Goal: Task Accomplishment & Management: Use online tool/utility

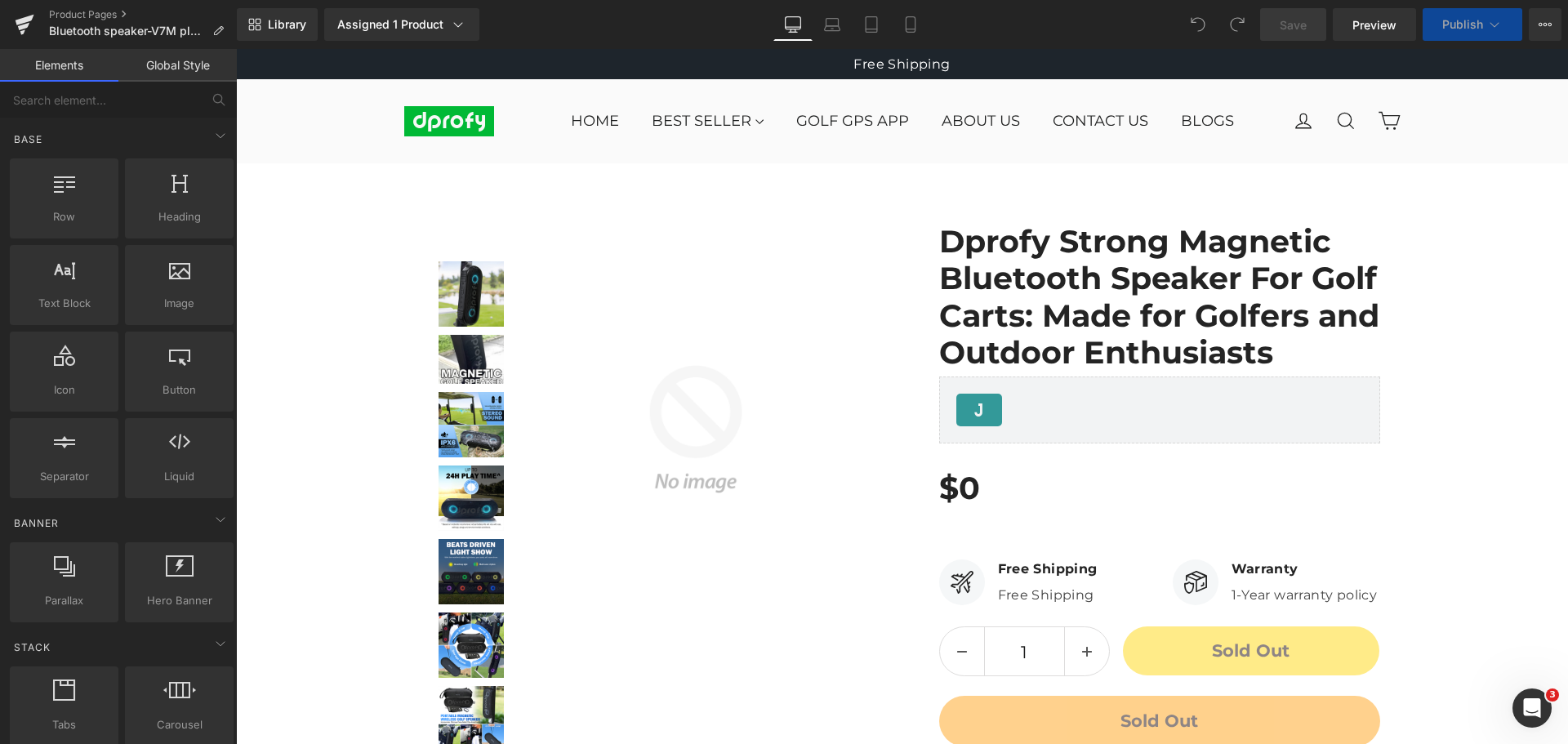
click at [1042, 17] on div "Library Assigned 1 Product Product Preview Dprofy Strong Magnetic Bluetooth Spe…" at bounding box center [902, 24] width 1331 height 33
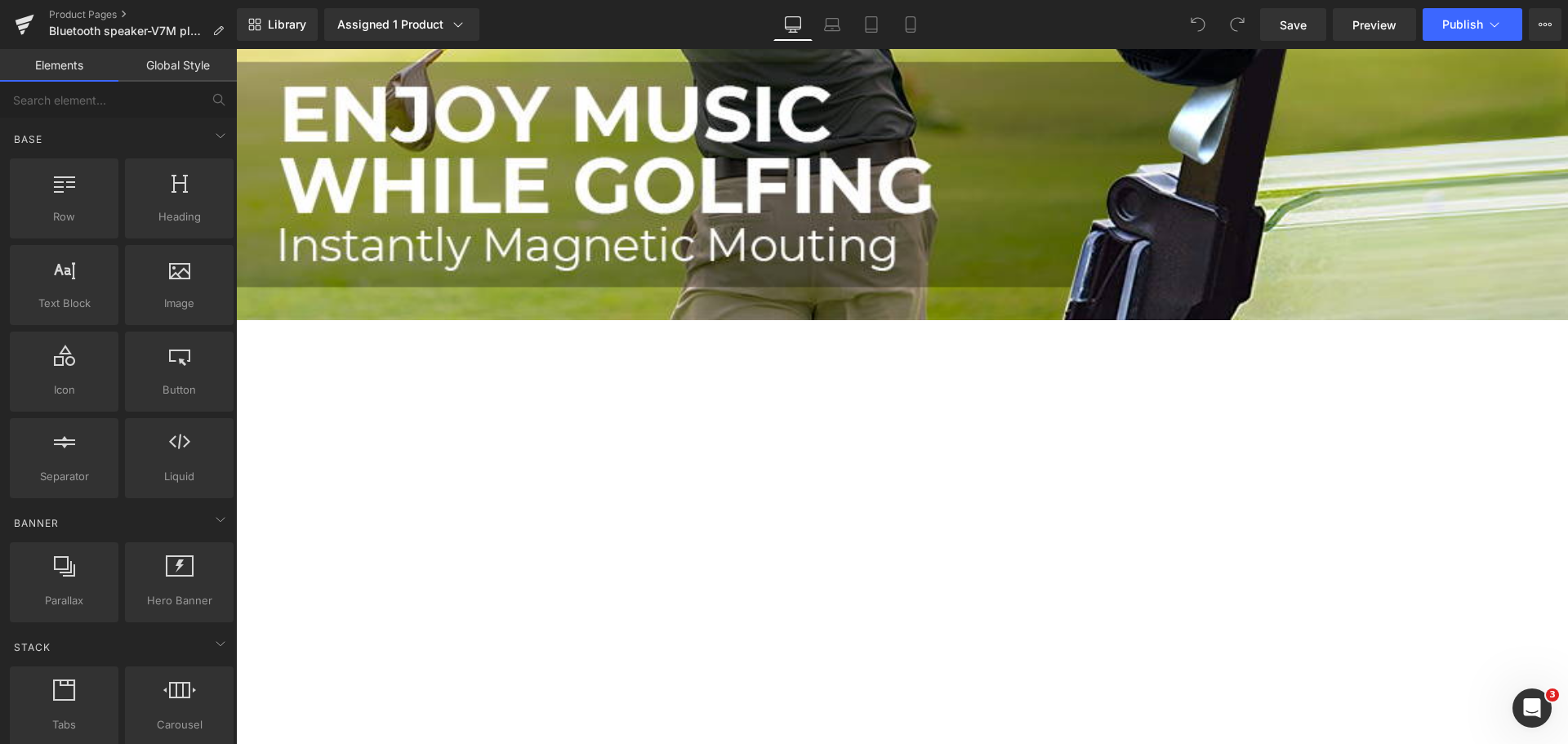
scroll to position [1470, 0]
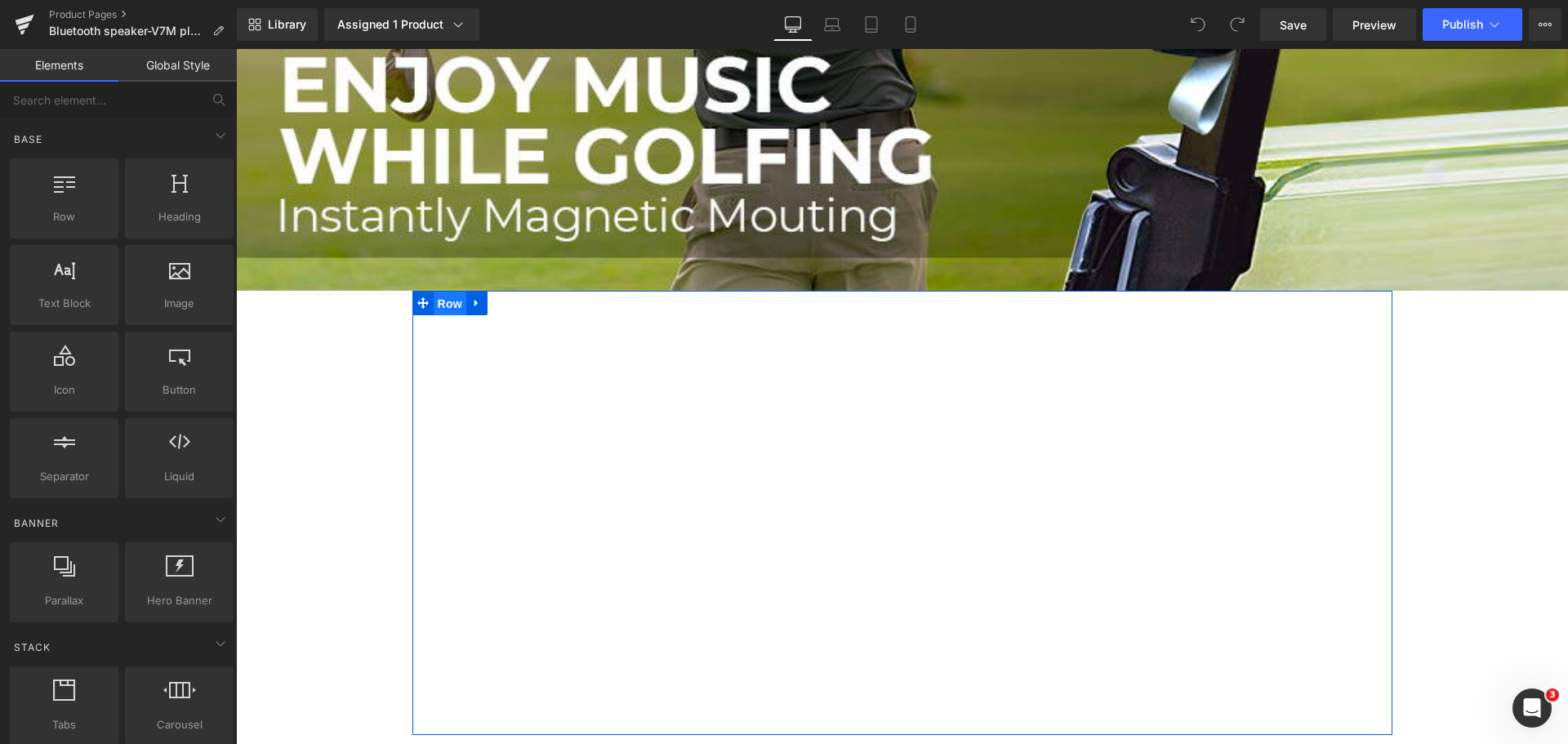
click at [442, 297] on span "Row" at bounding box center [449, 304] width 32 height 24
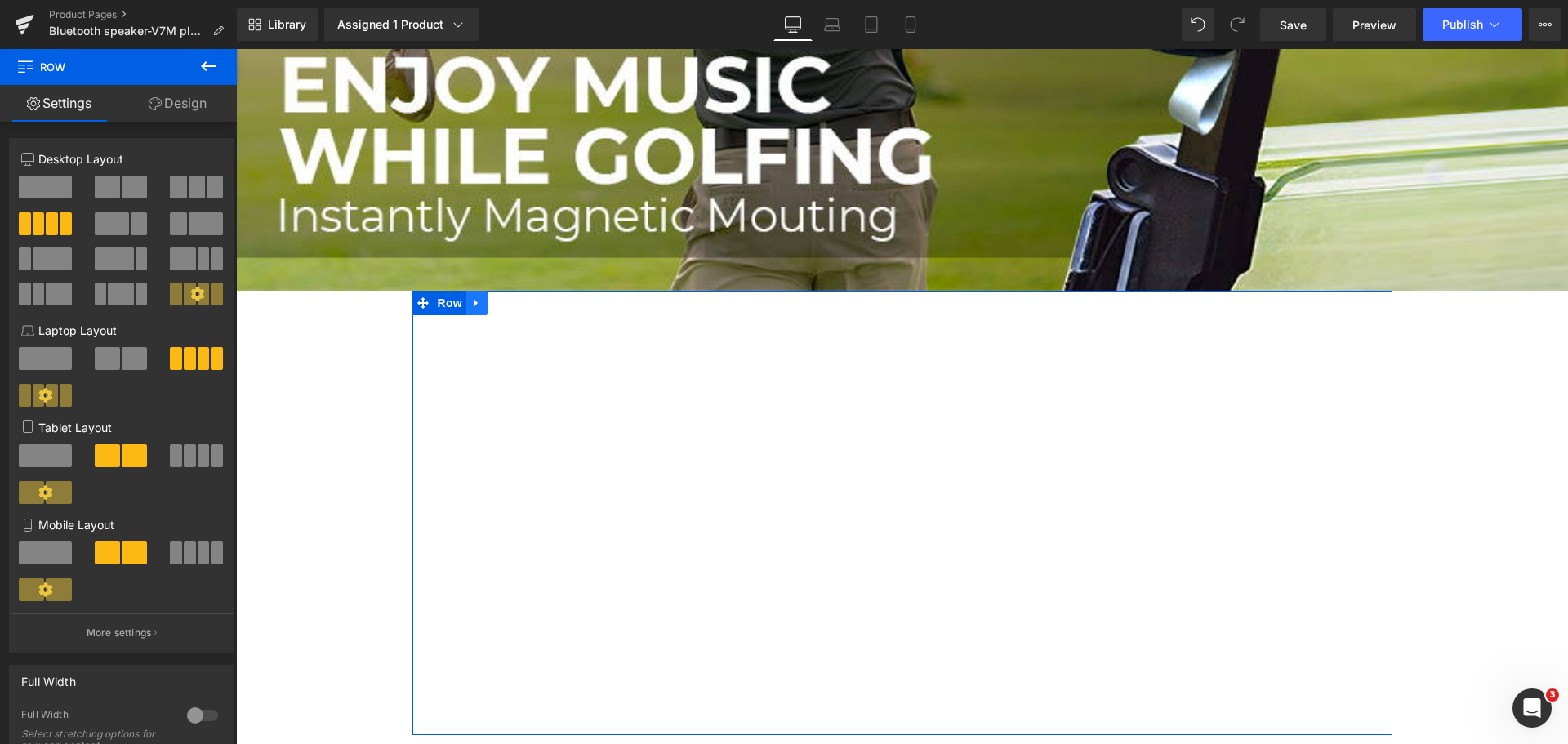
click at [472, 297] on icon at bounding box center [477, 303] width 11 height 12
click at [492, 298] on icon at bounding box center [498, 303] width 11 height 12
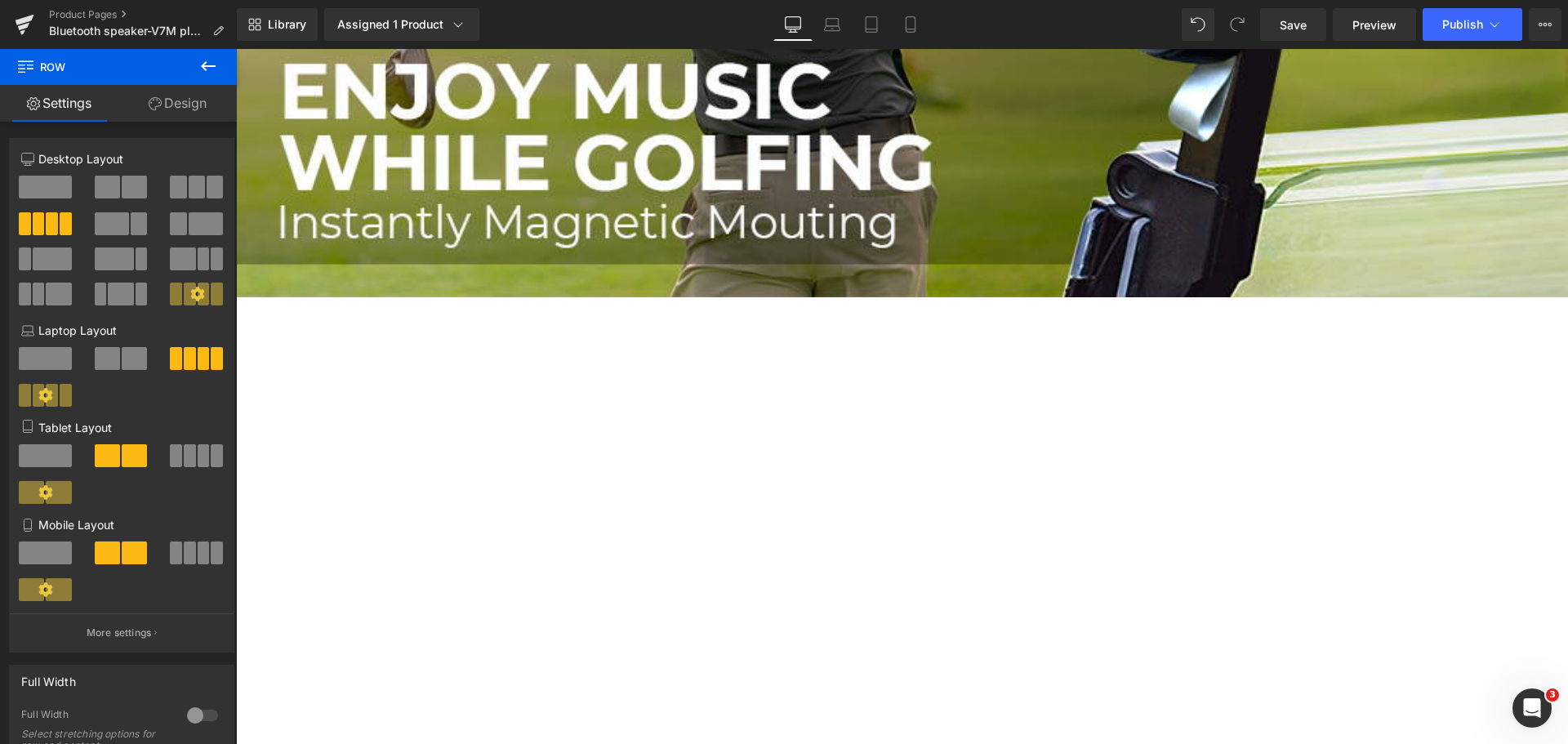
scroll to position [1429, 0]
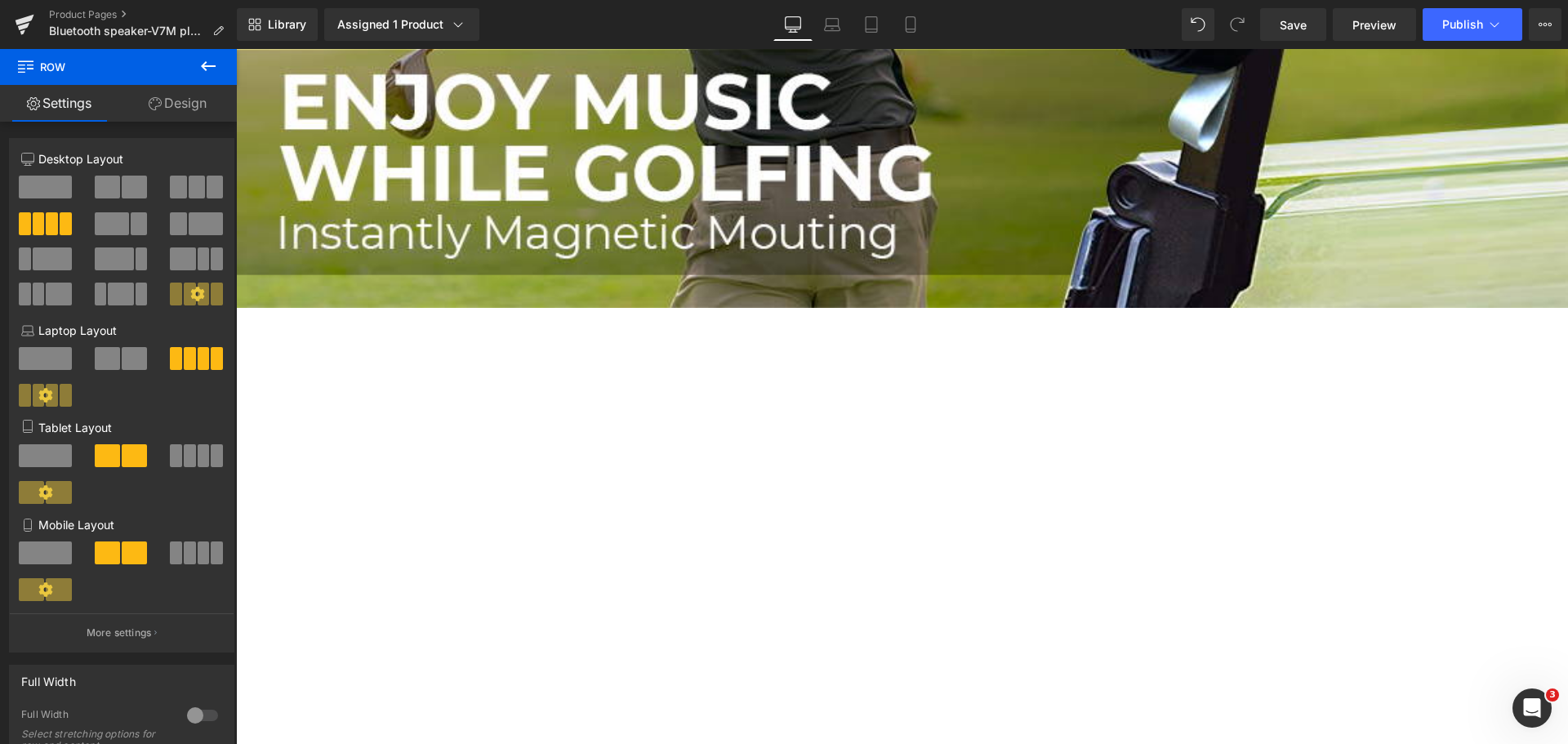
click at [206, 68] on icon at bounding box center [208, 66] width 19 height 20
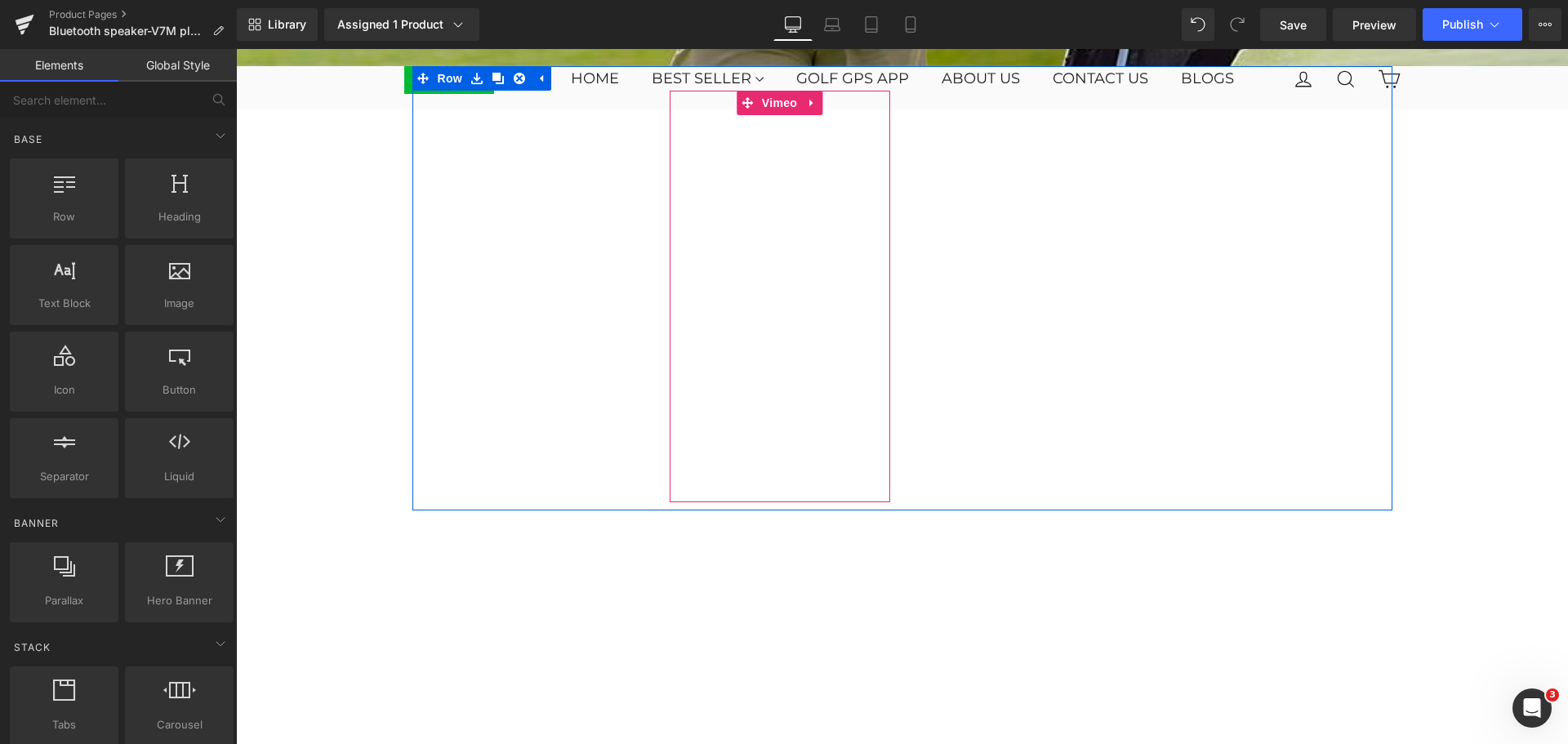
scroll to position [1675, 0]
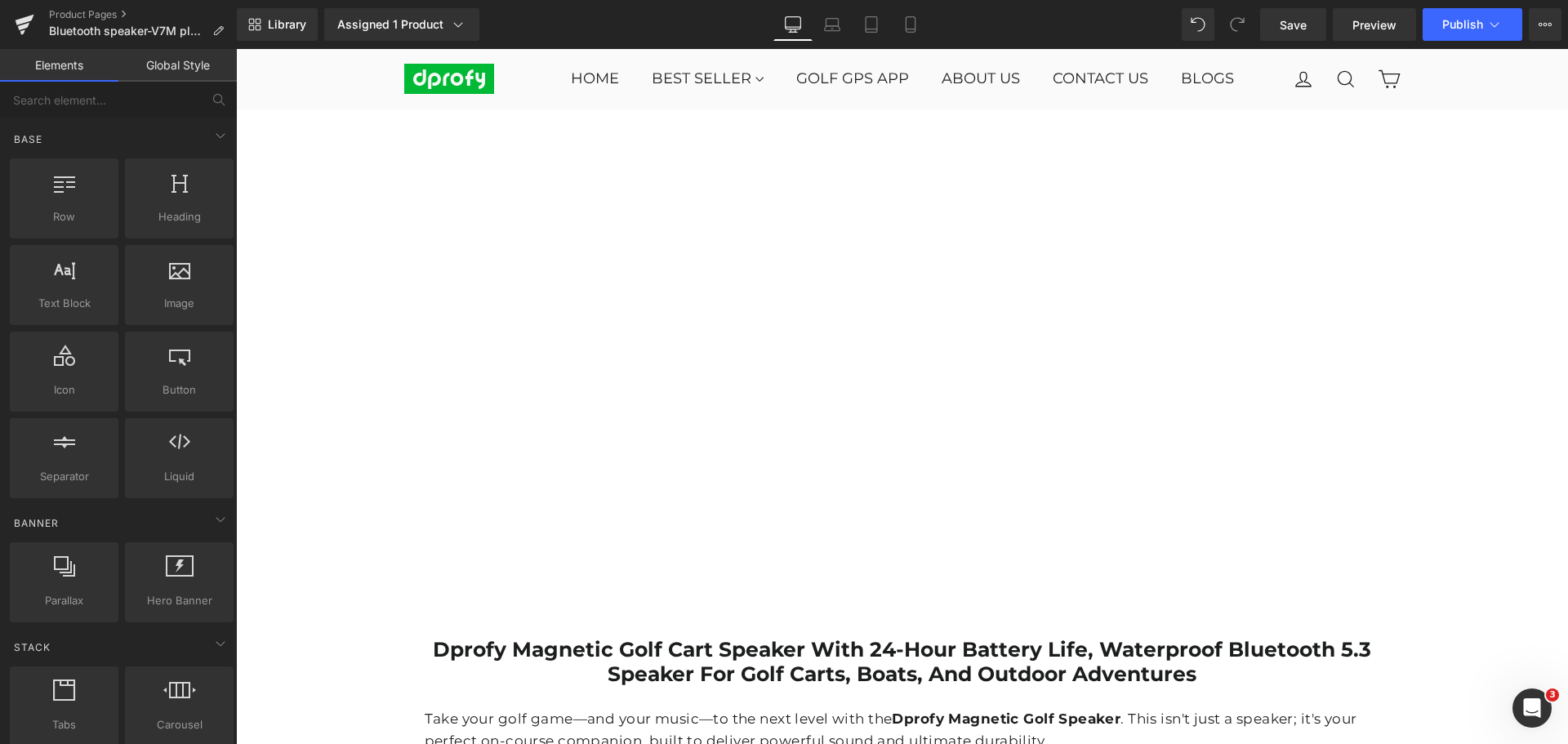
scroll to position [1919, 0]
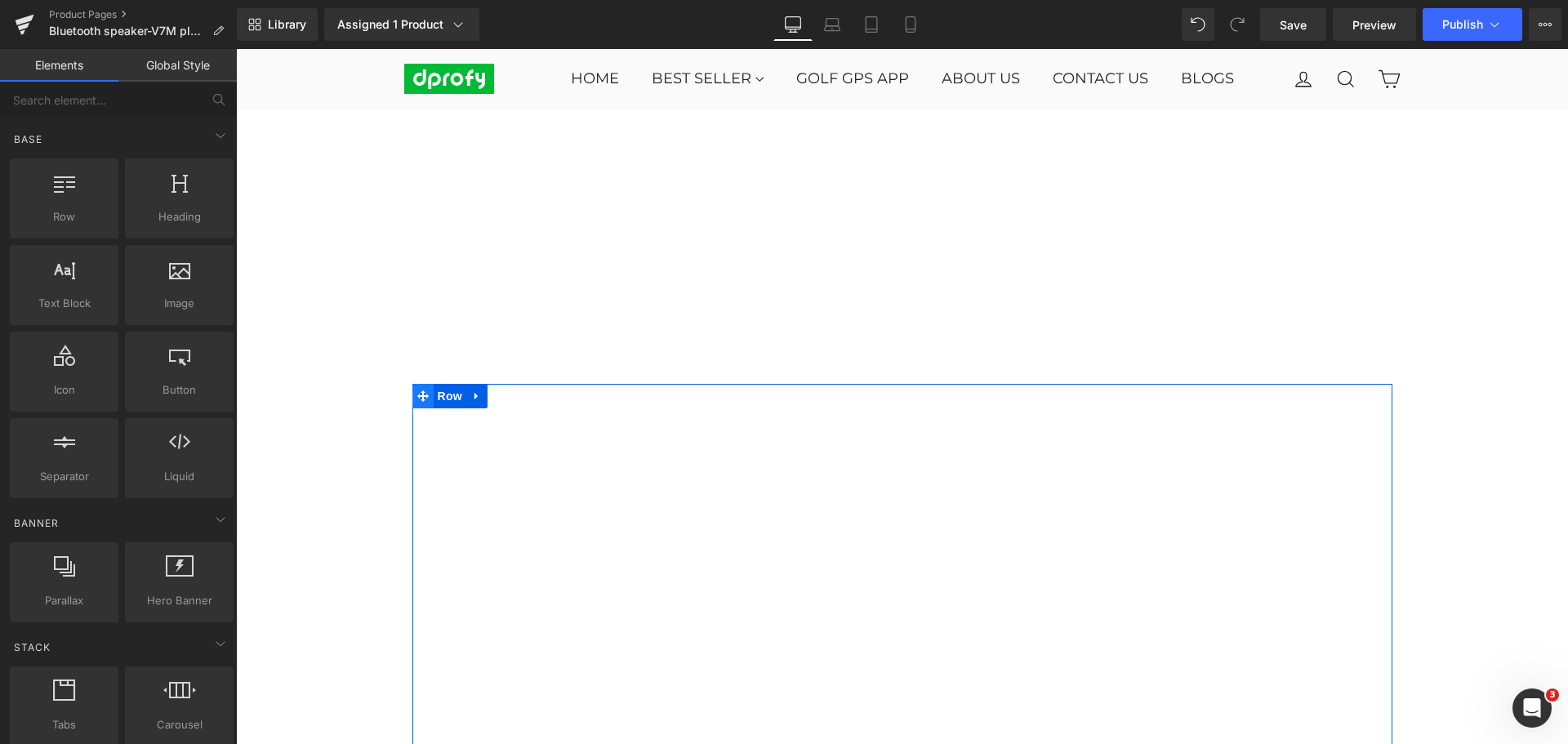
click at [418, 390] on icon at bounding box center [423, 396] width 11 height 11
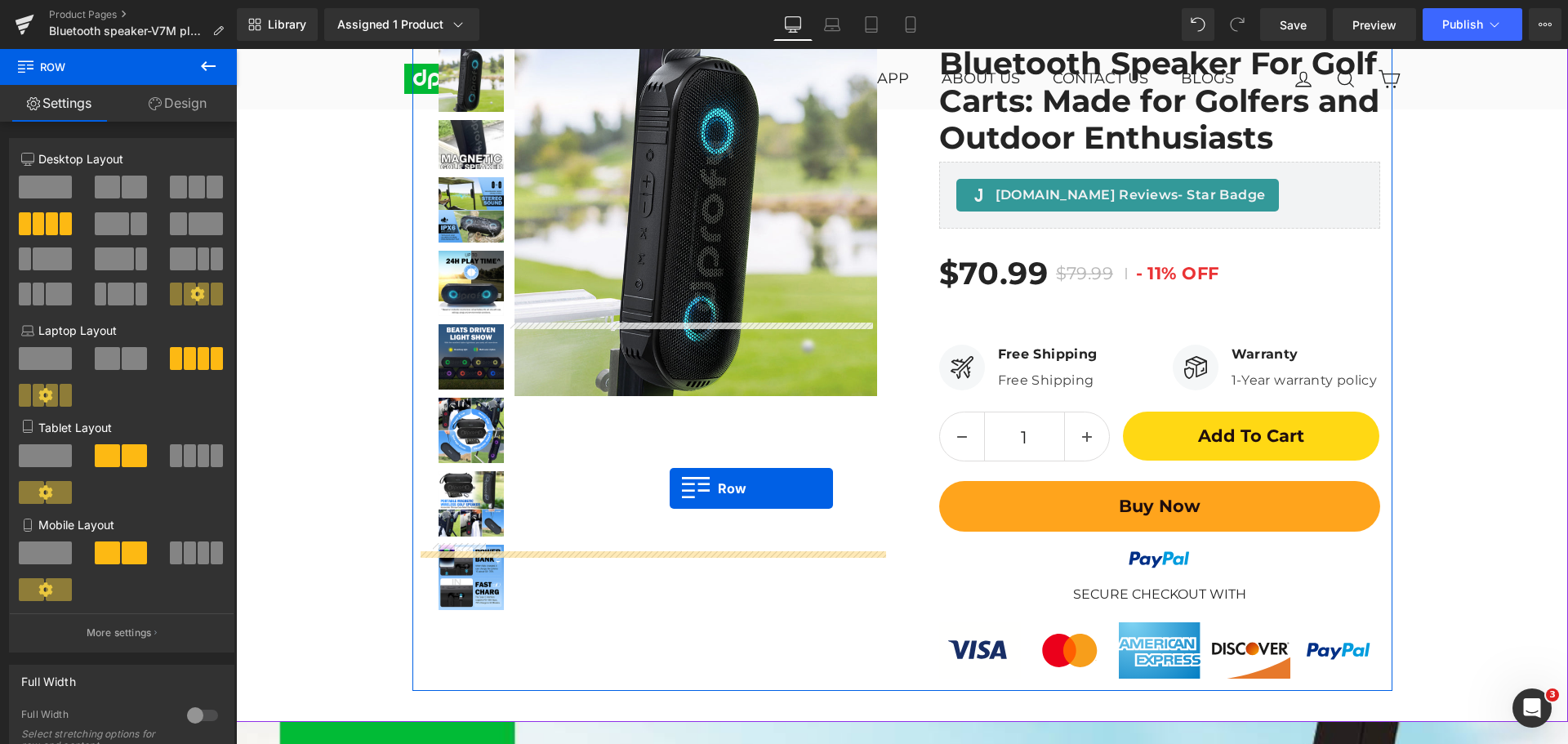
scroll to position [163, 0]
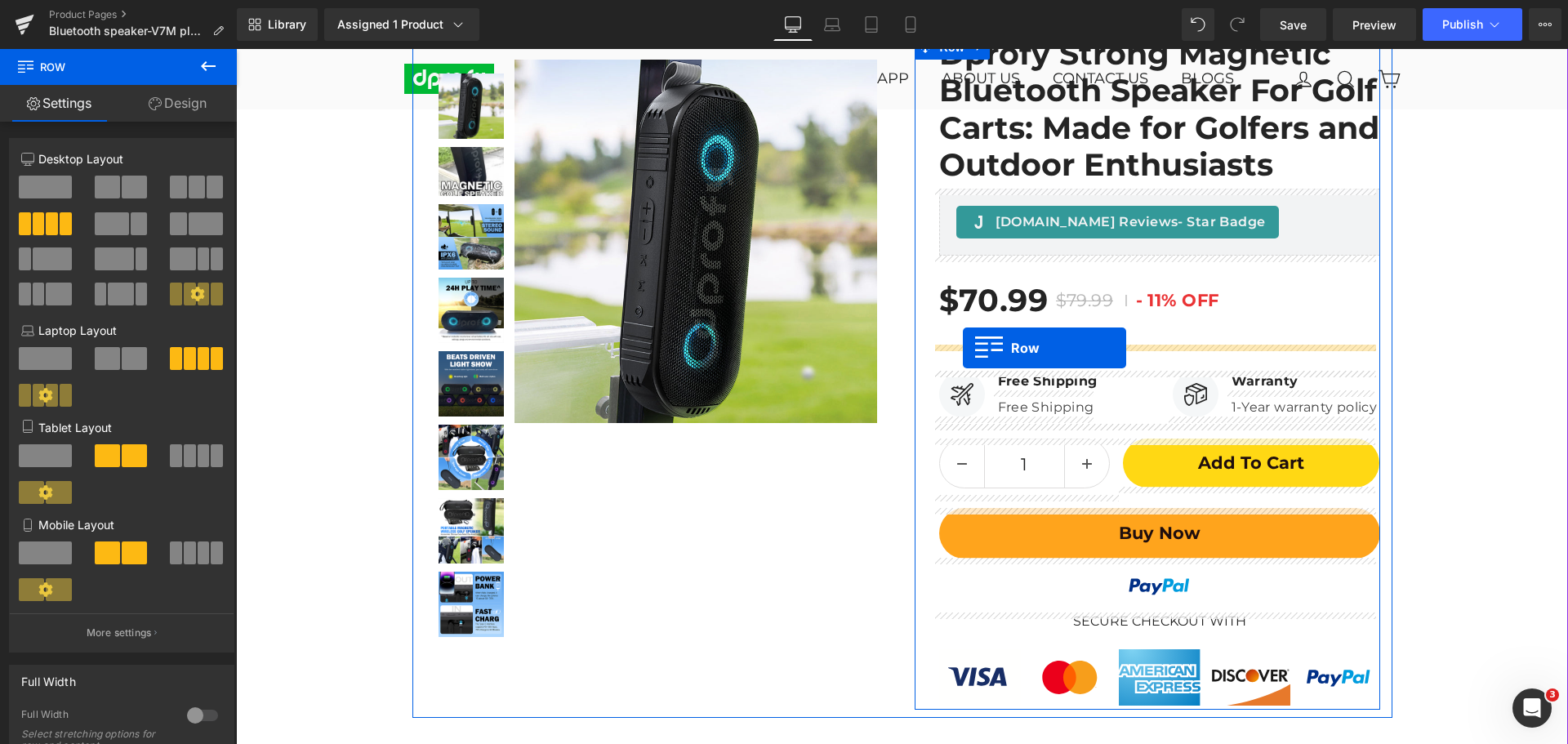
drag, startPoint x: 414, startPoint y: 390, endPoint x: 963, endPoint y: 348, distance: 550.6
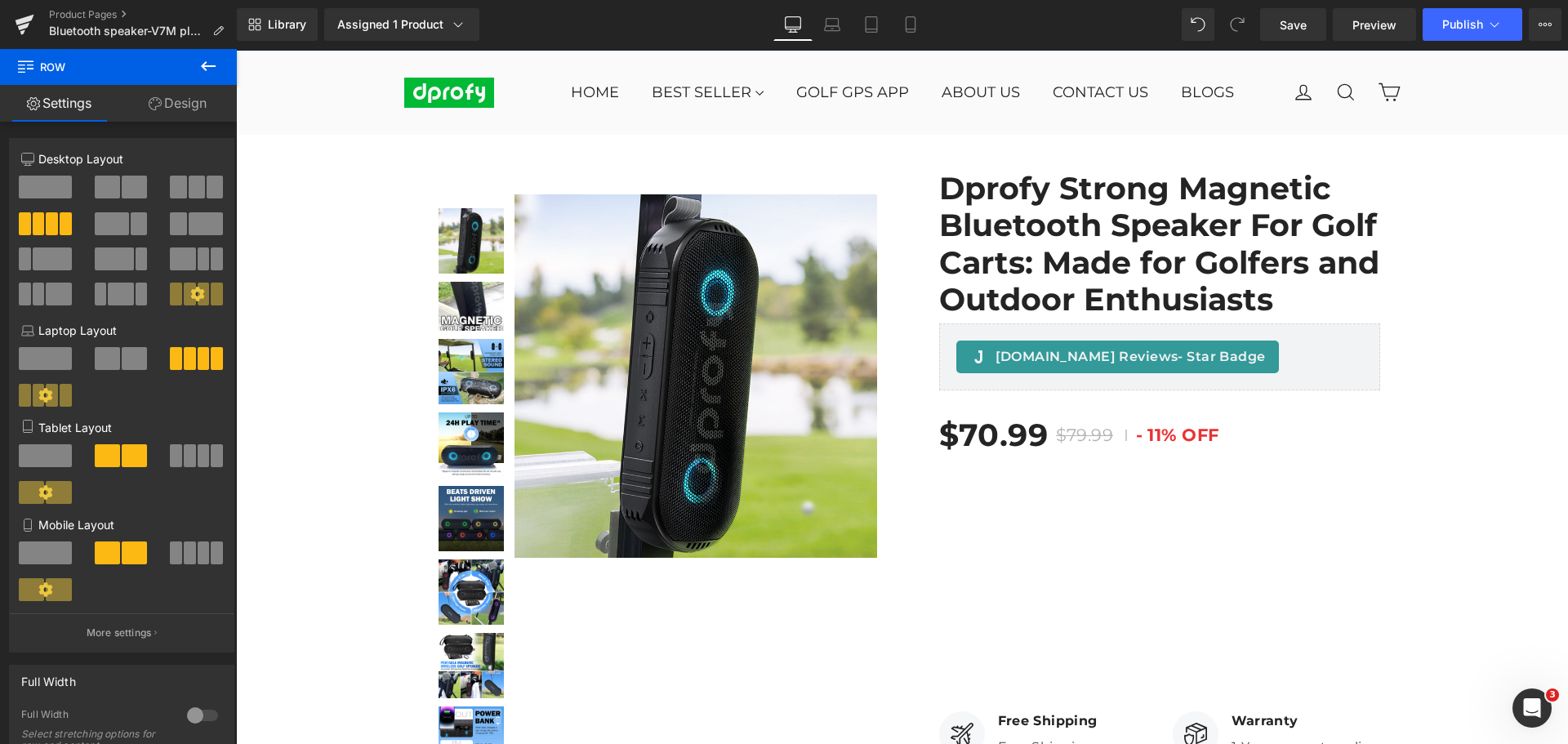
scroll to position [0, 0]
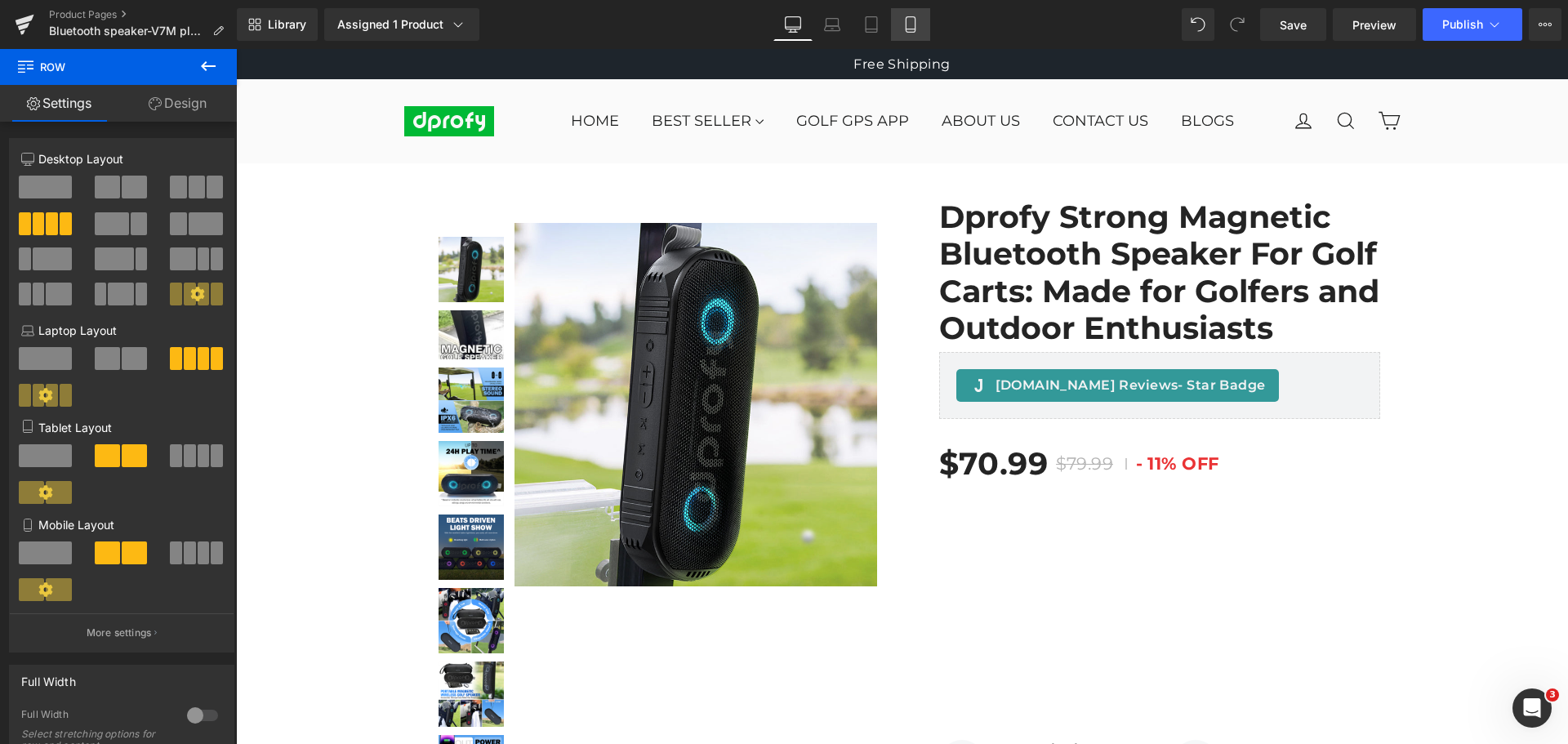
click at [914, 24] on icon at bounding box center [911, 24] width 9 height 16
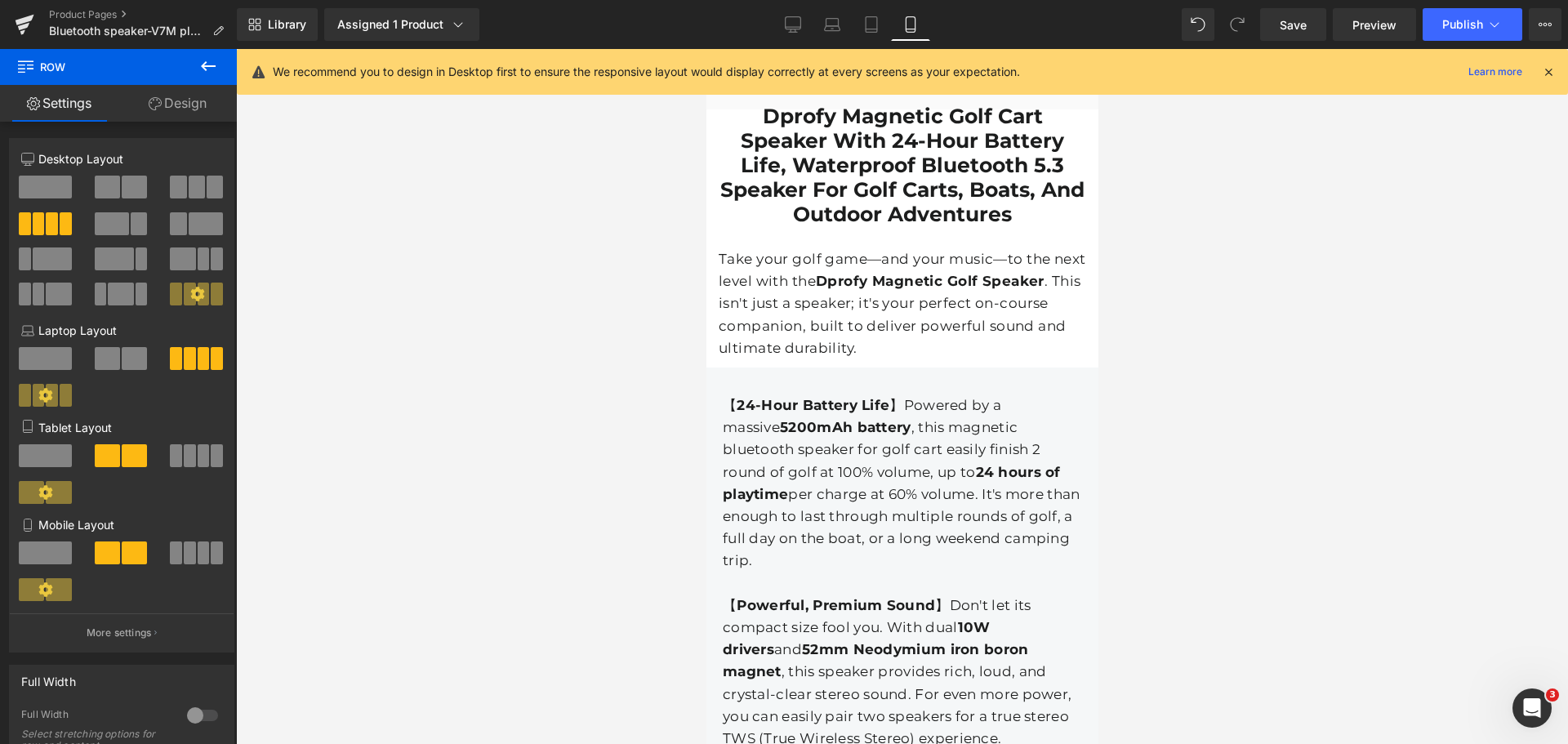
scroll to position [630, 0]
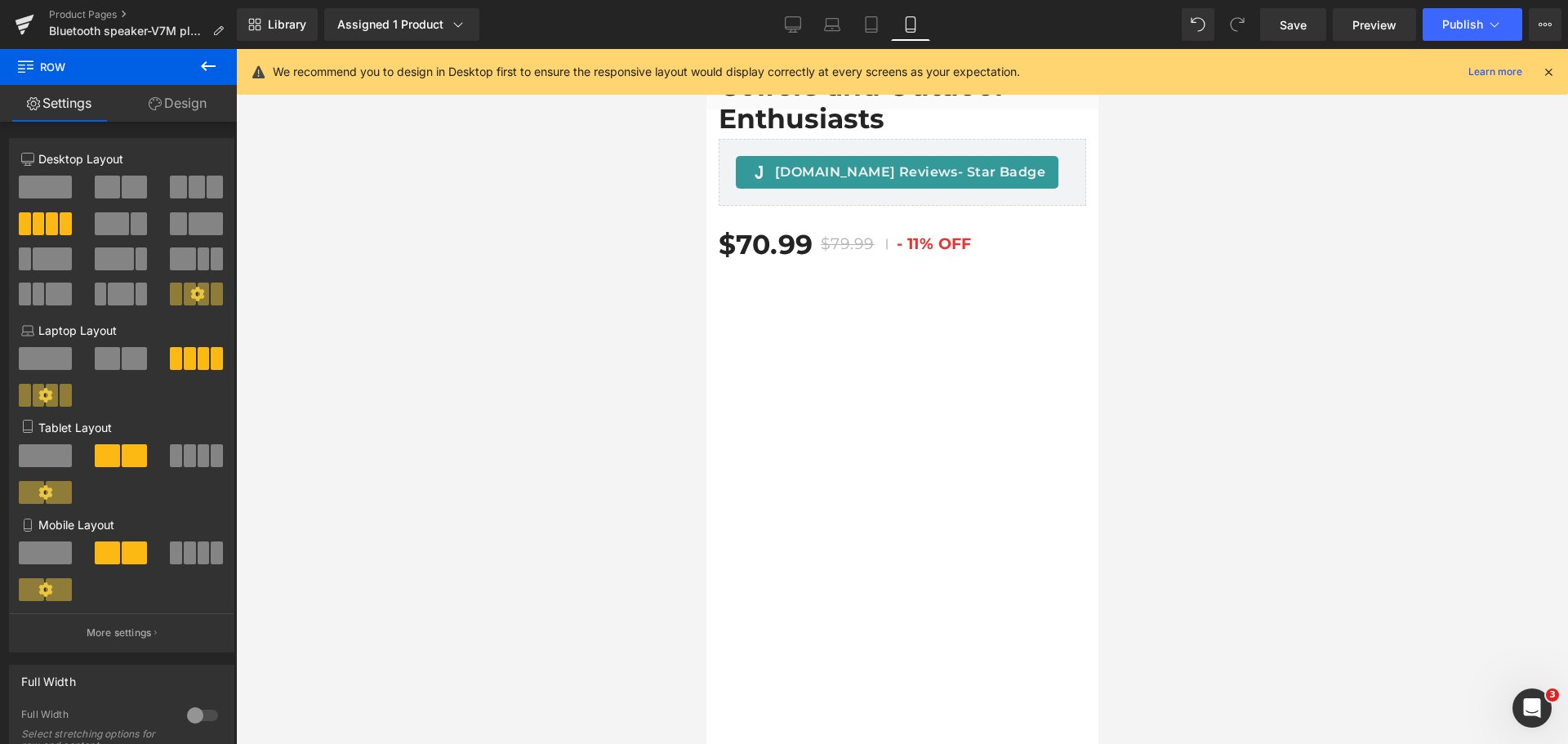
click at [1549, 69] on icon at bounding box center [1549, 72] width 15 height 15
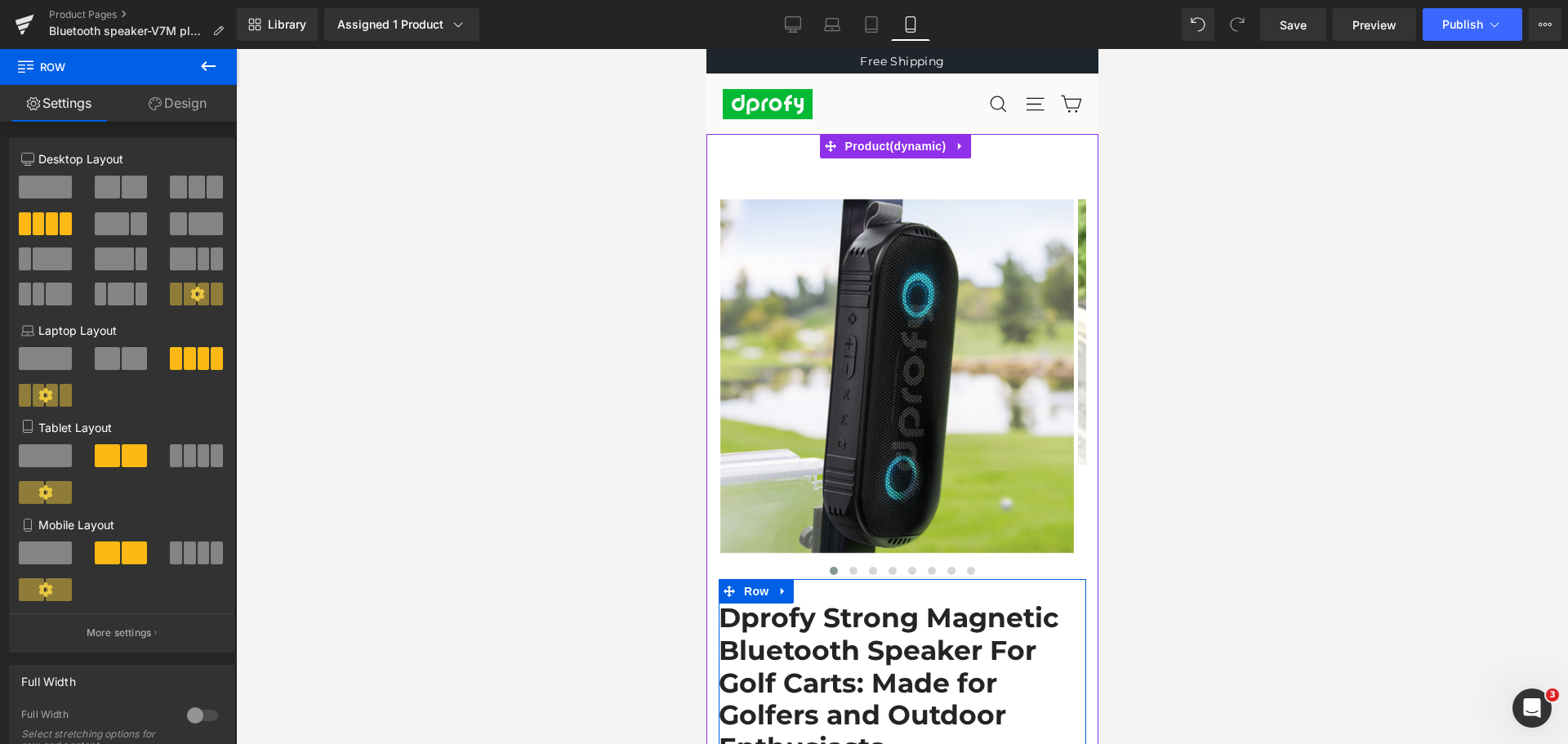
scroll to position [0, 0]
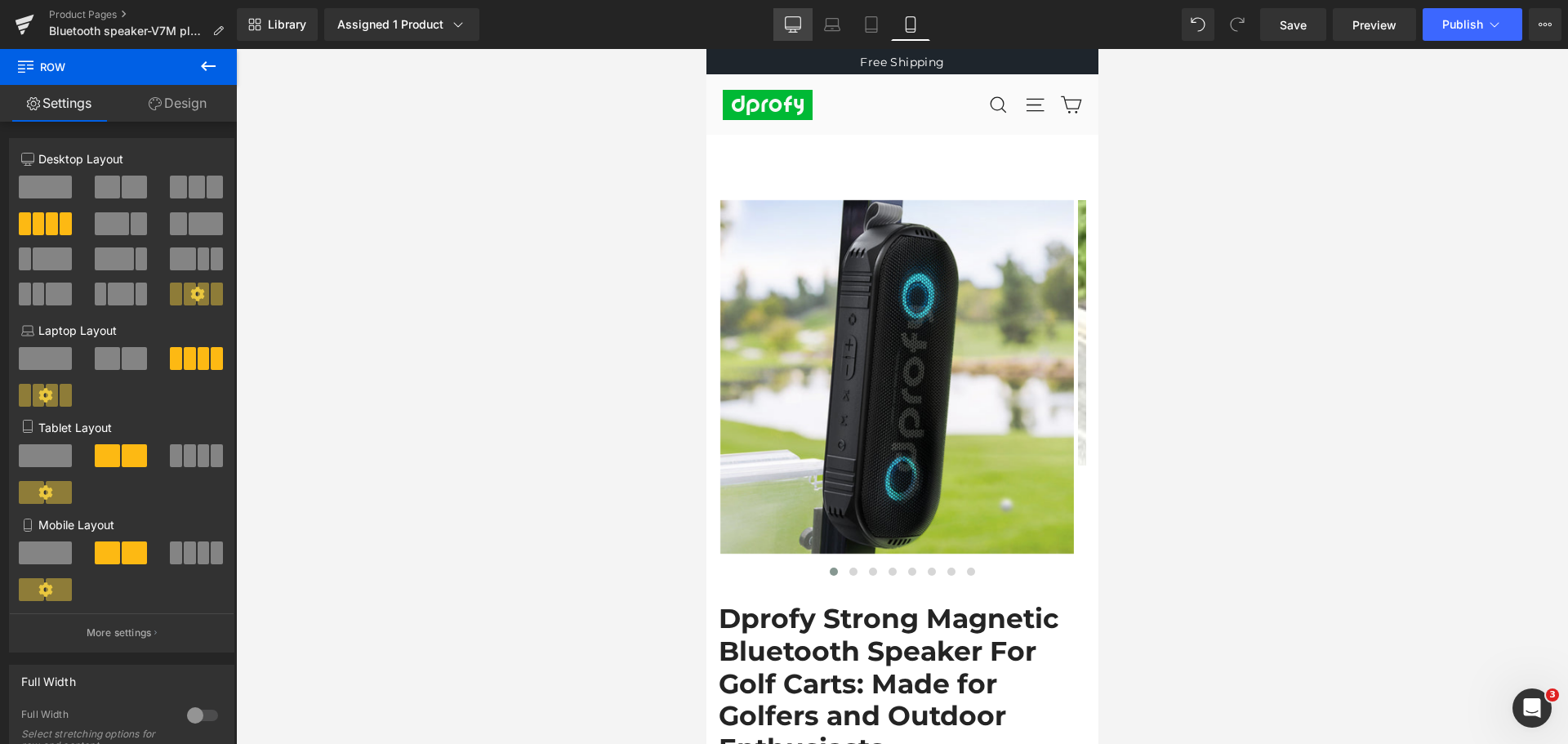
click at [791, 24] on icon at bounding box center [793, 25] width 17 height 17
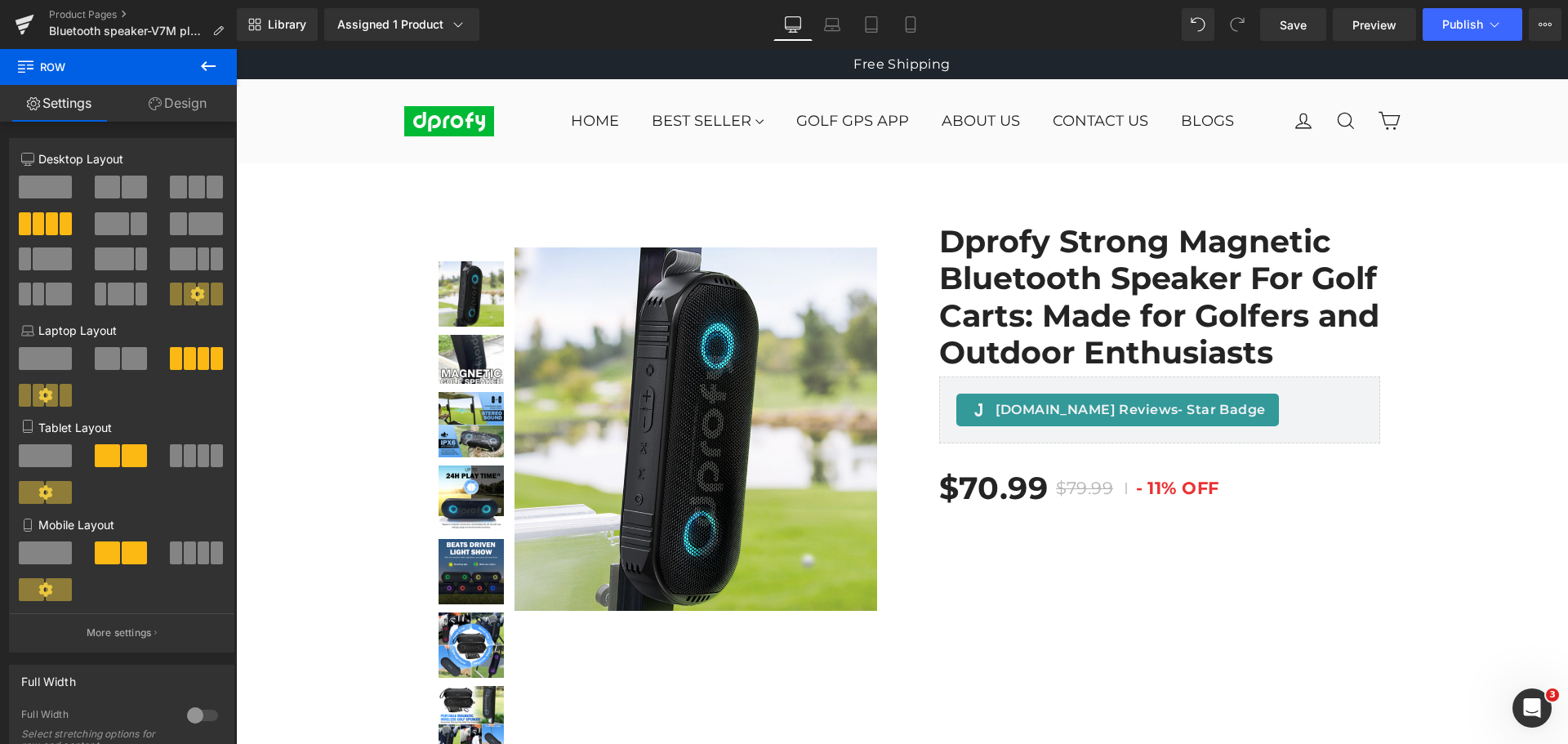
click at [207, 67] on icon at bounding box center [208, 66] width 15 height 10
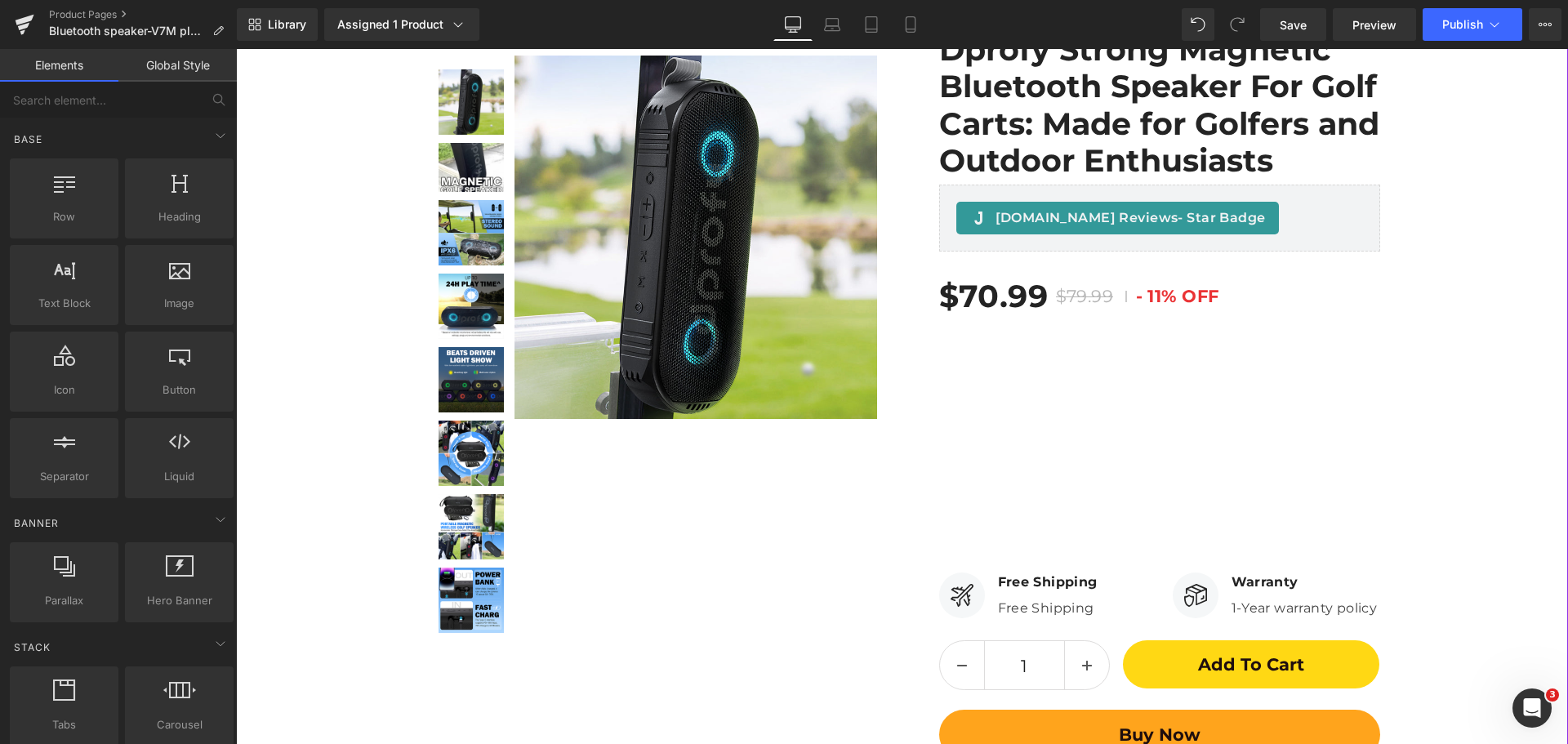
scroll to position [163, 0]
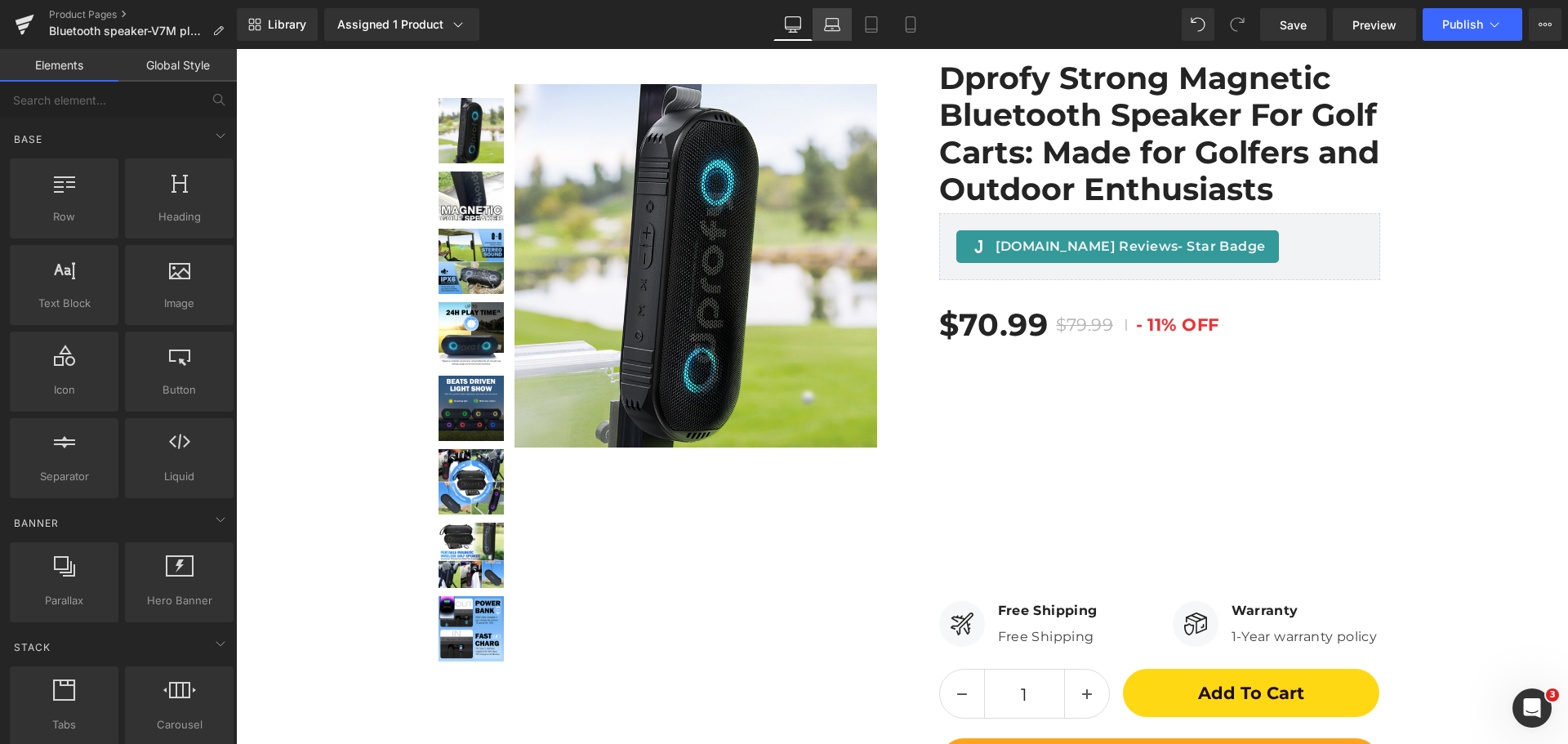
click at [832, 31] on icon at bounding box center [833, 28] width 16 height 5
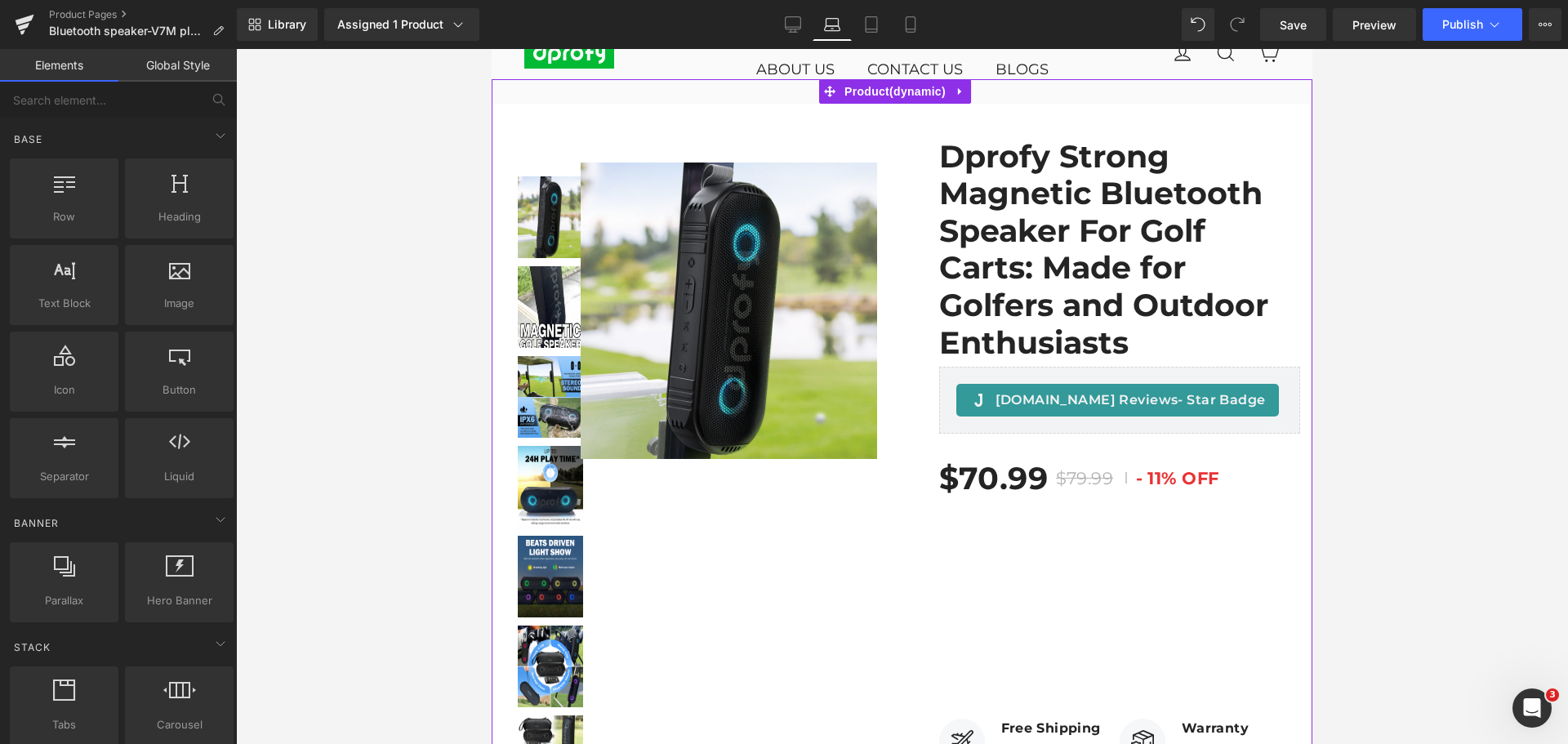
scroll to position [0, 0]
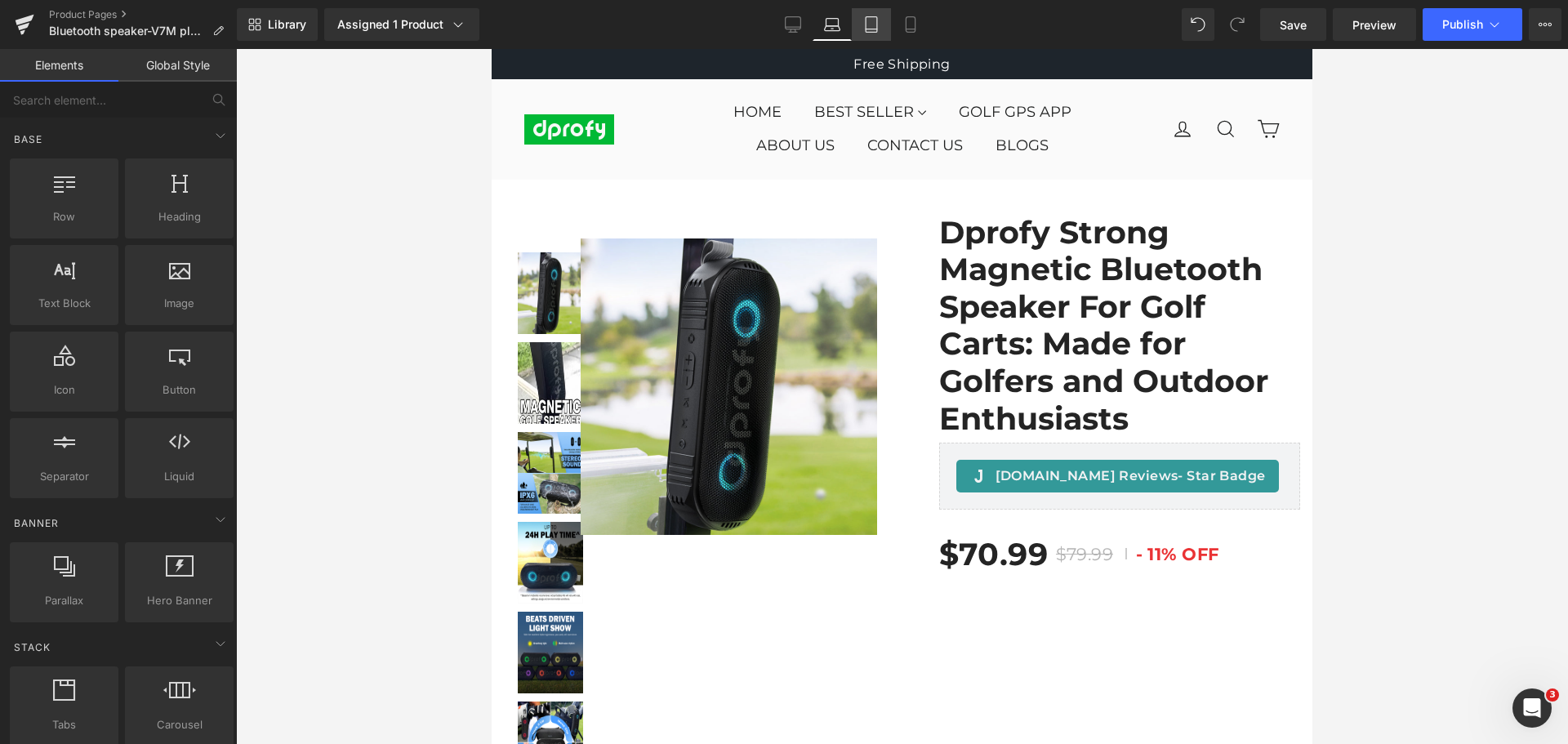
click at [872, 33] on link "Tablet" at bounding box center [872, 24] width 39 height 33
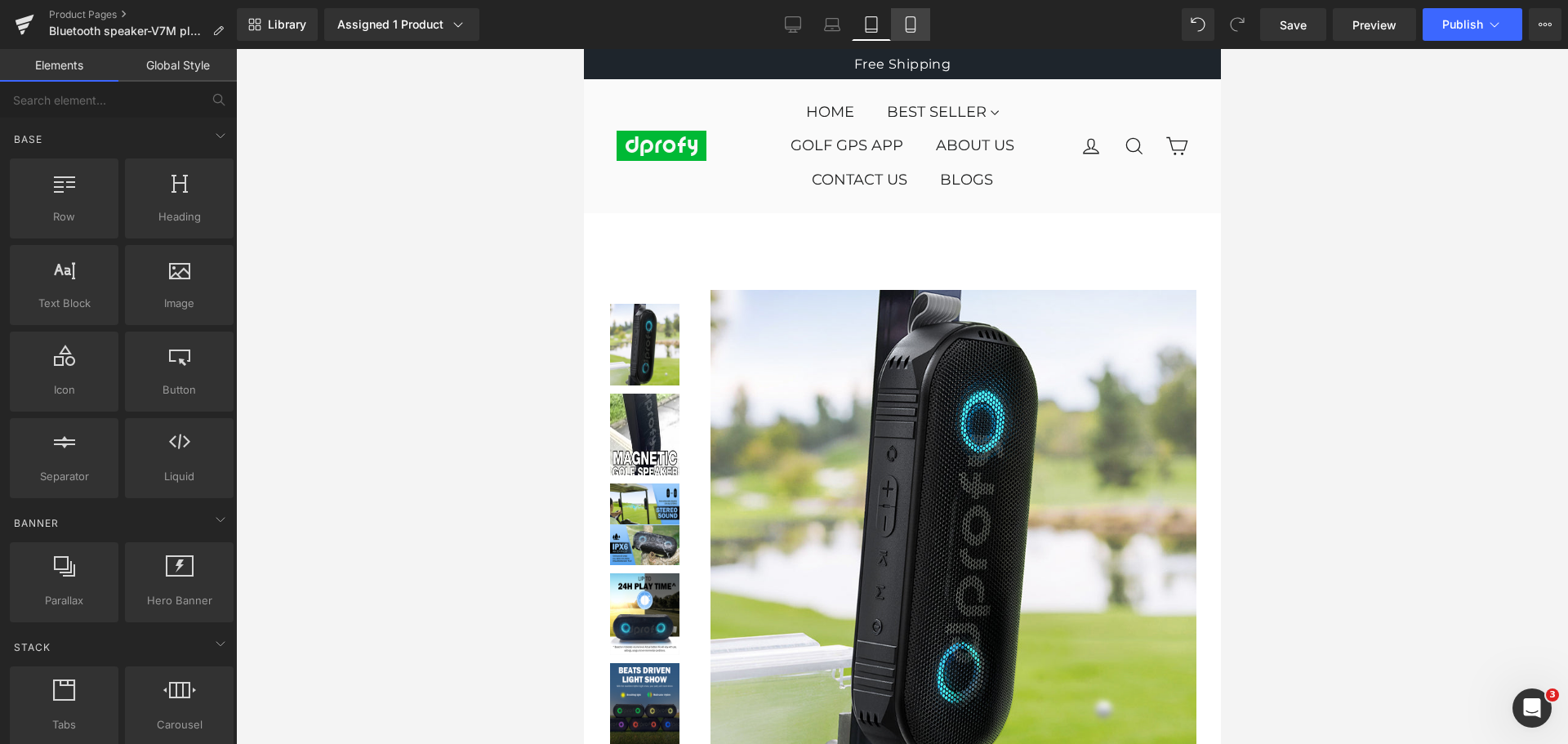
click at [914, 32] on icon at bounding box center [911, 24] width 9 height 16
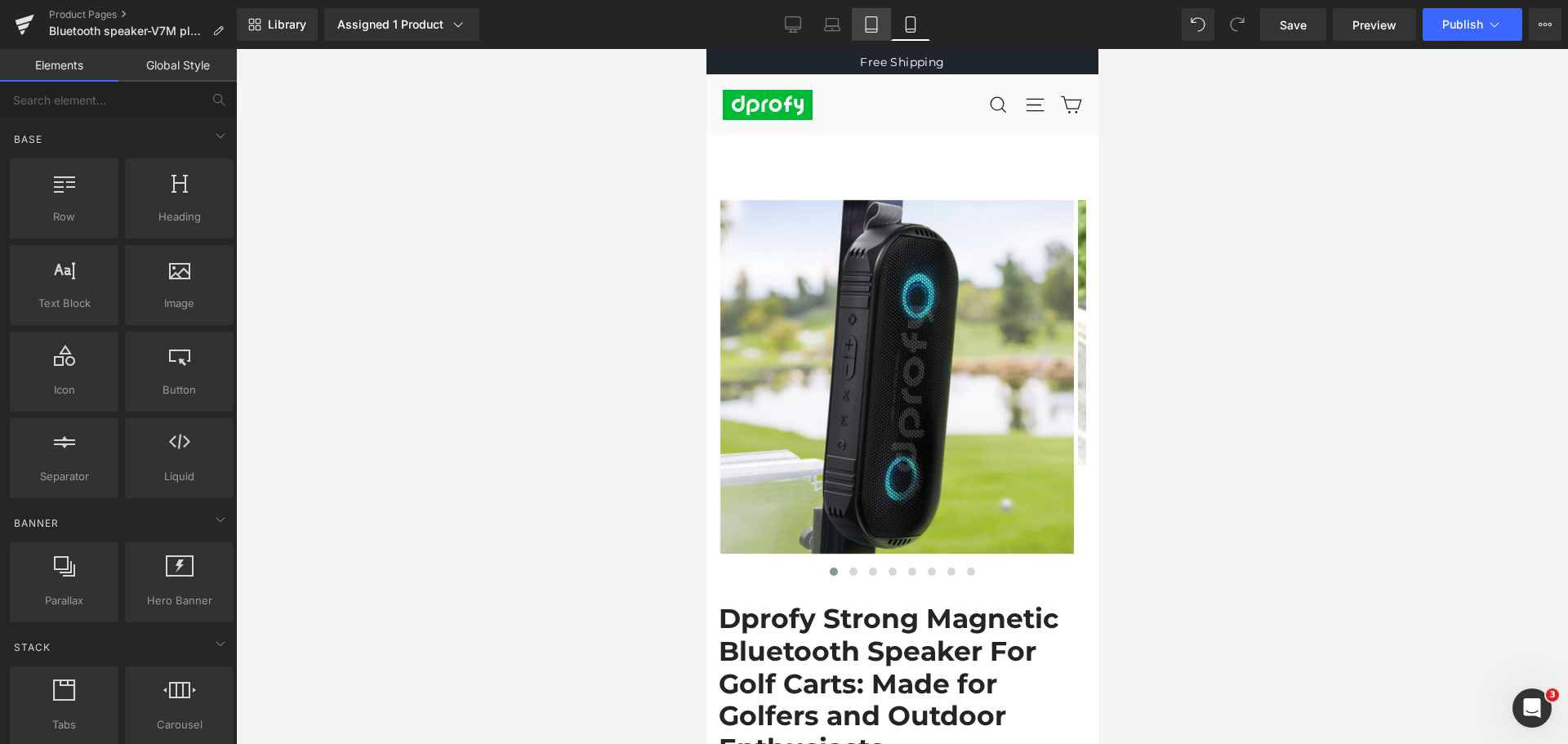
click at [872, 13] on link "Tablet" at bounding box center [872, 24] width 39 height 33
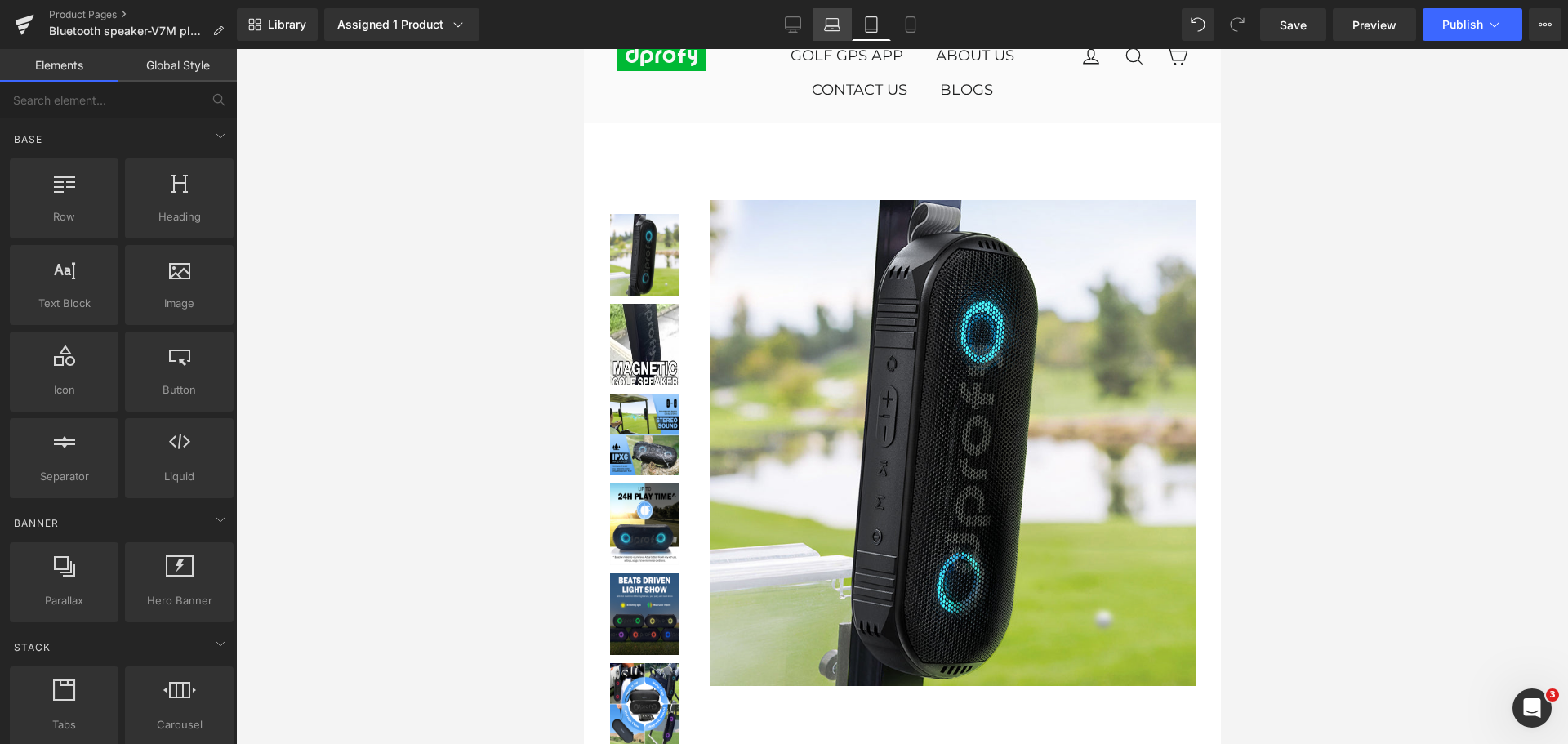
click at [829, 19] on icon at bounding box center [832, 22] width 12 height 7
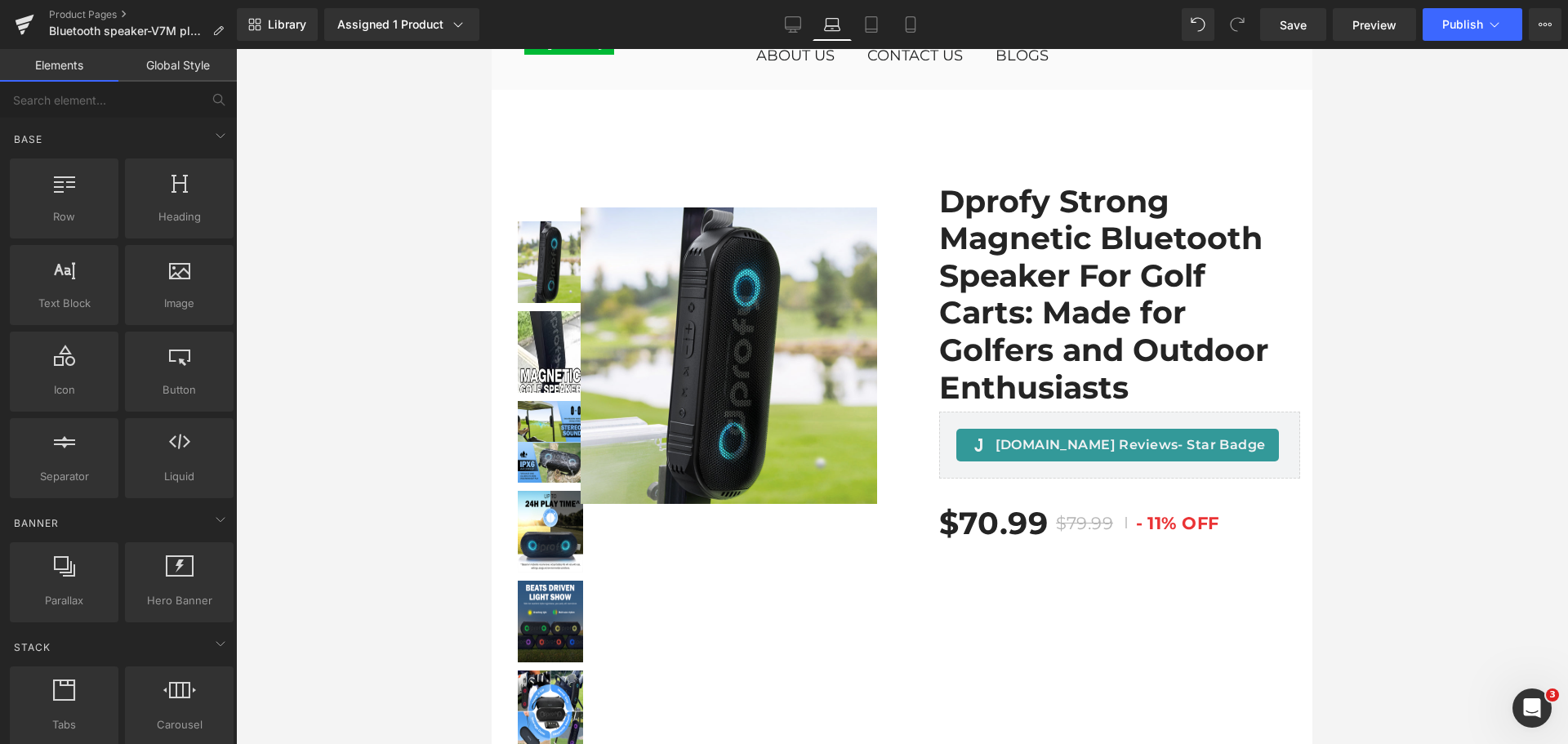
scroll to position [164, 0]
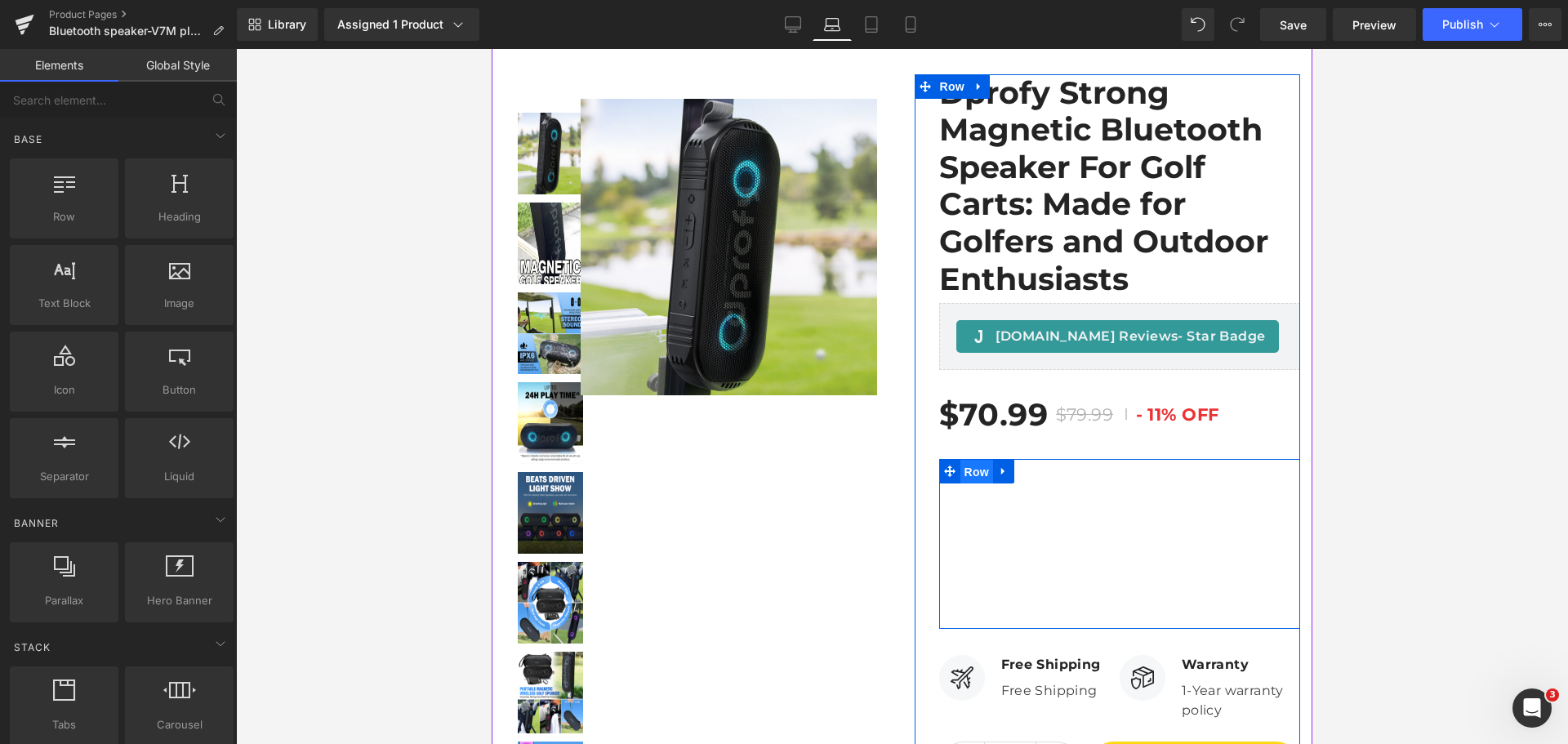
click at [967, 472] on span "Row" at bounding box center [977, 472] width 32 height 24
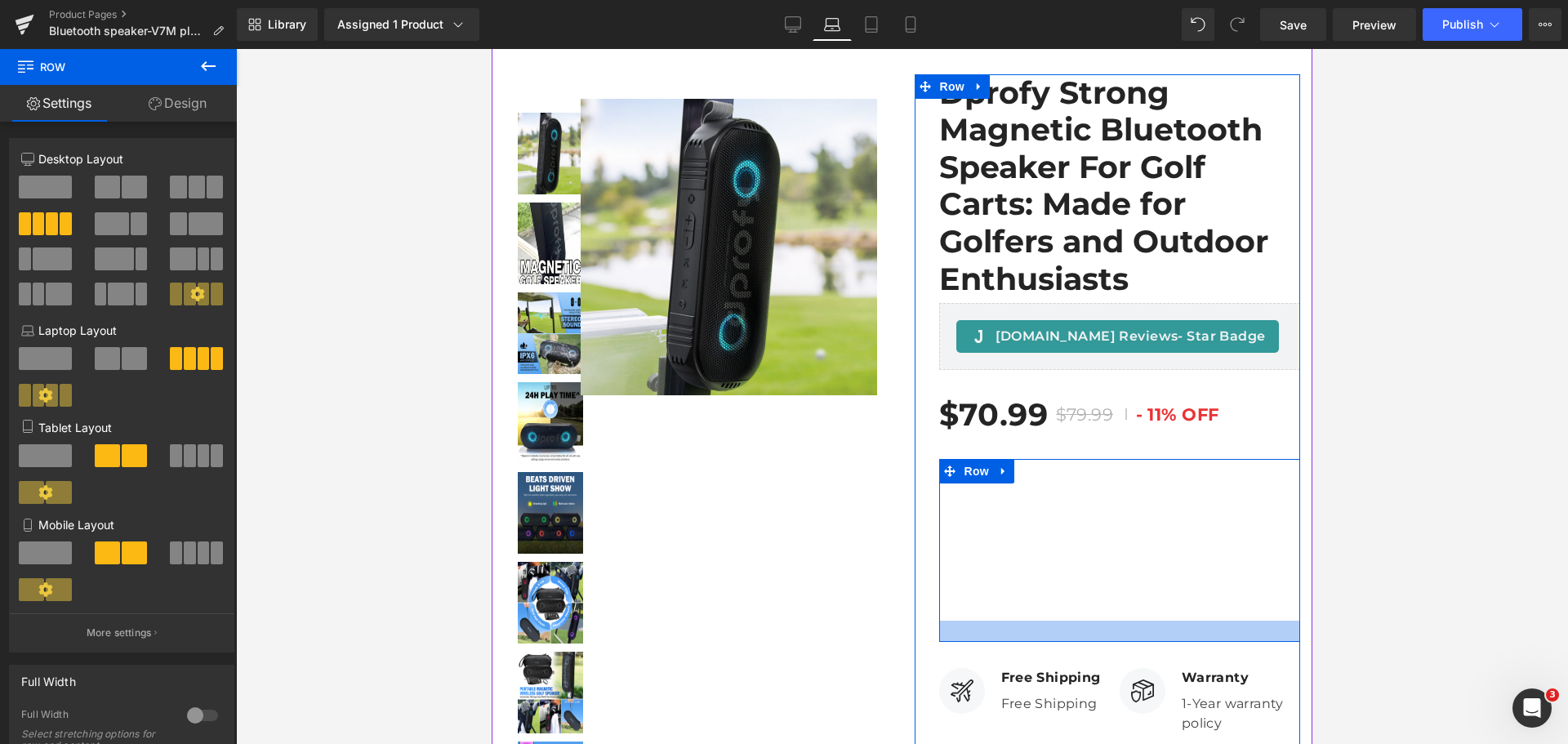
drag, startPoint x: 1110, startPoint y: 621, endPoint x: 1110, endPoint y: 635, distance: 14.0
click at [1110, 635] on div at bounding box center [1121, 632] width 362 height 21
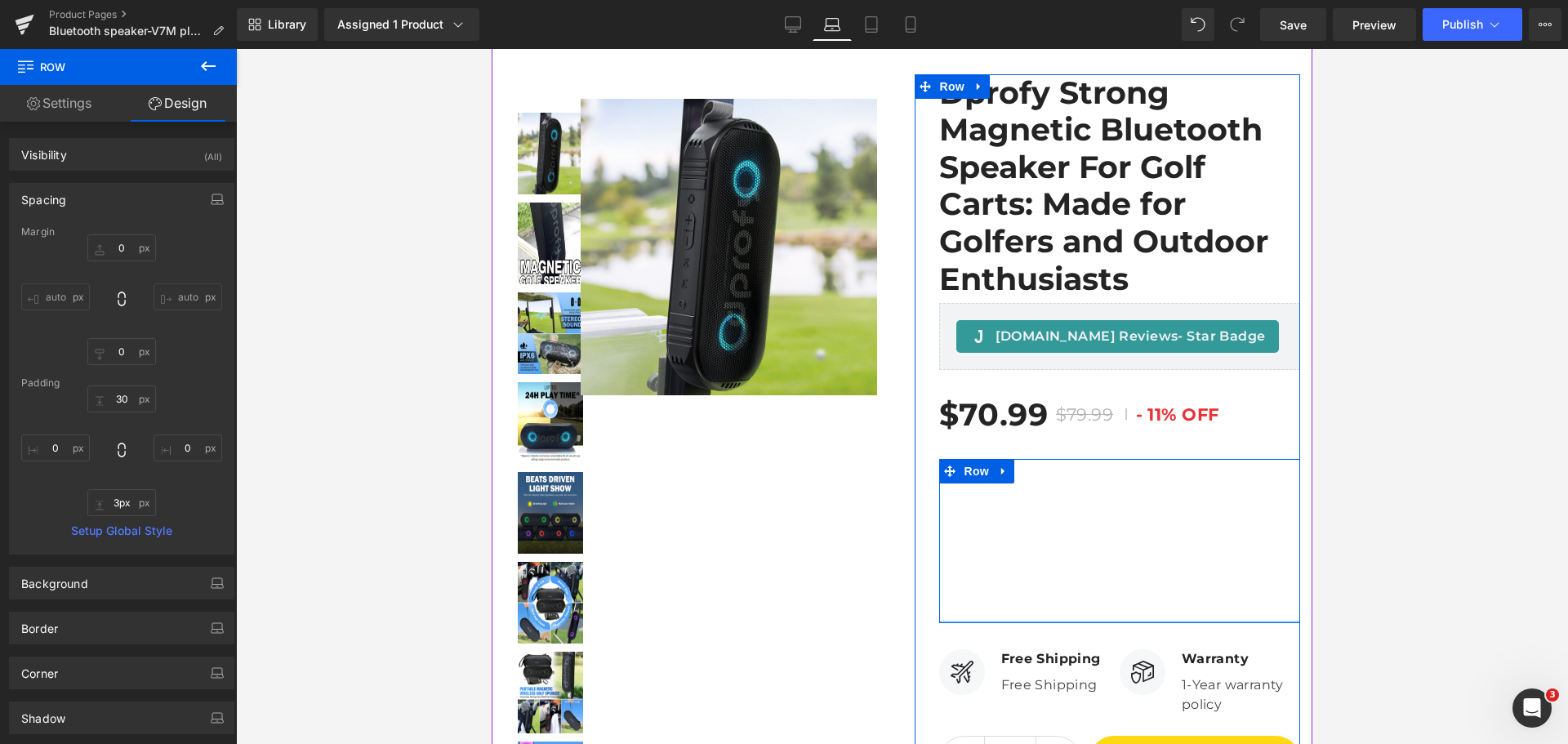
type input "2px"
drag, startPoint x: 1106, startPoint y: 633, endPoint x: 1103, endPoint y: 613, distance: 20.2
click at [1103, 613] on div "Vimeo Vimeo Vimeo Vimeo Row" at bounding box center [1121, 541] width 362 height 163
click at [967, 471] on span "Row" at bounding box center [977, 472] width 32 height 24
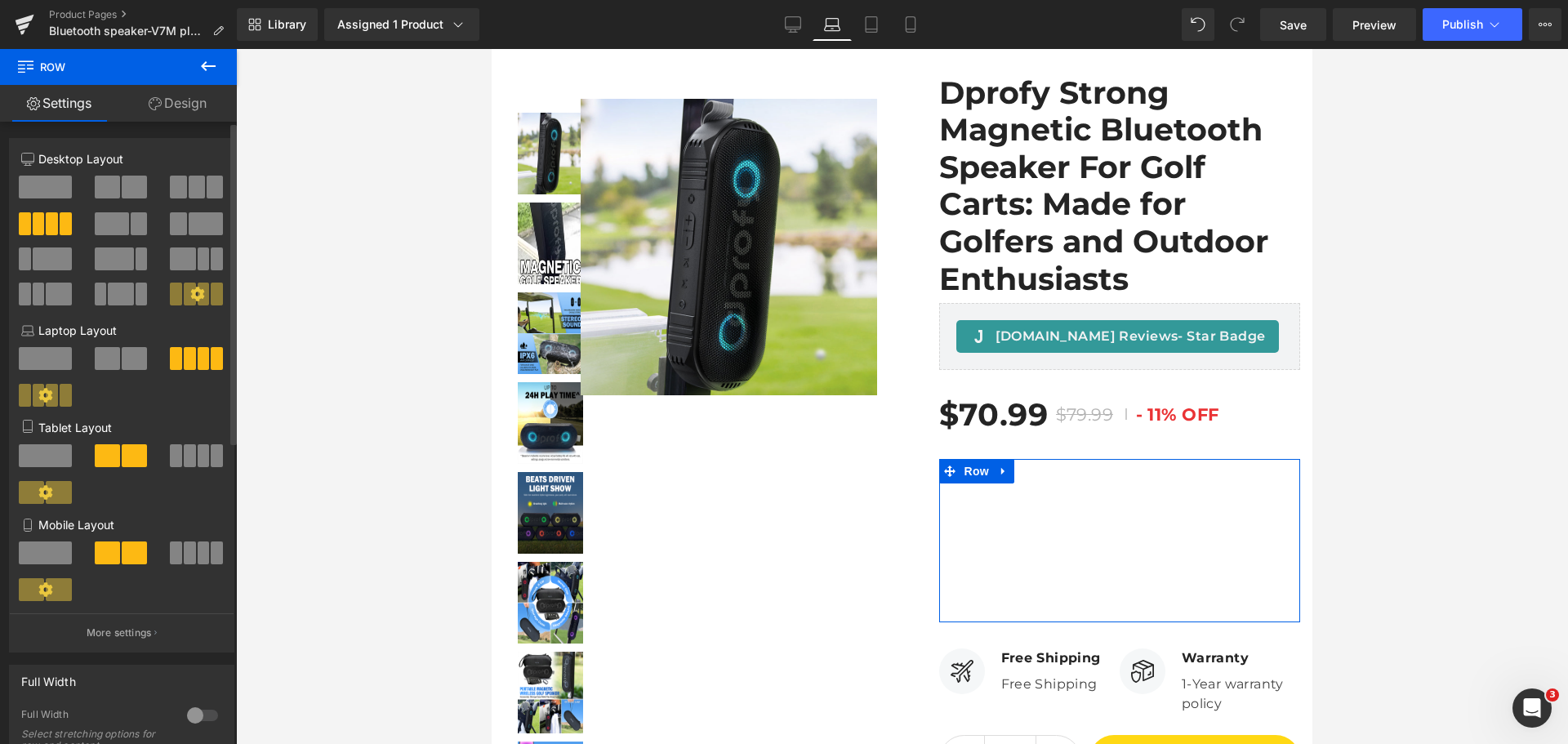
click at [122, 364] on span at bounding box center [134, 359] width 25 height 23
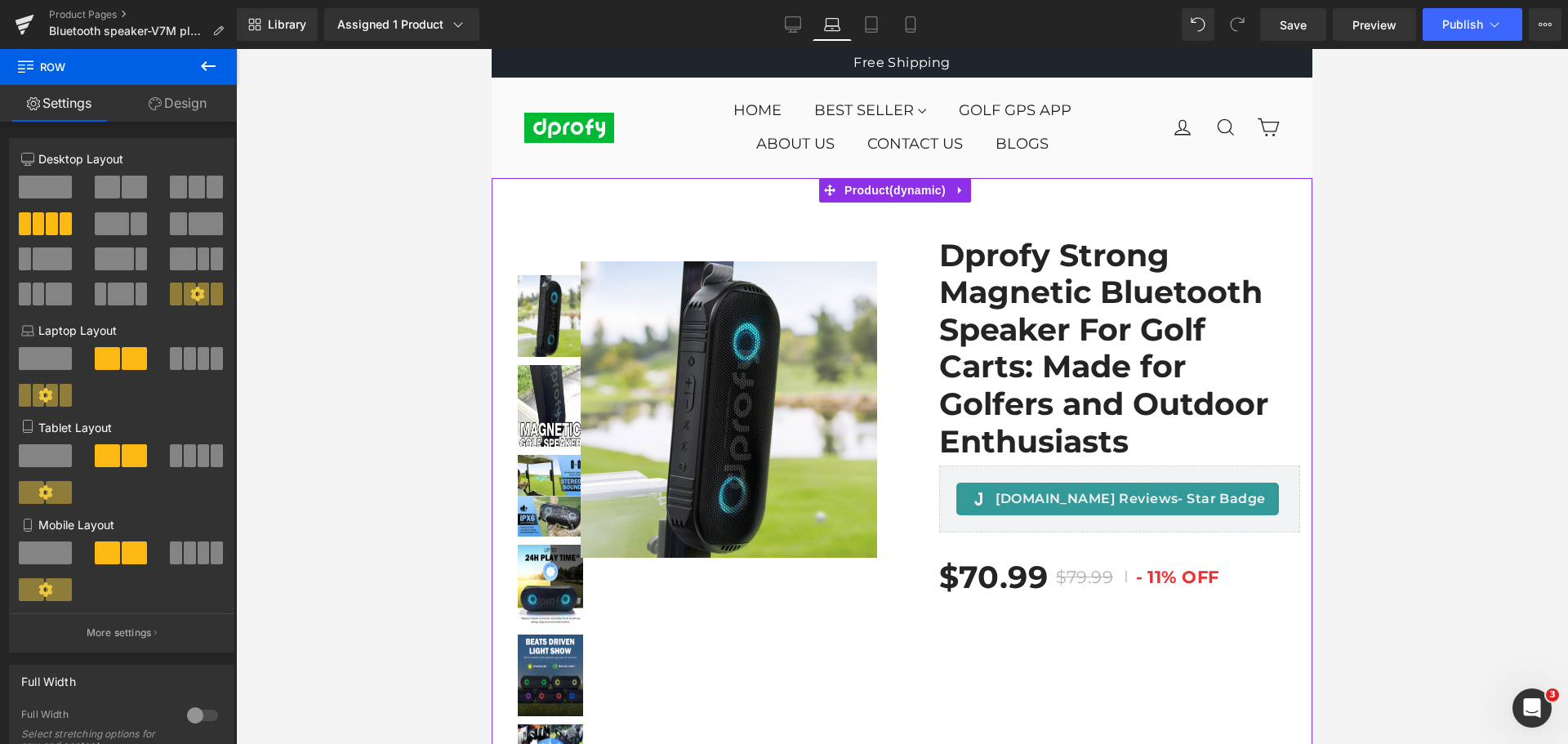
scroll to position [0, 0]
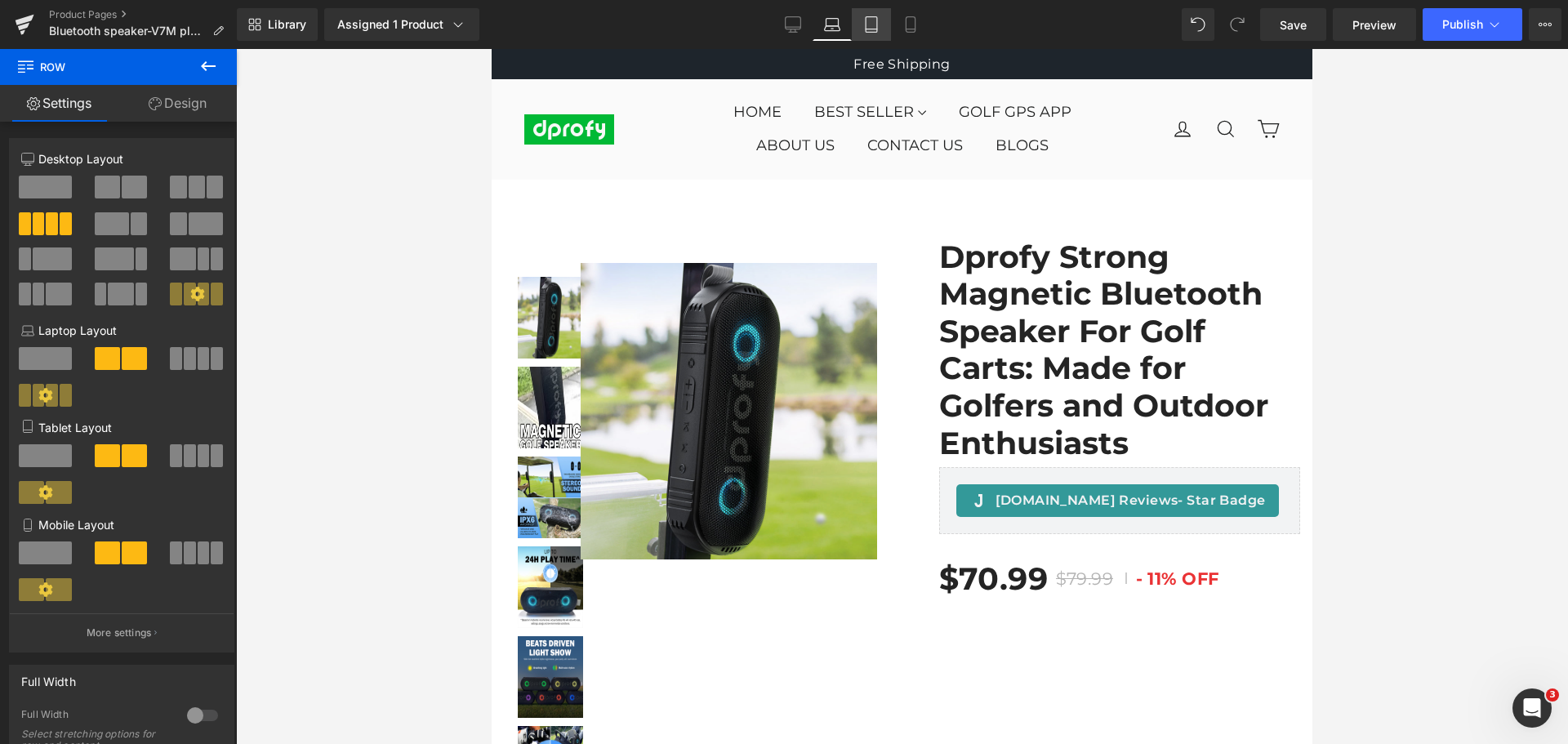
click at [868, 30] on icon at bounding box center [871, 30] width 11 height 0
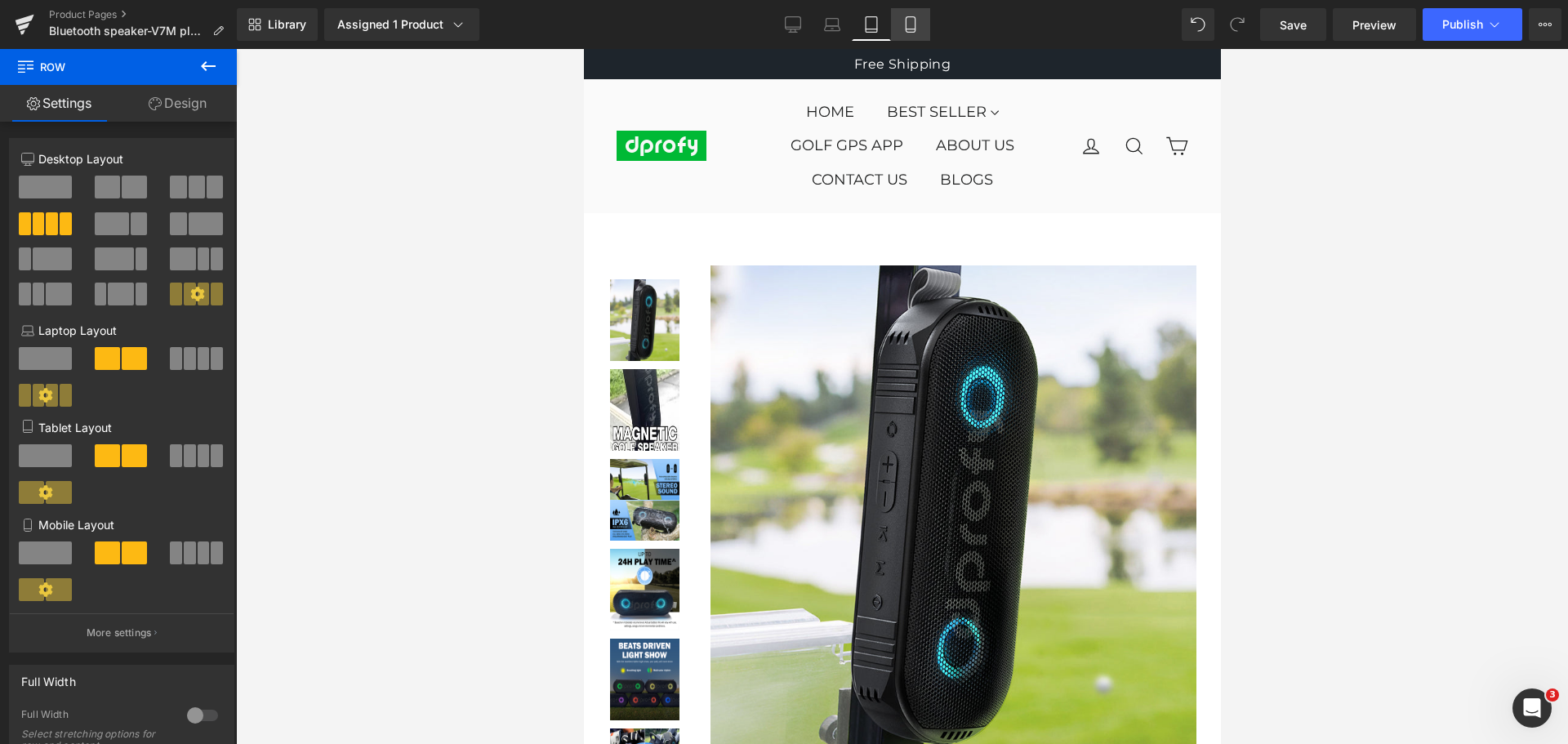
click at [909, 31] on icon at bounding box center [911, 25] width 17 height 17
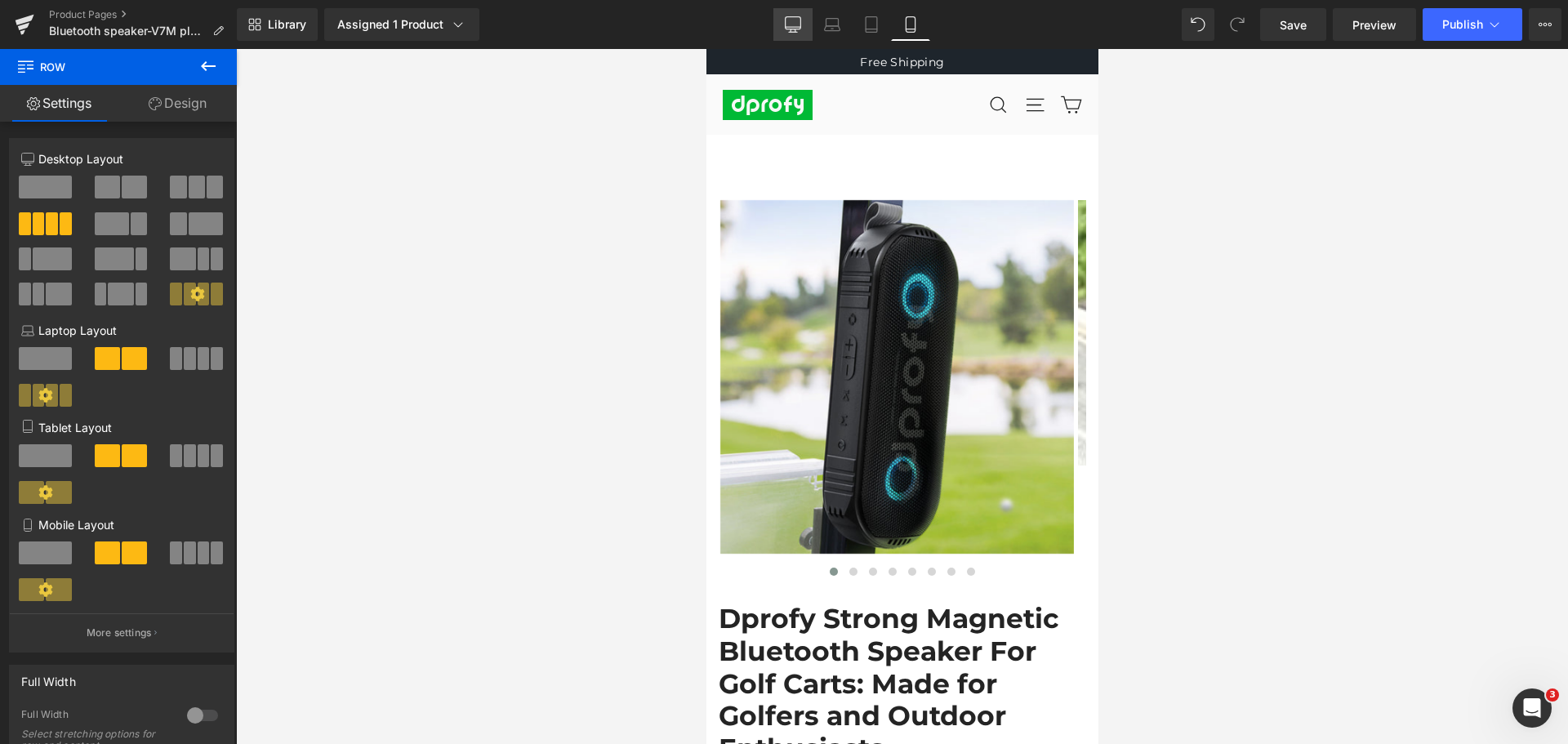
click at [797, 19] on icon at bounding box center [793, 25] width 17 height 17
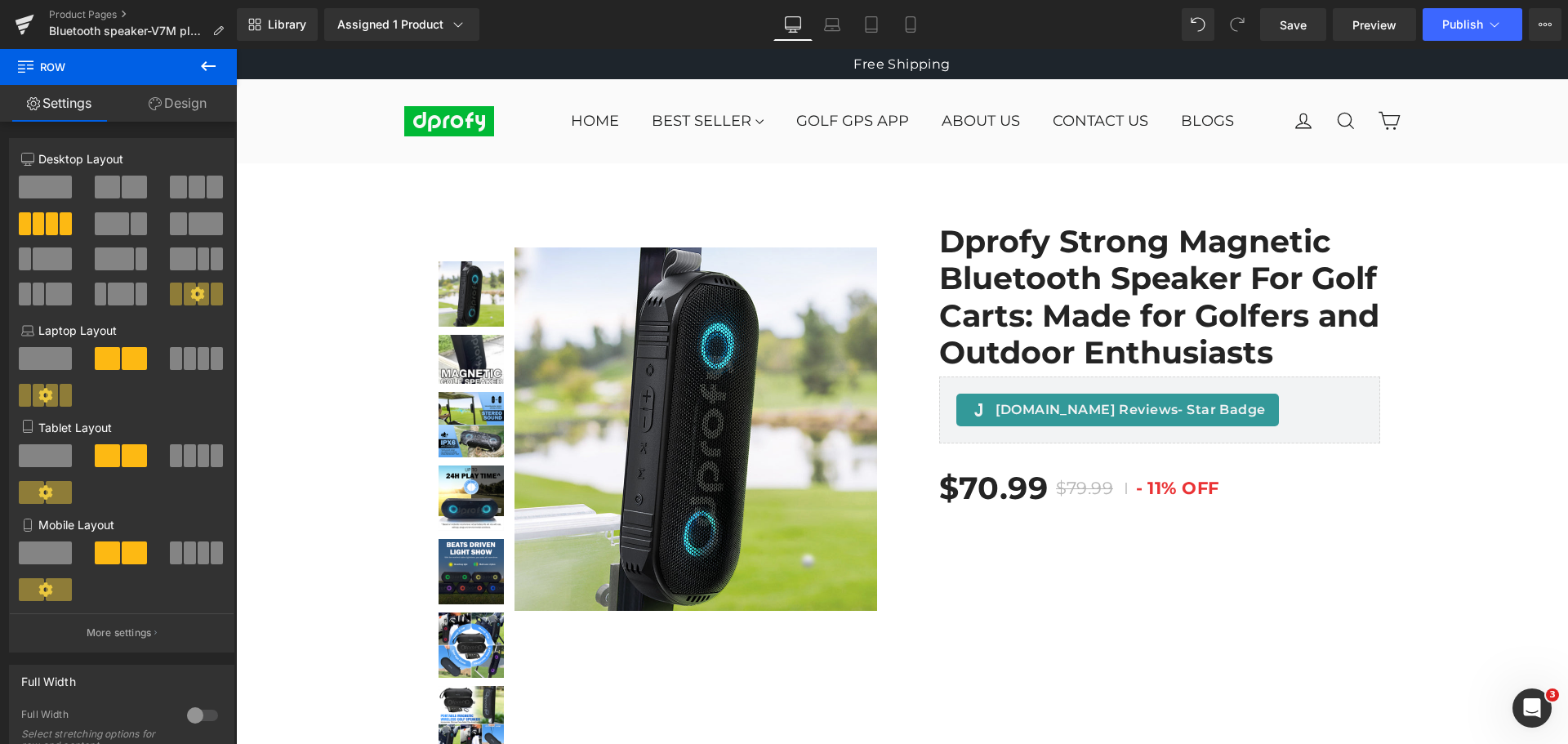
click at [201, 65] on icon at bounding box center [208, 66] width 19 height 20
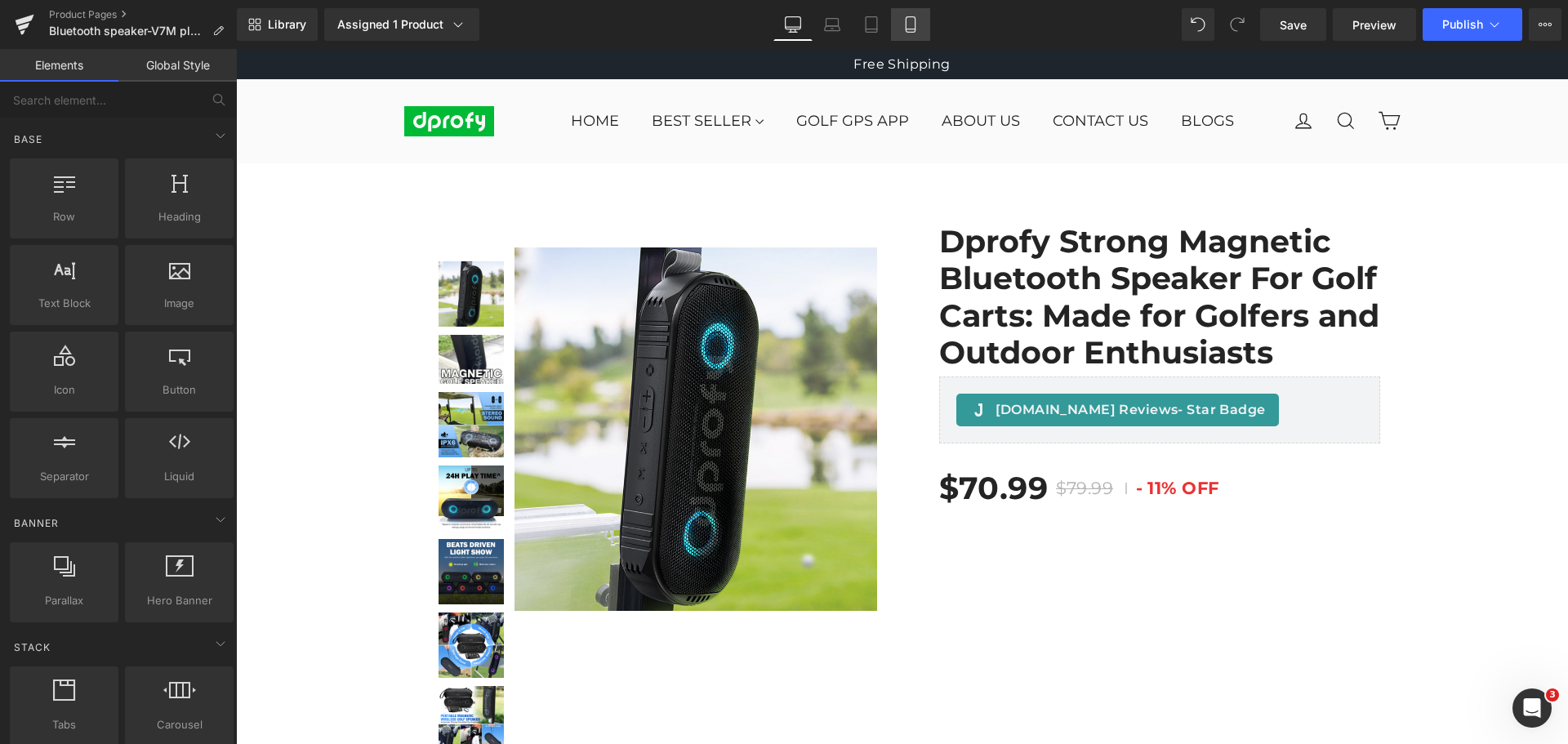
click at [911, 24] on icon at bounding box center [911, 25] width 17 height 17
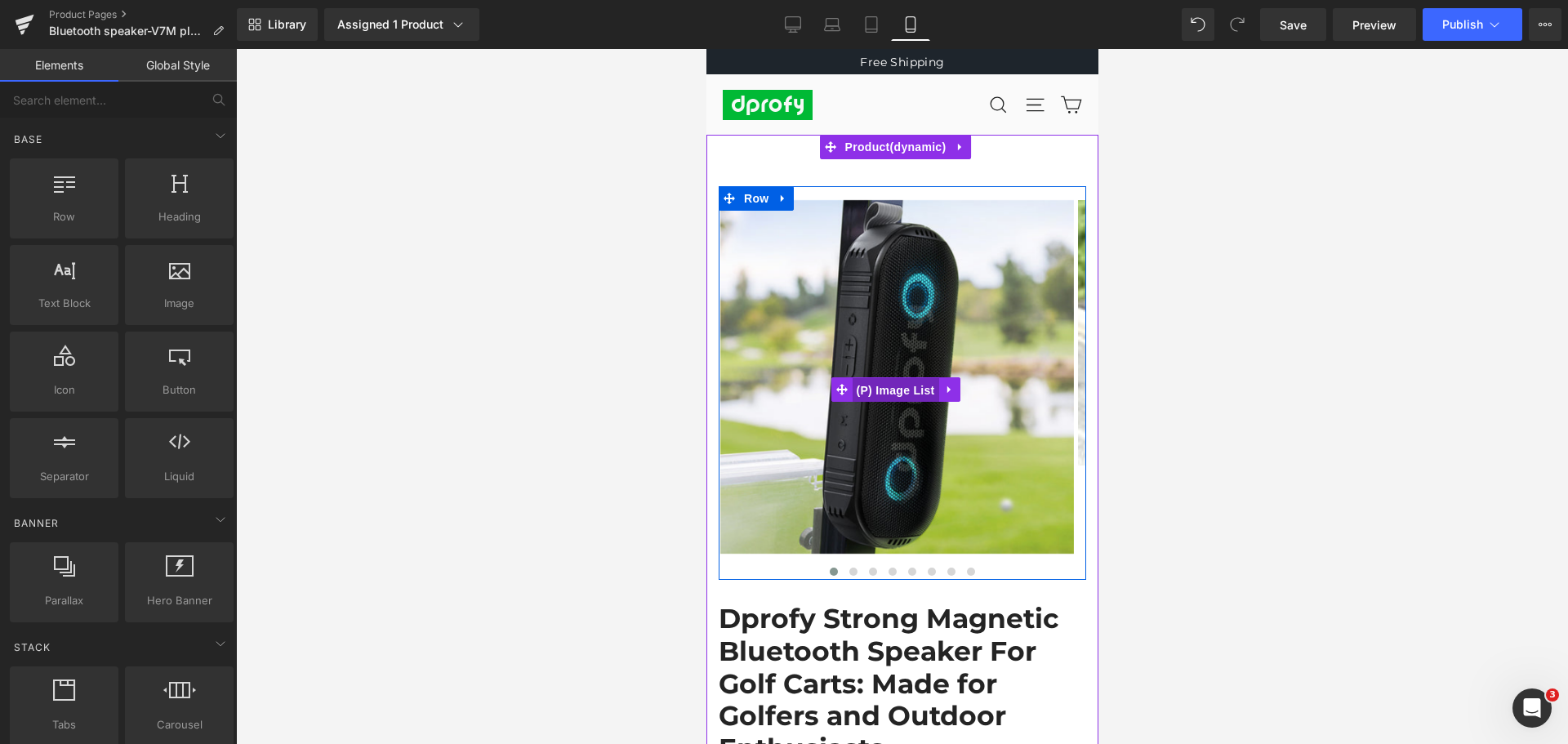
click at [906, 392] on span "(P) Image List" at bounding box center [895, 390] width 86 height 24
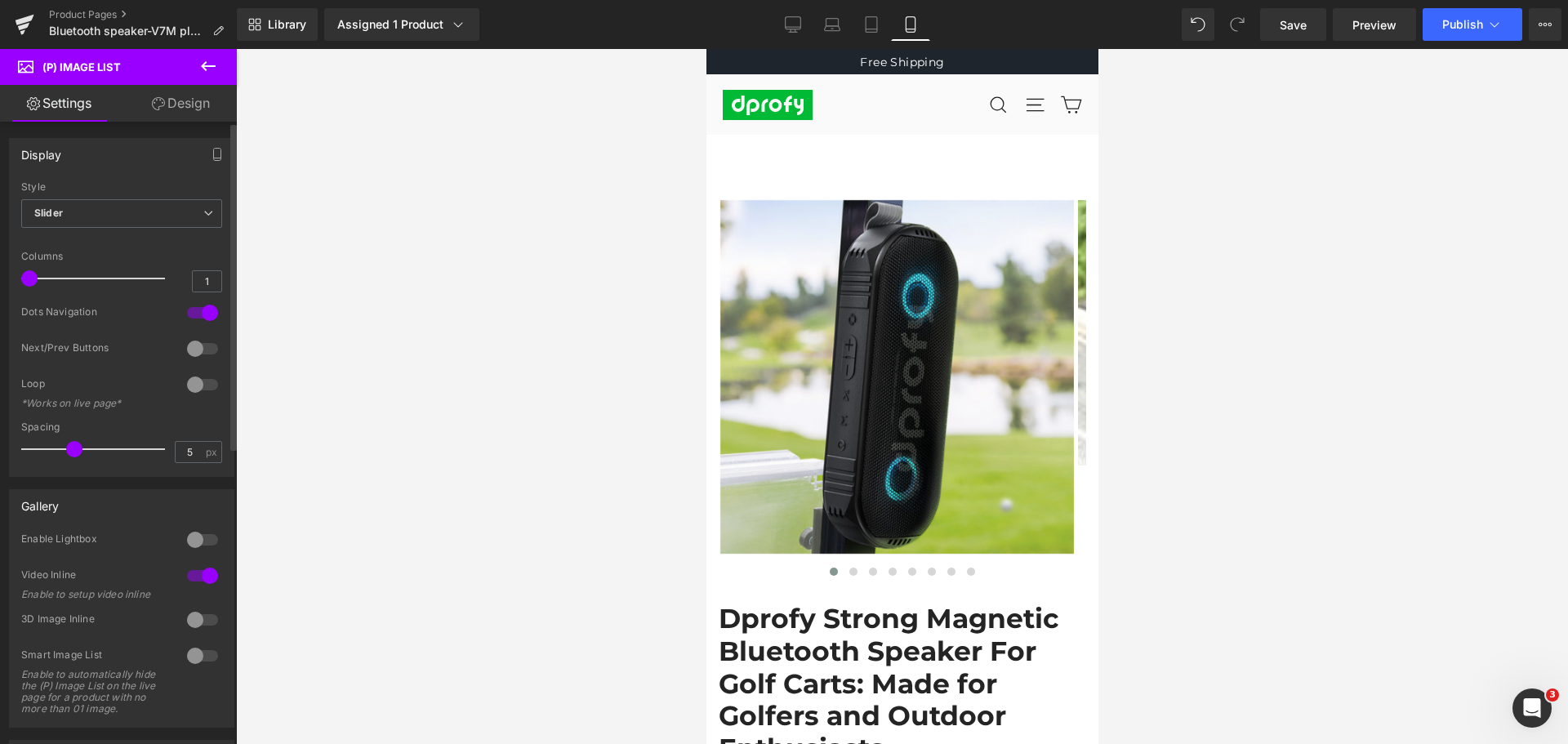
click at [189, 352] on div at bounding box center [202, 349] width 39 height 26
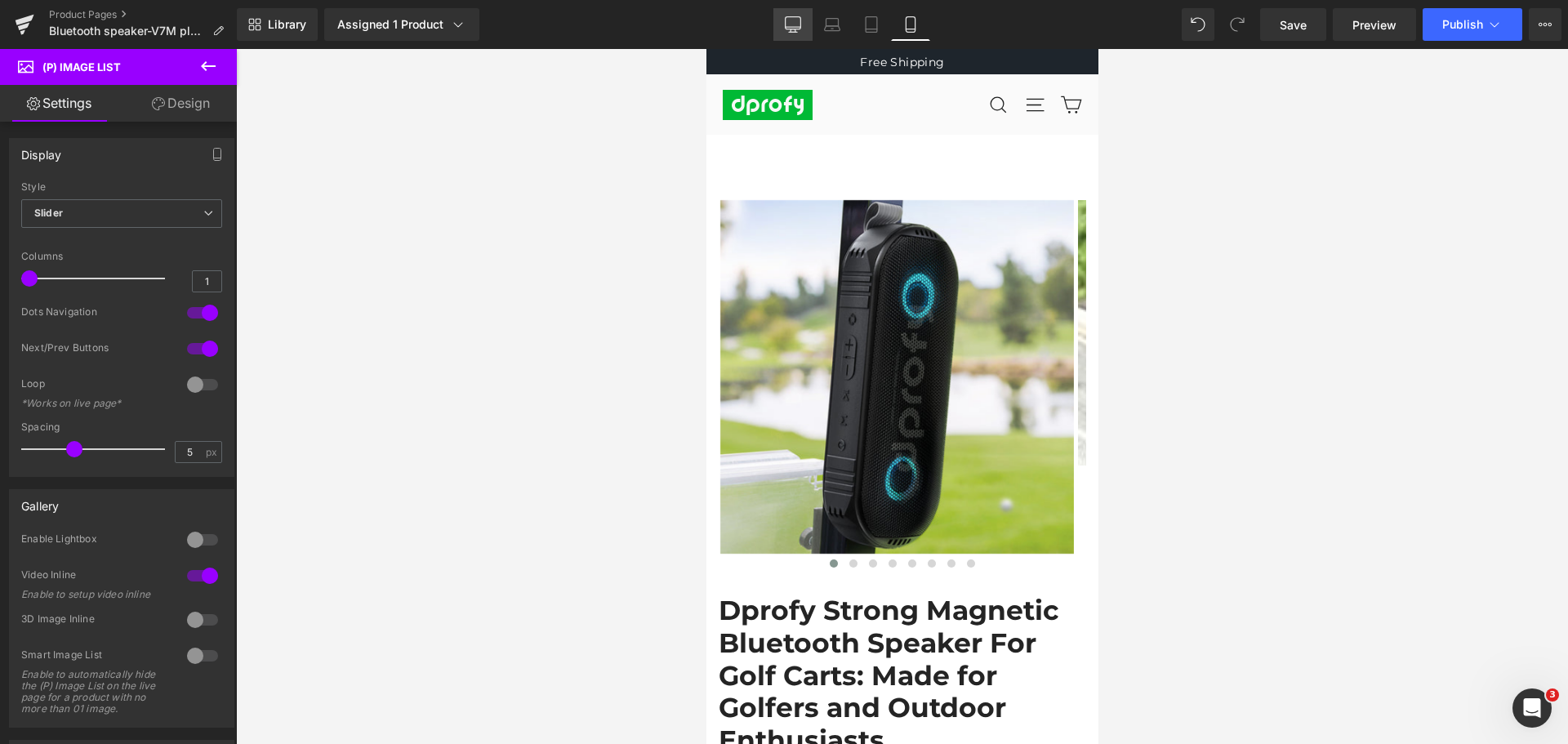
click at [788, 24] on icon at bounding box center [793, 25] width 17 height 17
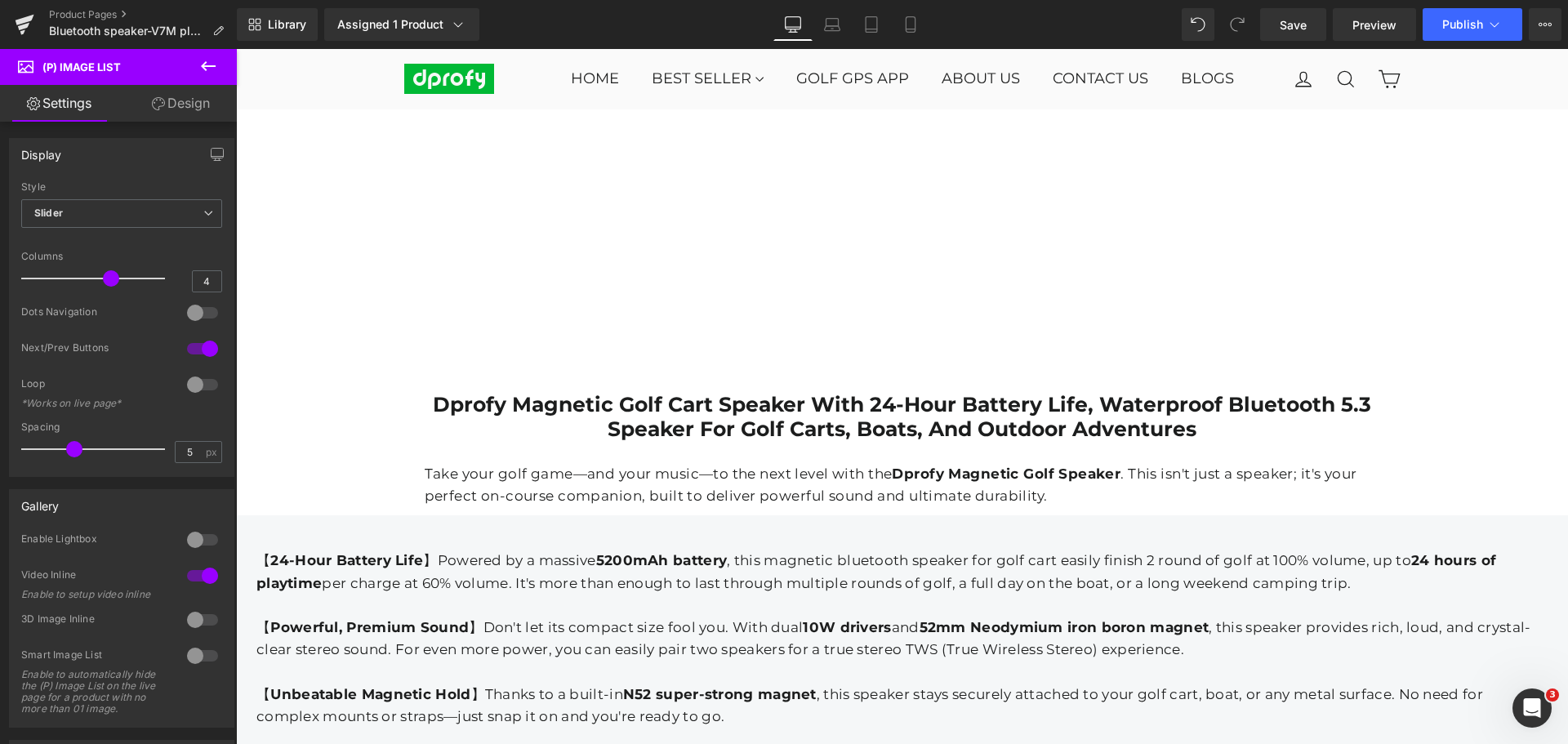
scroll to position [2124, 0]
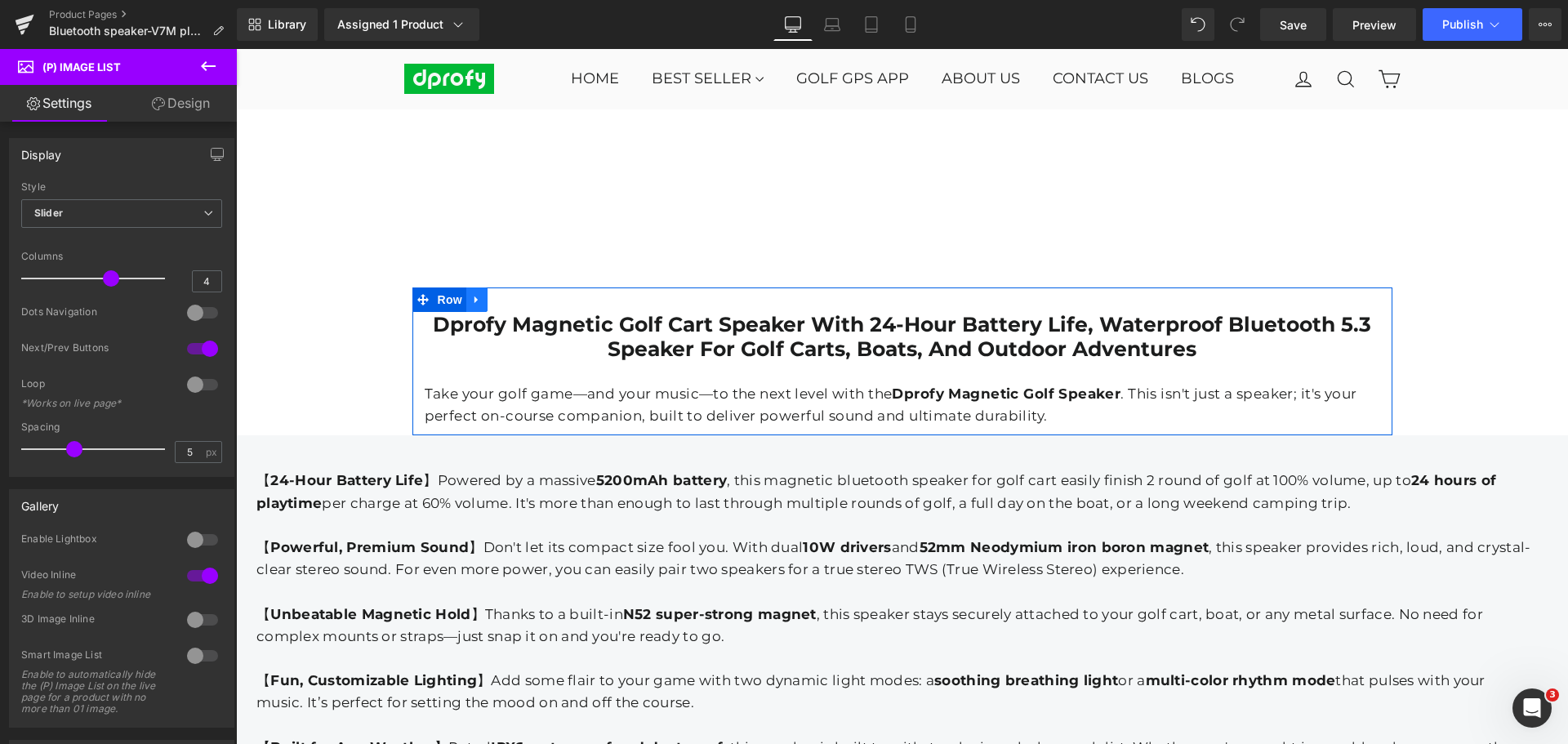
click at [468, 298] on link at bounding box center [476, 300] width 21 height 24
click at [513, 294] on icon at bounding box center [519, 300] width 11 height 11
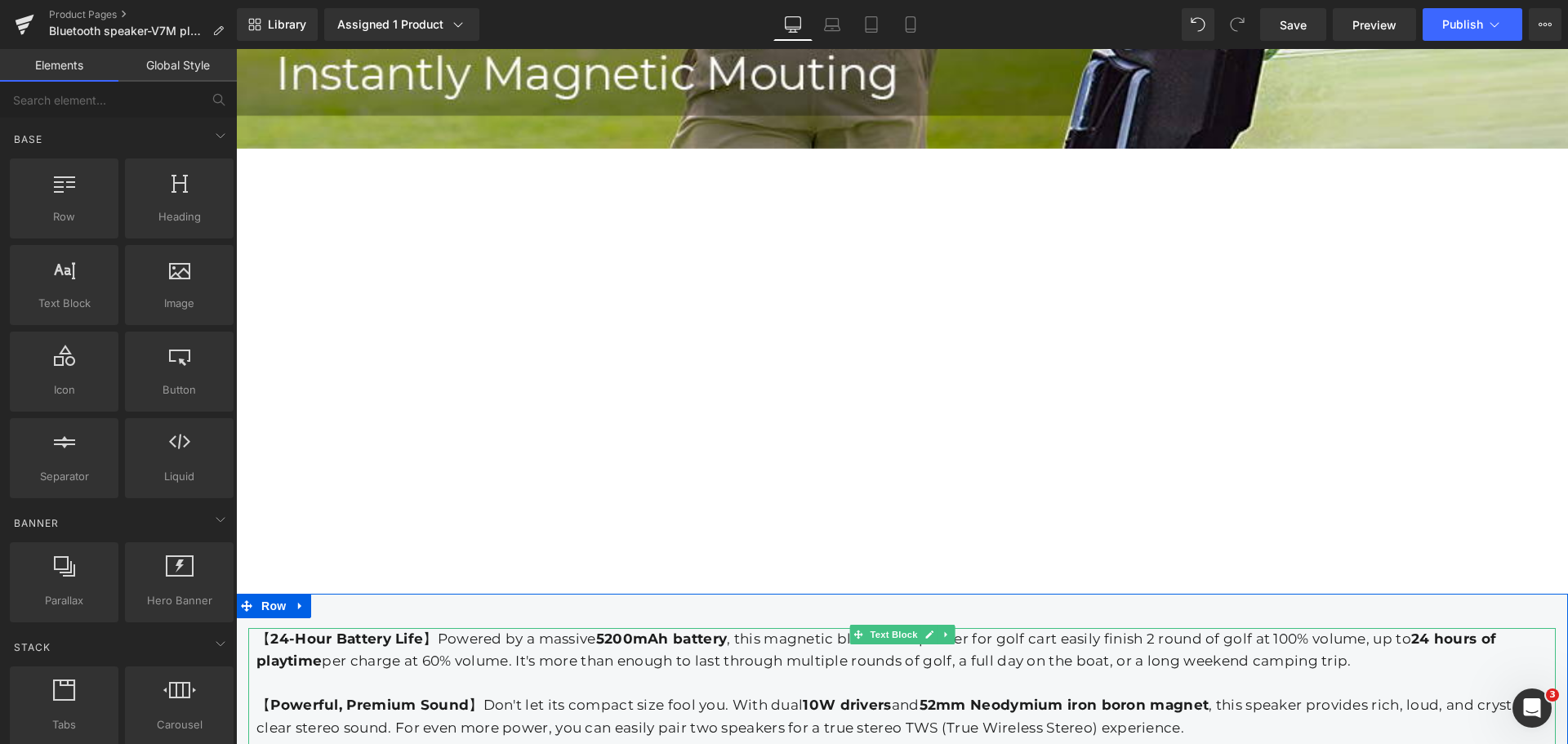
scroll to position [1691, 0]
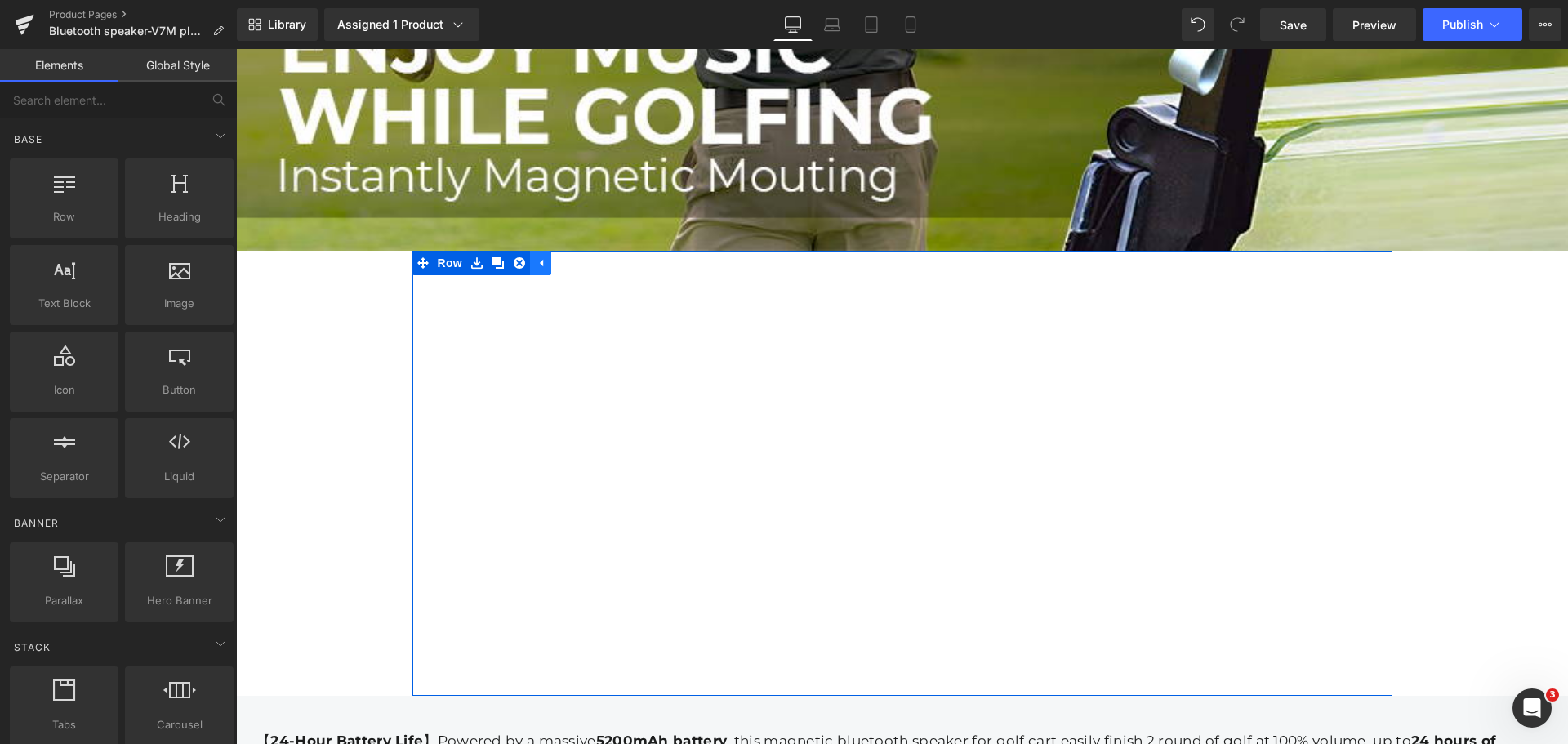
click at [535, 258] on icon at bounding box center [540, 263] width 11 height 12
click at [437, 256] on span "Row" at bounding box center [449, 263] width 32 height 24
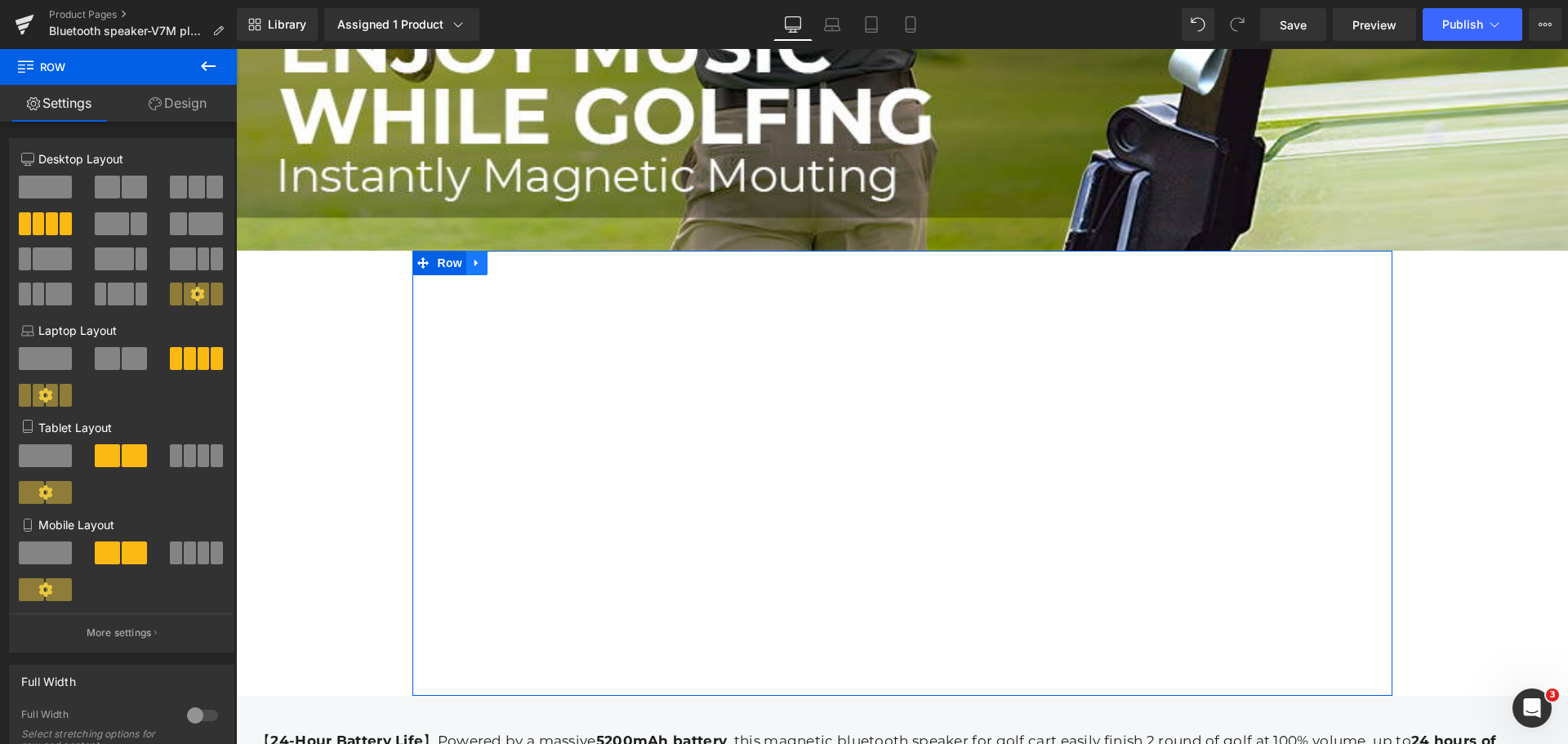
click at [473, 257] on icon at bounding box center [477, 263] width 11 height 12
click at [513, 260] on icon at bounding box center [519, 263] width 11 height 11
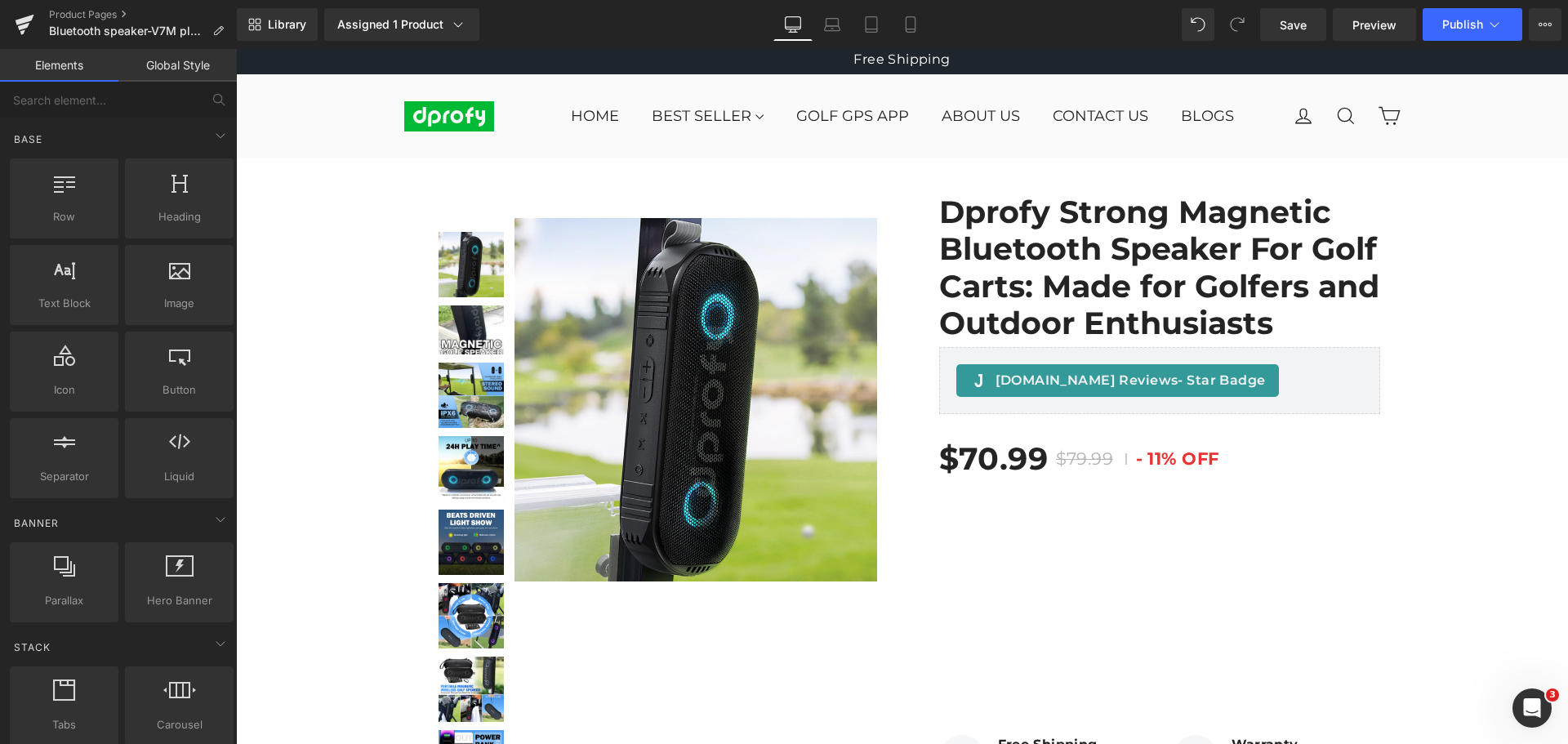
scroll to position [0, 0]
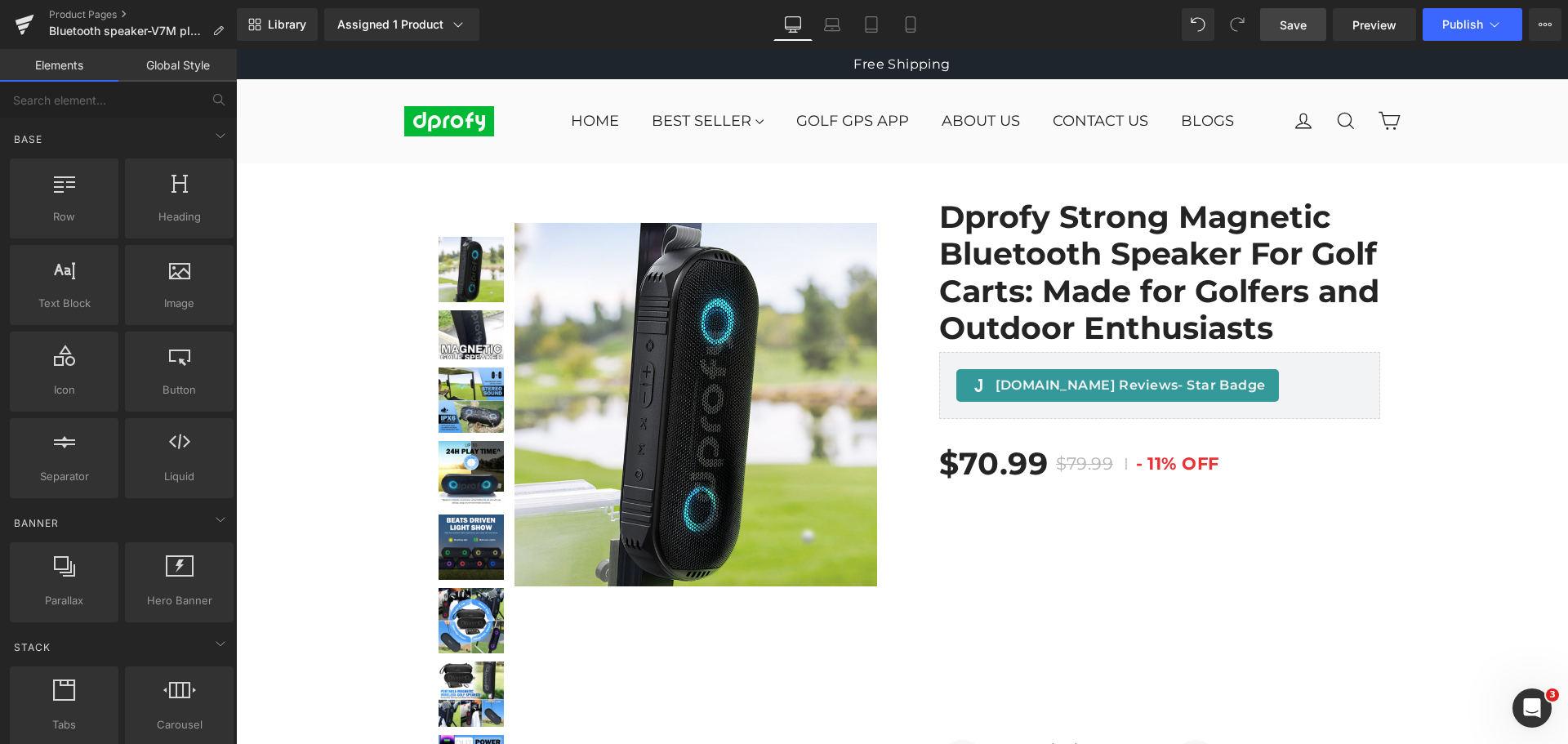
click at [1297, 31] on span "Save" at bounding box center [1292, 25] width 27 height 17
click at [910, 24] on icon at bounding box center [911, 25] width 17 height 17
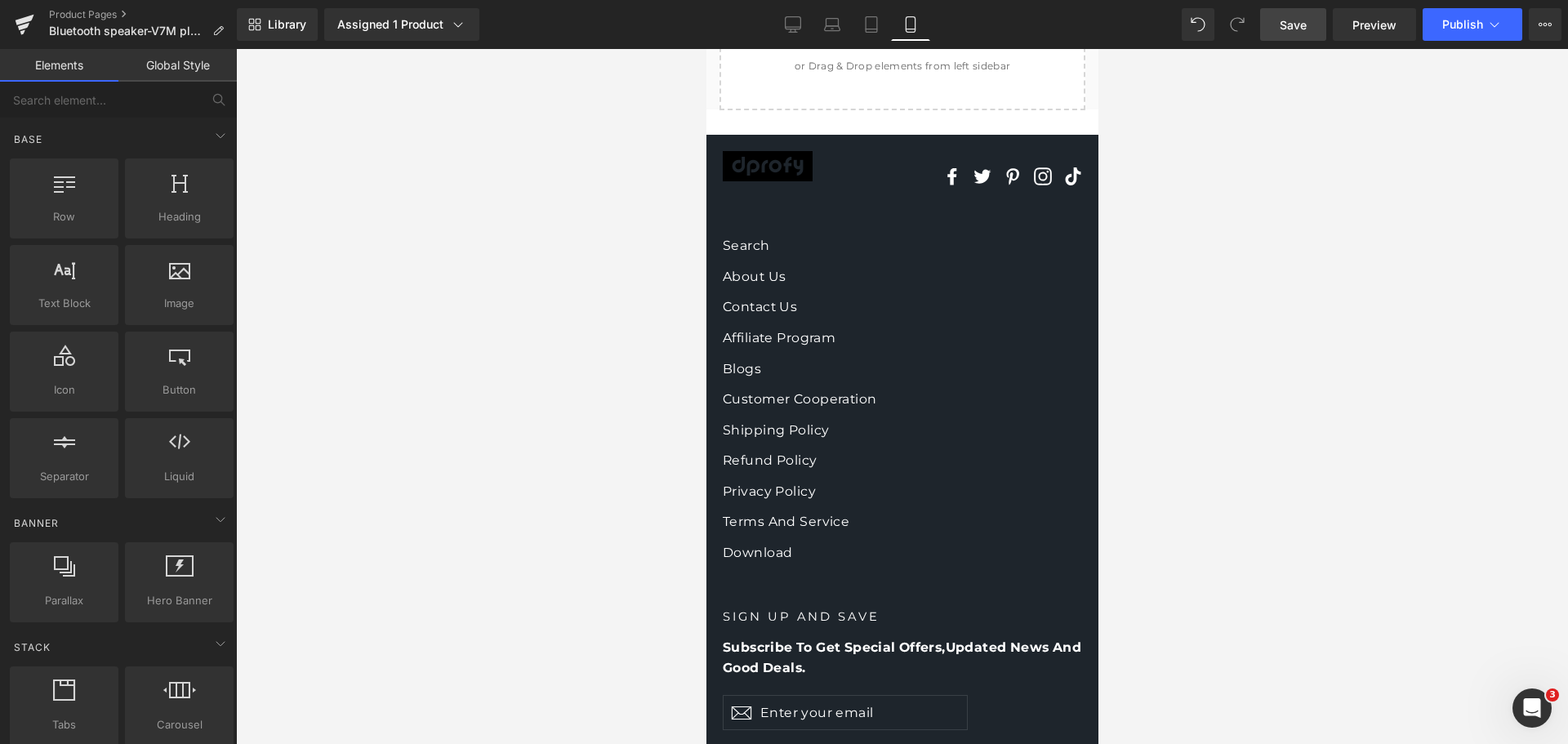
scroll to position [9698, 0]
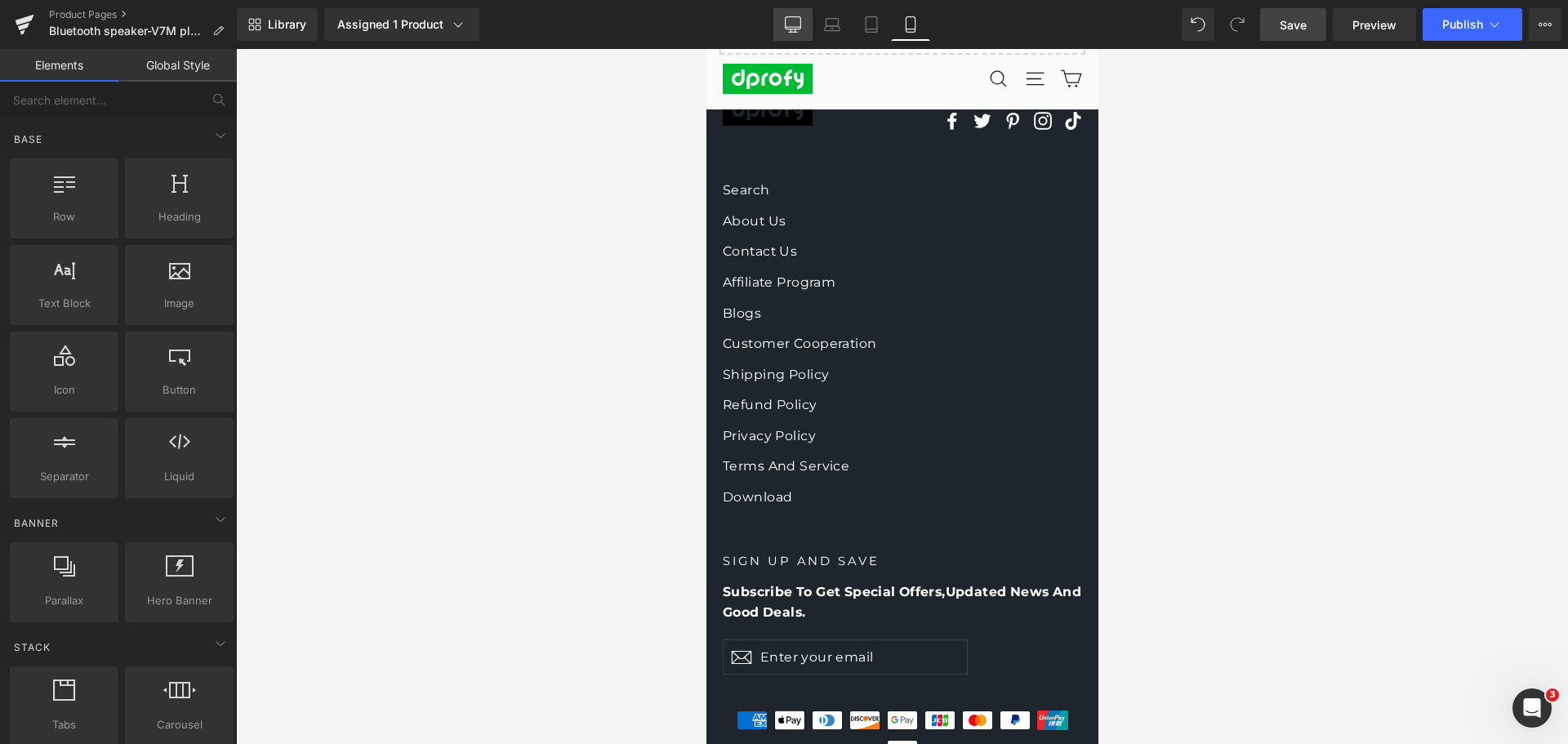
click at [786, 28] on icon at bounding box center [793, 22] width 16 height 12
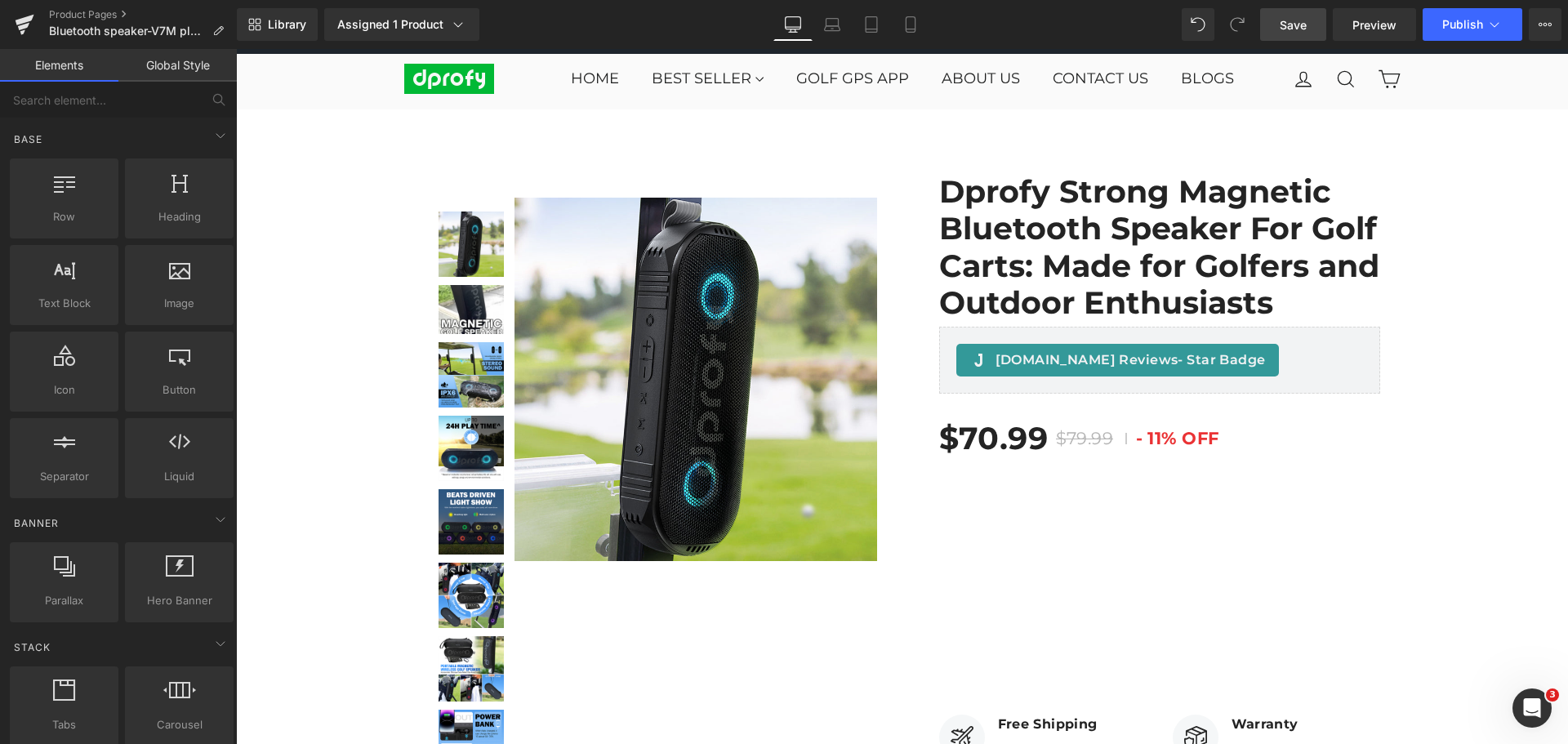
scroll to position [0, 0]
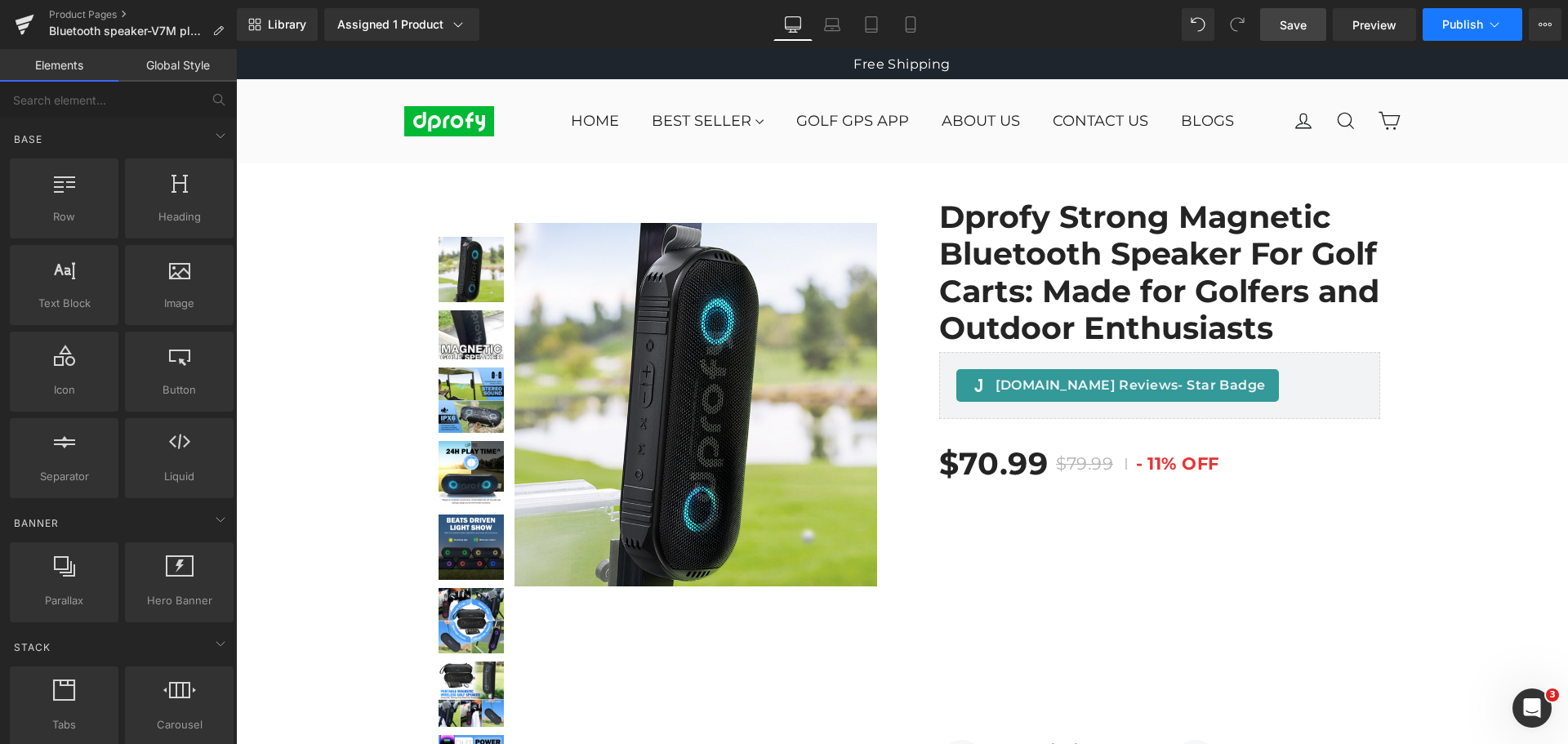
click at [1470, 24] on span "Publish" at bounding box center [1463, 24] width 41 height 13
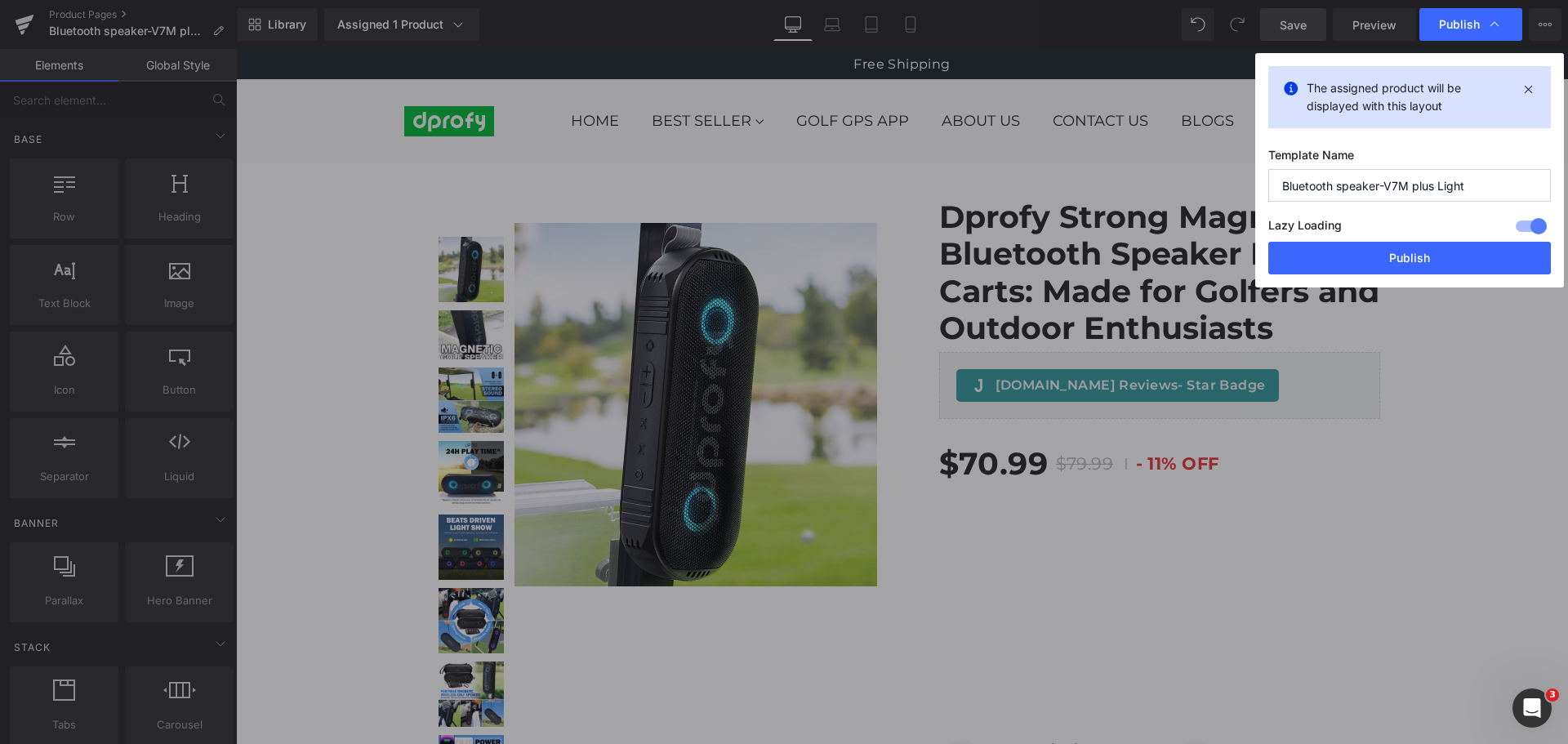
click at [1470, 24] on span "Publish" at bounding box center [1459, 24] width 41 height 15
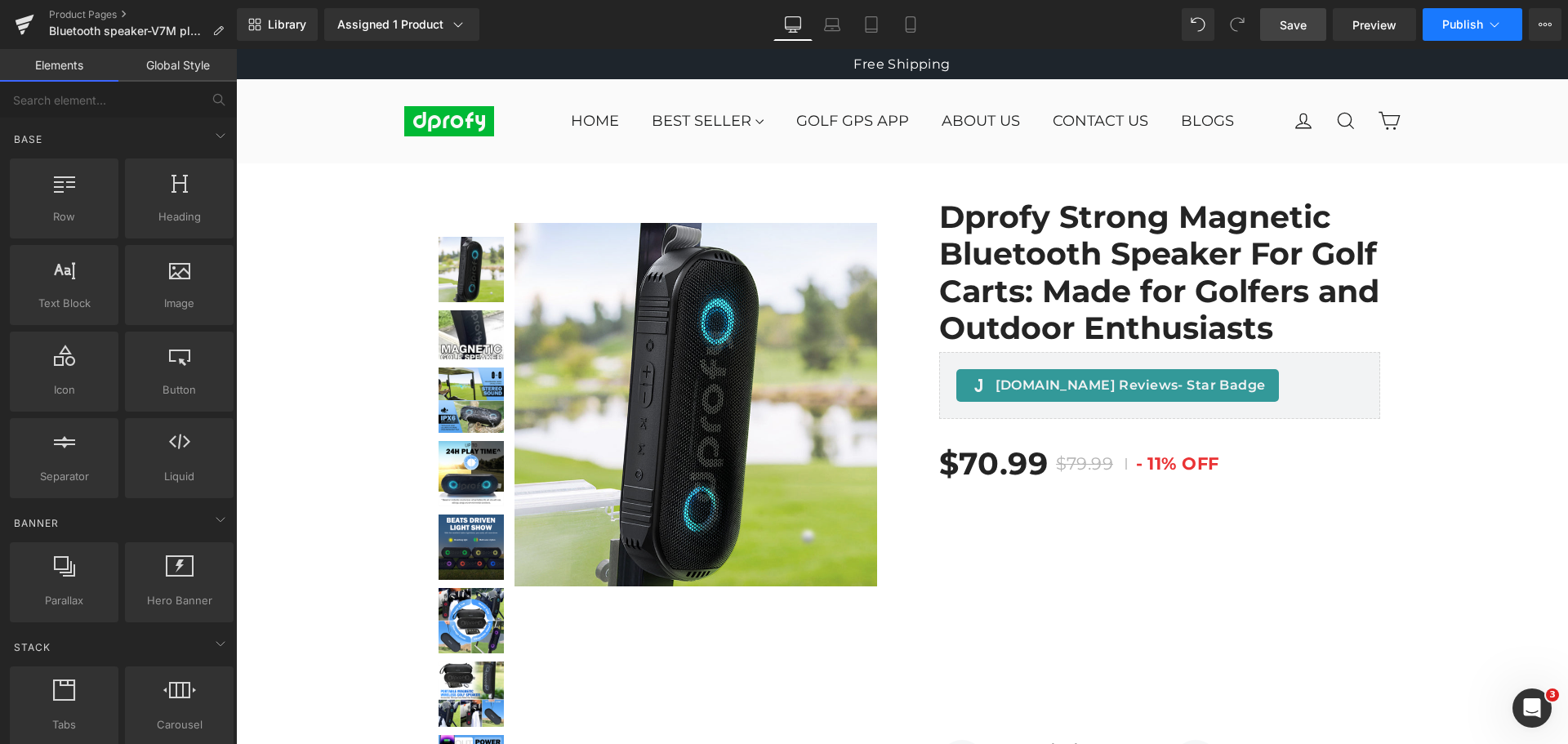
click at [1470, 24] on span "Publish" at bounding box center [1463, 24] width 41 height 13
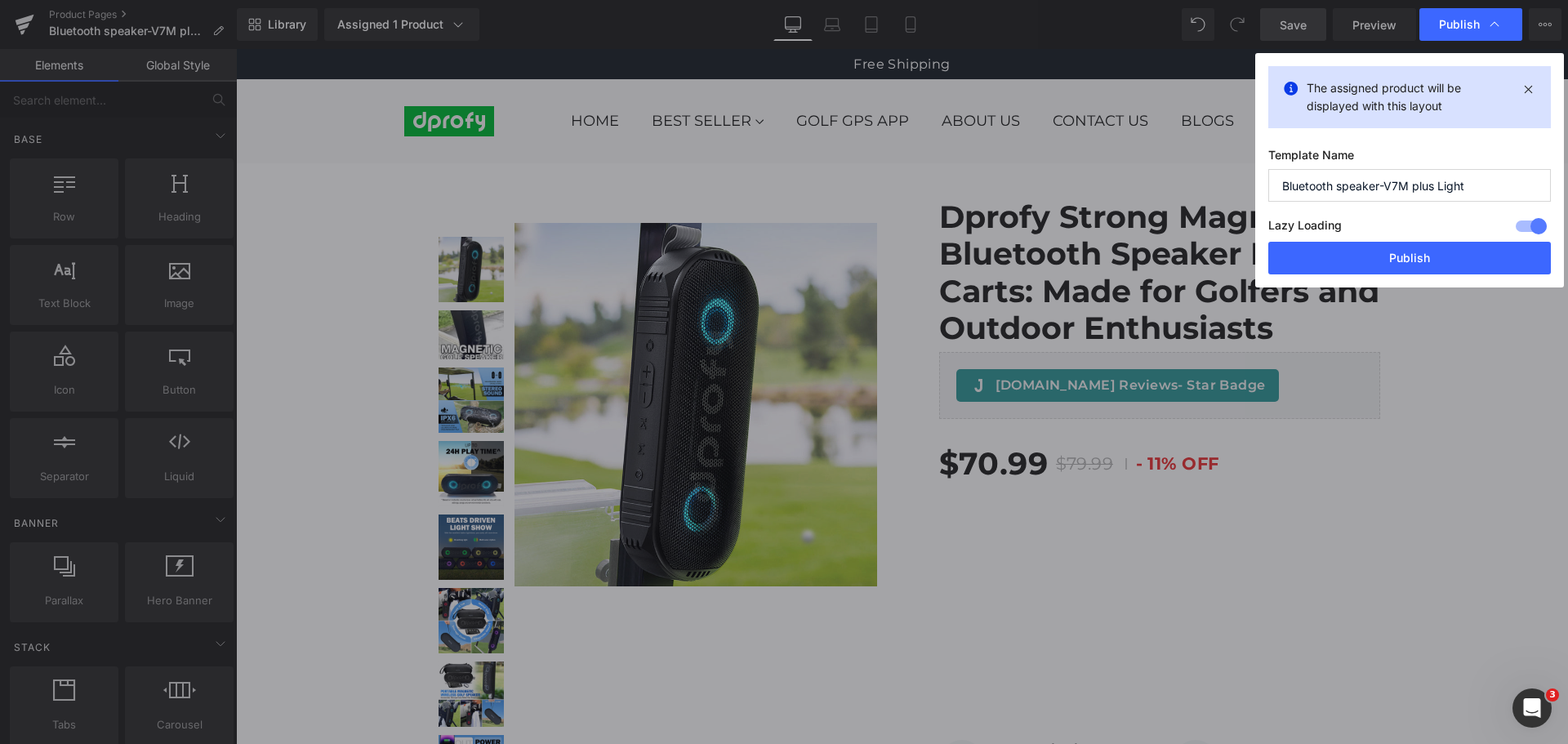
click at [1470, 24] on span "Publish" at bounding box center [1459, 24] width 41 height 15
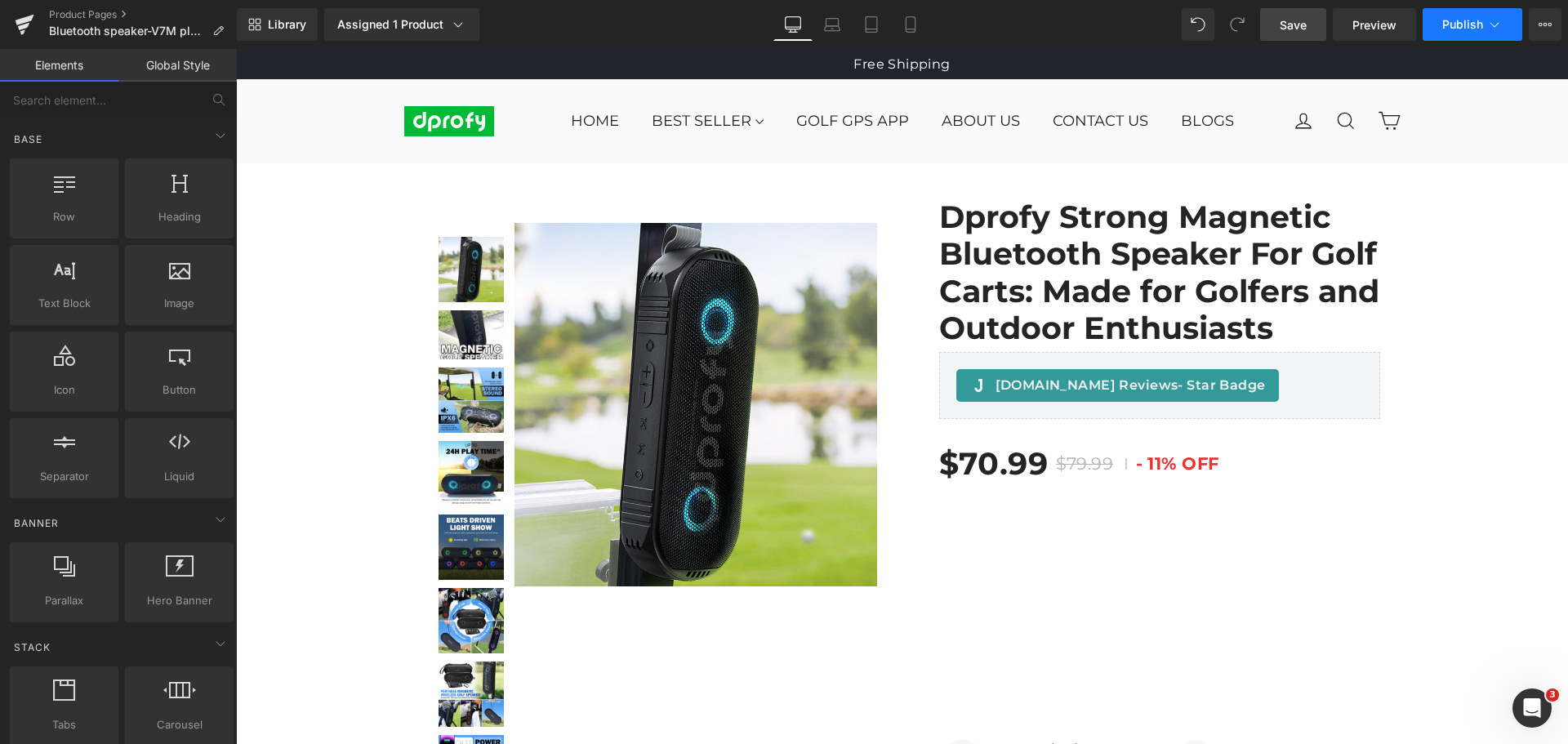
click at [1470, 24] on span "Publish" at bounding box center [1463, 24] width 41 height 13
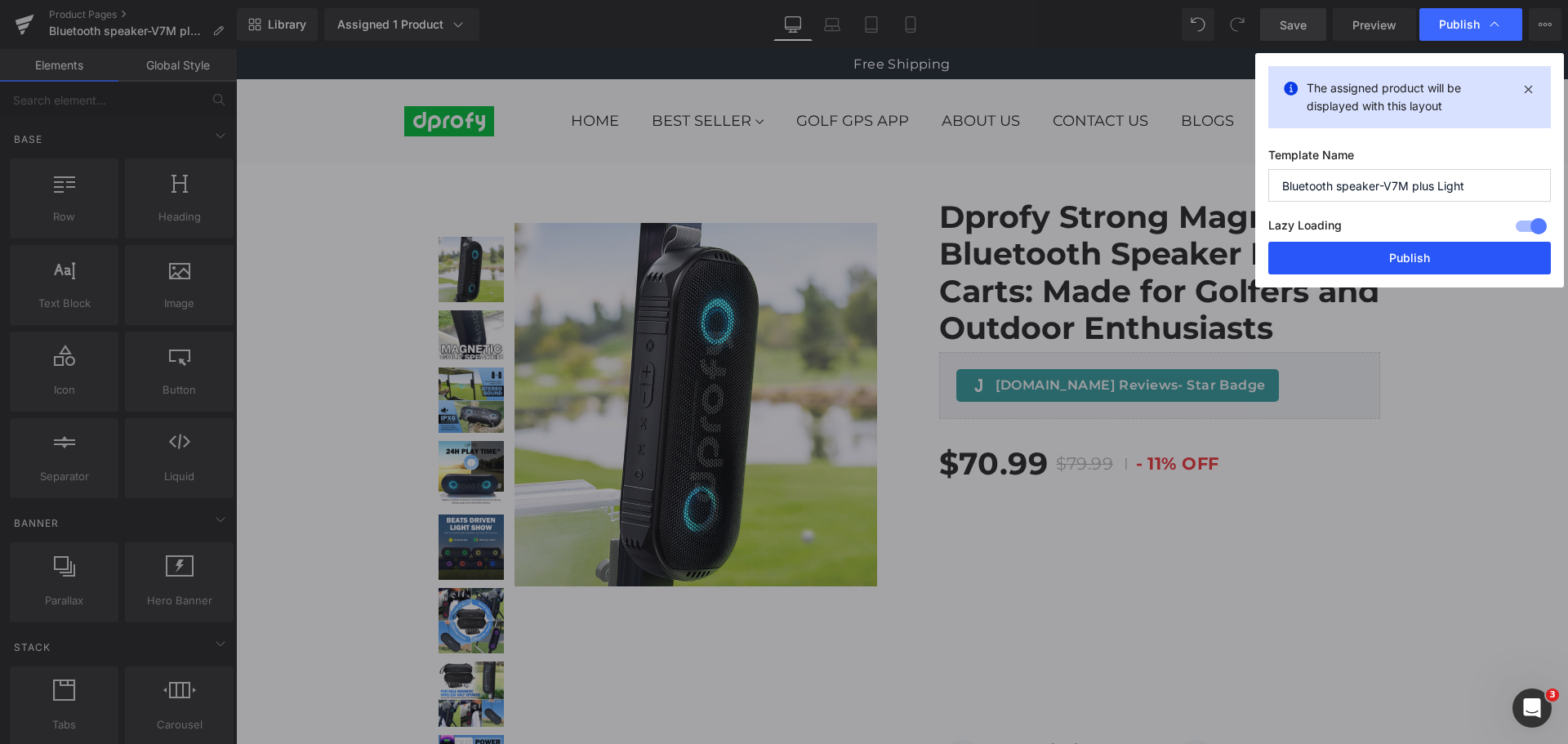
click at [1425, 265] on button "Publish" at bounding box center [1409, 257] width 282 height 33
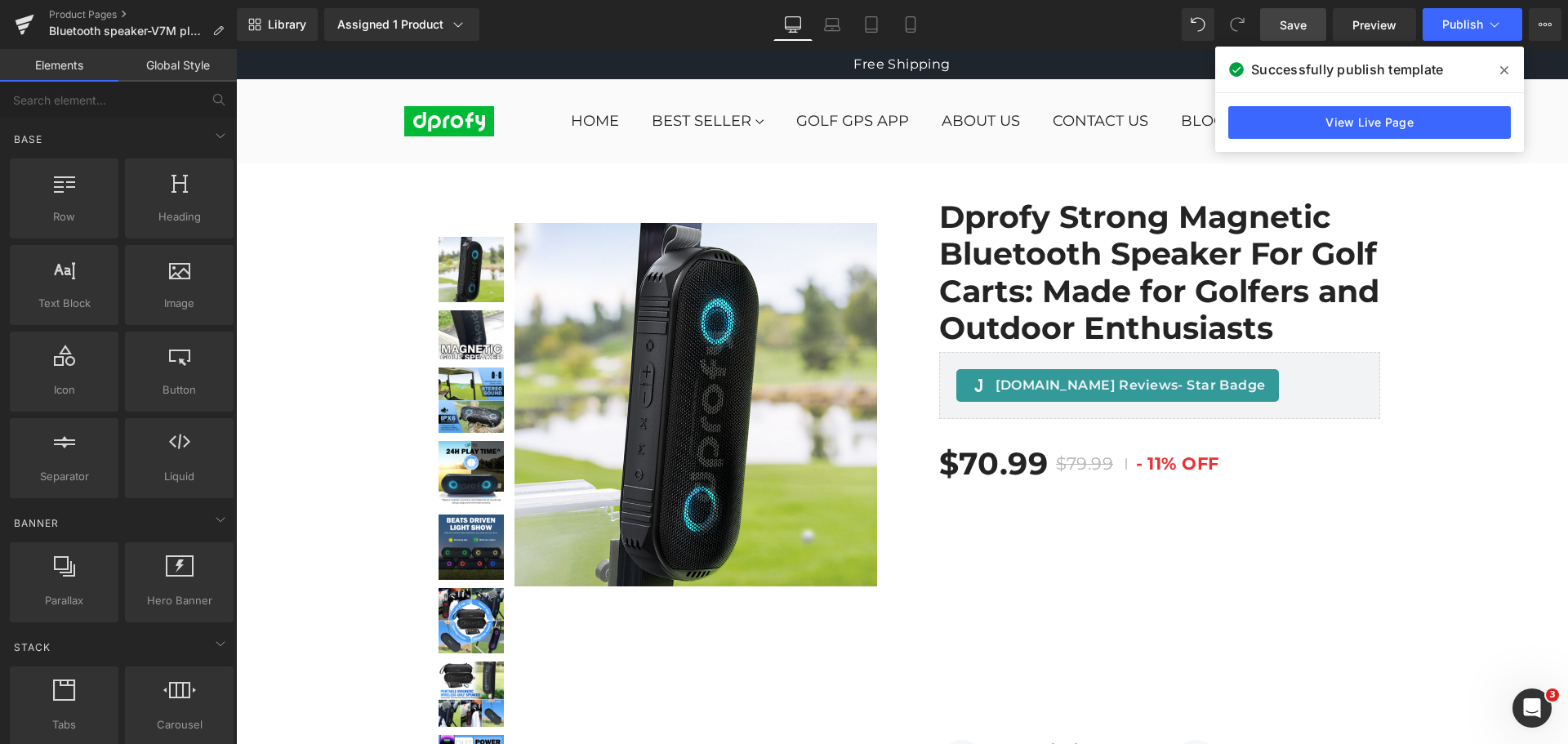
click at [1508, 72] on icon at bounding box center [1504, 71] width 8 height 13
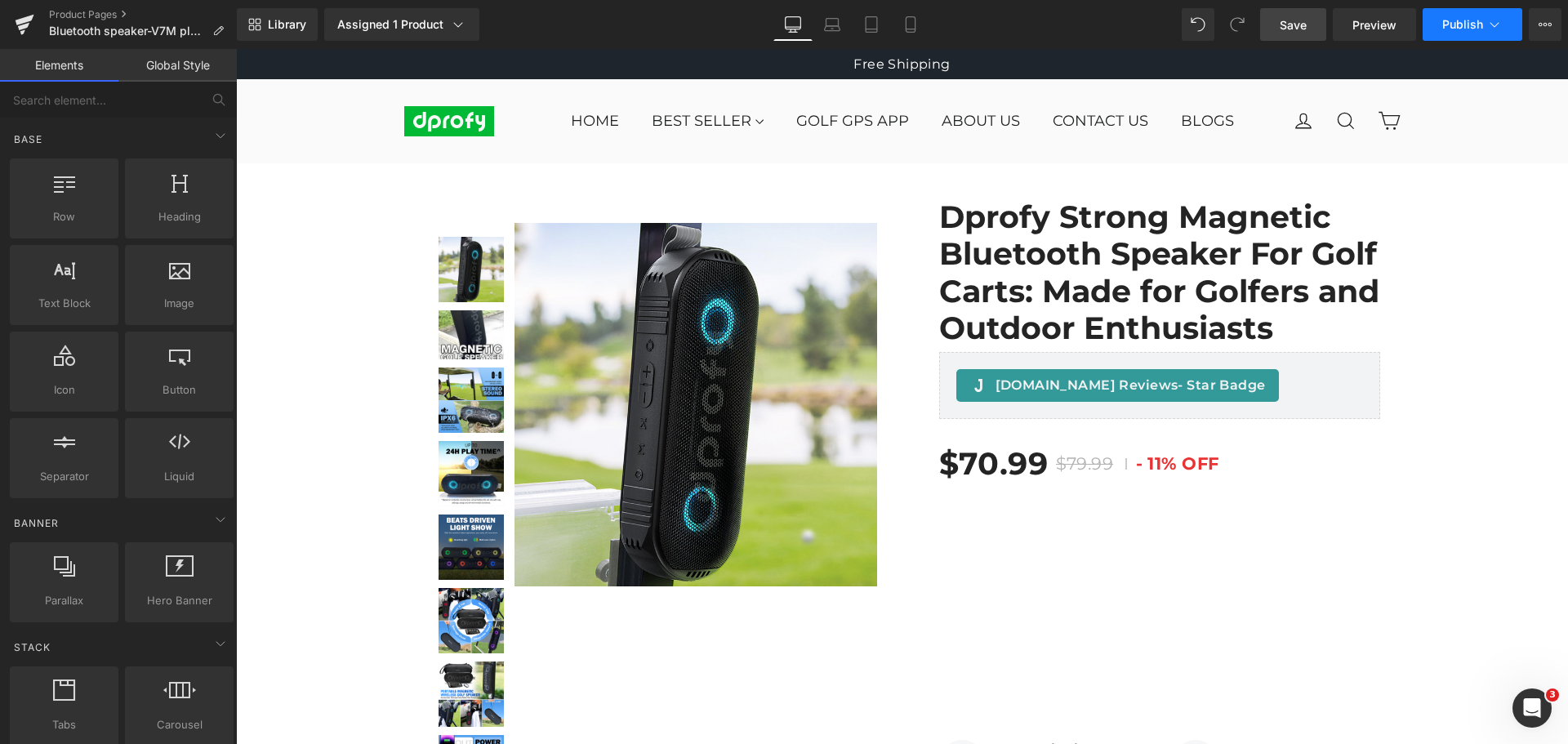
click at [1466, 28] on span "Publish" at bounding box center [1463, 24] width 41 height 13
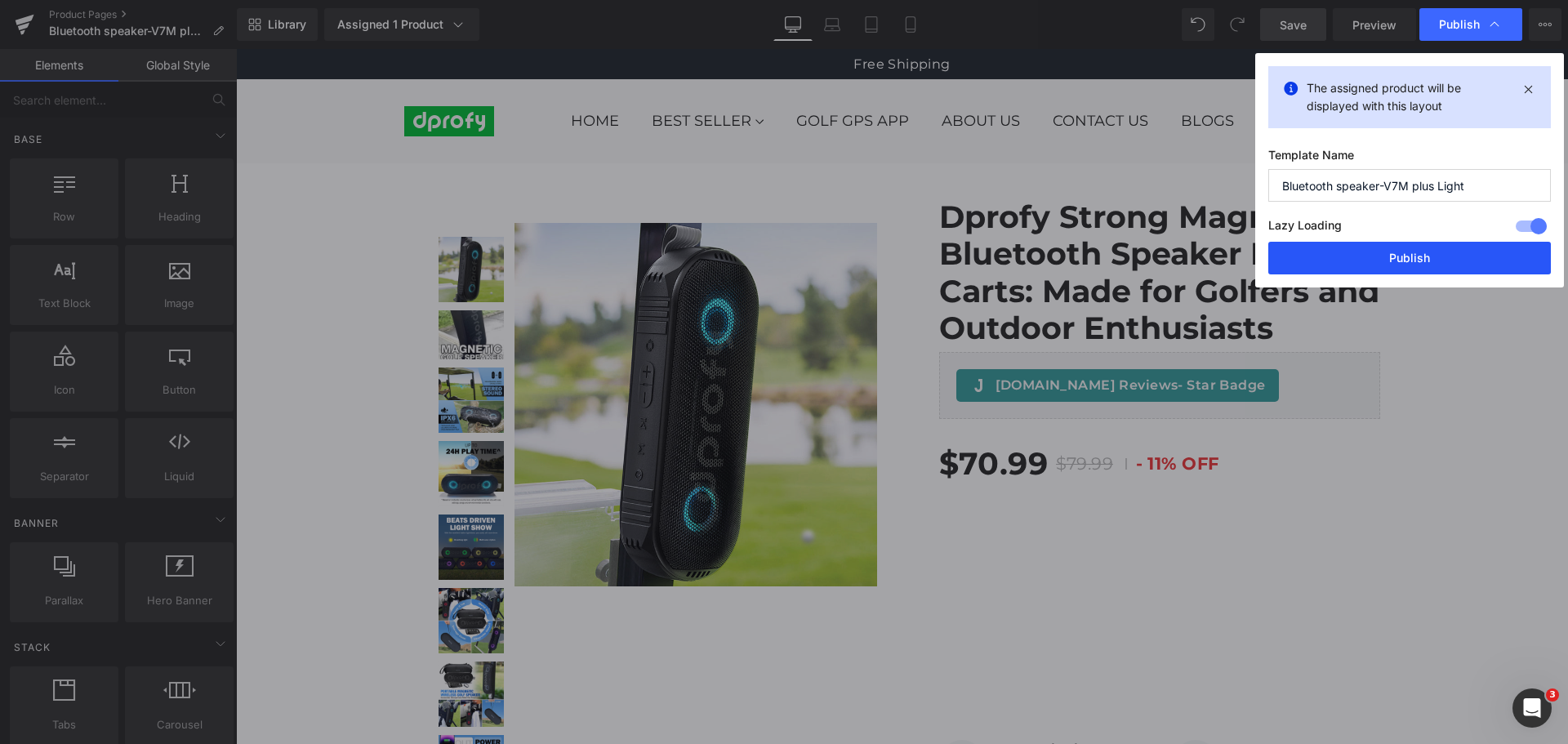
click at [1430, 262] on button "Publish" at bounding box center [1409, 257] width 282 height 33
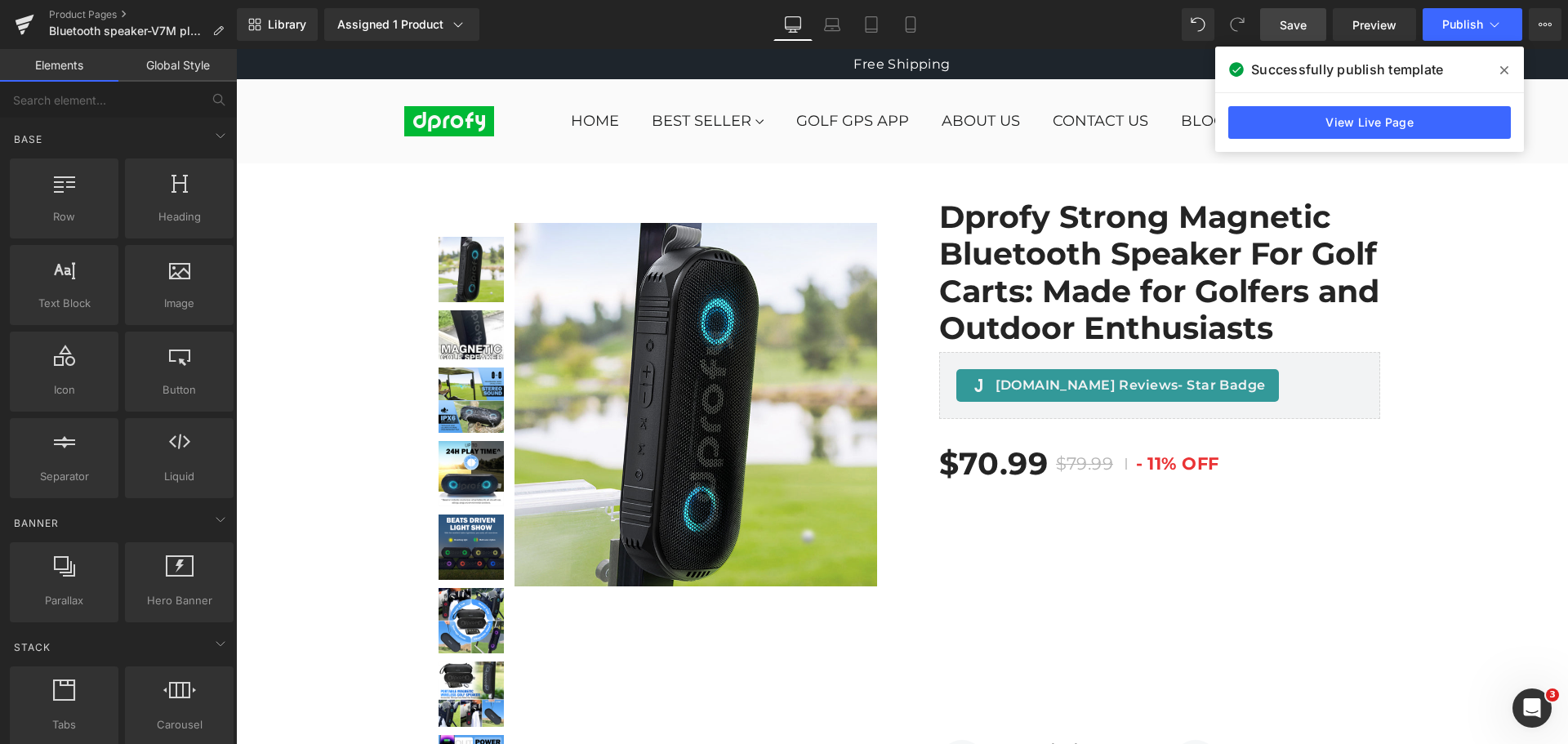
click at [1508, 74] on icon at bounding box center [1504, 71] width 8 height 13
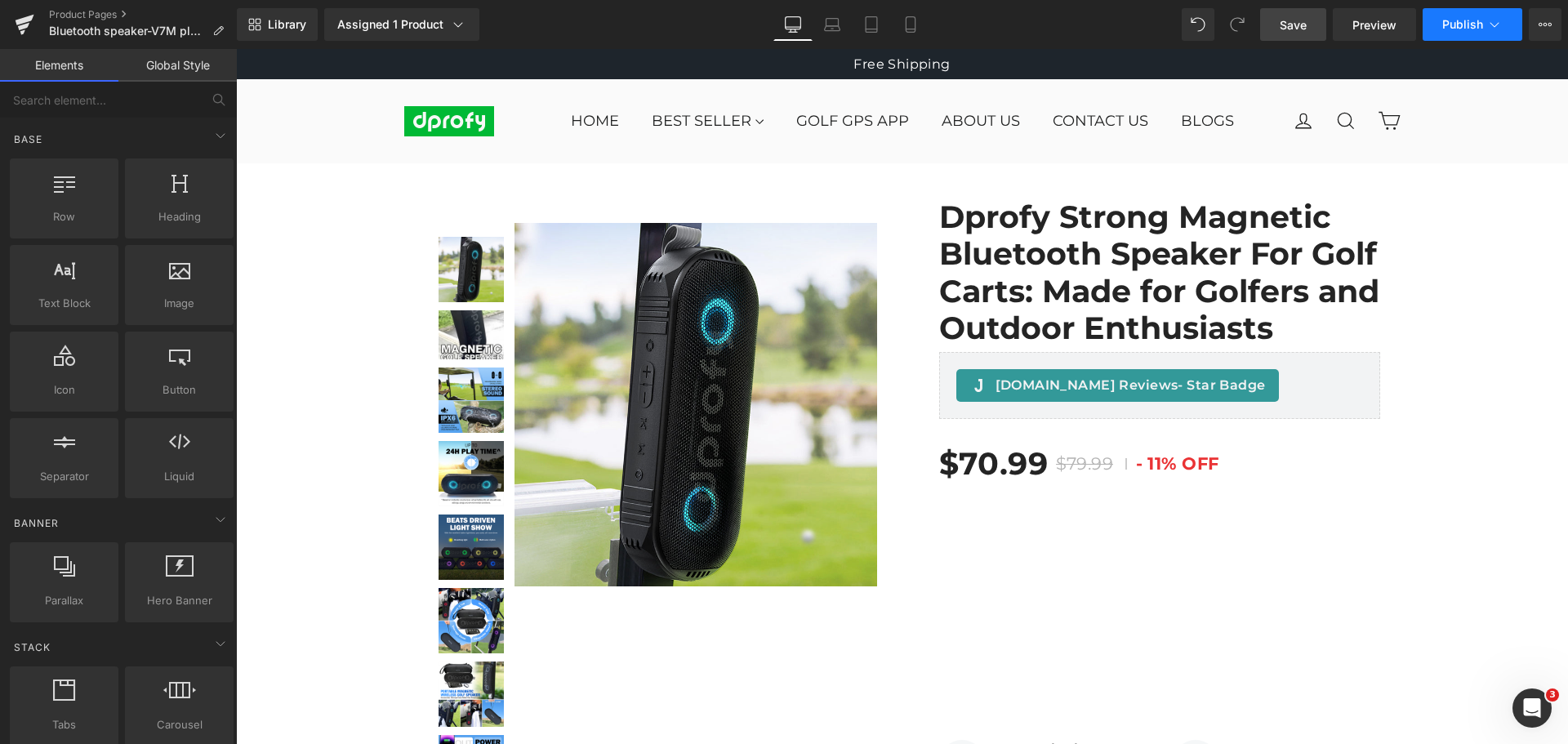
click at [1467, 30] on span "Publish" at bounding box center [1463, 24] width 41 height 13
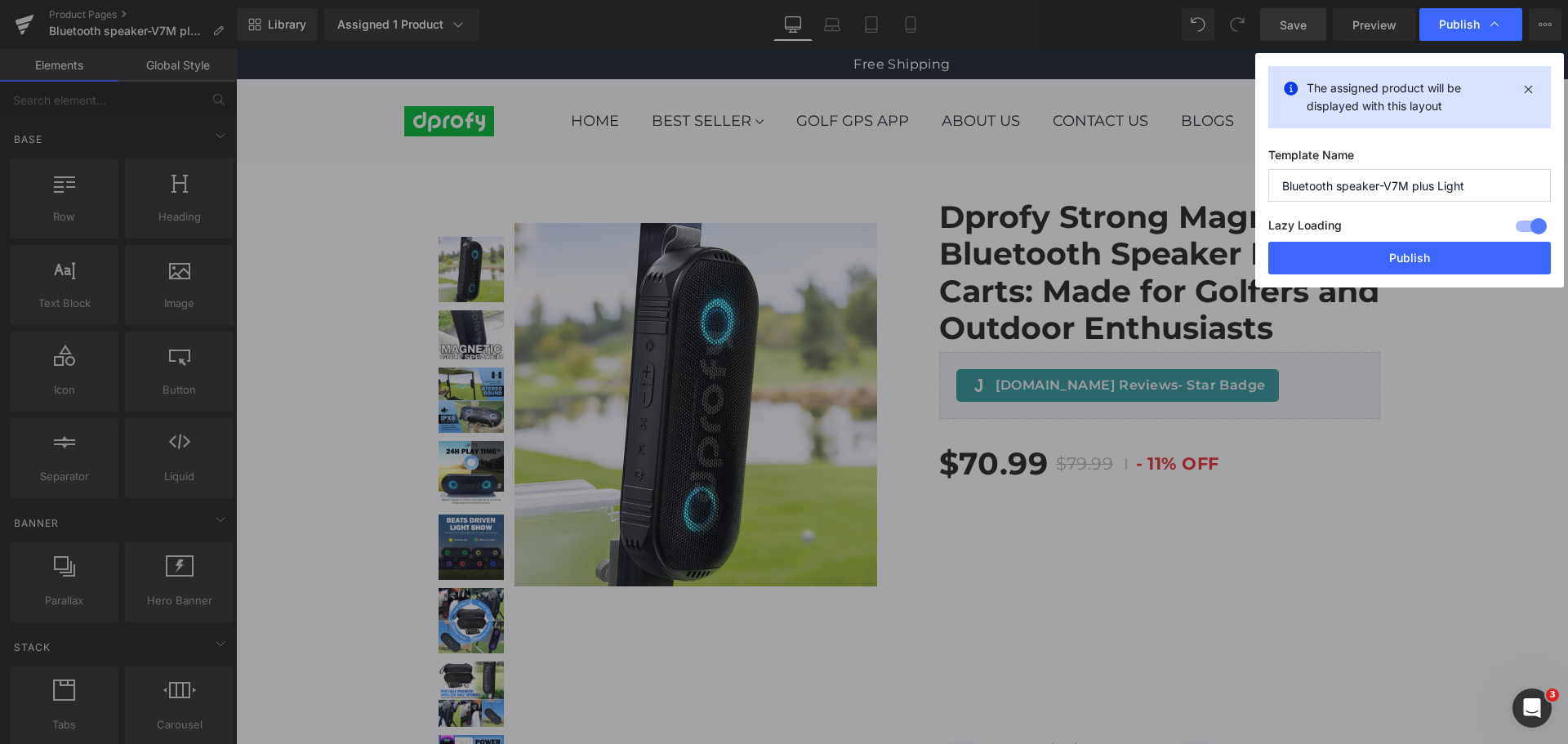
click at [1467, 30] on span "Publish" at bounding box center [1459, 24] width 41 height 15
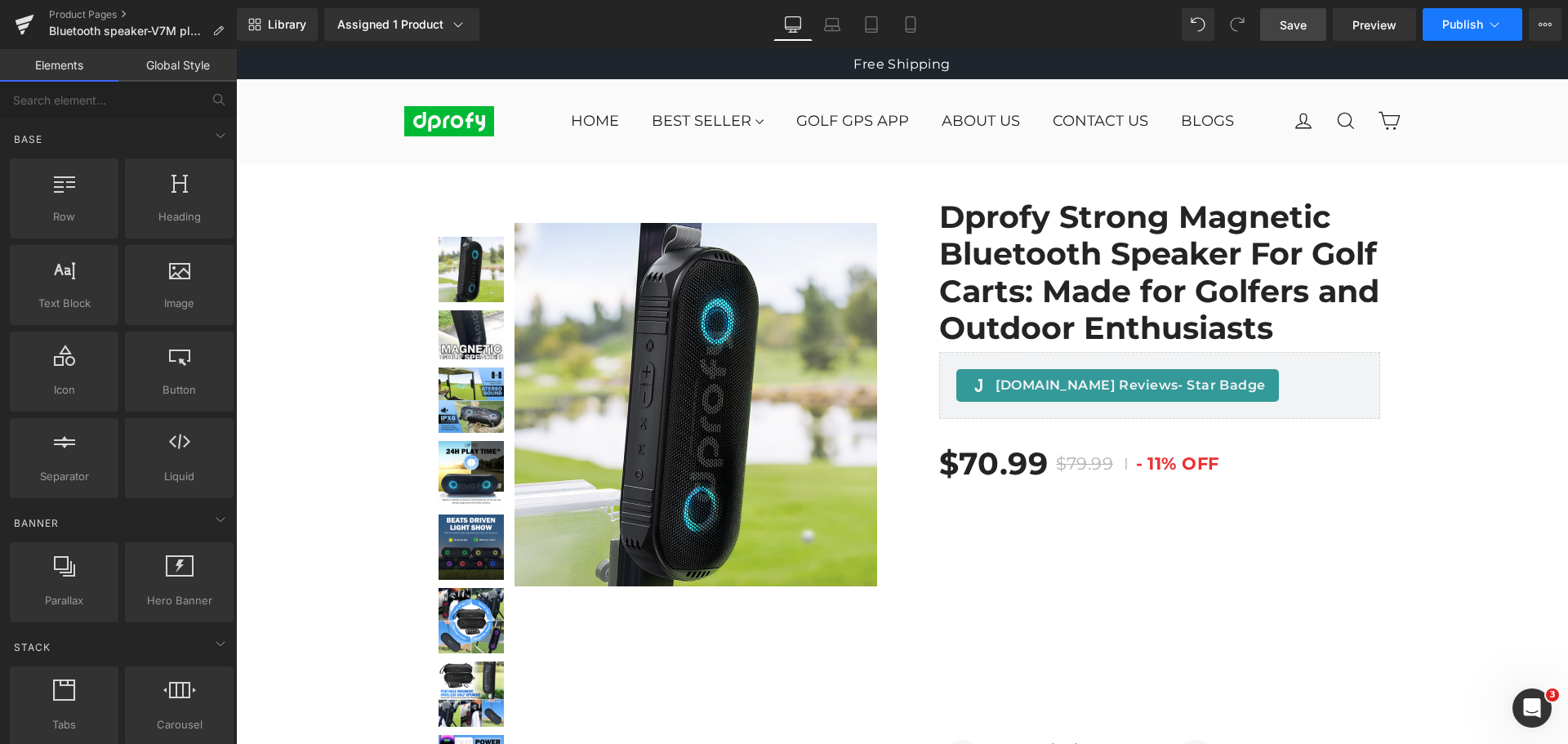
click at [1467, 30] on span "Publish" at bounding box center [1463, 24] width 41 height 13
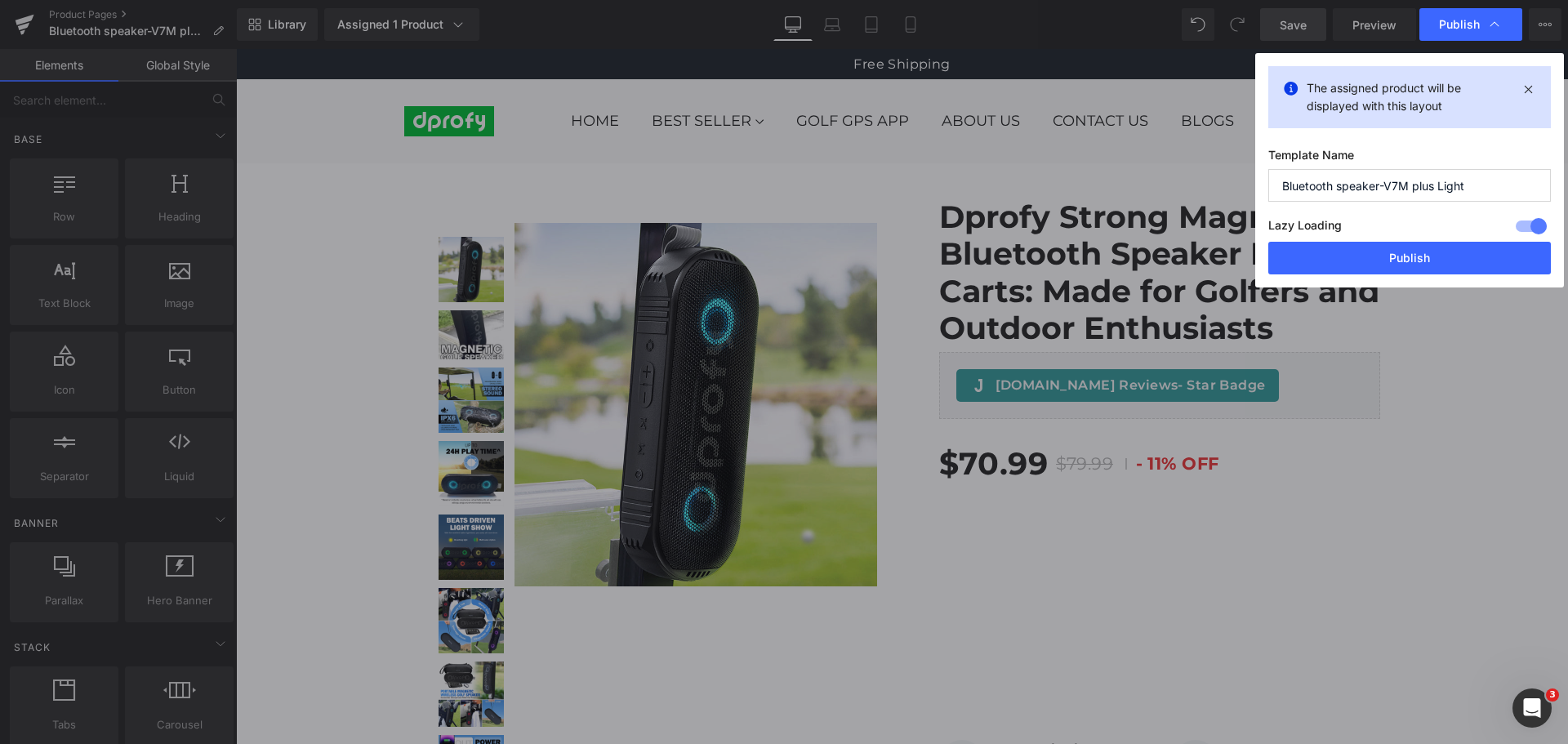
click at [1467, 30] on span "Publish" at bounding box center [1459, 24] width 41 height 15
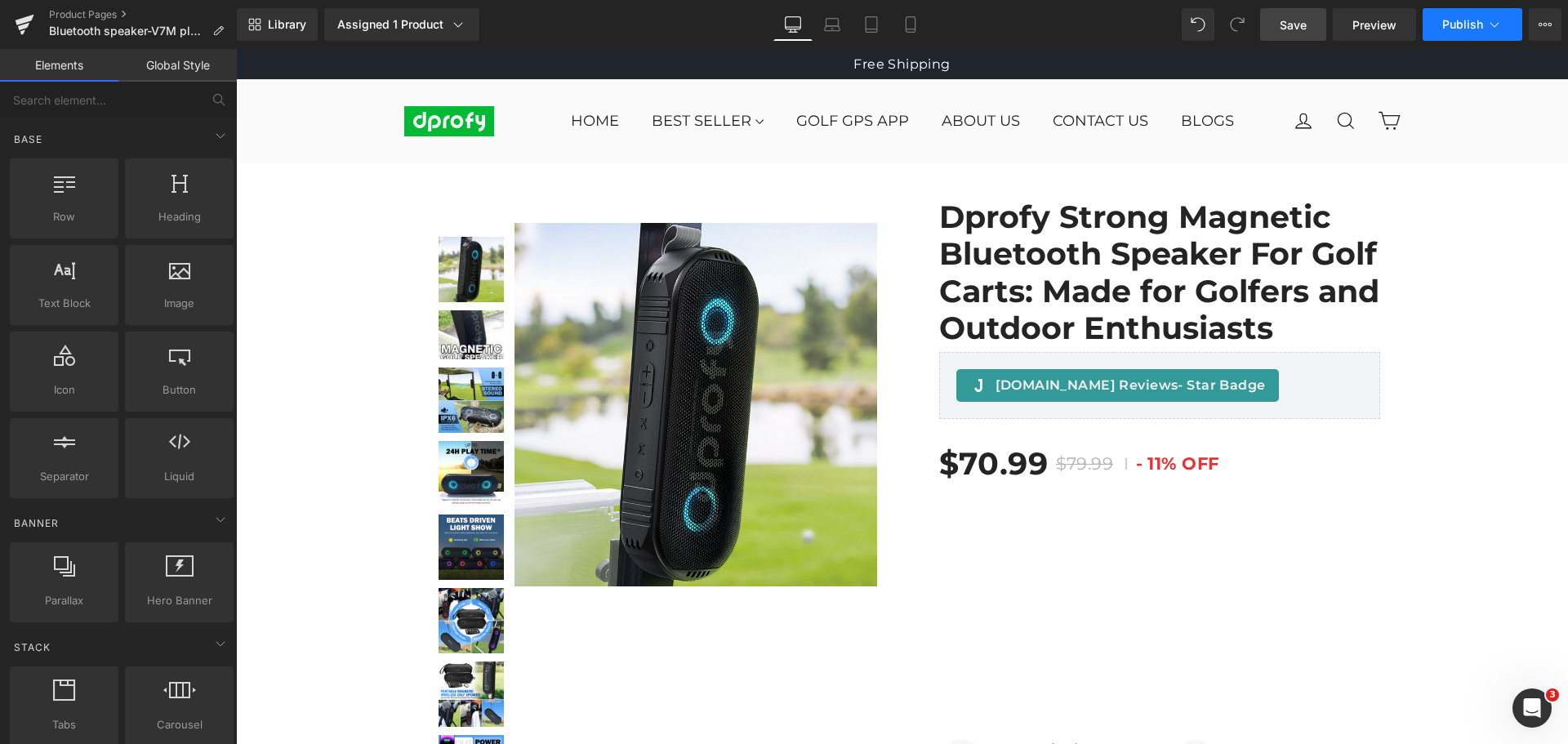
click at [1467, 30] on span "Publish" at bounding box center [1463, 24] width 41 height 13
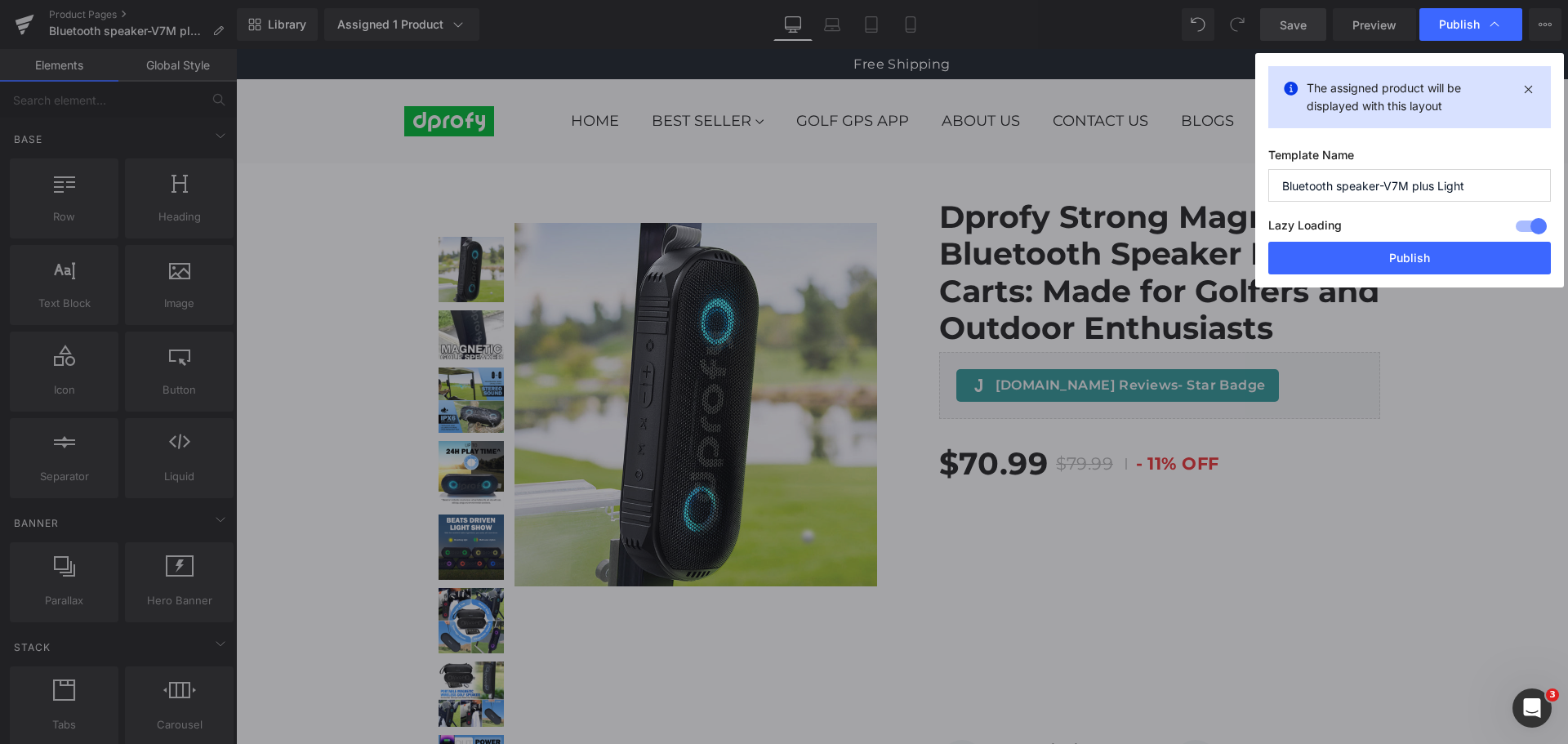
click at [1467, 30] on span "Publish" at bounding box center [1459, 24] width 41 height 15
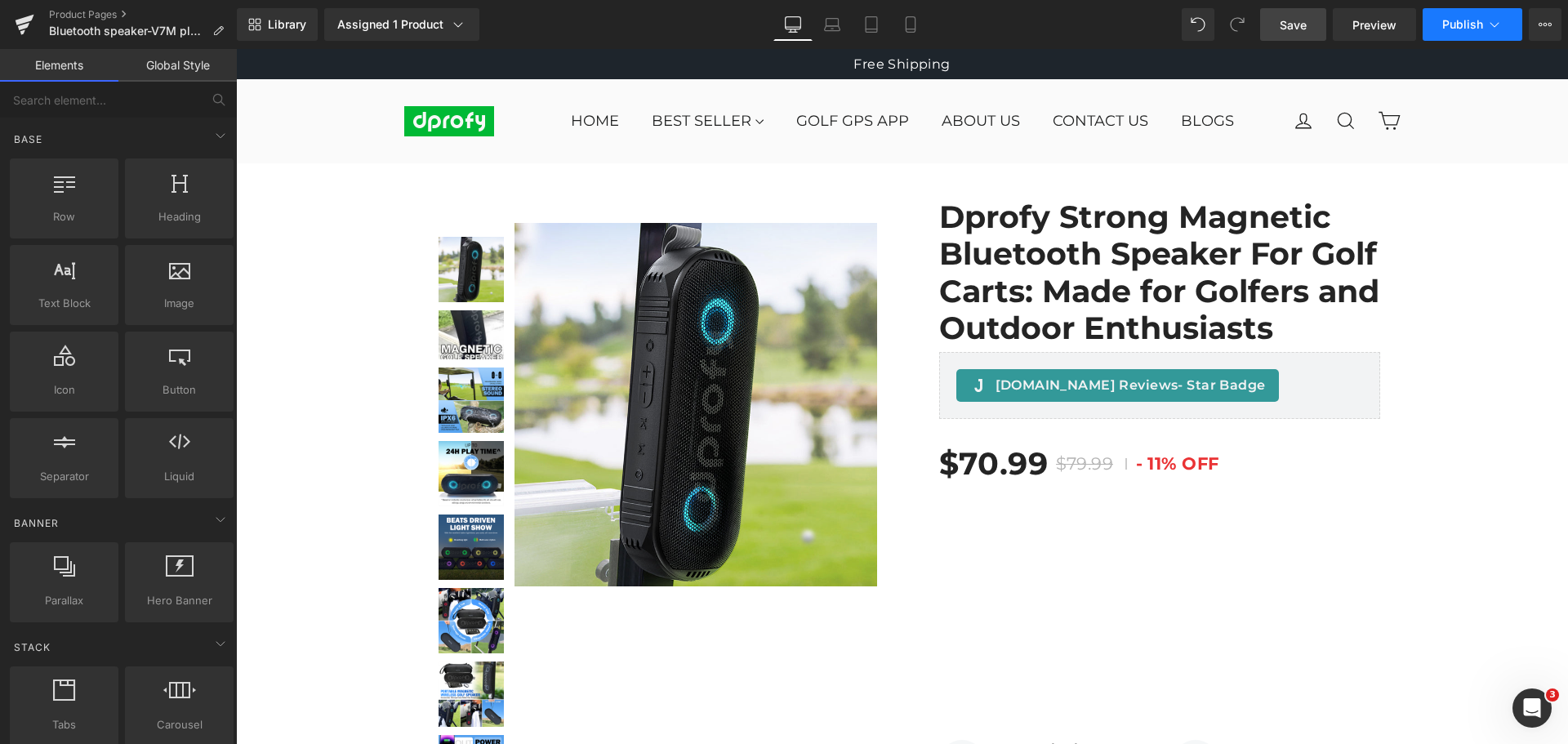
click at [1467, 30] on span "Publish" at bounding box center [1463, 24] width 41 height 13
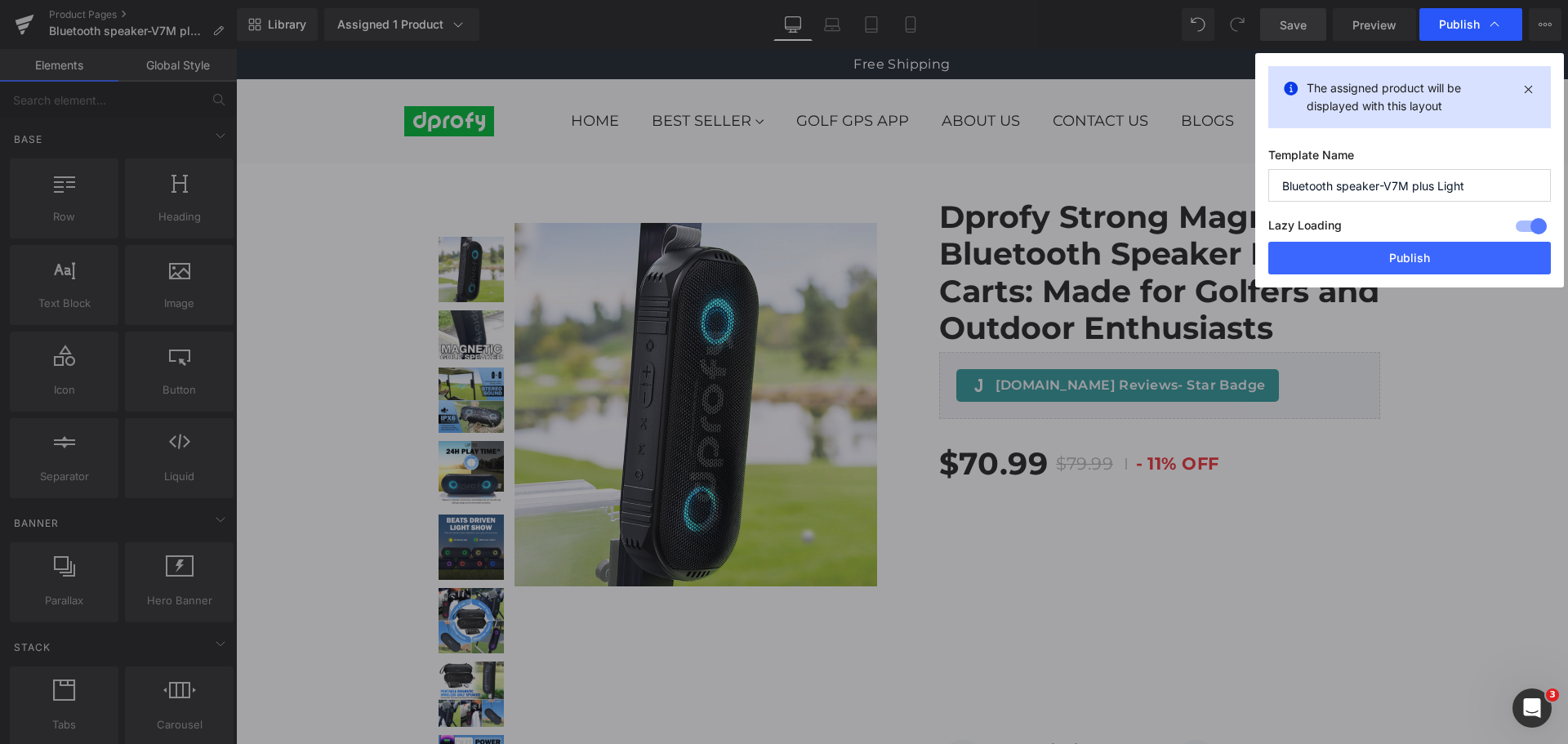
click at [1472, 26] on span "Publish" at bounding box center [1459, 24] width 41 height 15
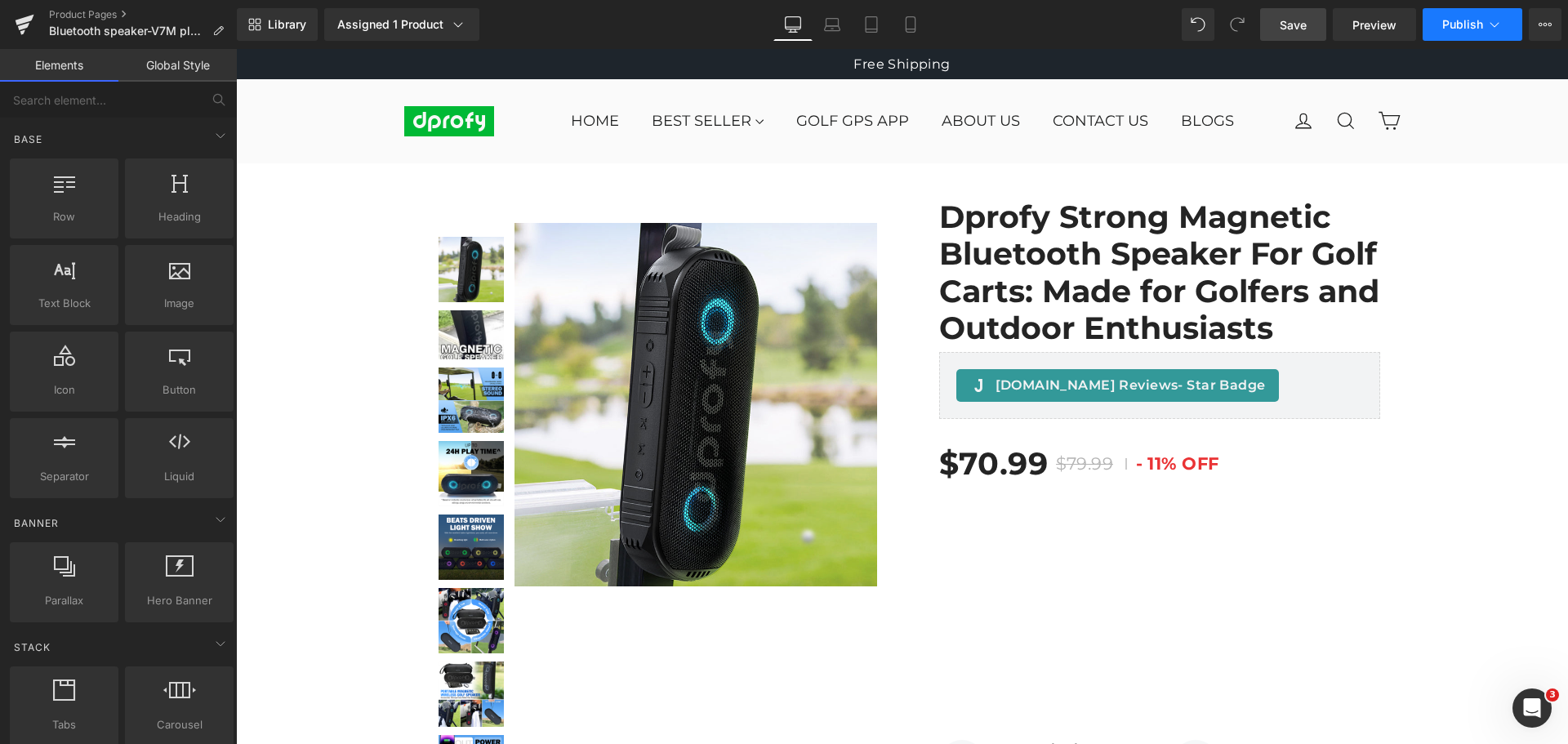
click at [1474, 28] on span "Publish" at bounding box center [1463, 24] width 41 height 13
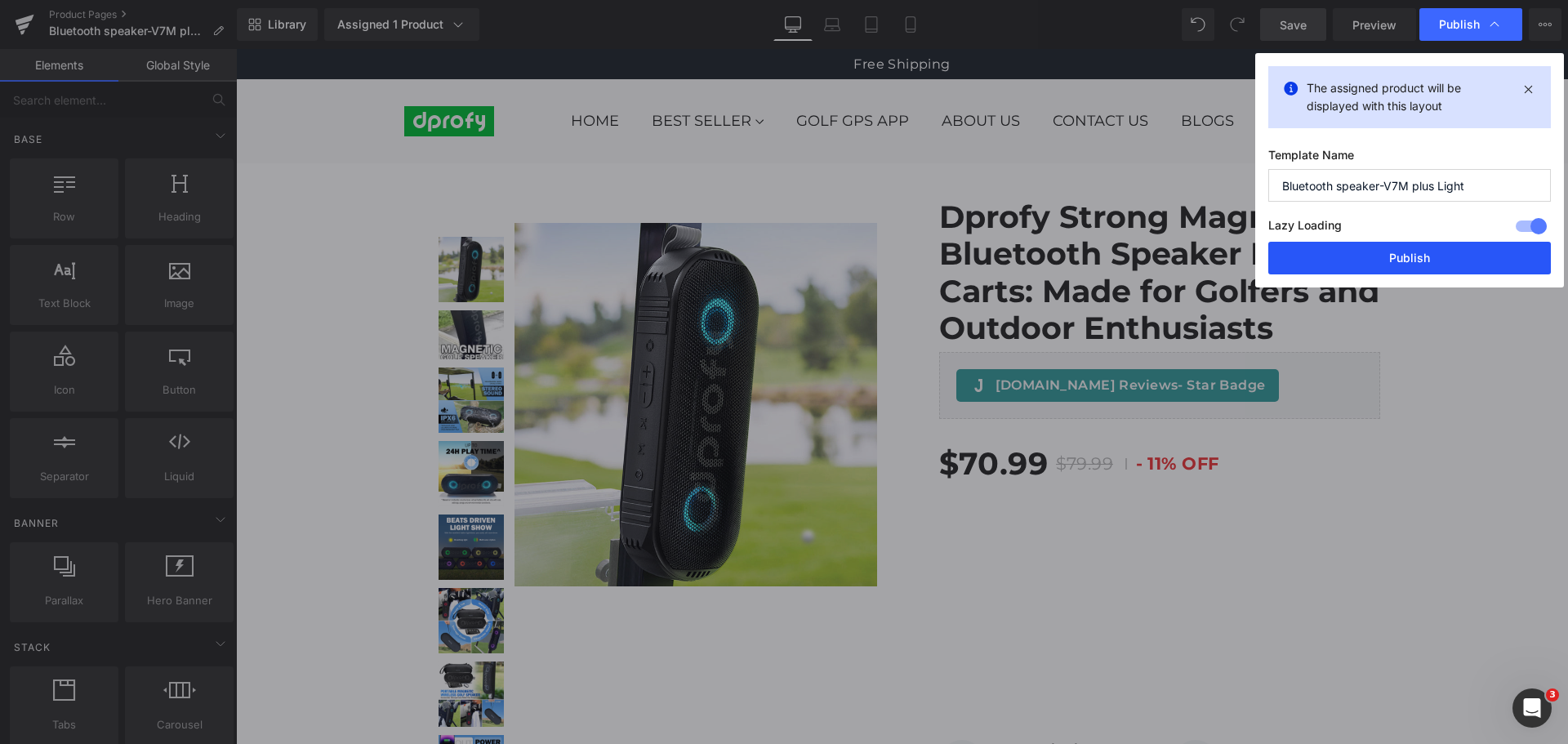
drag, startPoint x: 1419, startPoint y: 264, endPoint x: 841, endPoint y: 95, distance: 602.2
click at [1419, 264] on button "Publish" at bounding box center [1409, 257] width 282 height 33
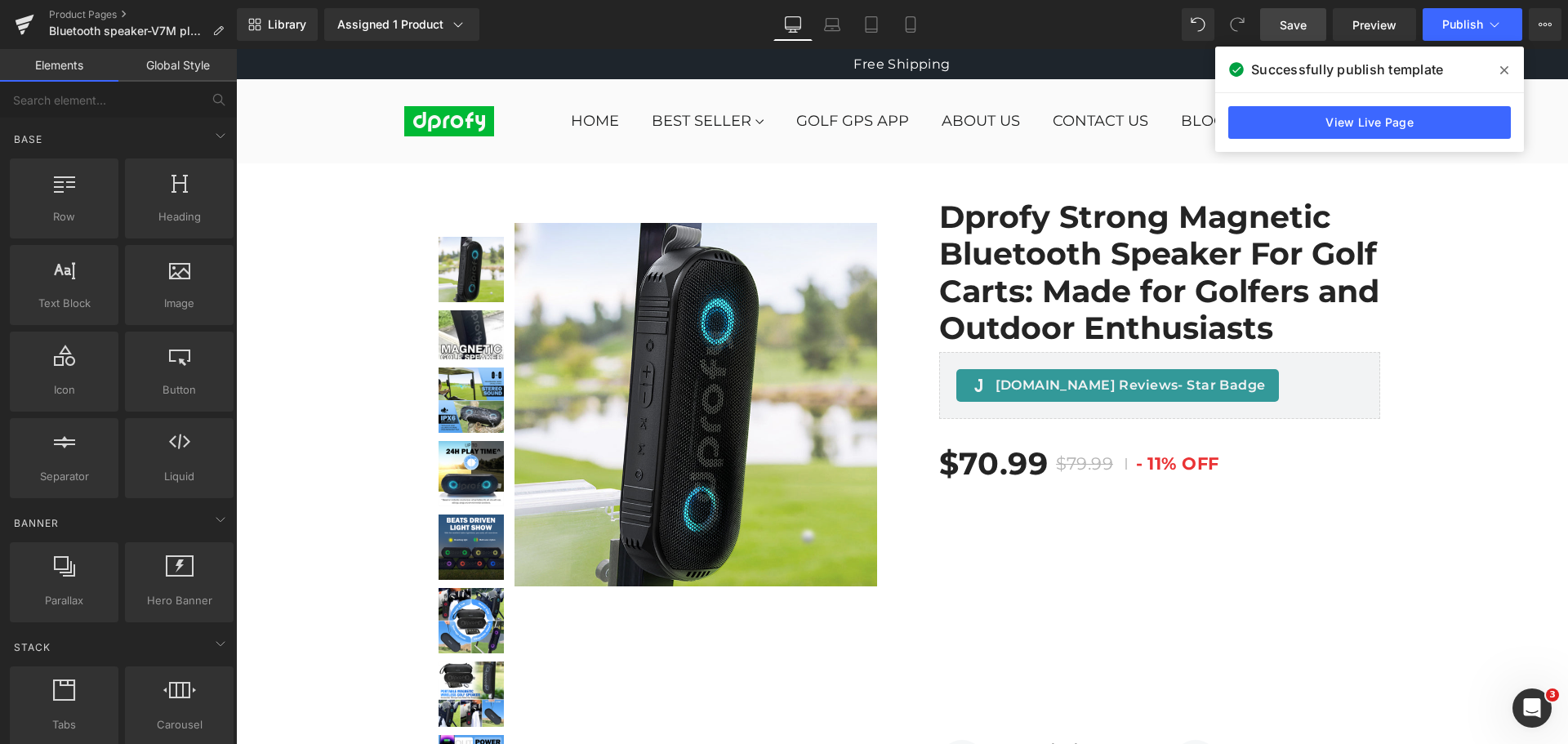
click at [1504, 71] on icon at bounding box center [1504, 70] width 8 height 8
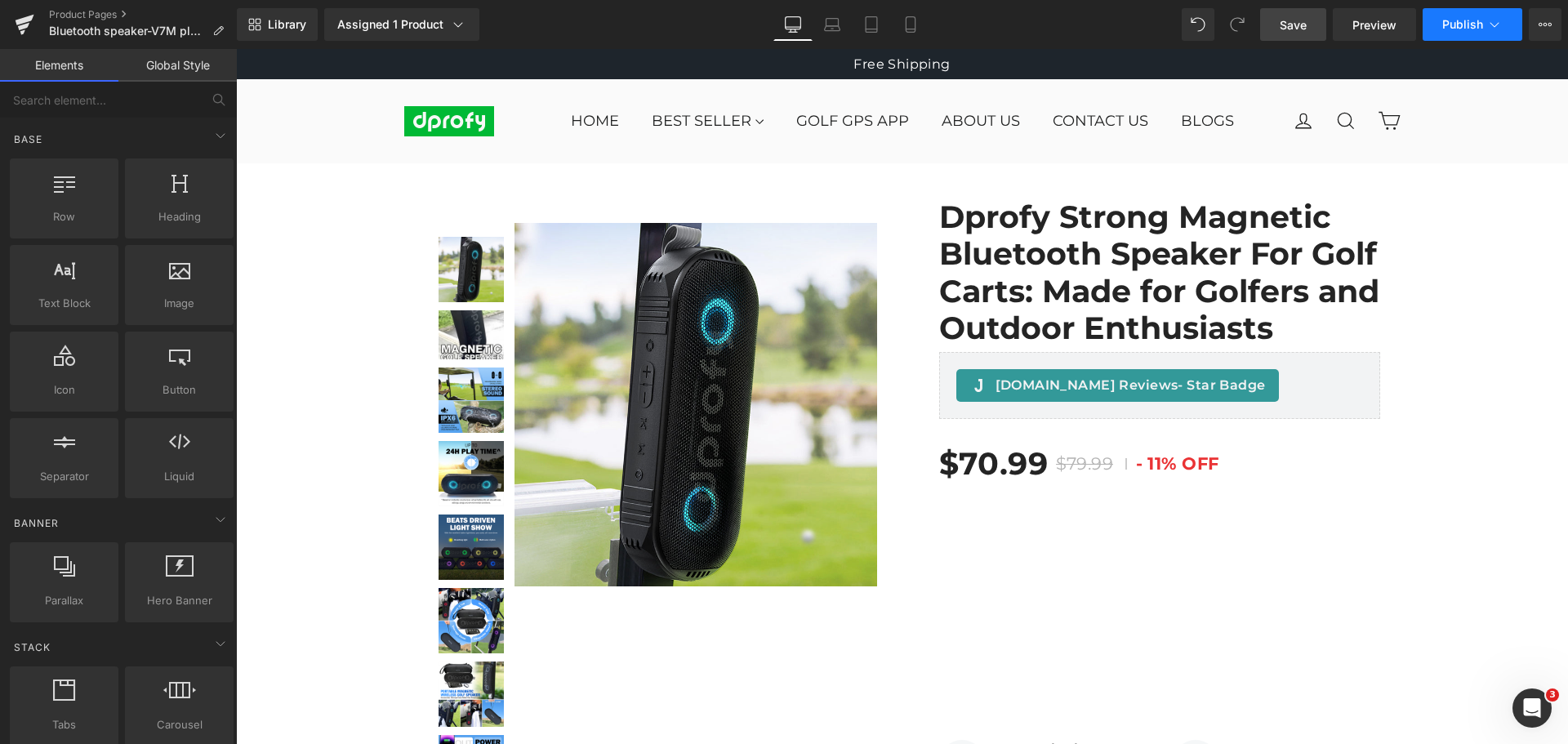
click at [1476, 29] on span "Publish" at bounding box center [1463, 24] width 41 height 13
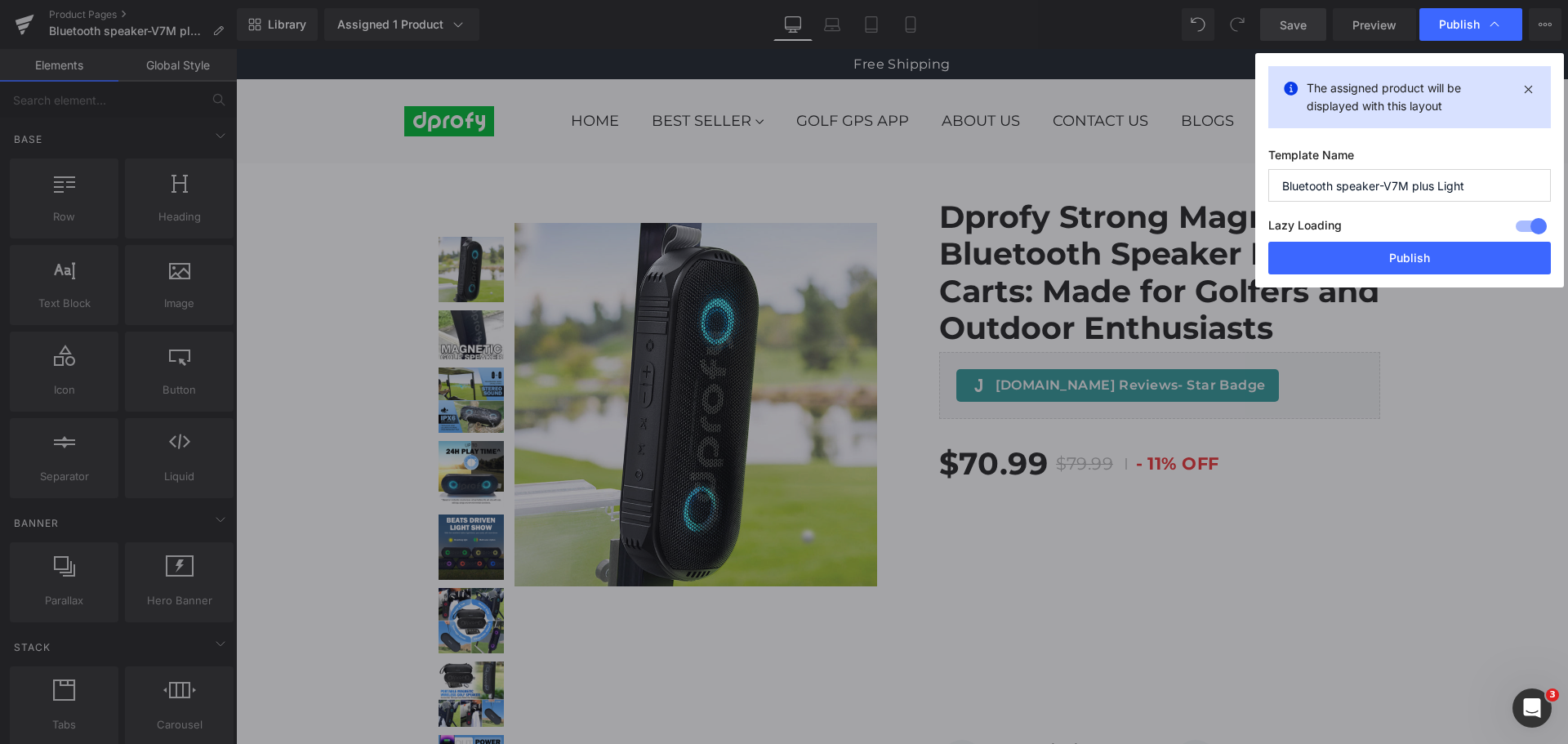
click at [1476, 29] on span "Publish" at bounding box center [1459, 24] width 41 height 15
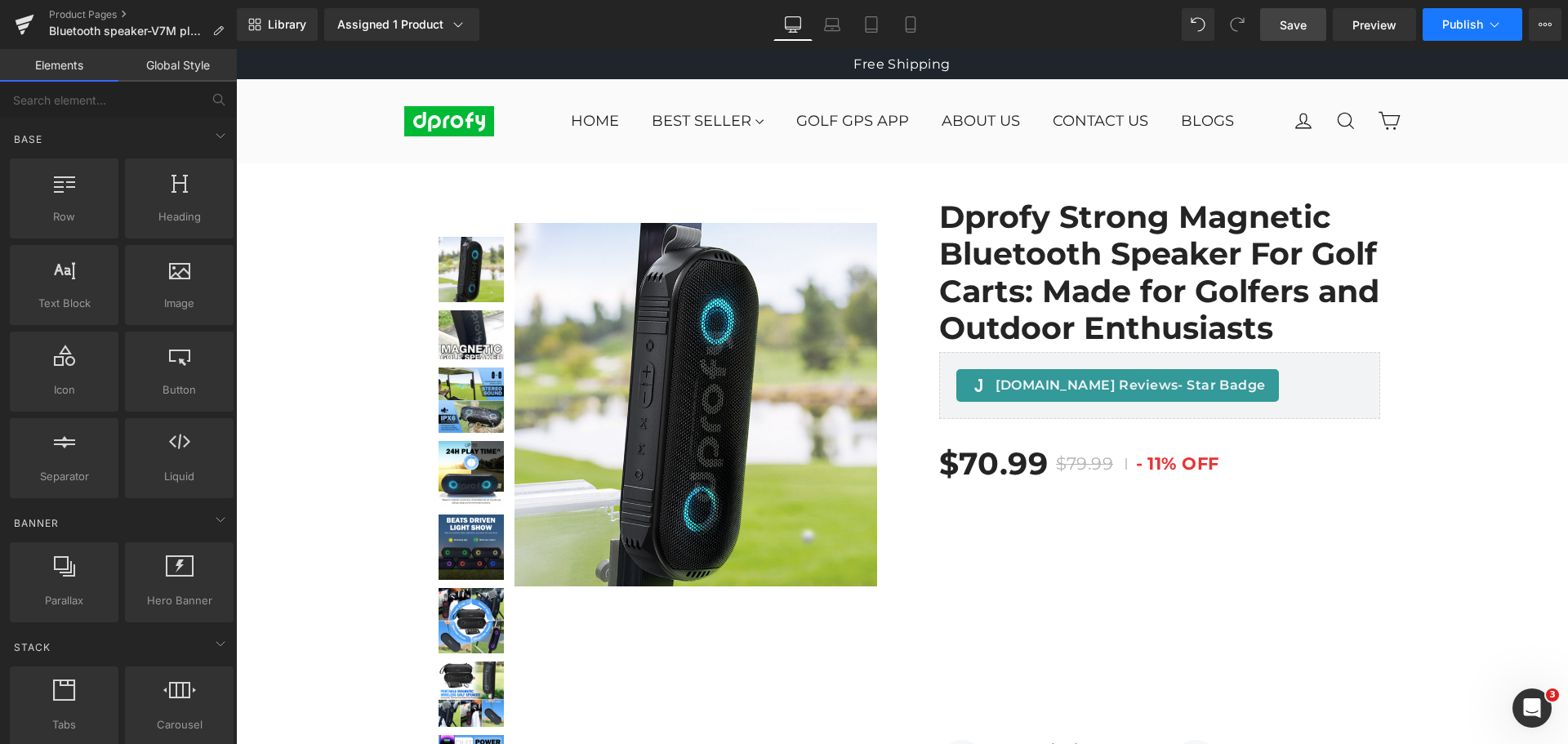
click at [1476, 29] on span "Publish" at bounding box center [1463, 24] width 41 height 13
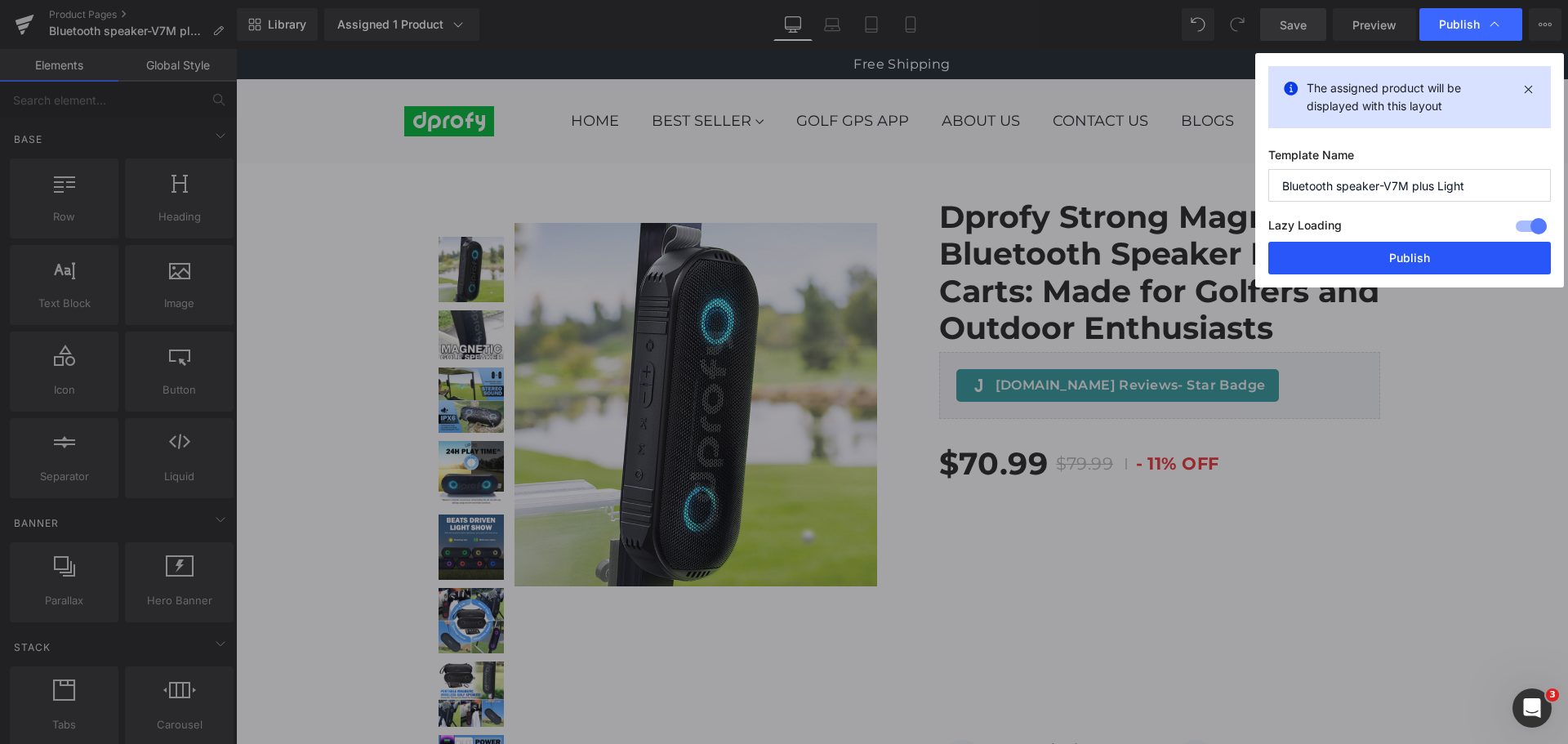
drag, startPoint x: 1413, startPoint y: 260, endPoint x: 769, endPoint y: 72, distance: 670.9
click at [1413, 260] on button "Publish" at bounding box center [1409, 257] width 282 height 33
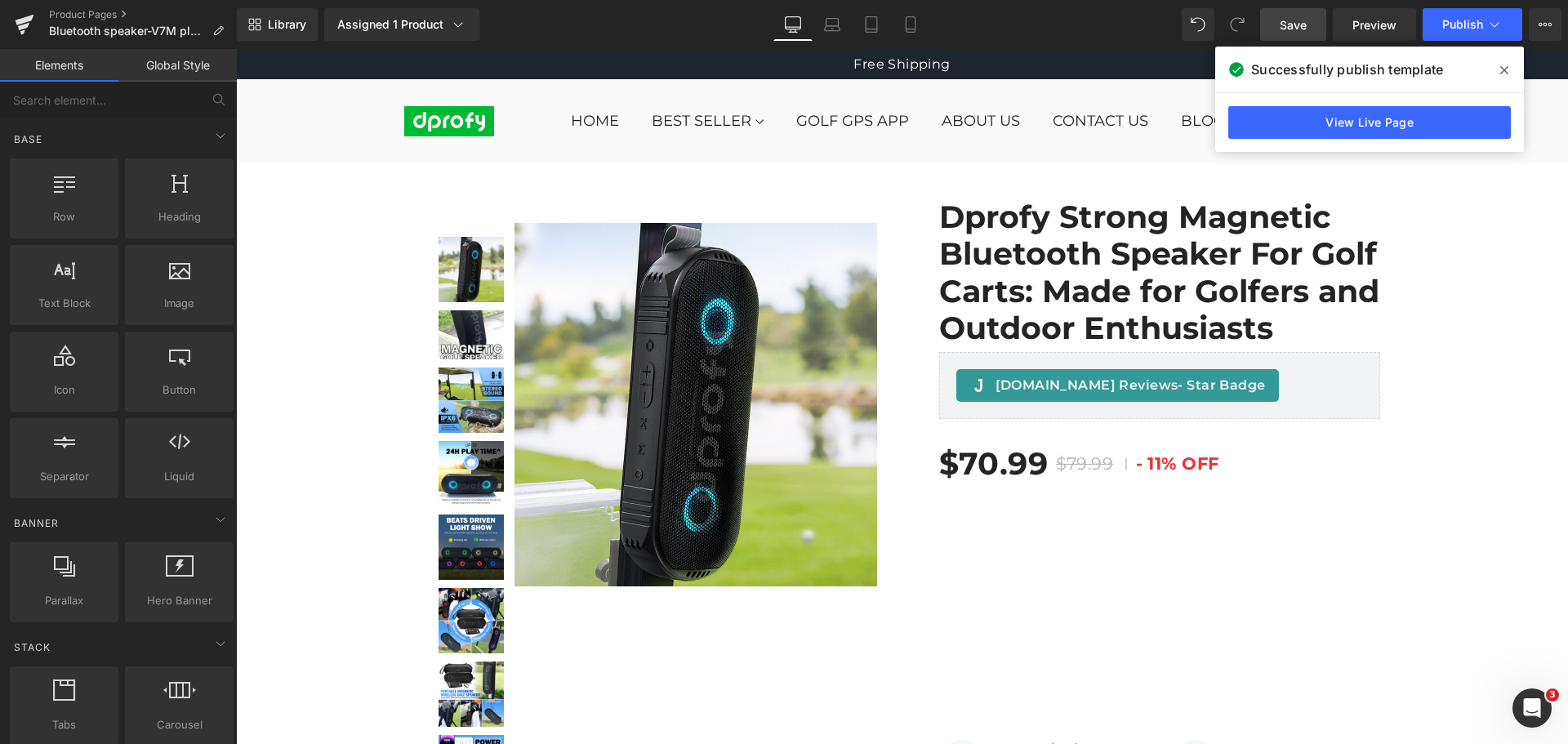
click at [1505, 72] on icon at bounding box center [1504, 70] width 8 height 8
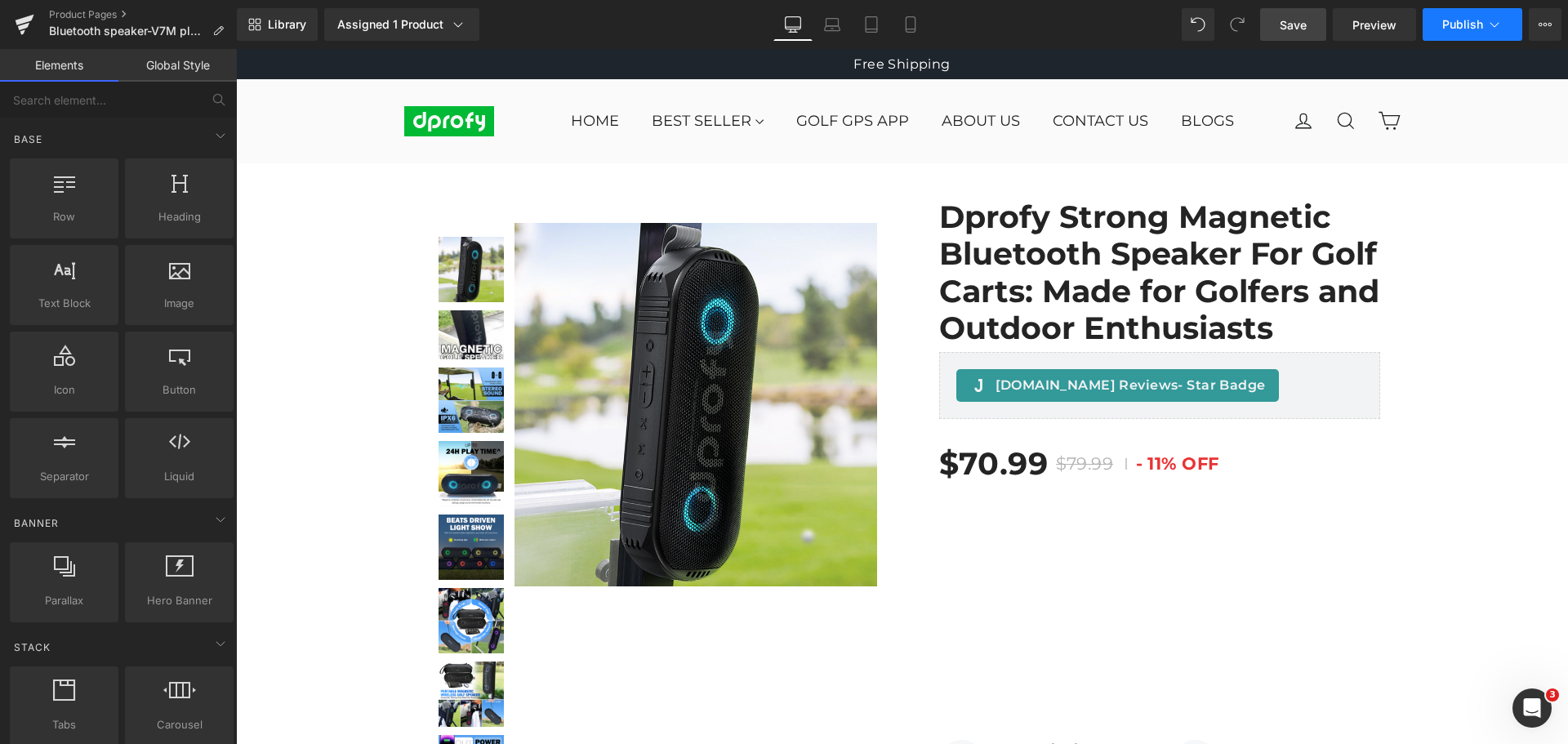
click at [1475, 24] on span "Publish" at bounding box center [1463, 24] width 41 height 13
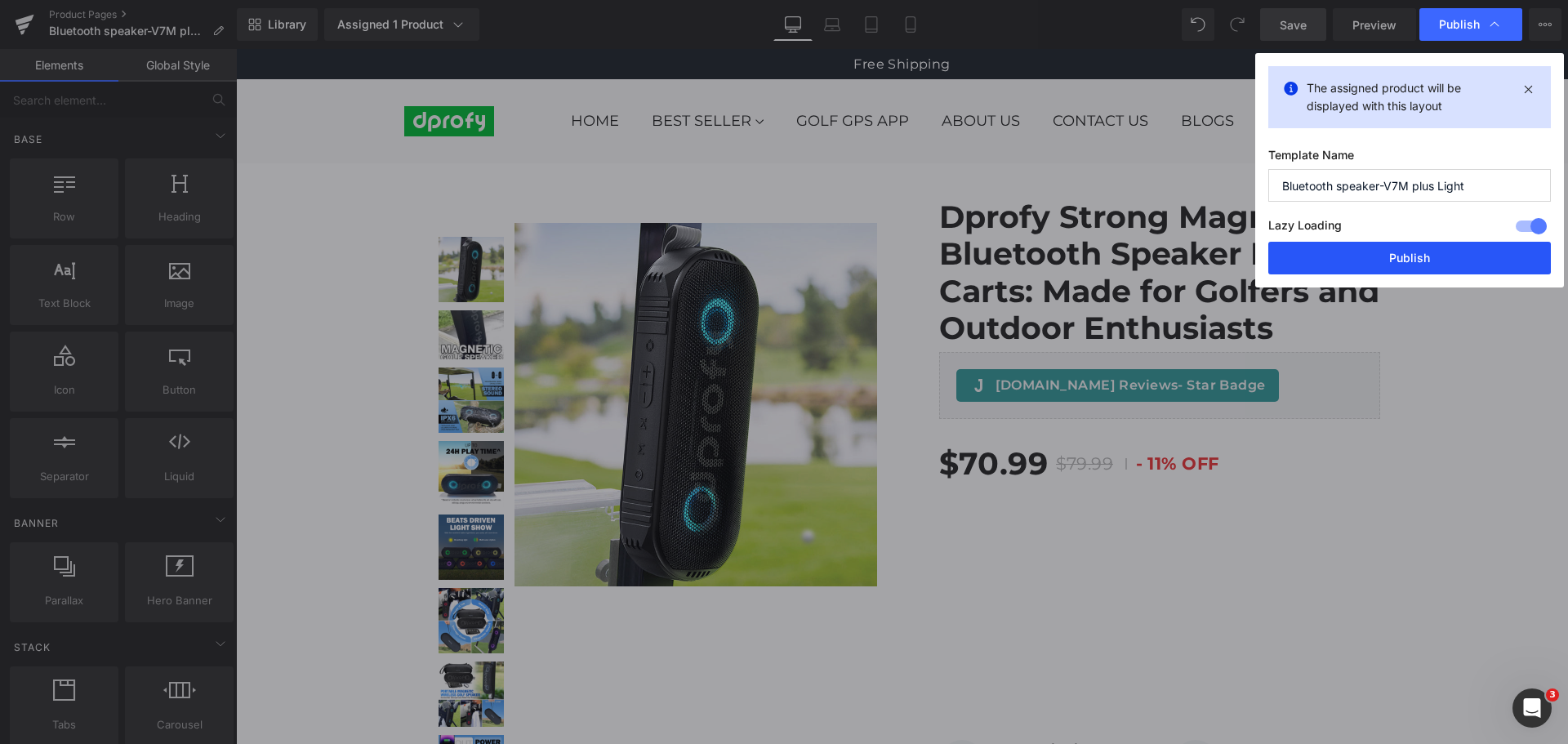
drag, startPoint x: 1423, startPoint y: 265, endPoint x: 764, endPoint y: 68, distance: 687.8
click at [1423, 265] on button "Publish" at bounding box center [1409, 257] width 282 height 33
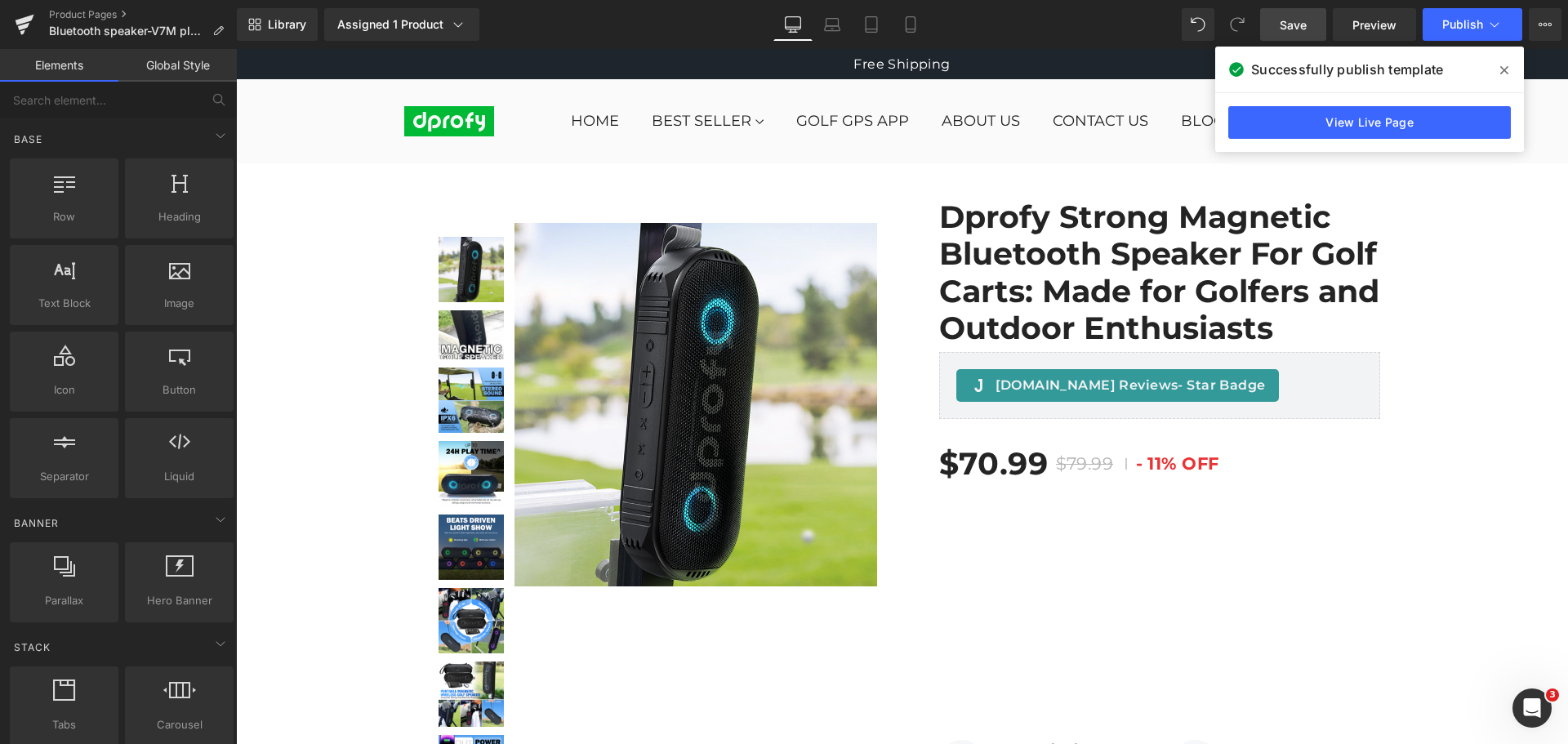
click at [1508, 72] on icon at bounding box center [1504, 71] width 8 height 13
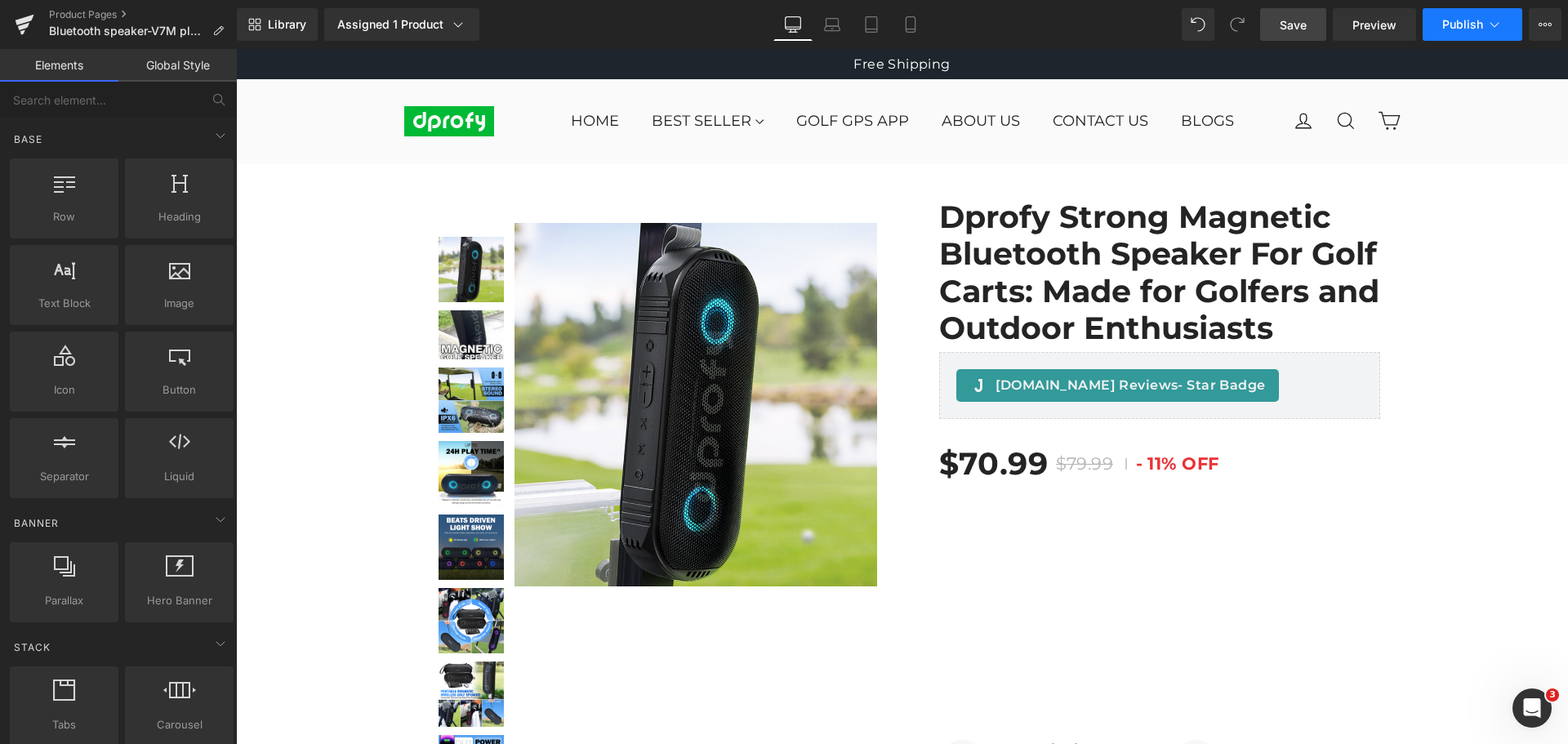
click at [1469, 33] on button "Publish" at bounding box center [1471, 24] width 99 height 33
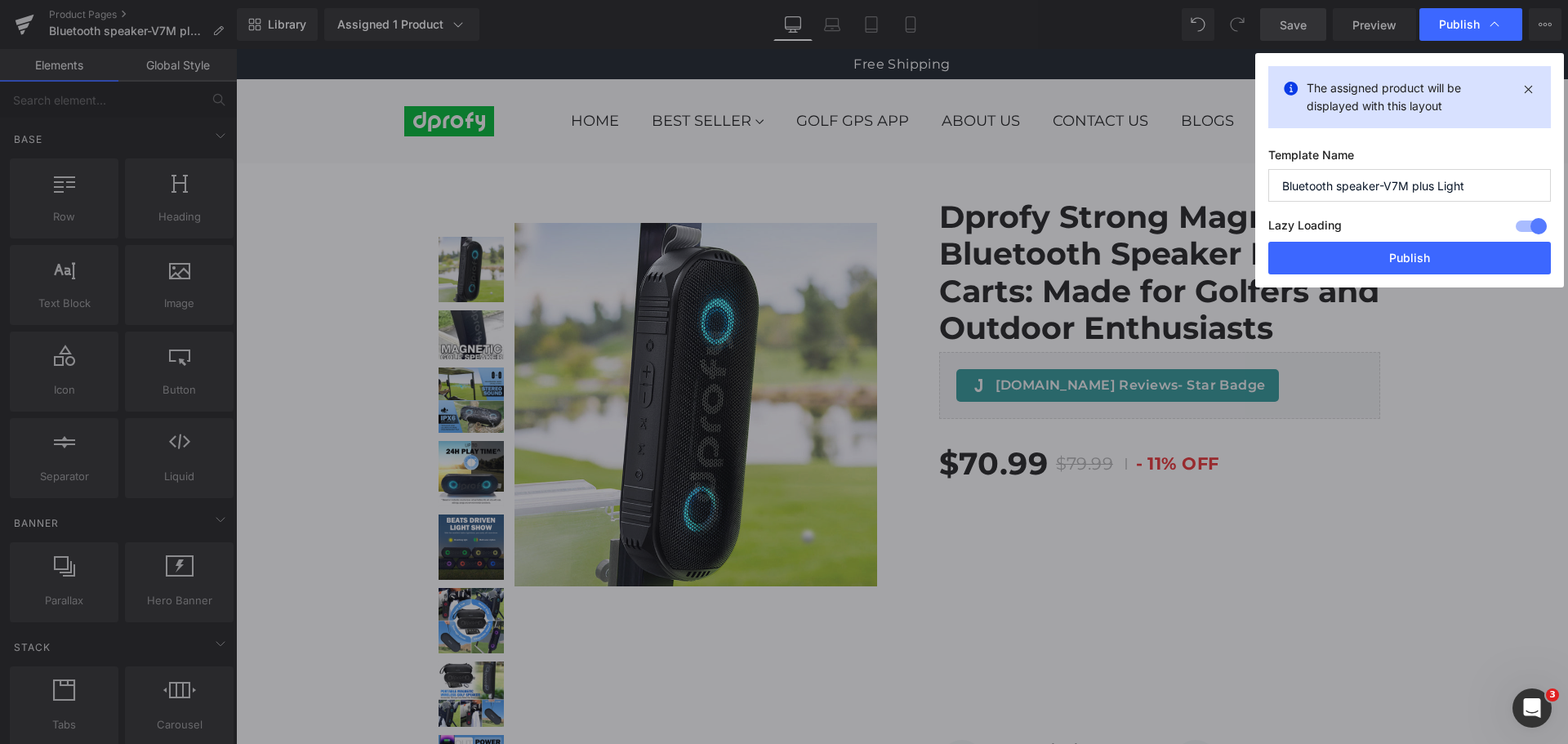
click at [1469, 33] on div "Publish" at bounding box center [1471, 24] width 103 height 33
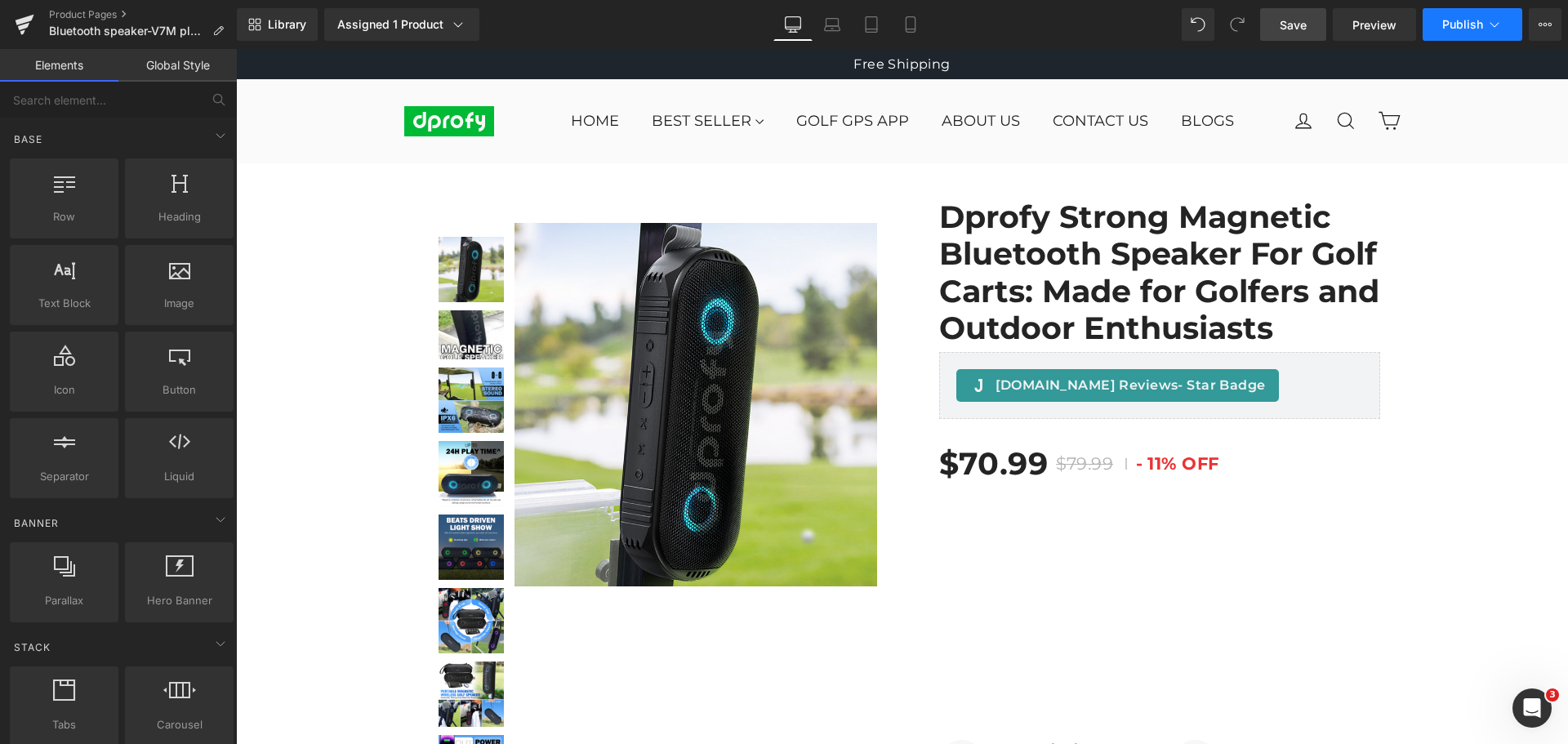
click at [1469, 33] on button "Publish" at bounding box center [1471, 24] width 99 height 33
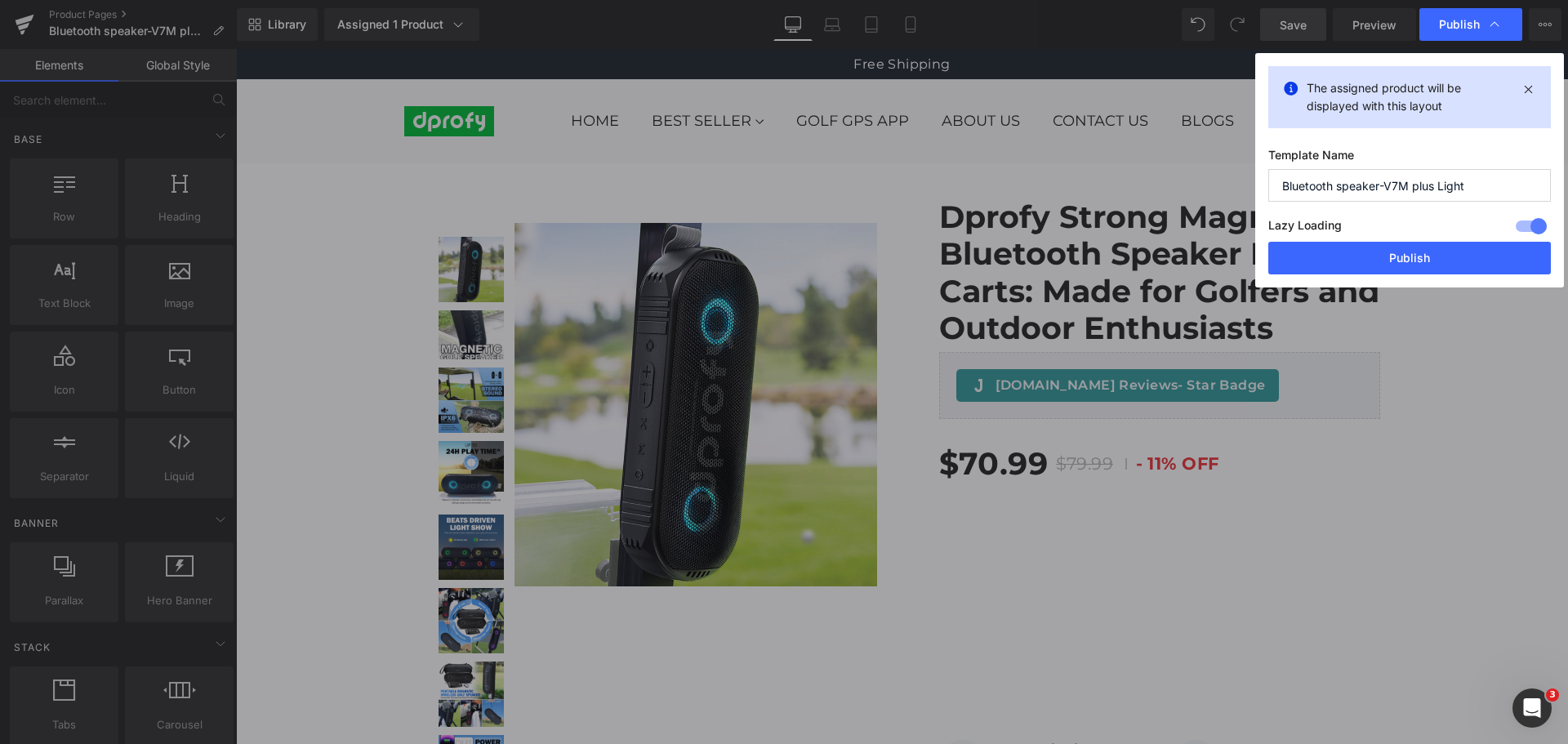
click at [1469, 33] on div "Publish" at bounding box center [1471, 24] width 103 height 33
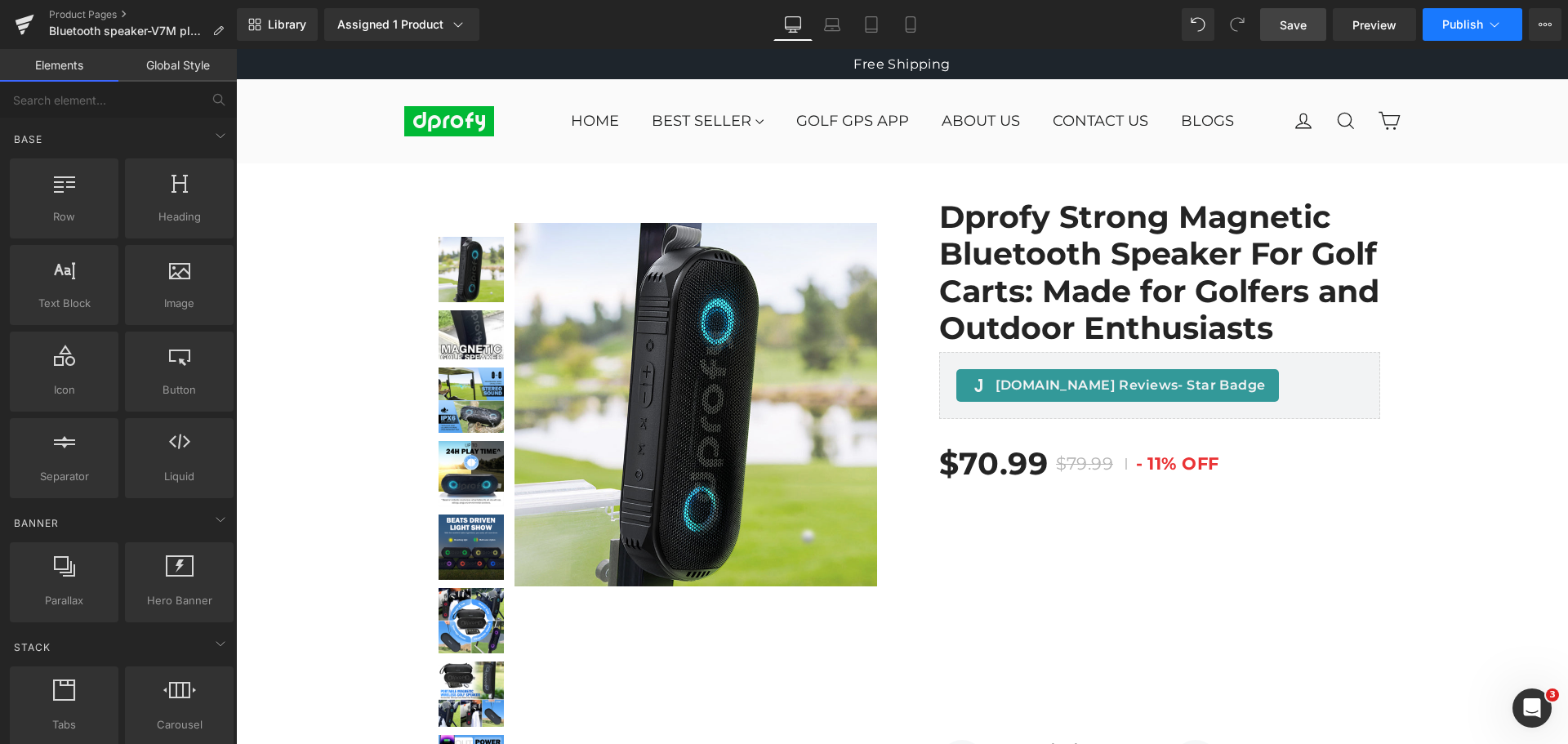
click at [1469, 33] on button "Publish" at bounding box center [1471, 24] width 99 height 33
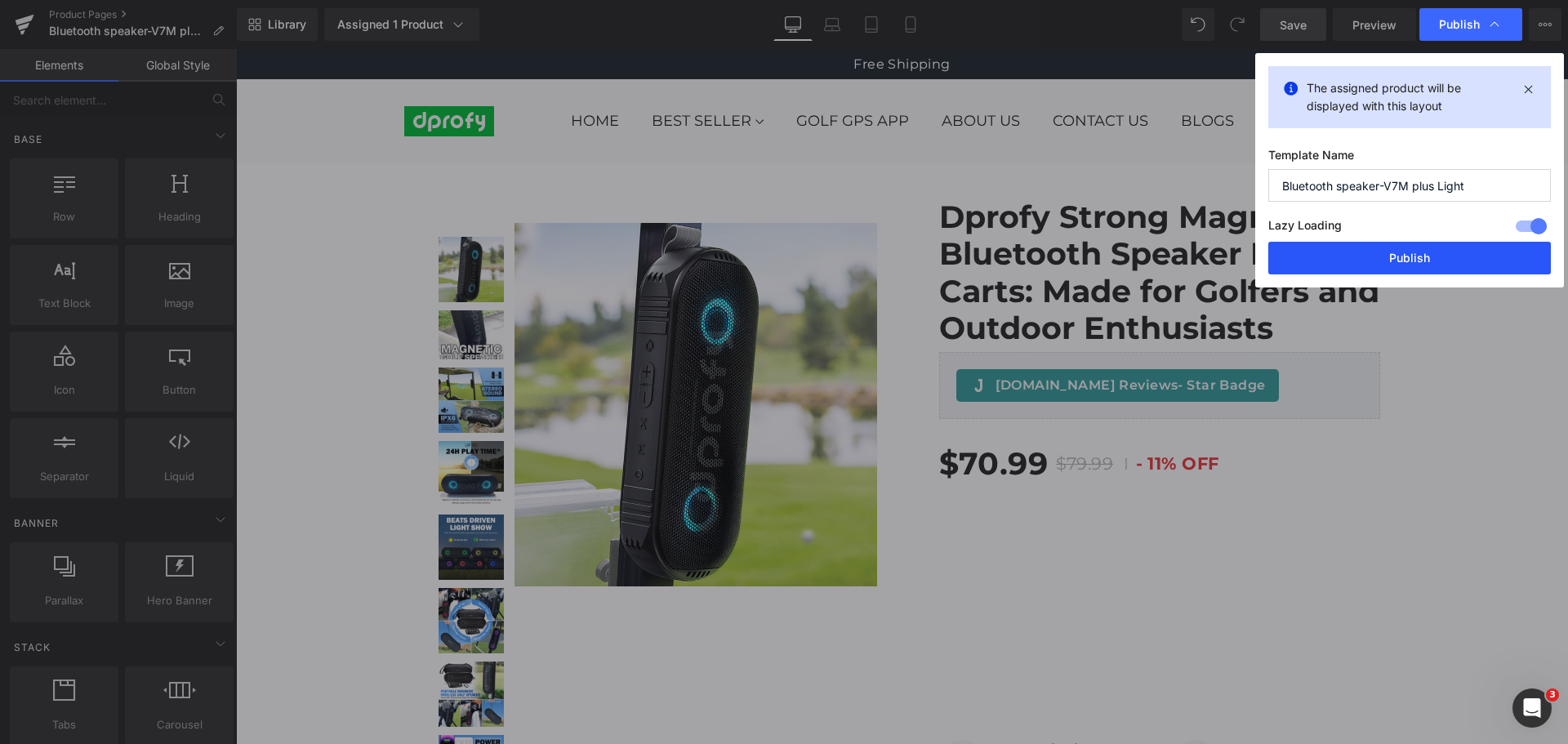
click at [1435, 263] on button "Publish" at bounding box center [1409, 257] width 282 height 33
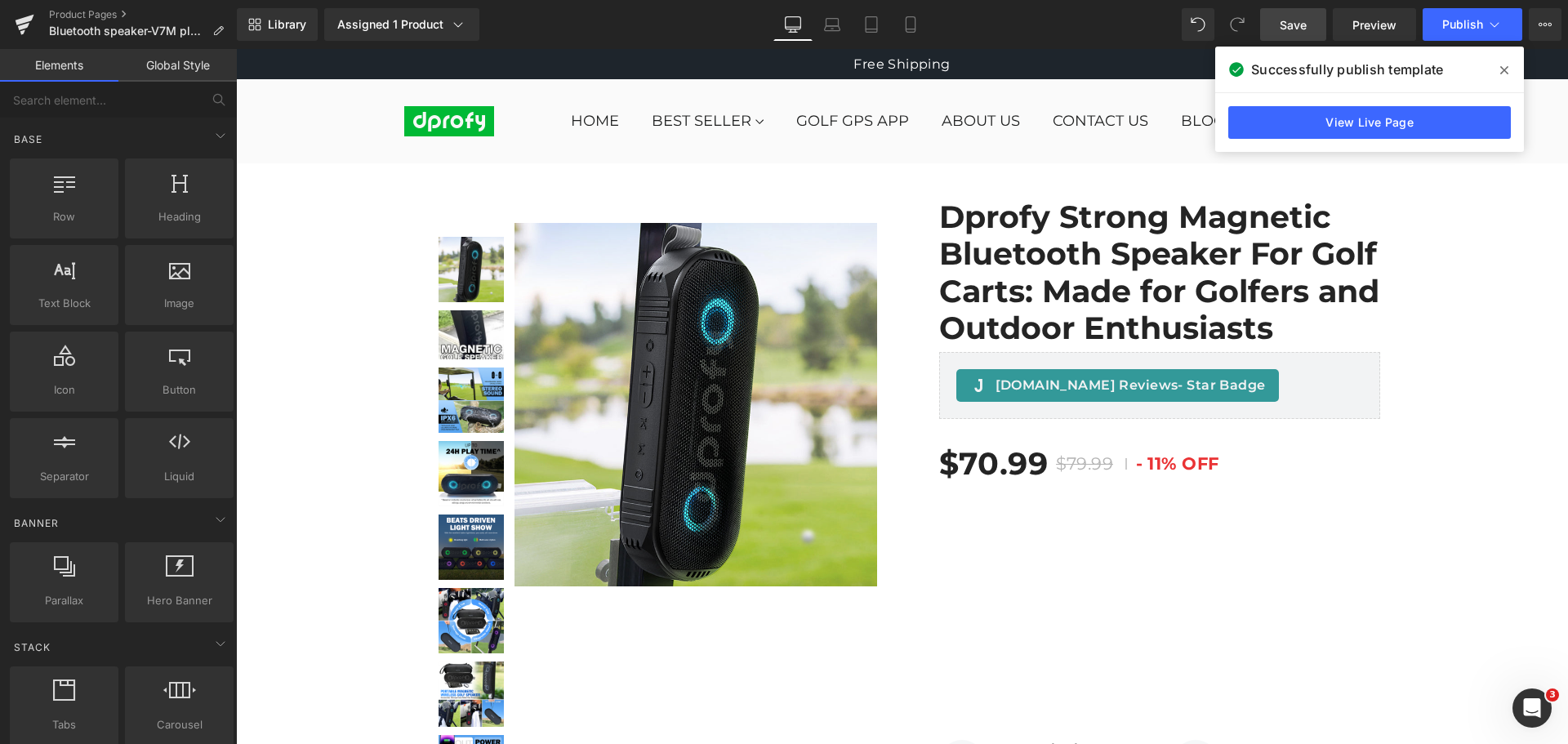
click at [1501, 72] on icon at bounding box center [1504, 70] width 8 height 8
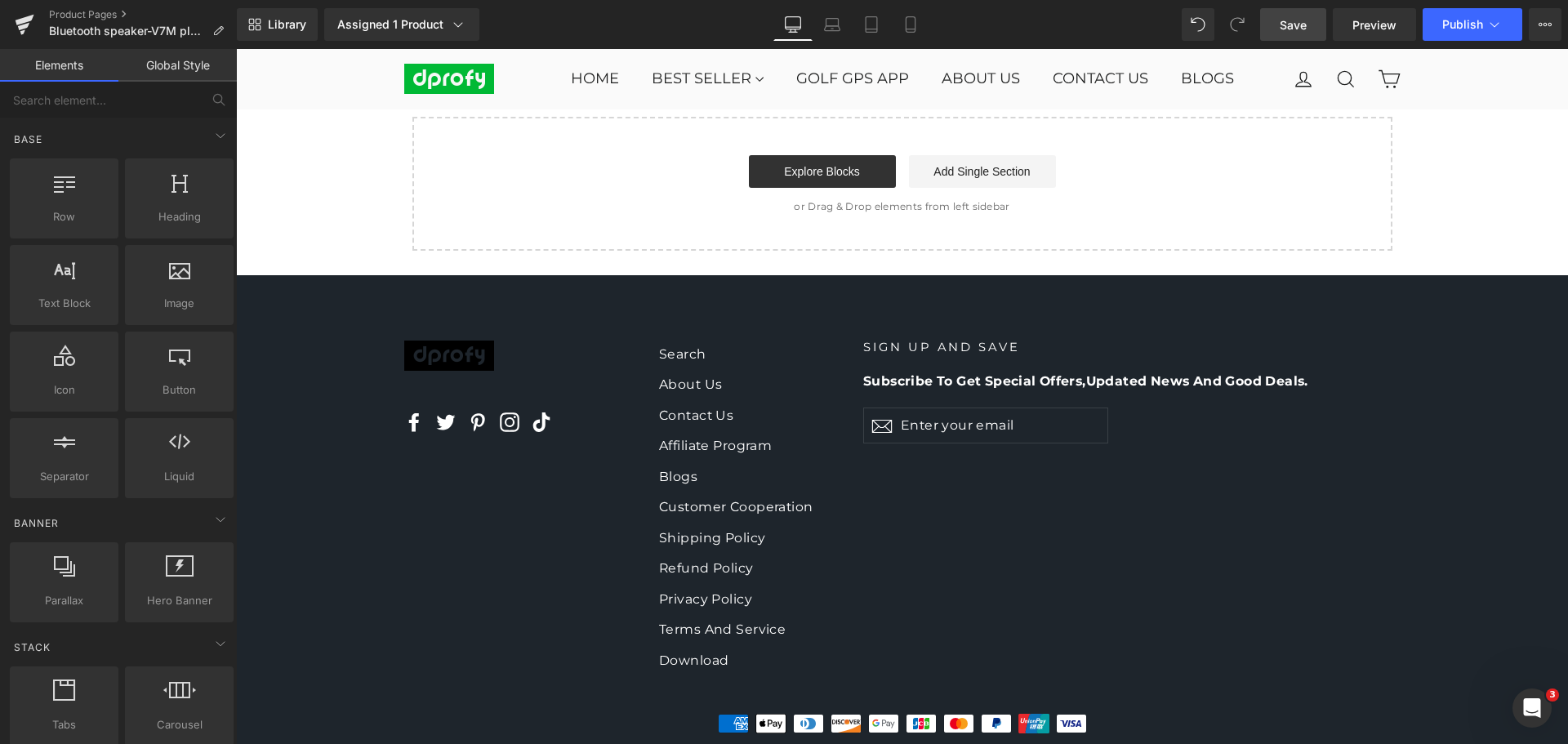
scroll to position [6306, 0]
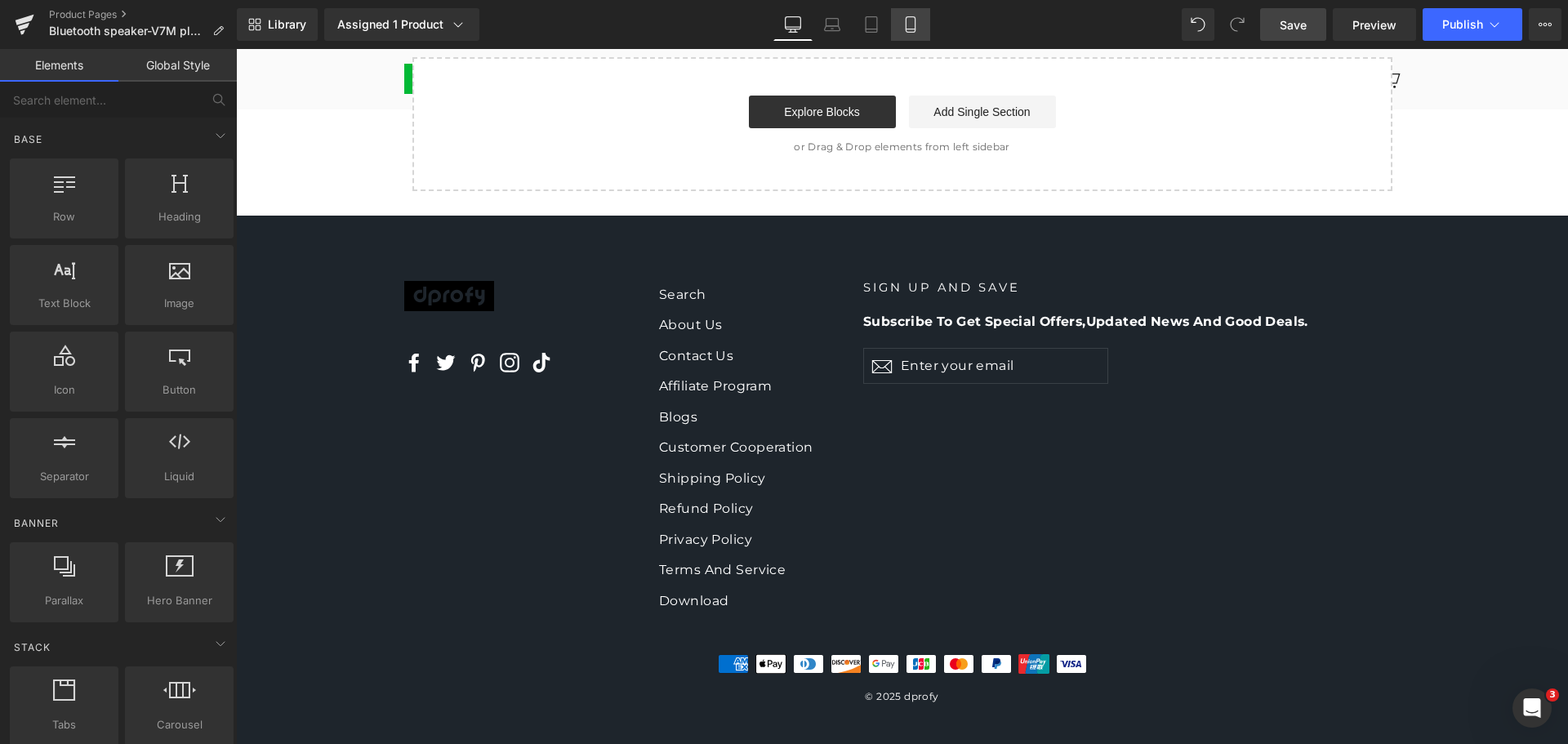
click at [909, 26] on icon at bounding box center [911, 25] width 17 height 17
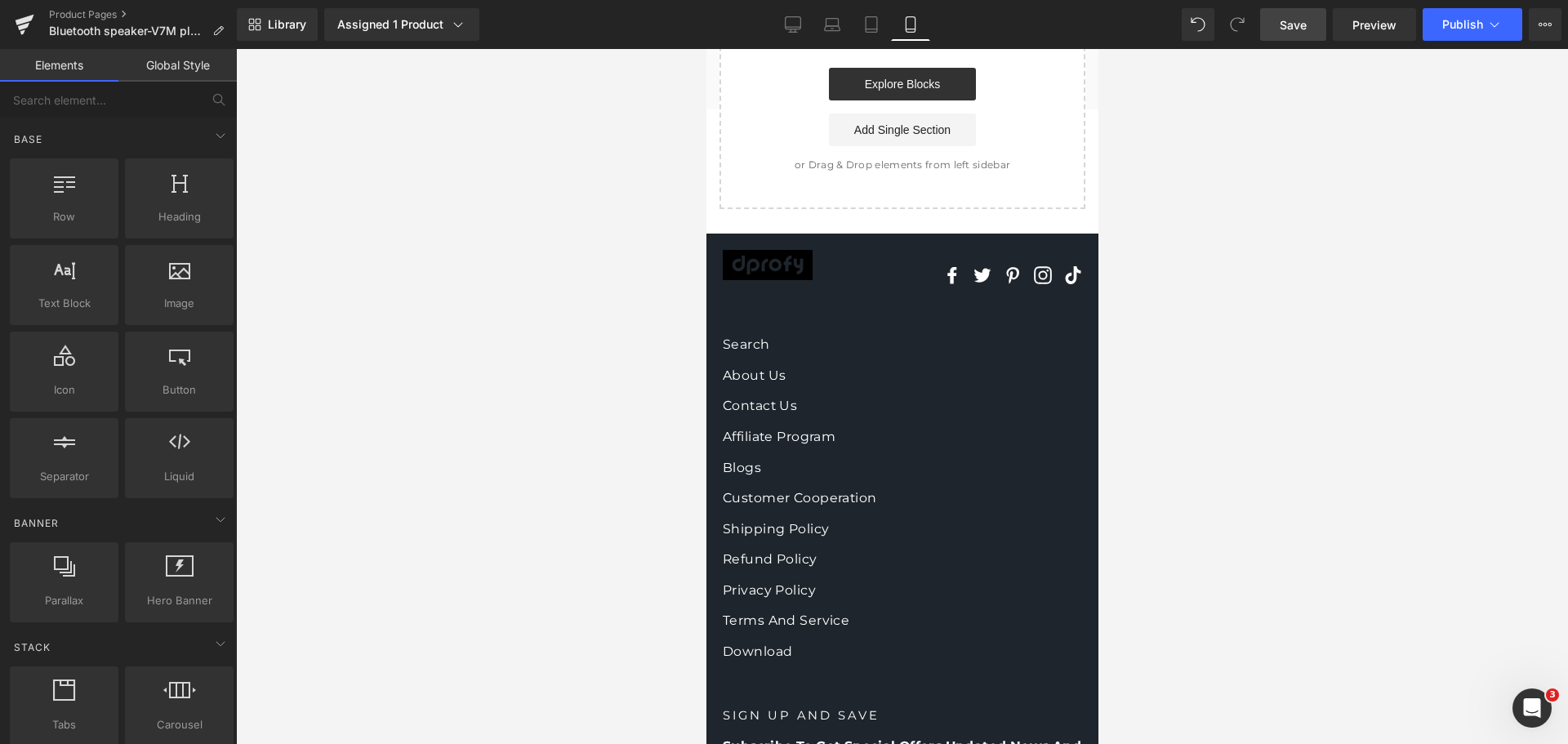
scroll to position [9698, 0]
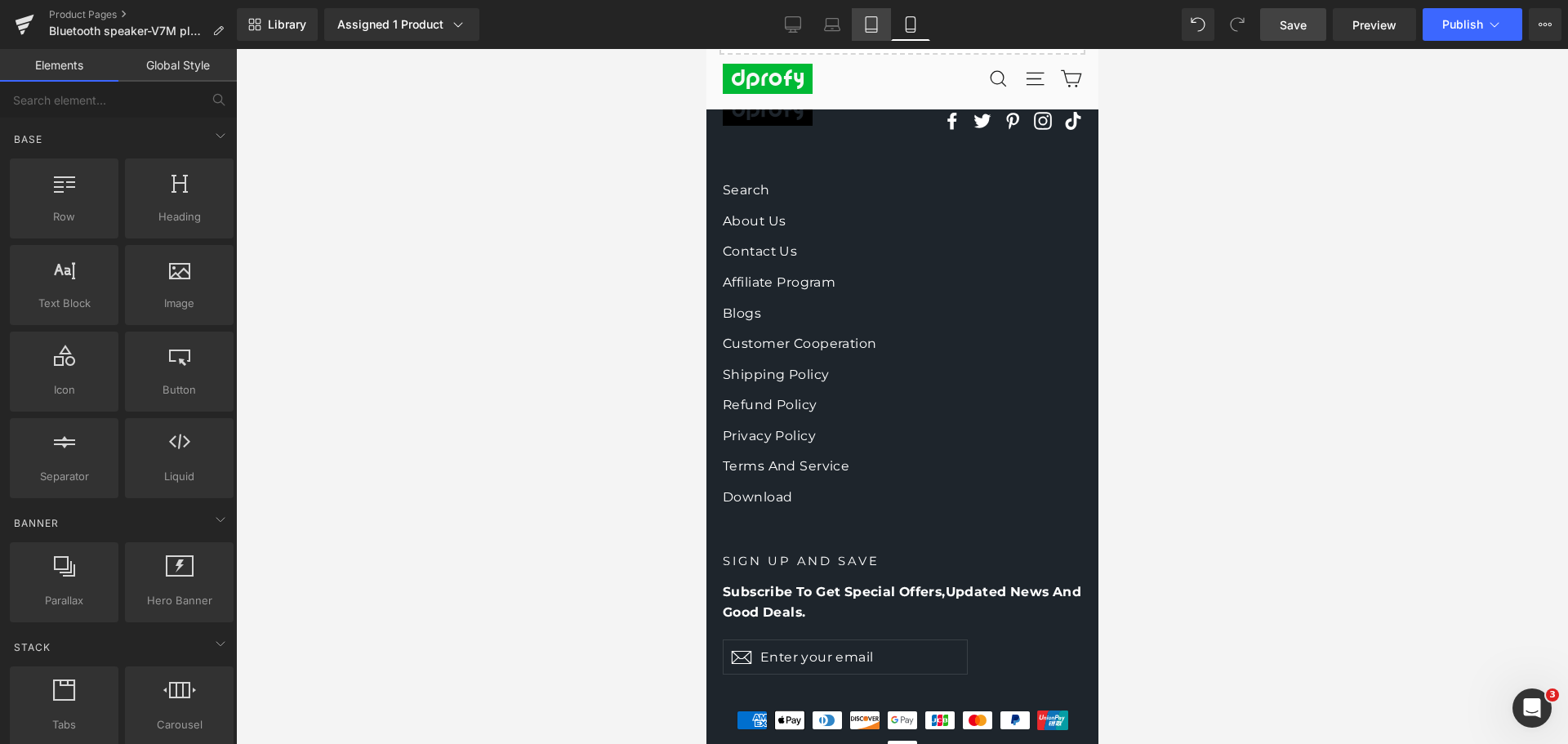
click at [877, 25] on icon at bounding box center [871, 24] width 11 height 16
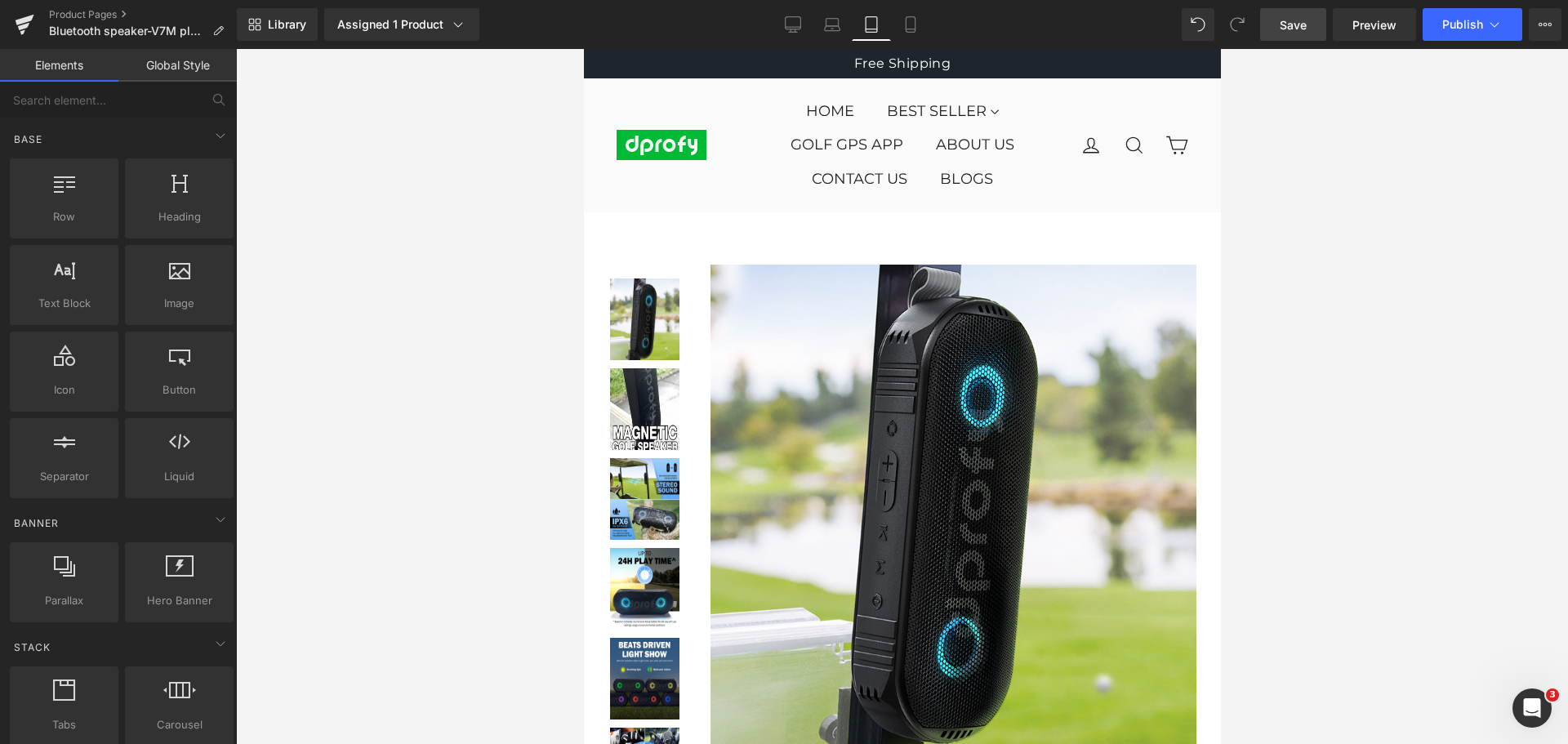
scroll to position [0, 0]
click at [787, 30] on icon at bounding box center [793, 22] width 16 height 12
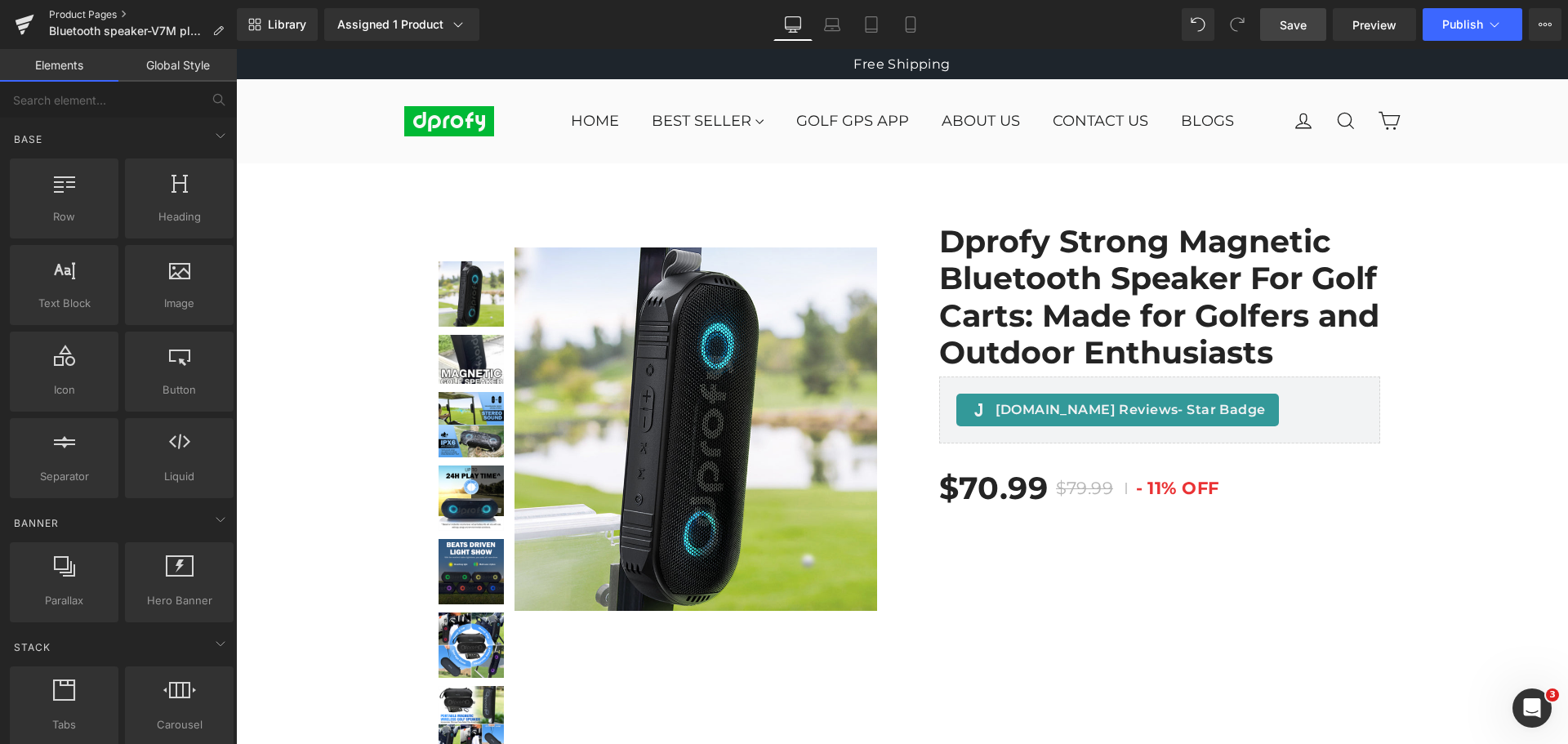
click at [88, 12] on link "Product Pages" at bounding box center [143, 15] width 188 height 13
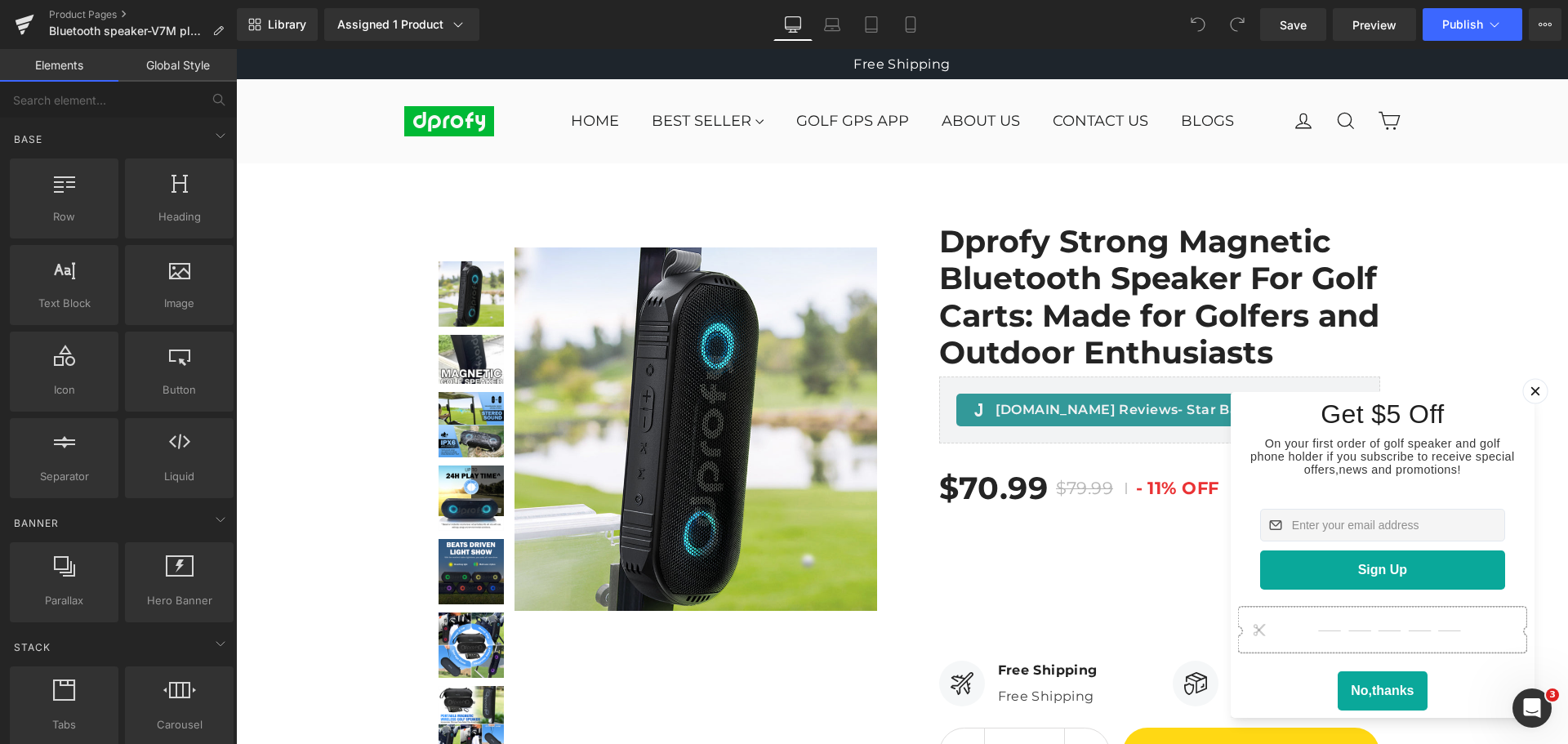
click at [1526, 383] on icon at bounding box center [1535, 391] width 17 height 17
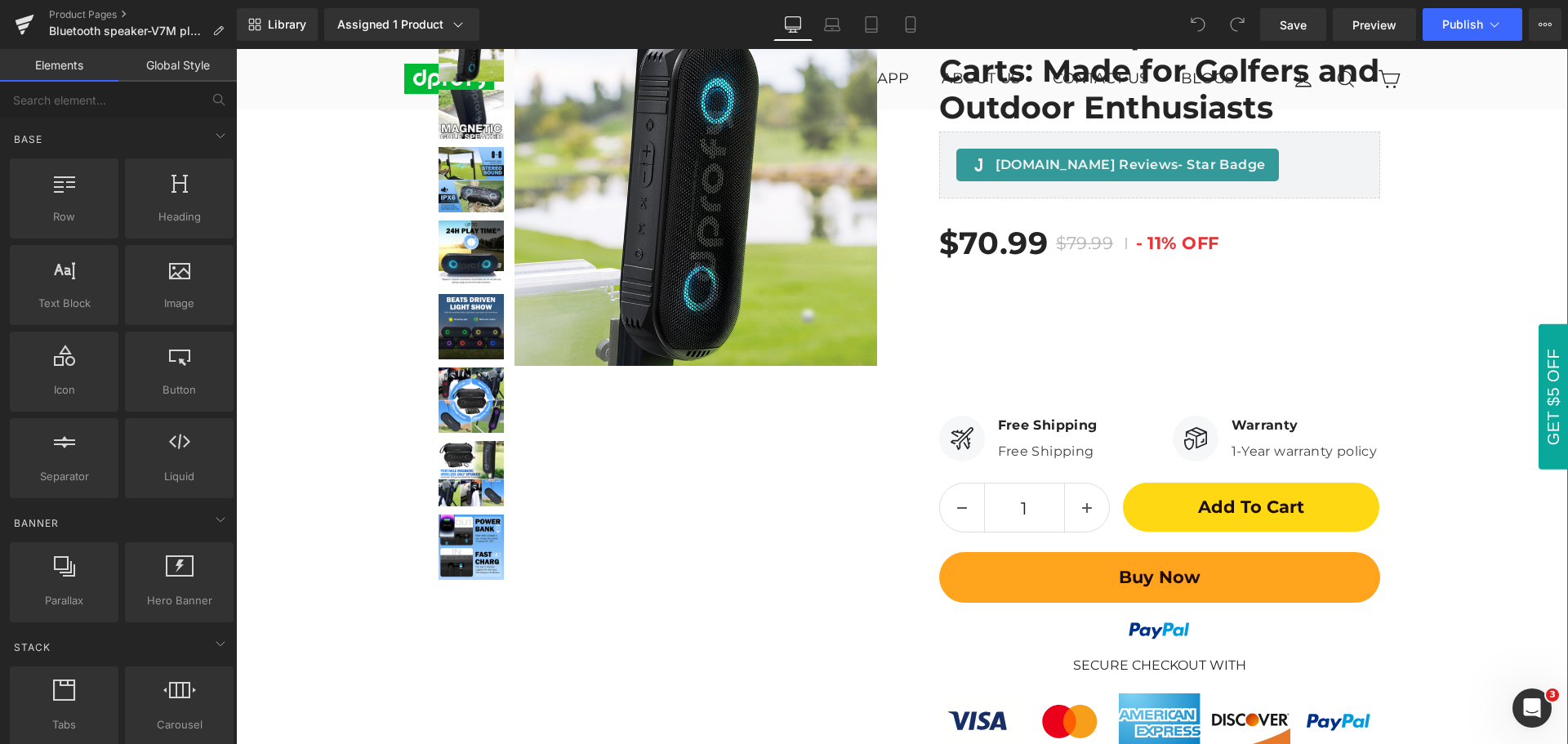
scroll to position [327, 0]
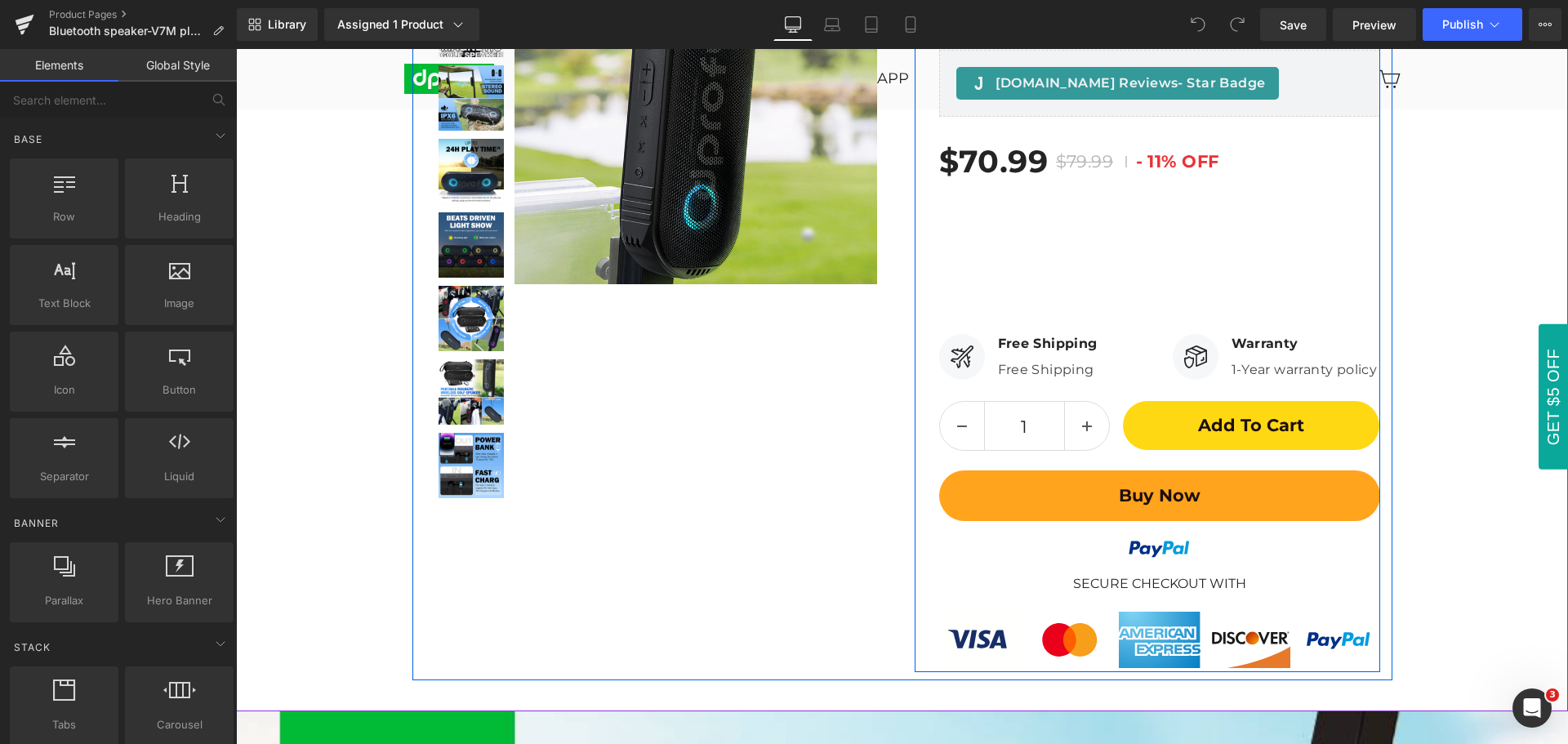
click at [1156, 581] on h3 "Secure Checkout With" at bounding box center [1160, 583] width 173 height 16
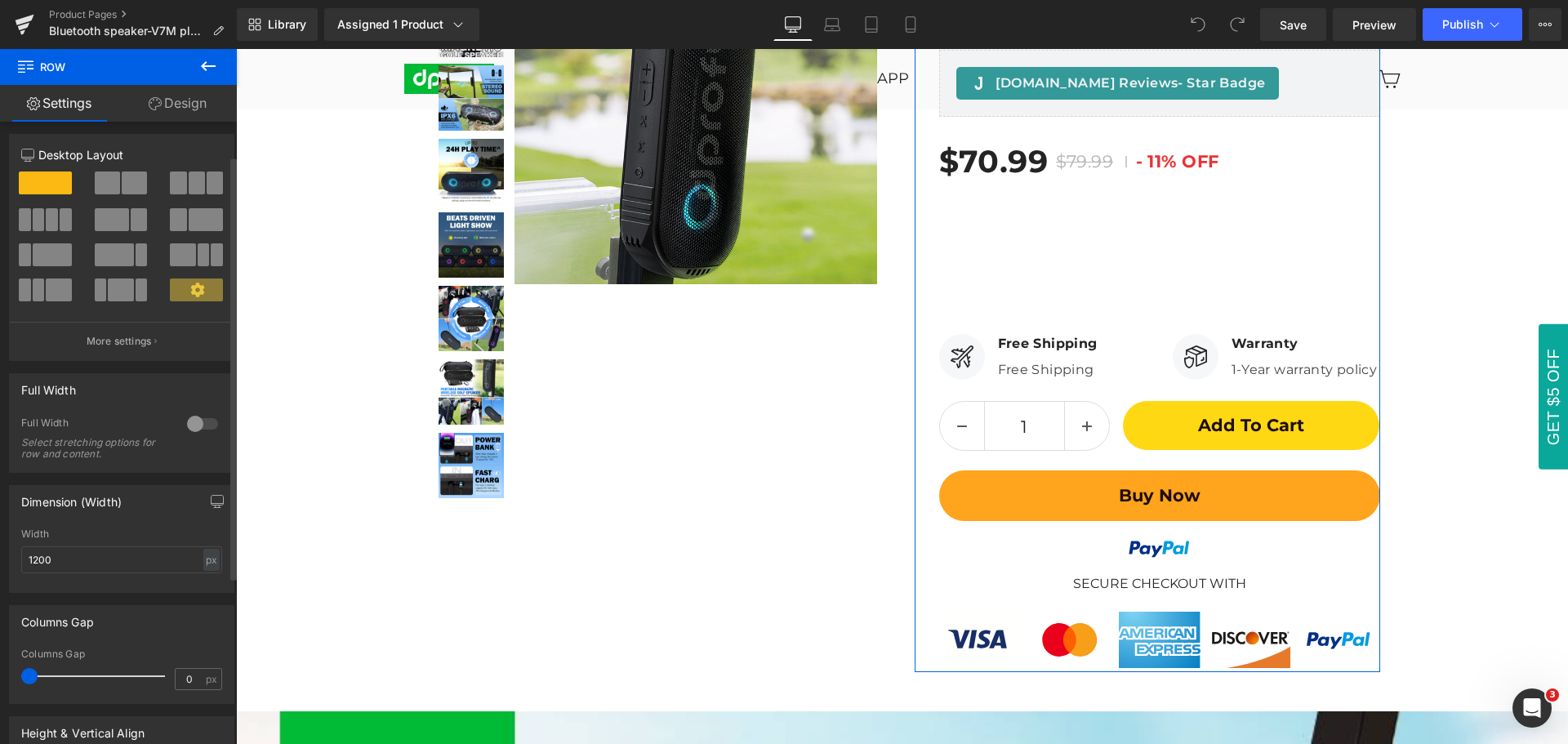
scroll to position [0, 0]
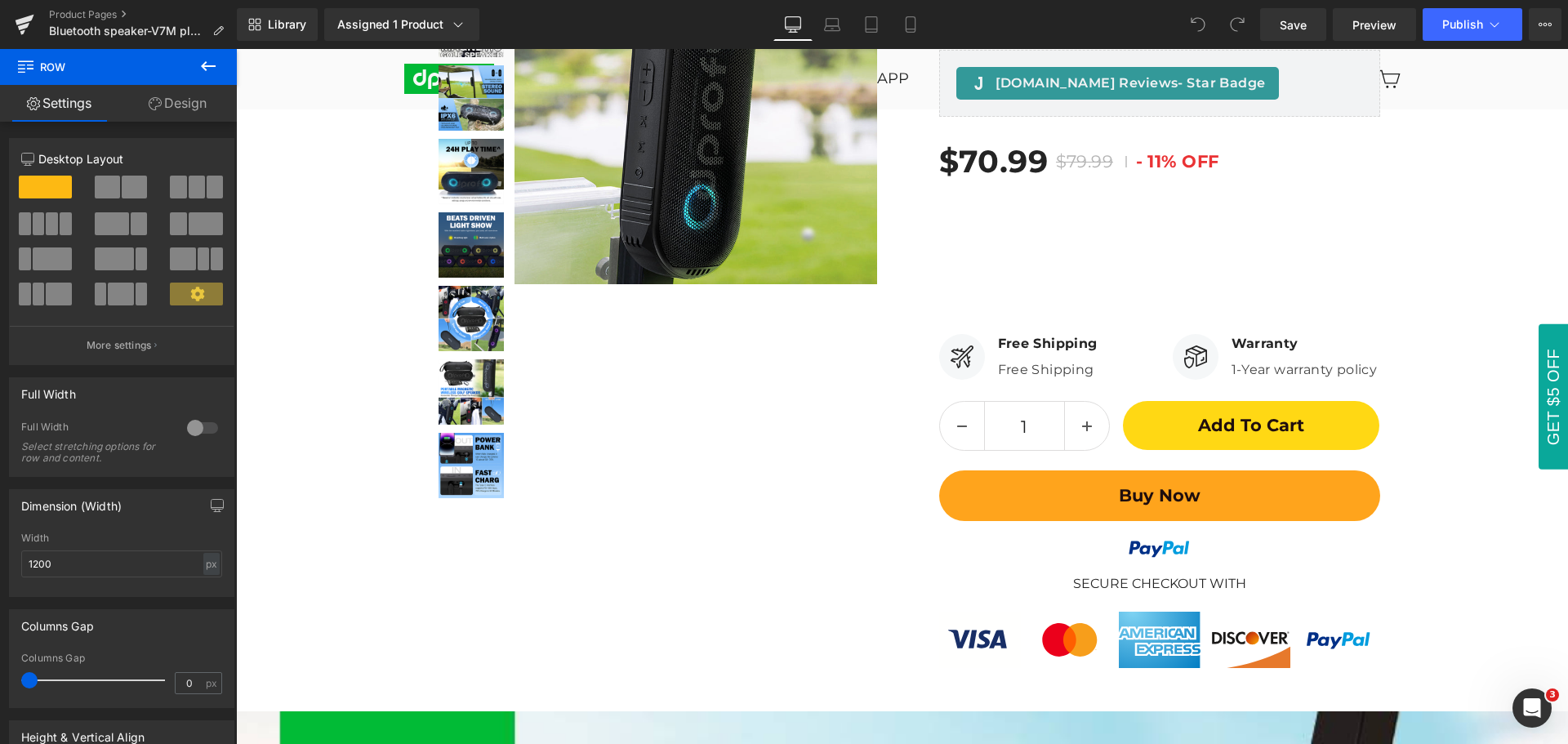
click at [212, 68] on icon at bounding box center [208, 66] width 19 height 20
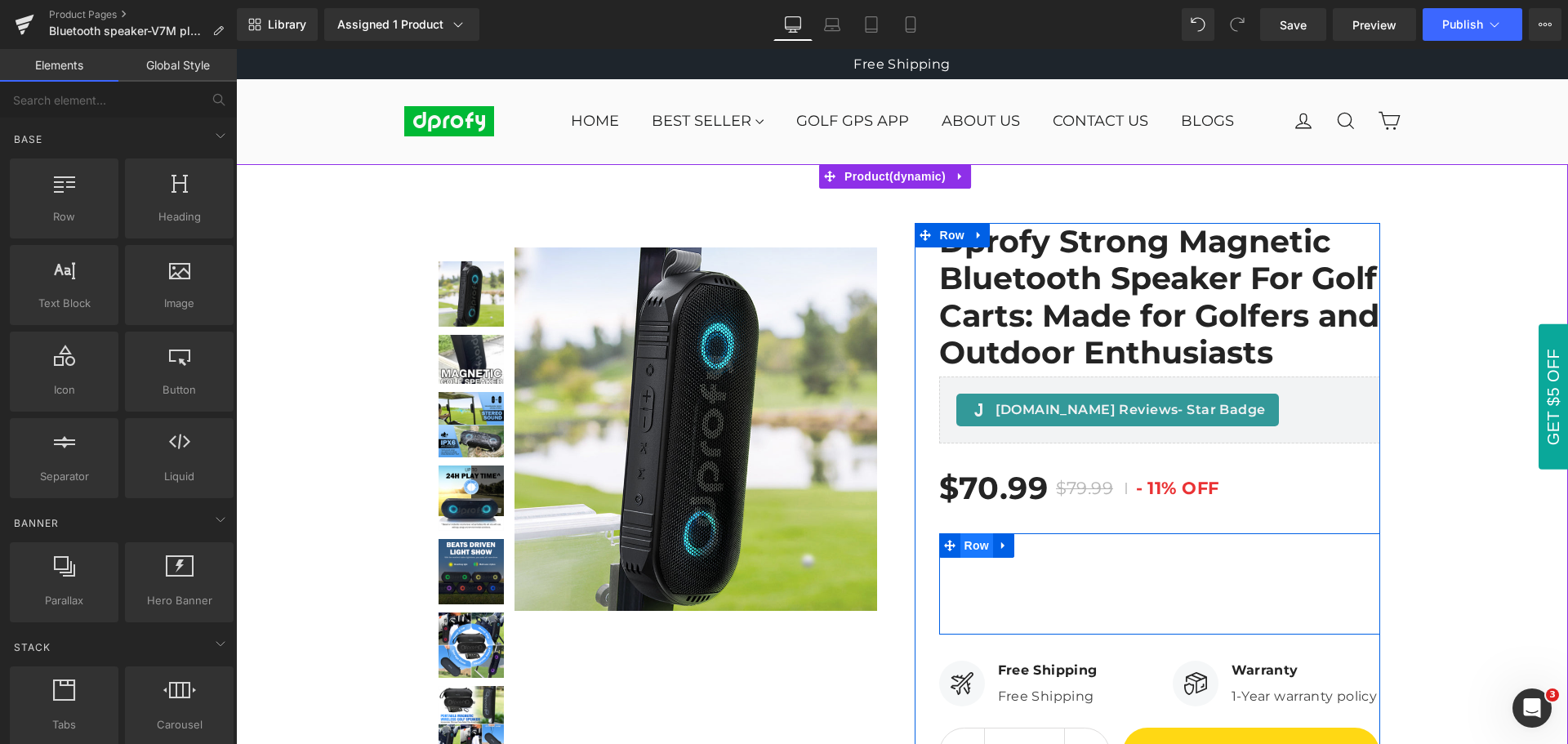
click at [967, 548] on span "Row" at bounding box center [977, 545] width 32 height 24
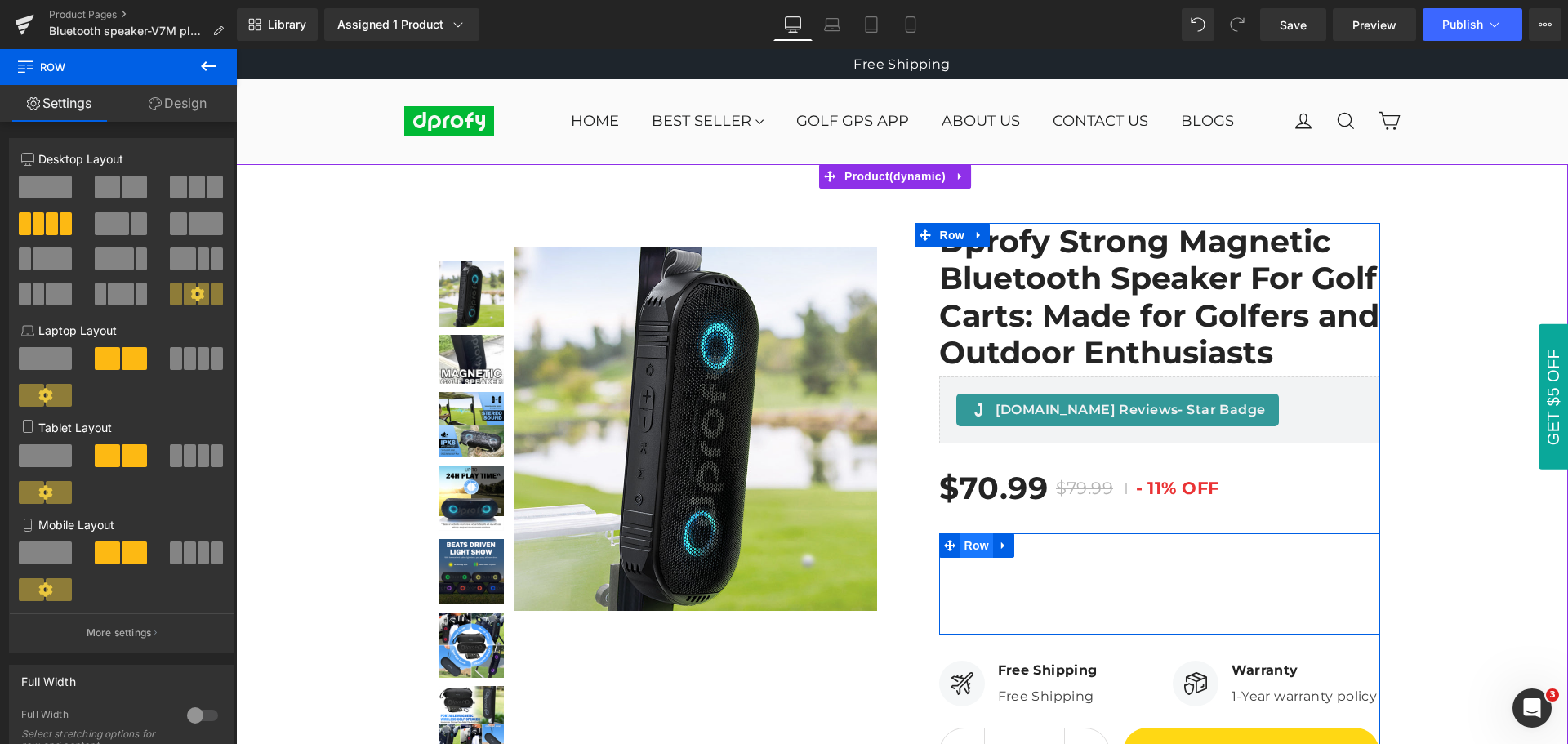
click at [968, 548] on span "Row" at bounding box center [977, 545] width 32 height 24
click at [968, 548] on span "Row" at bounding box center [977, 546] width 32 height 24
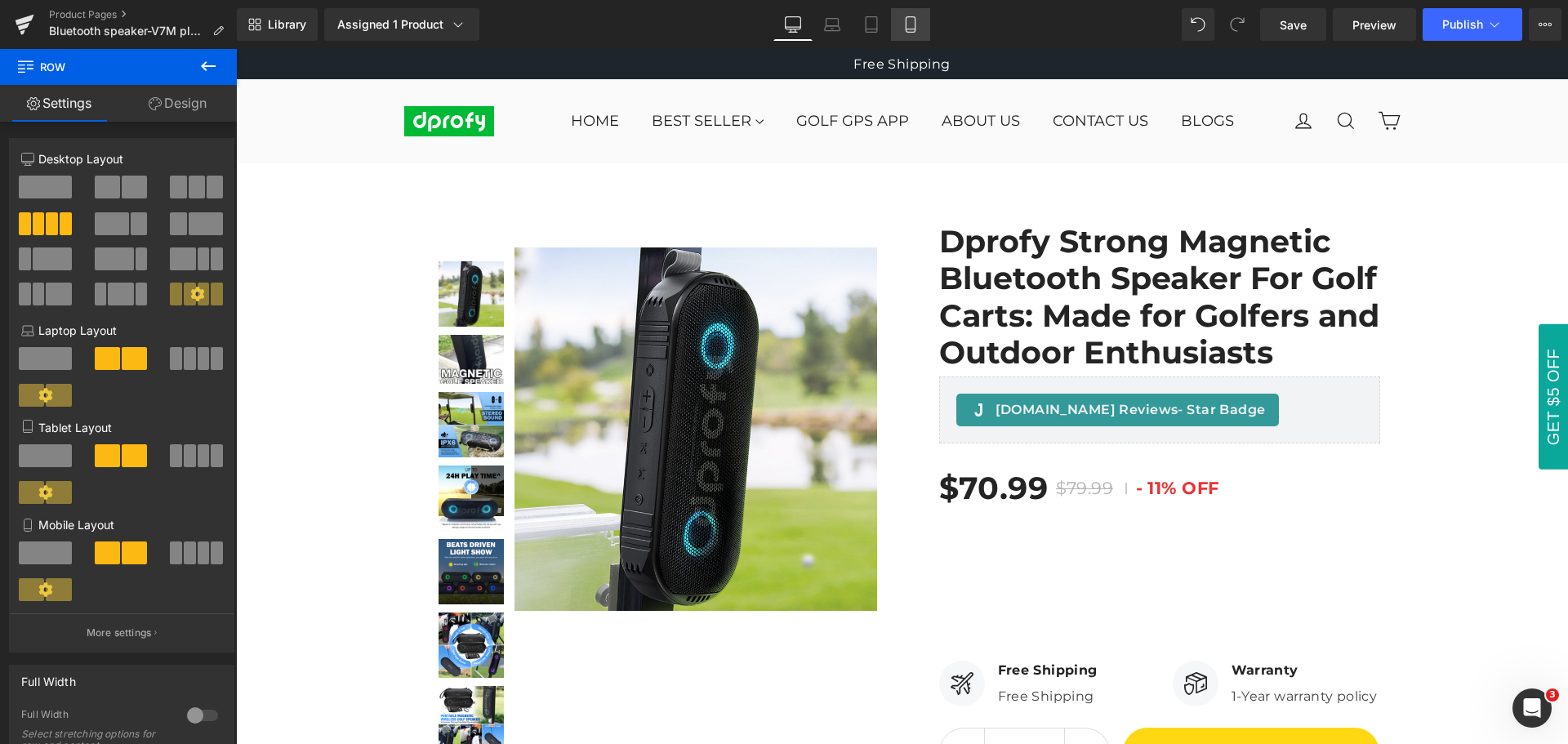
click at [918, 28] on icon at bounding box center [911, 25] width 17 height 17
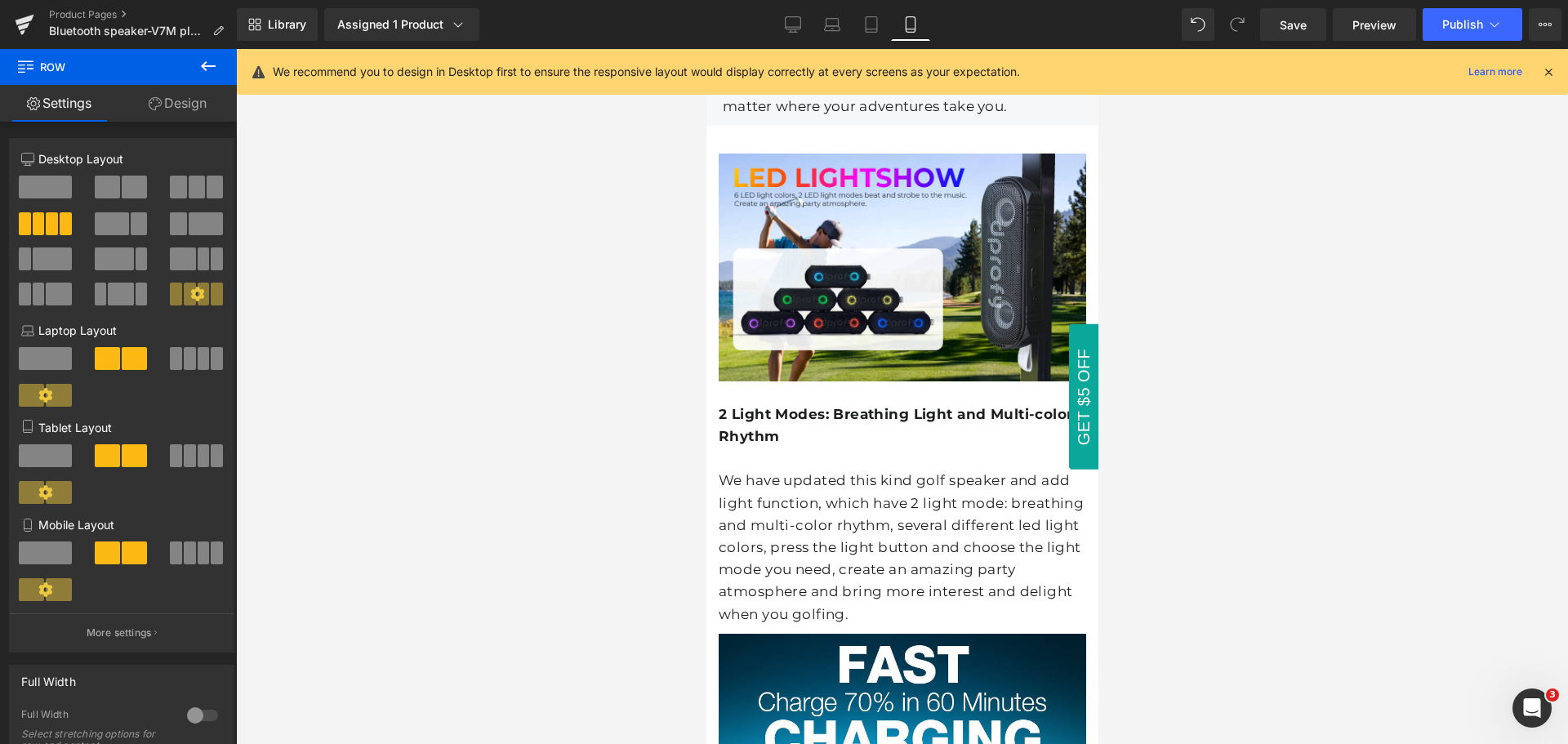
scroll to position [621, 0]
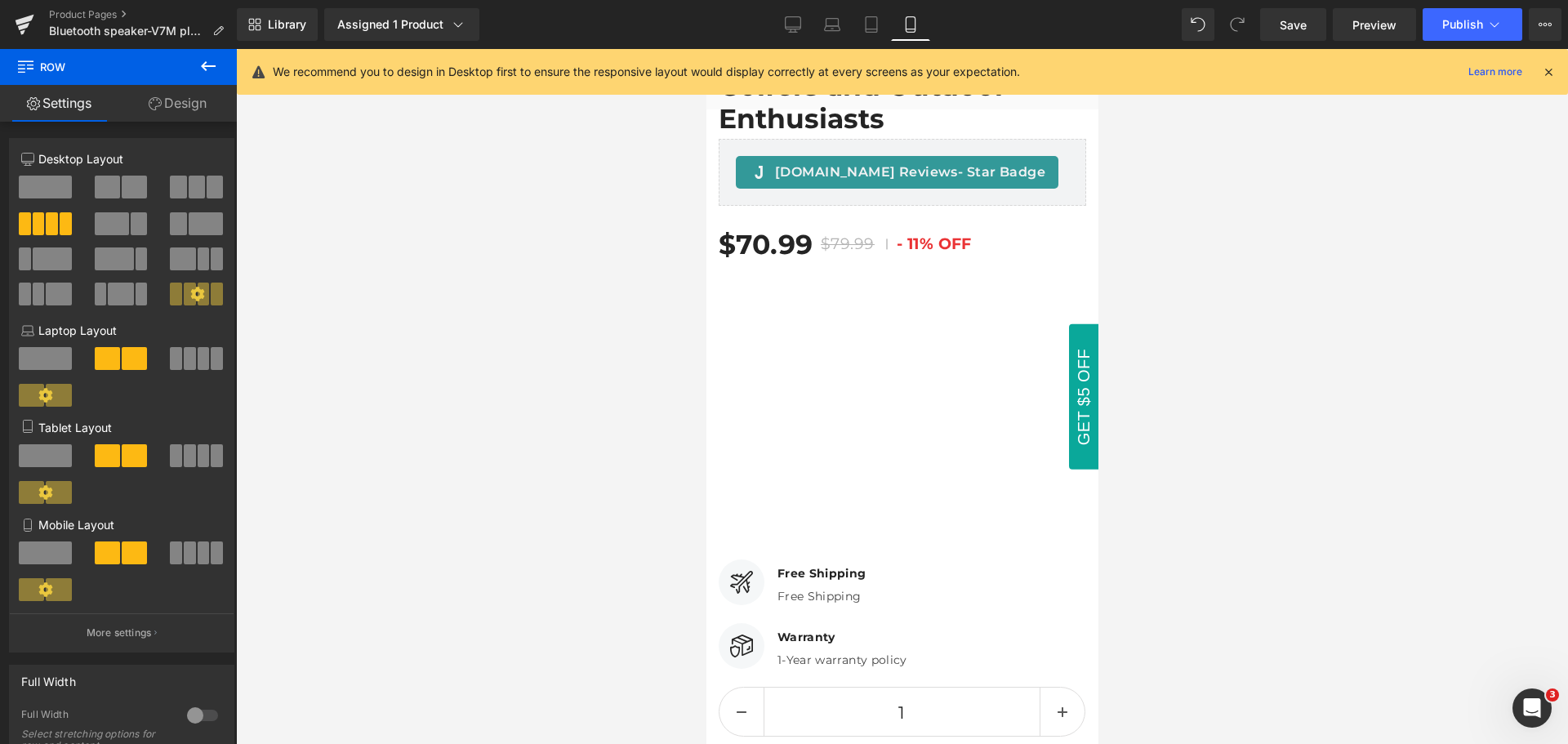
click at [1550, 72] on icon at bounding box center [1549, 72] width 15 height 15
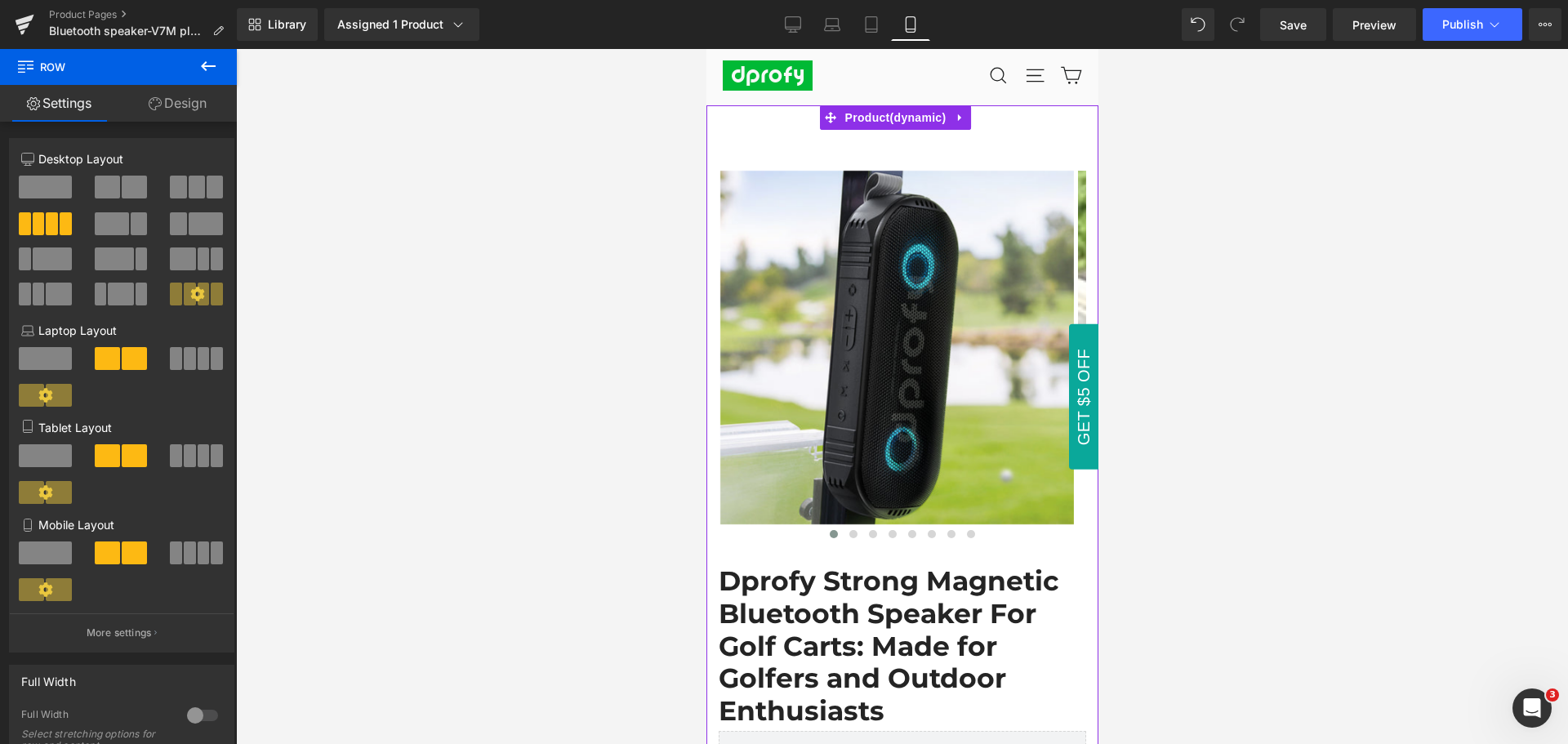
scroll to position [0, 0]
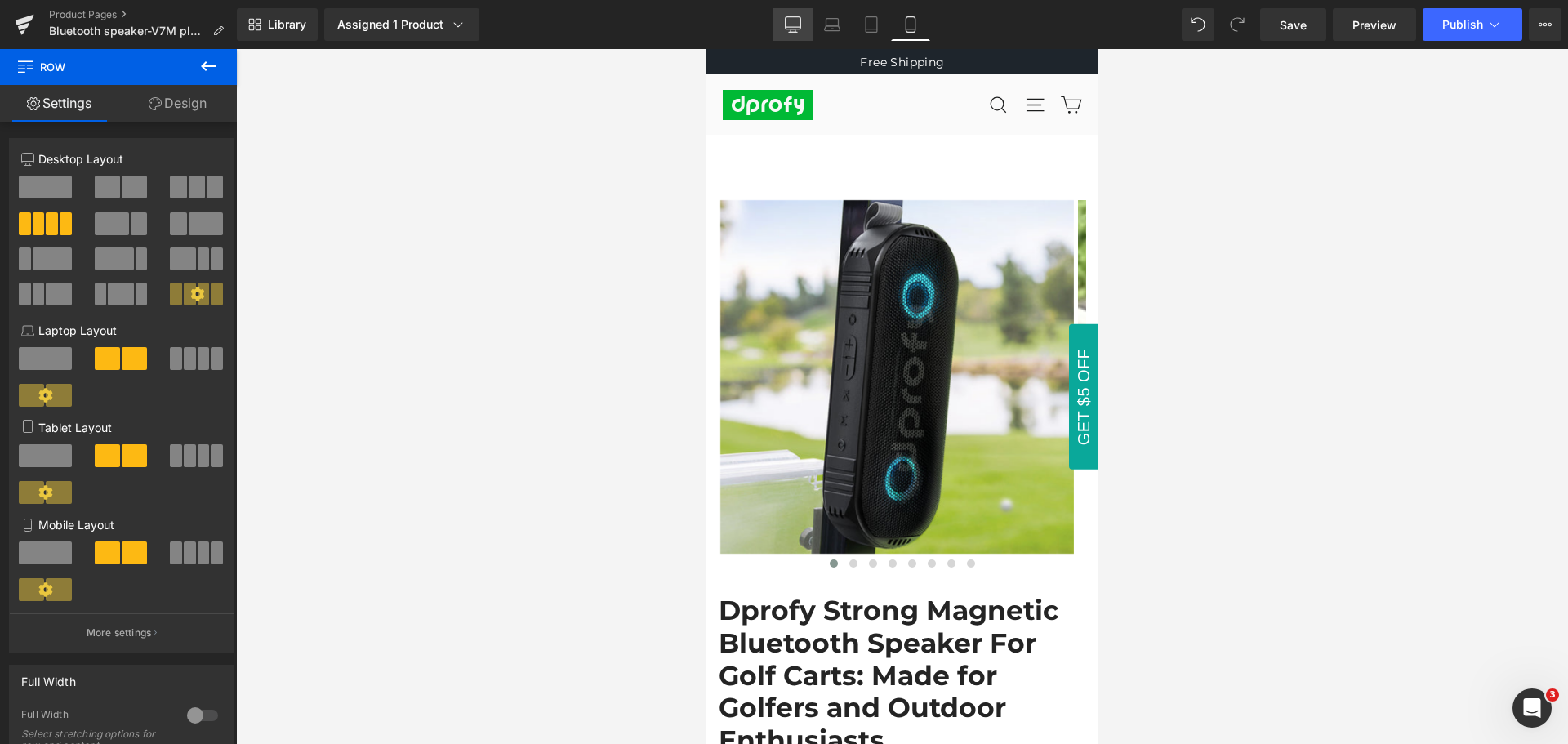
click at [793, 29] on icon at bounding box center [793, 22] width 16 height 12
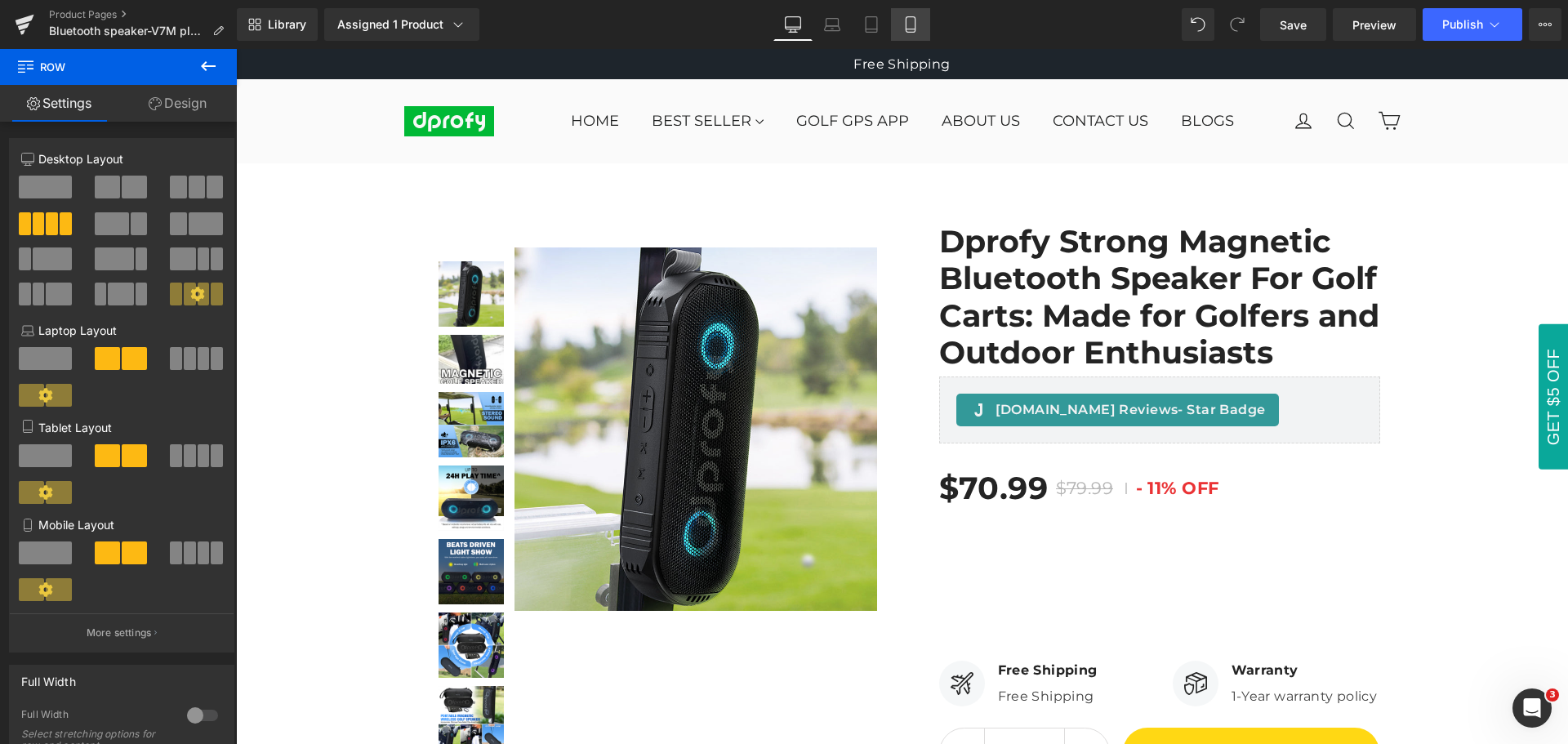
click at [914, 23] on icon at bounding box center [911, 24] width 9 height 16
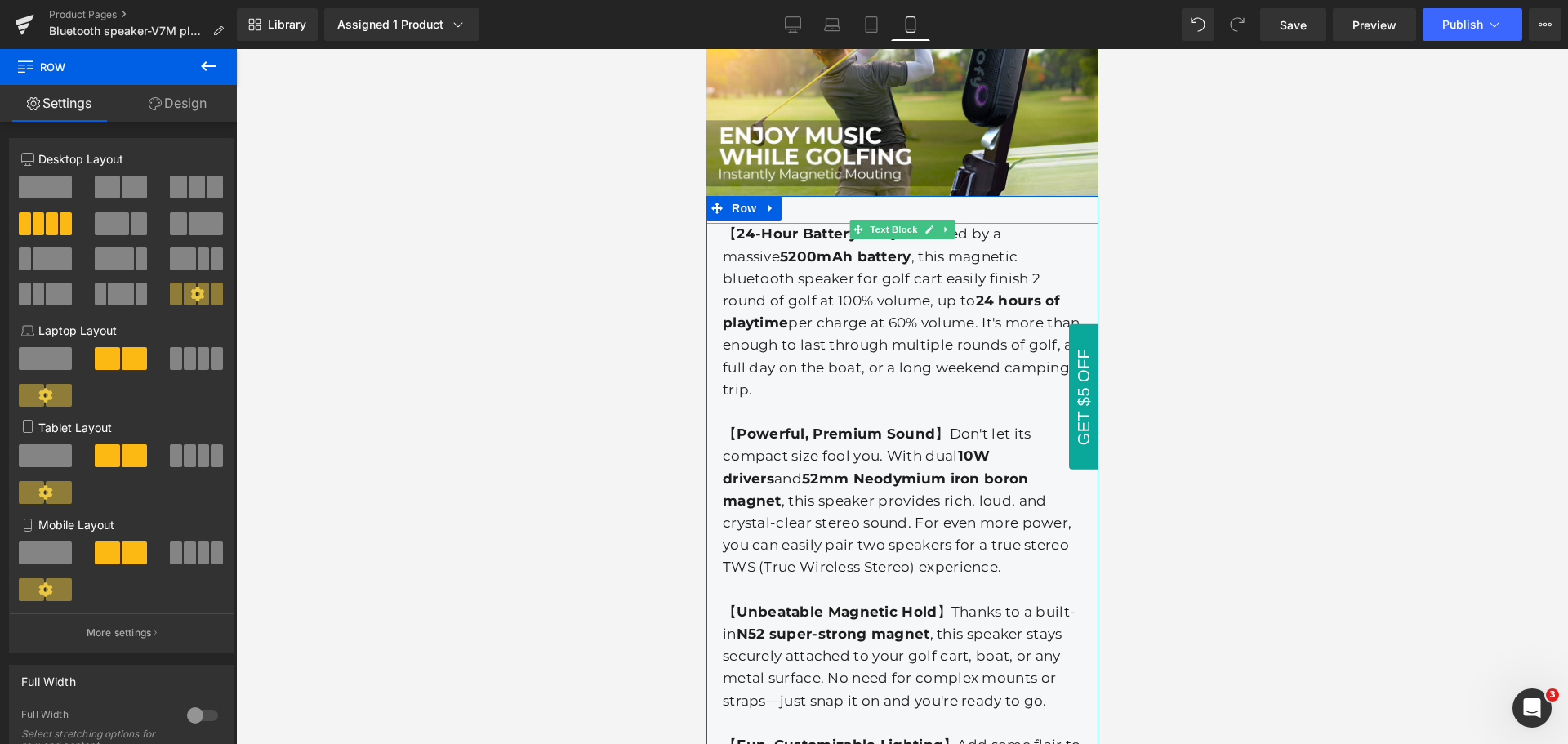
scroll to position [1703, 0]
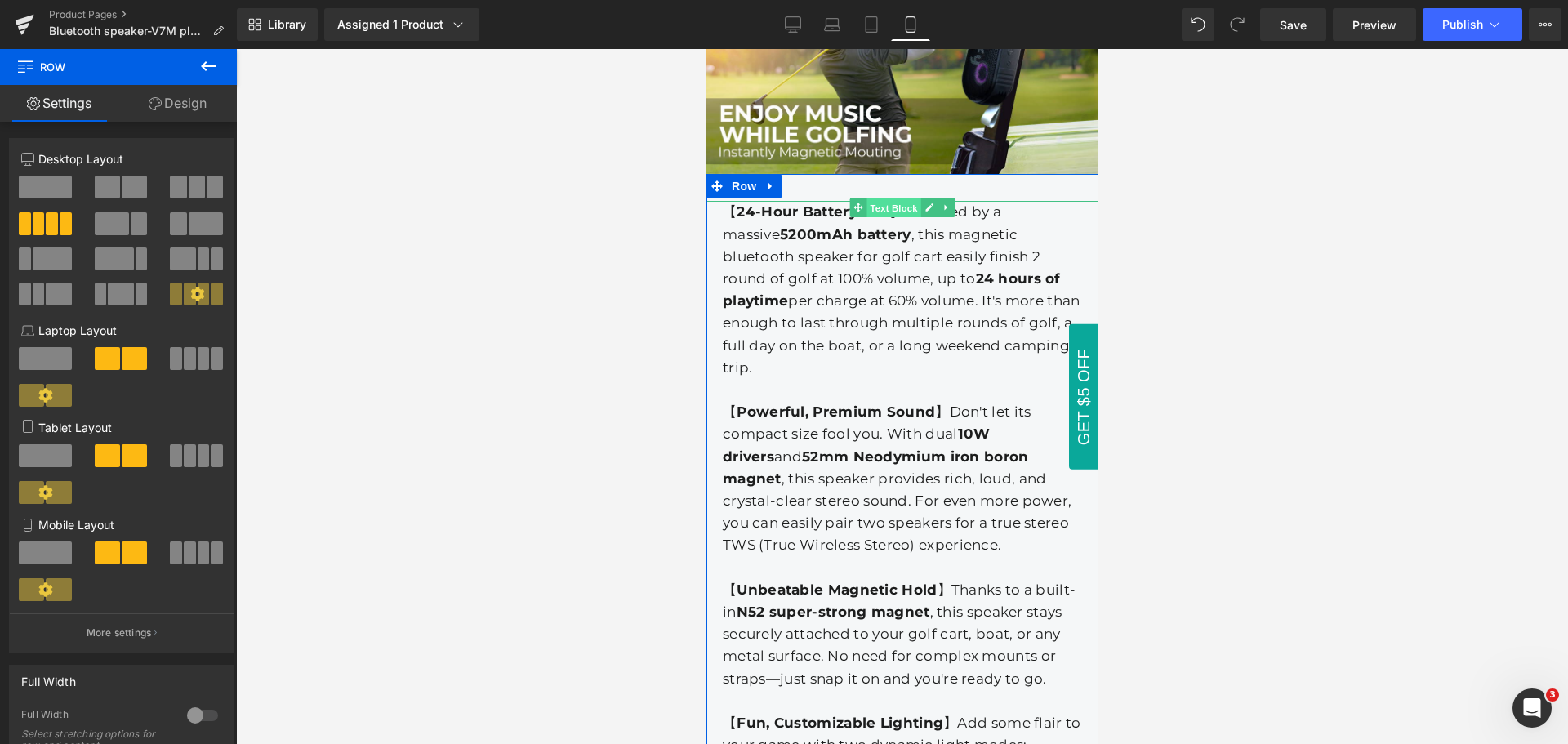
click at [891, 199] on span "Text Block" at bounding box center [892, 208] width 54 height 20
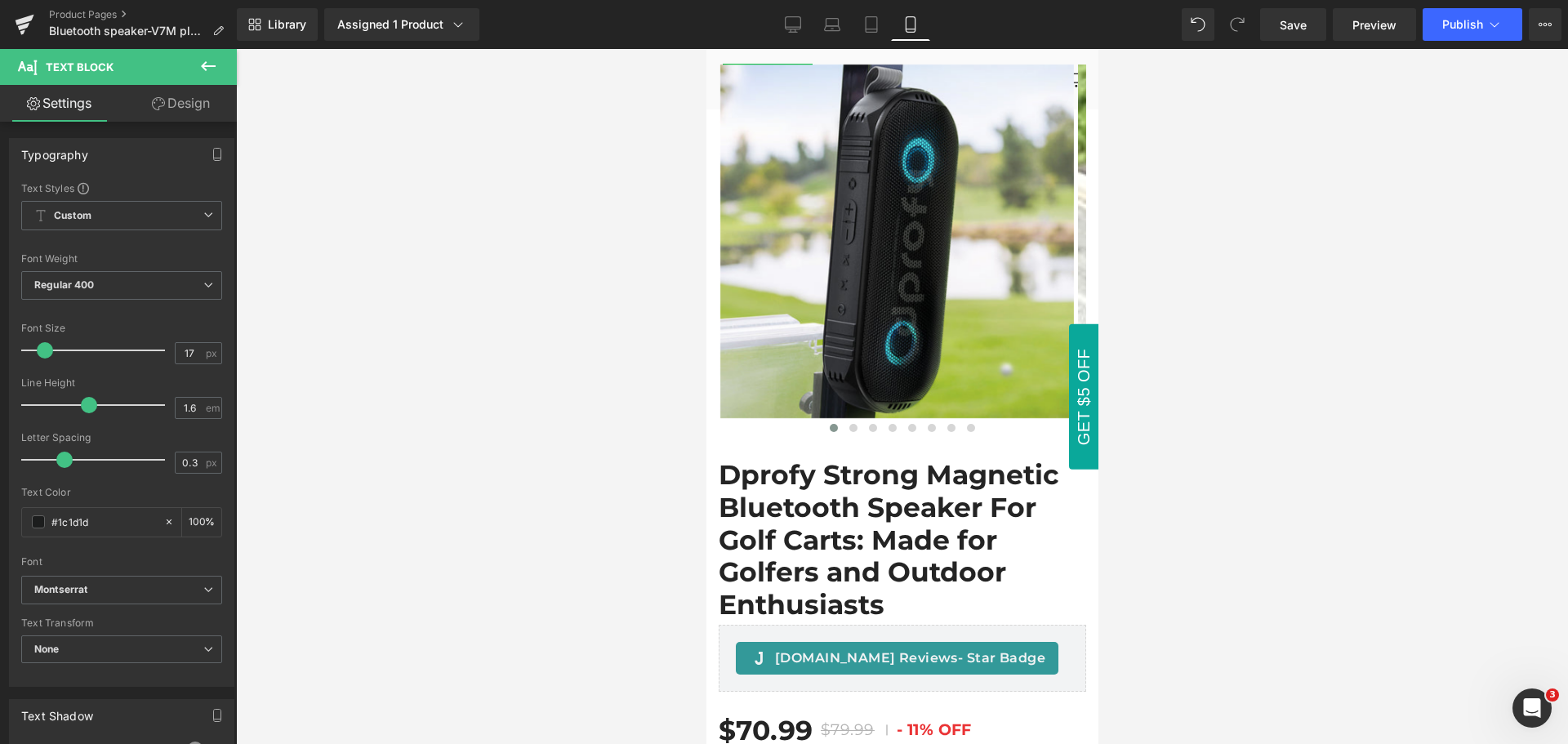
scroll to position [0, 0]
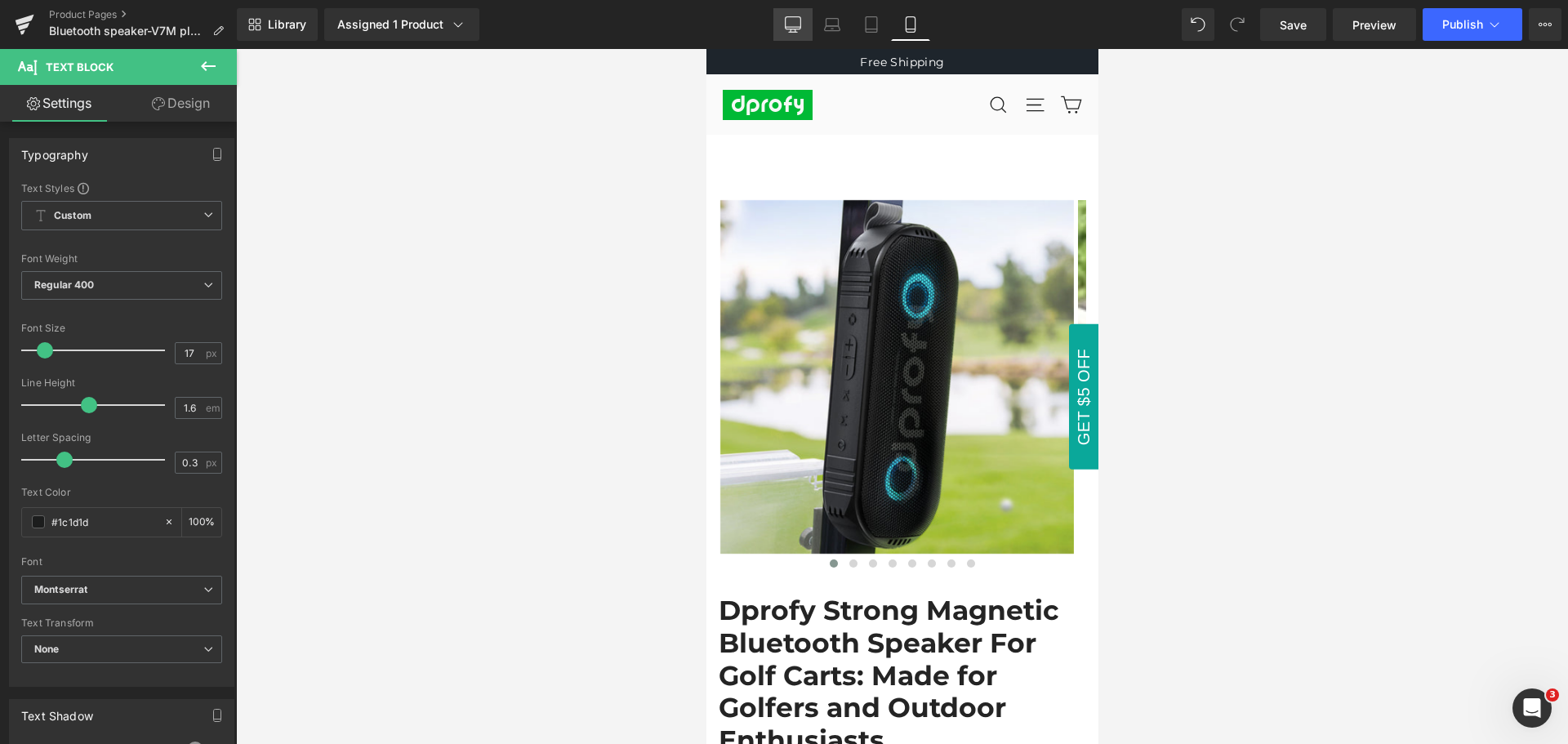
click at [794, 24] on icon at bounding box center [793, 25] width 17 height 17
type input "100"
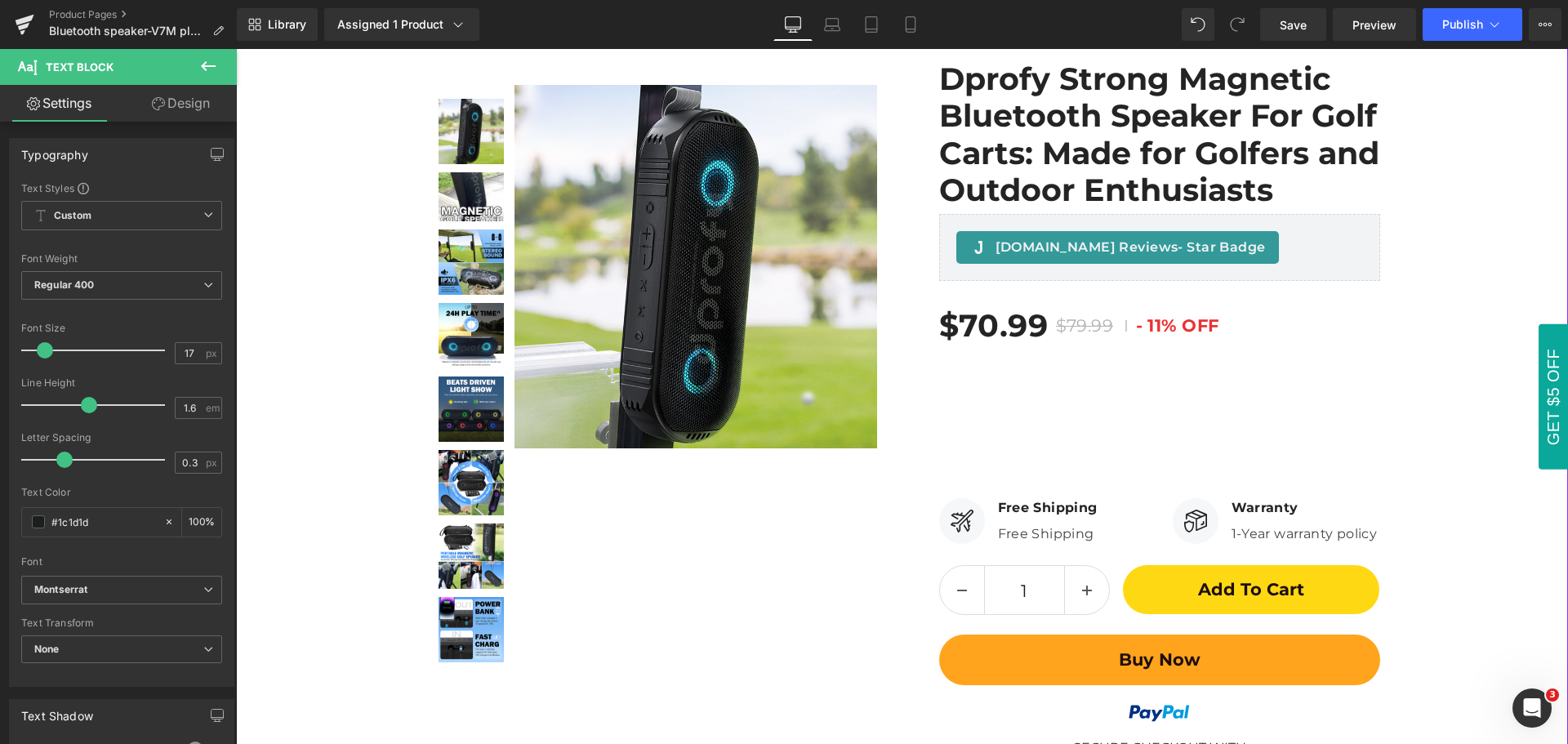
scroll to position [163, 0]
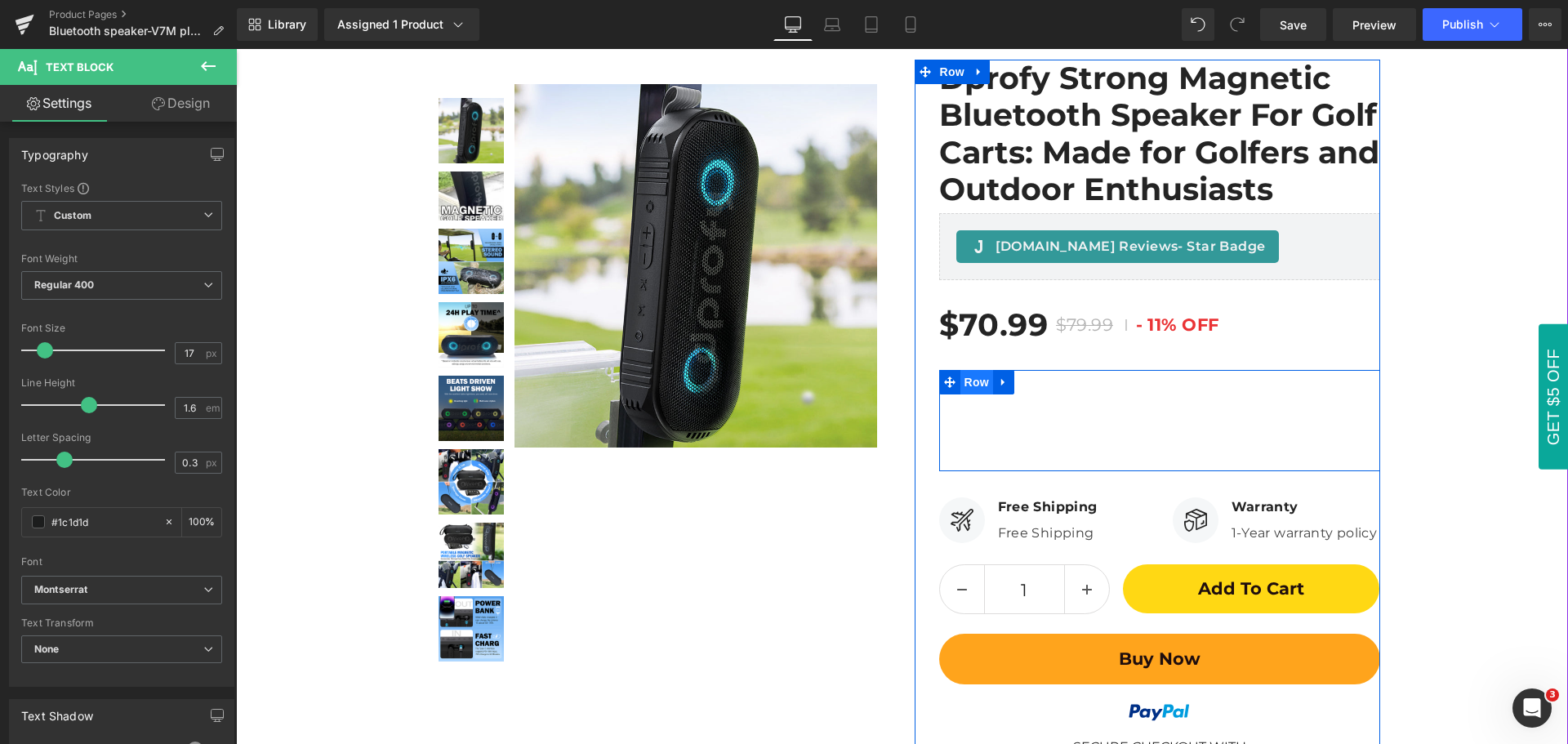
click at [970, 385] on span "Row" at bounding box center [977, 383] width 32 height 24
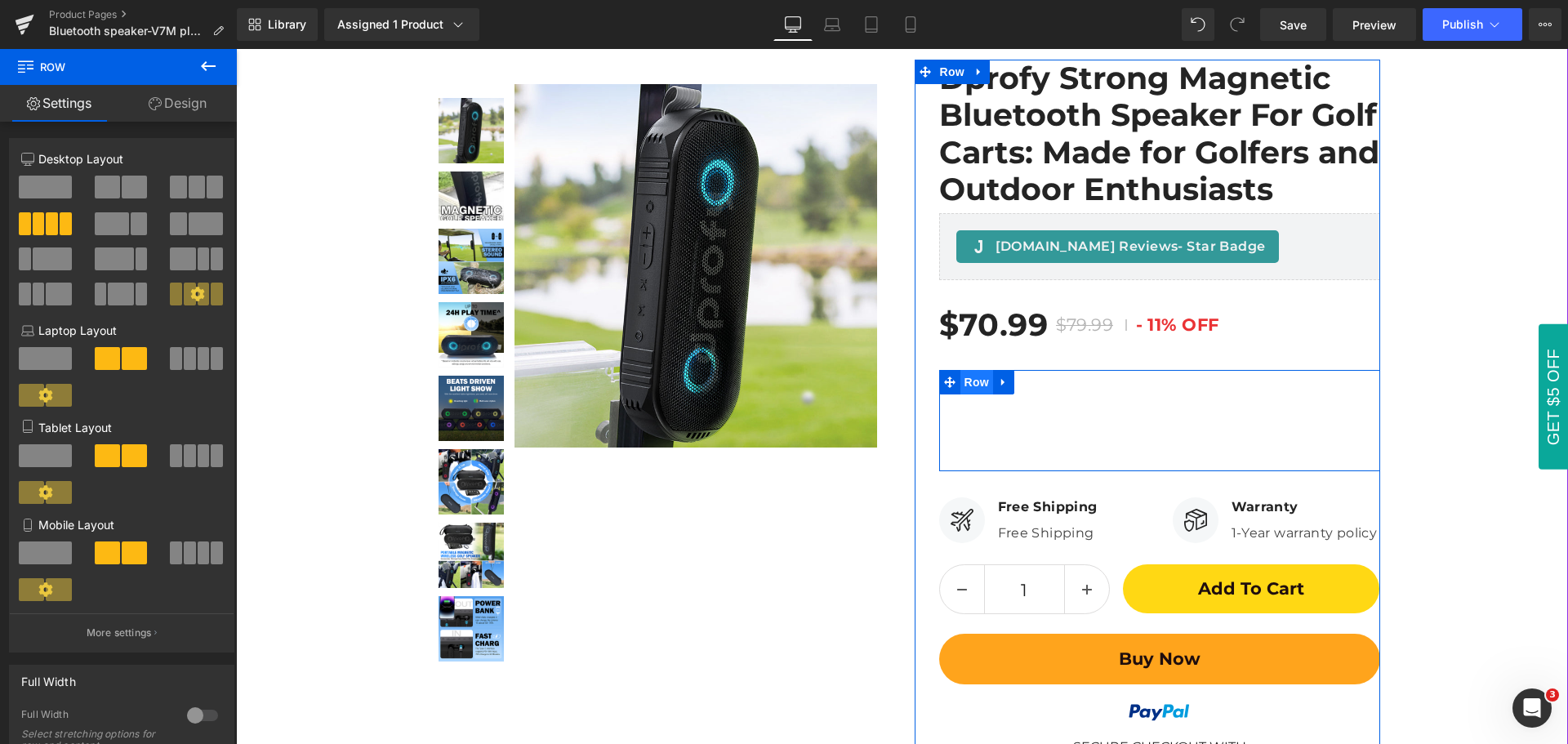
click at [970, 385] on span "Row" at bounding box center [977, 383] width 32 height 24
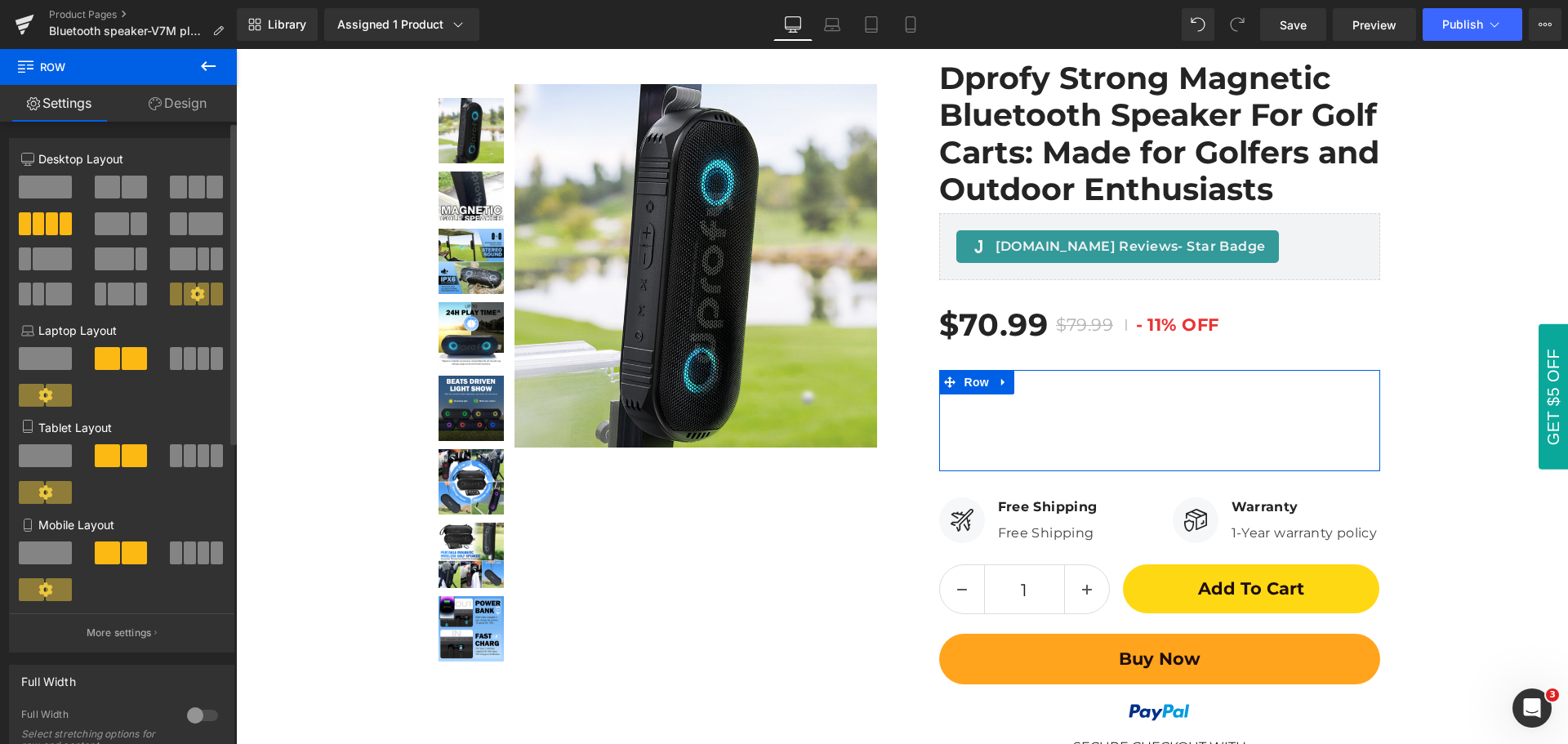
click at [122, 189] on span at bounding box center [134, 187] width 25 height 23
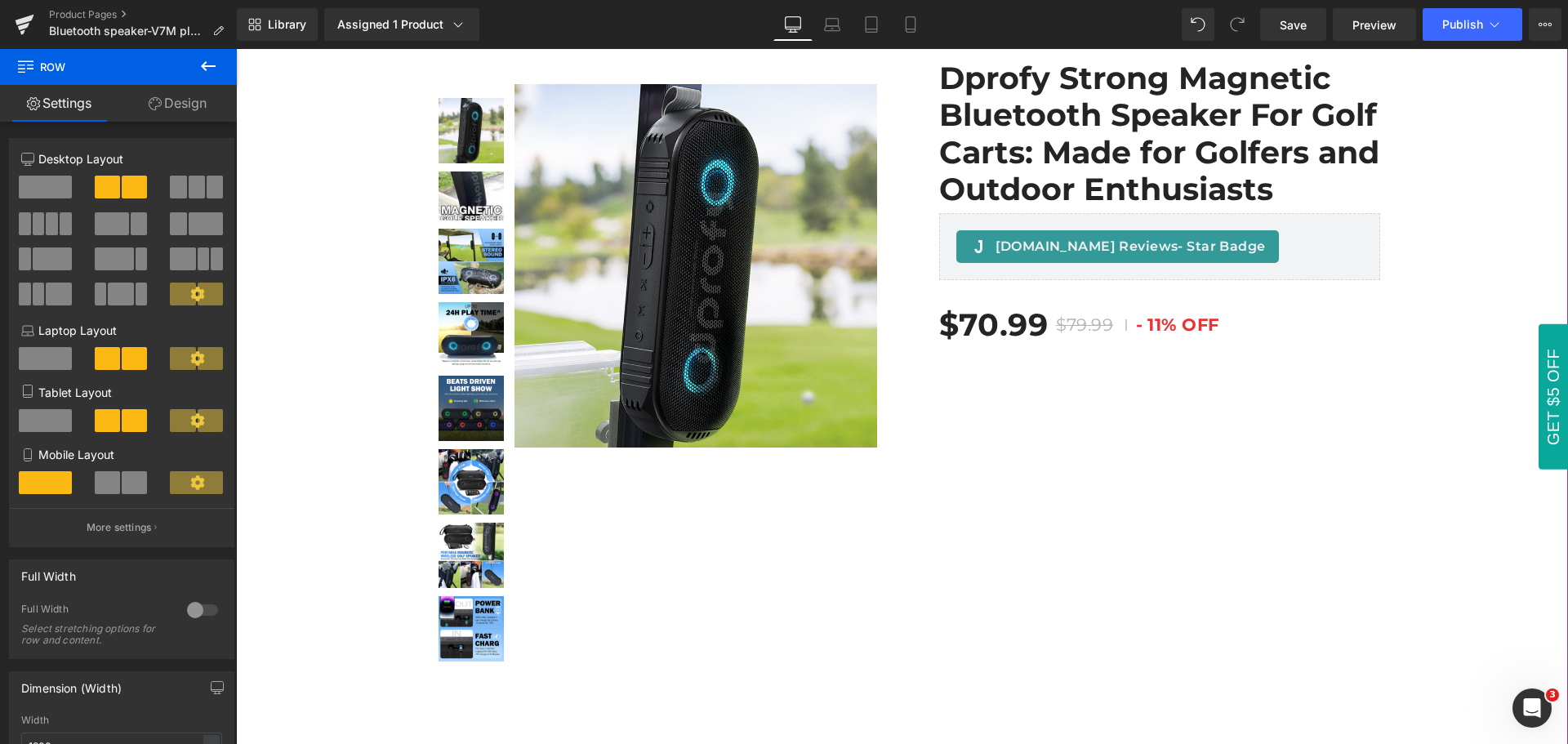
scroll to position [0, 0]
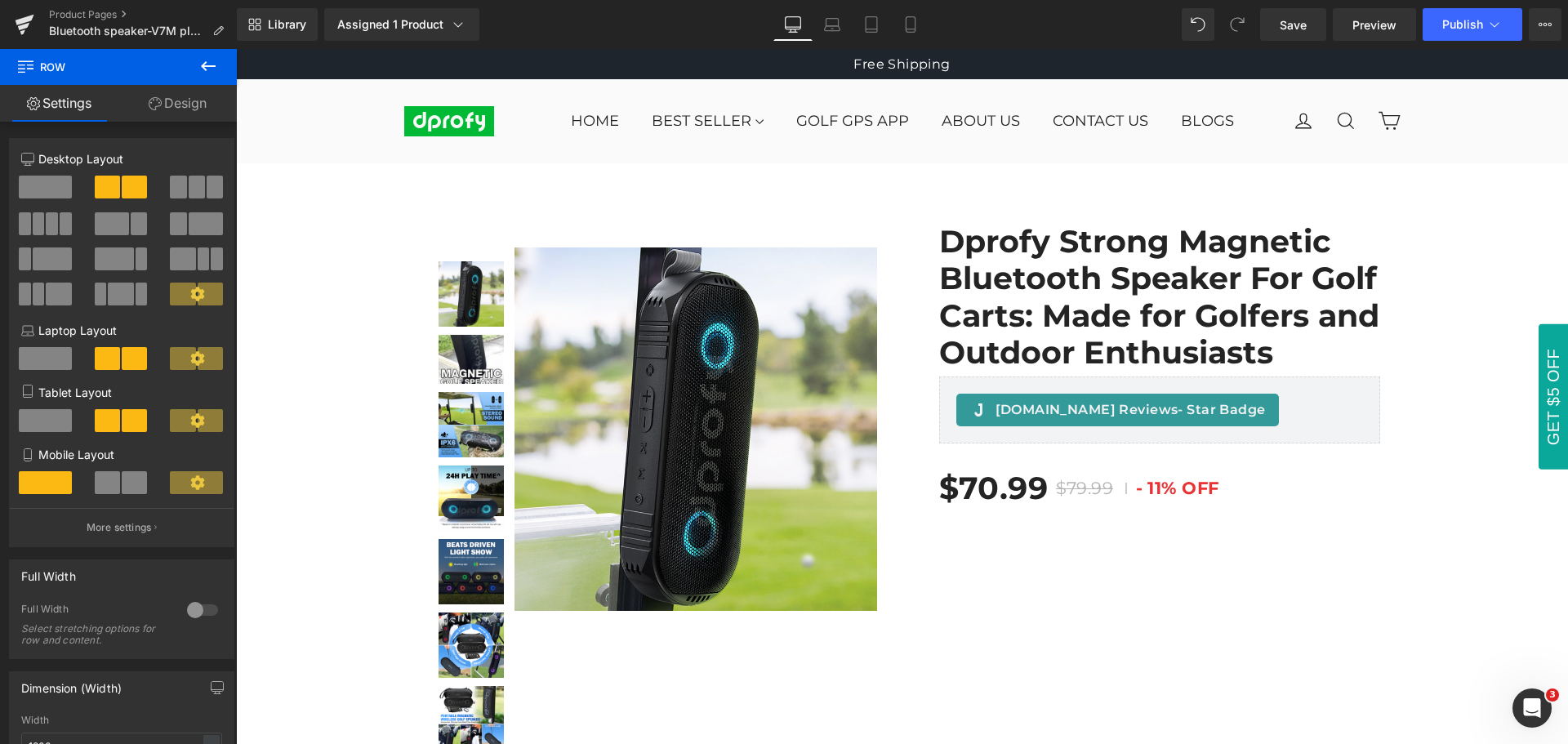
click at [205, 67] on icon at bounding box center [208, 66] width 15 height 10
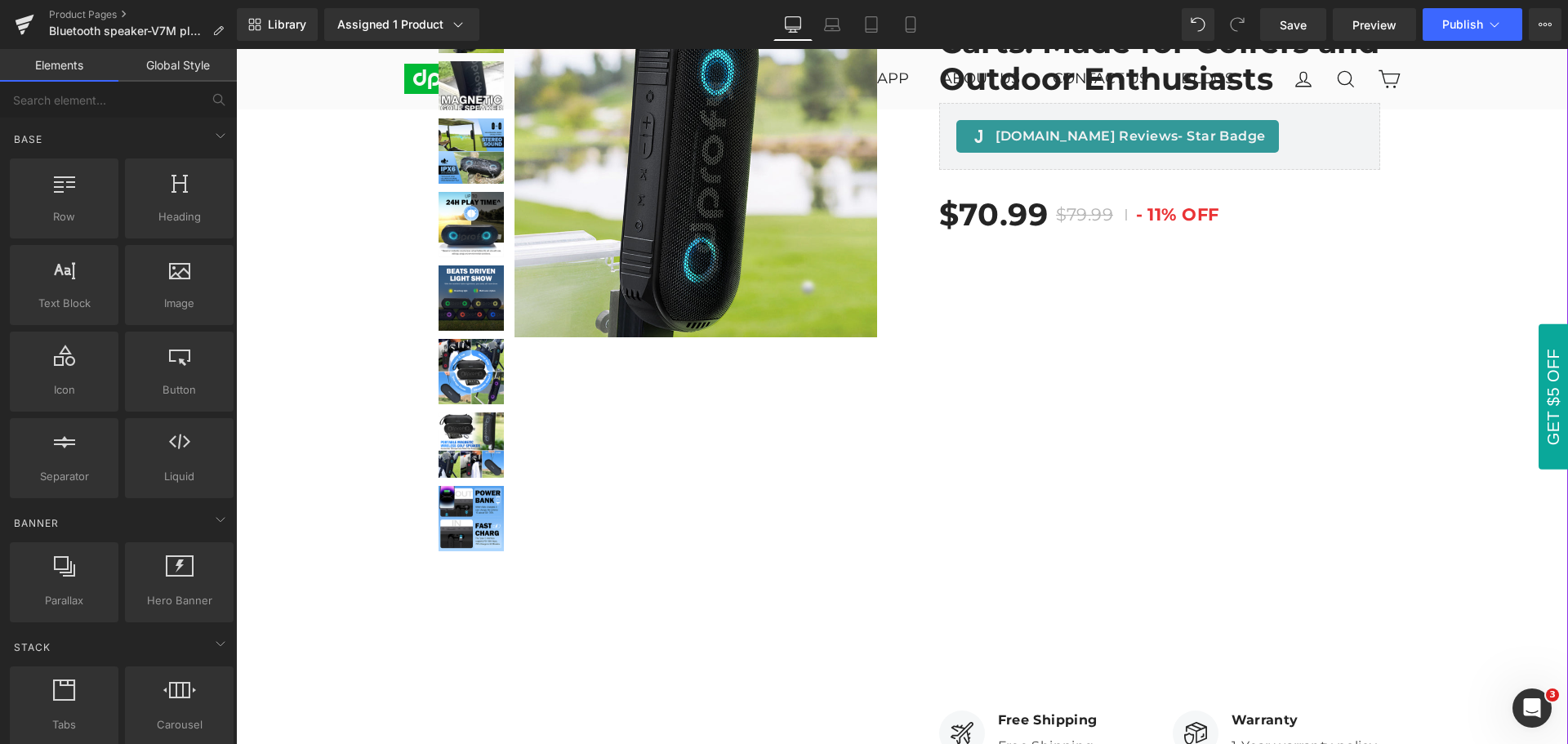
scroll to position [245, 0]
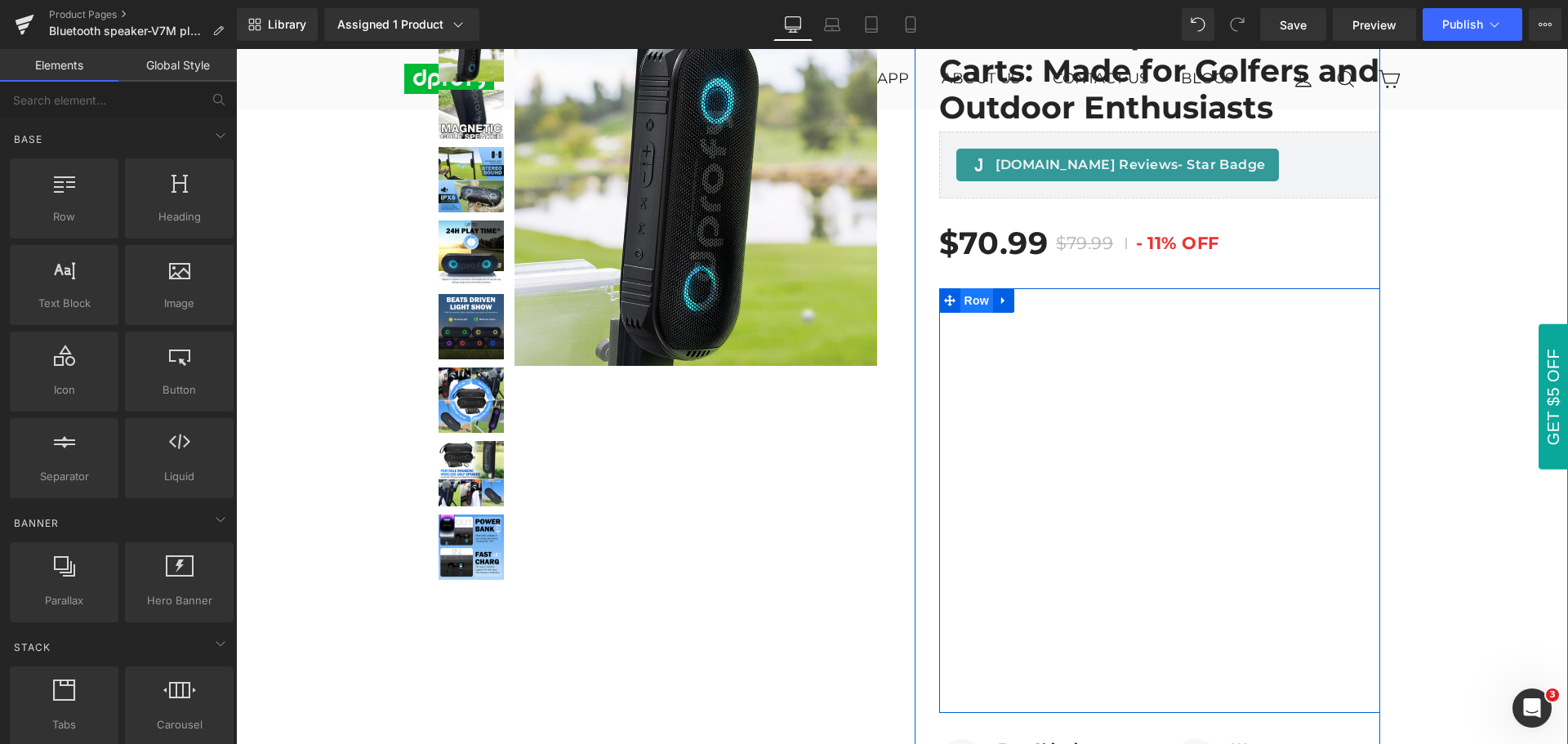
click at [971, 300] on span "Row" at bounding box center [977, 301] width 32 height 24
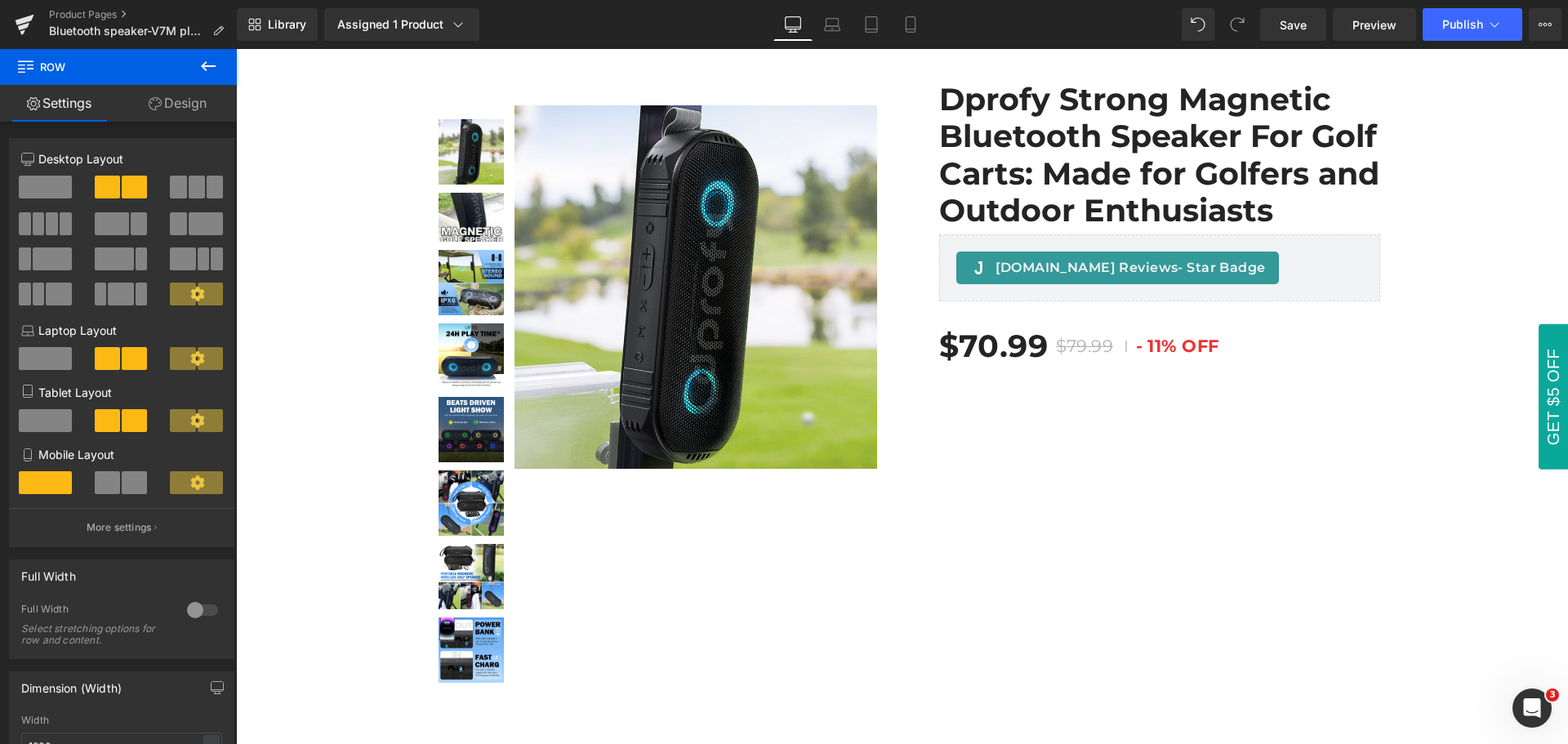
scroll to position [0, 0]
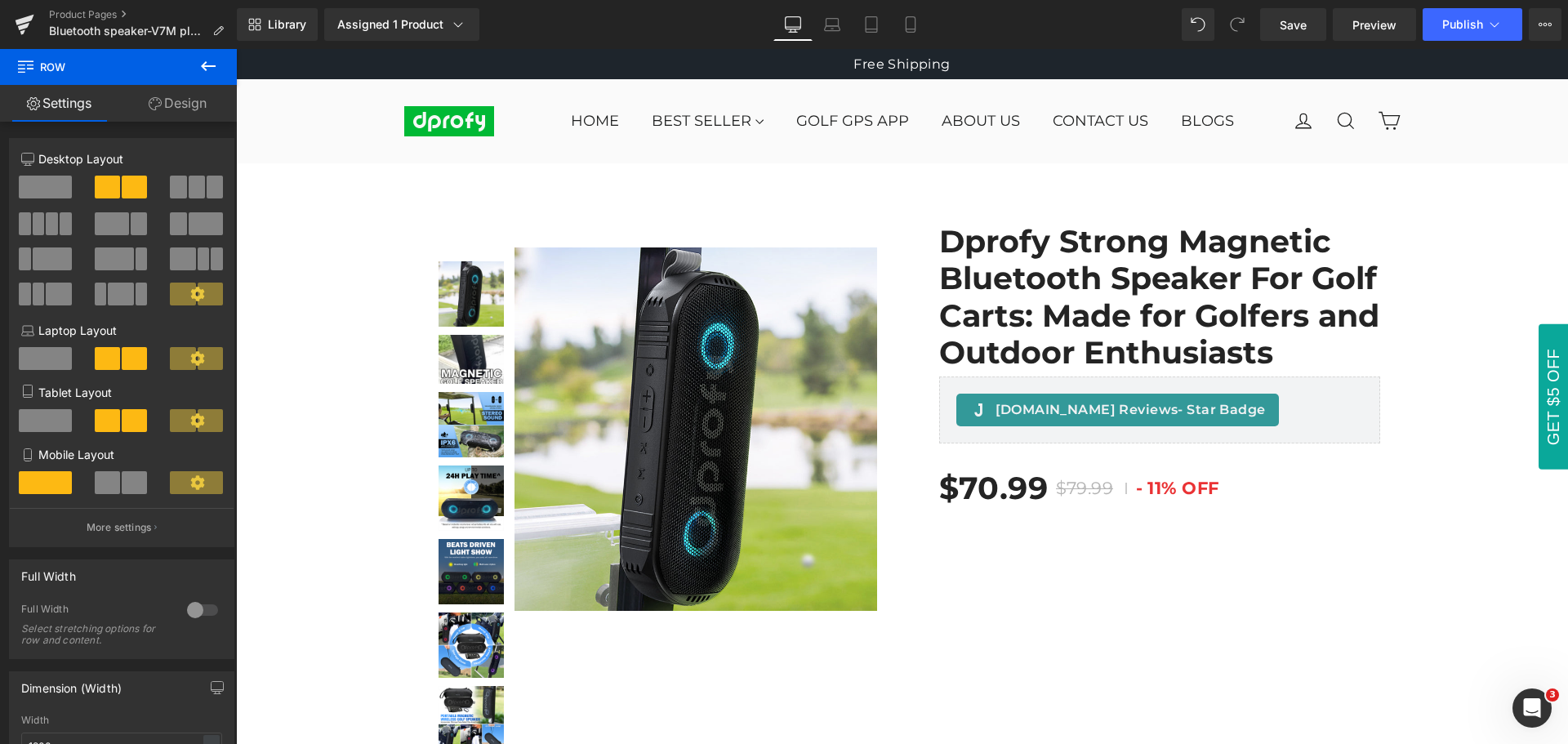
click at [210, 72] on icon at bounding box center [208, 66] width 19 height 20
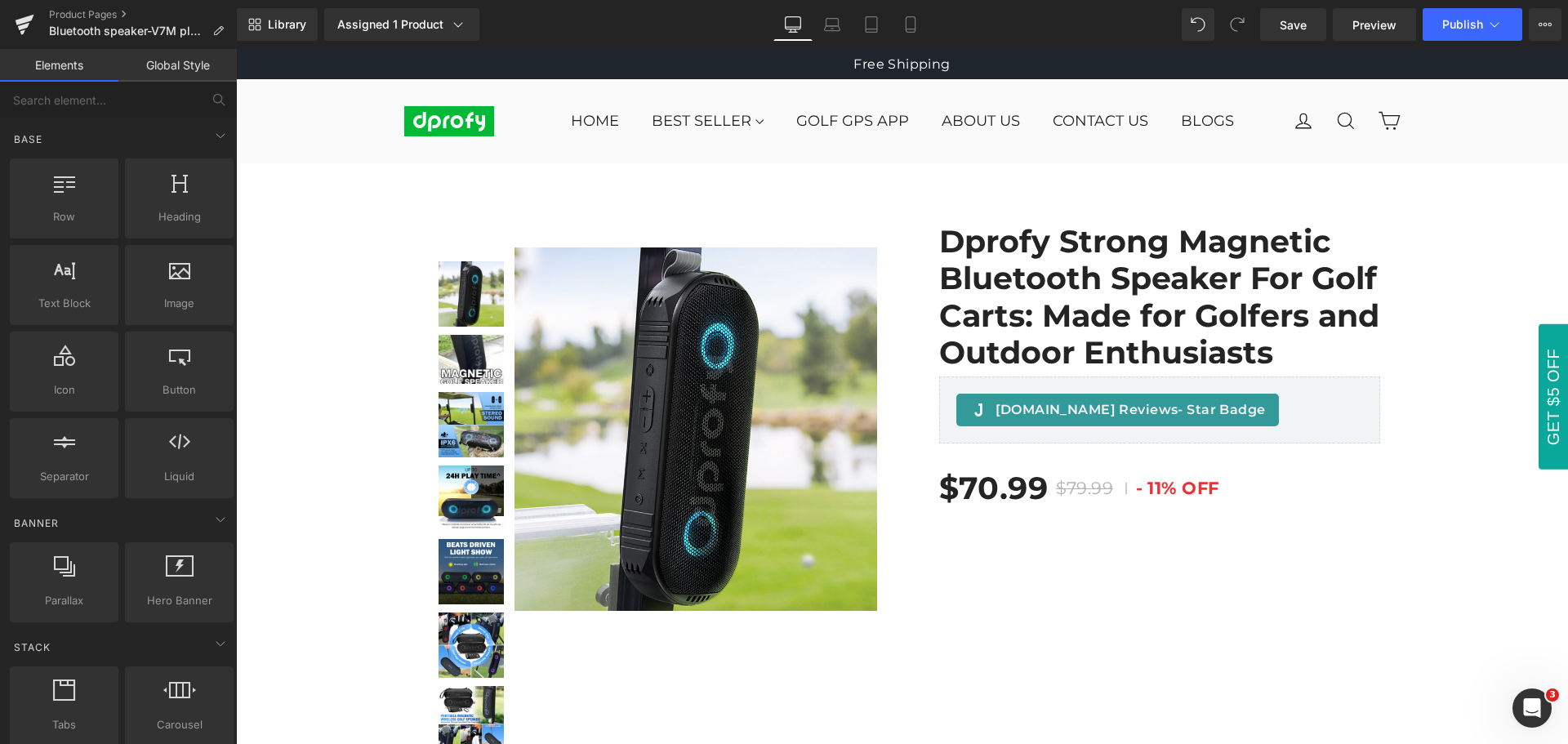
click at [1021, 22] on div "Library Assigned 1 Product Product Preview Dprofy Strong Magnetic Bluetooth Spe…" at bounding box center [902, 24] width 1331 height 33
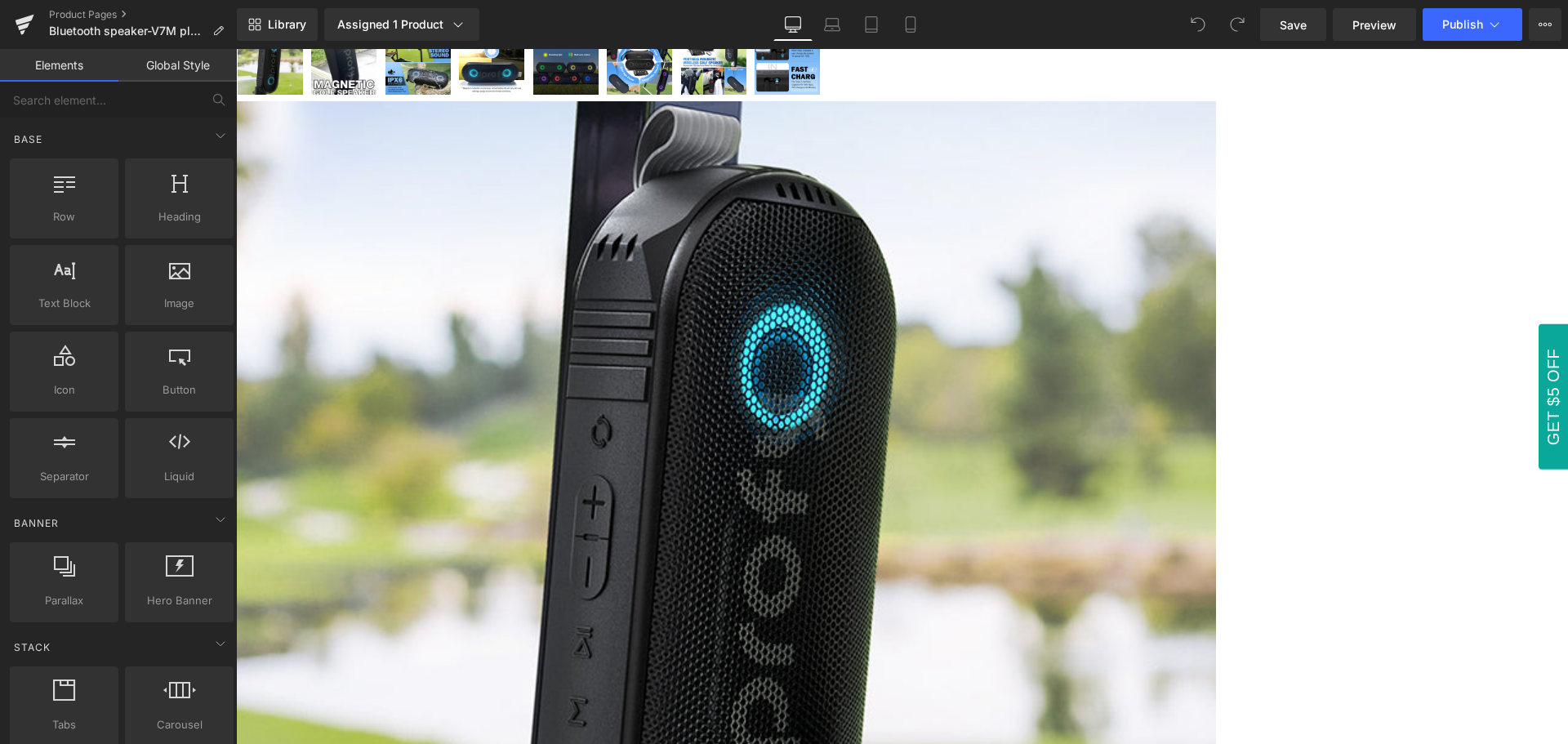
scroll to position [245, 0]
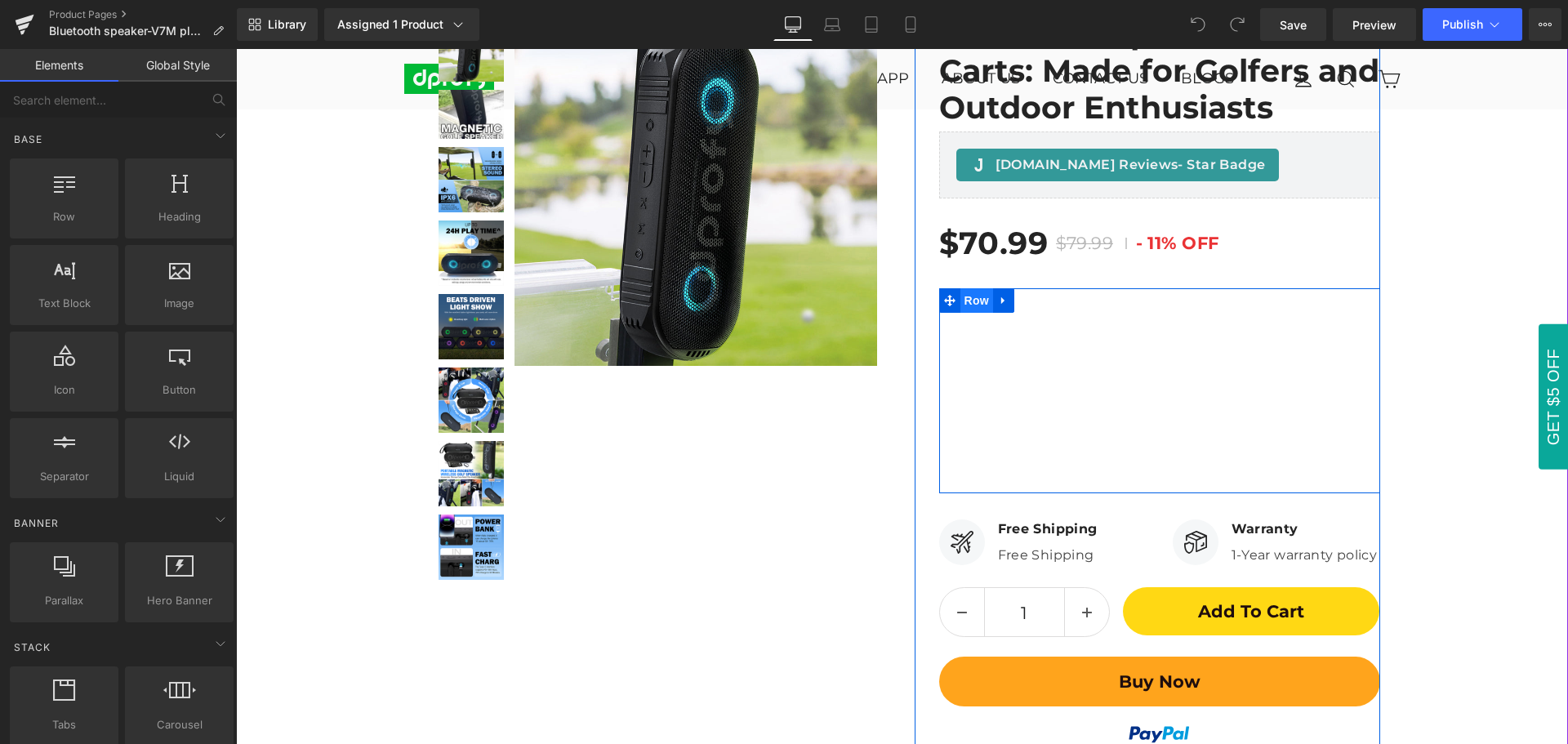
click at [969, 304] on span "Row" at bounding box center [977, 301] width 32 height 24
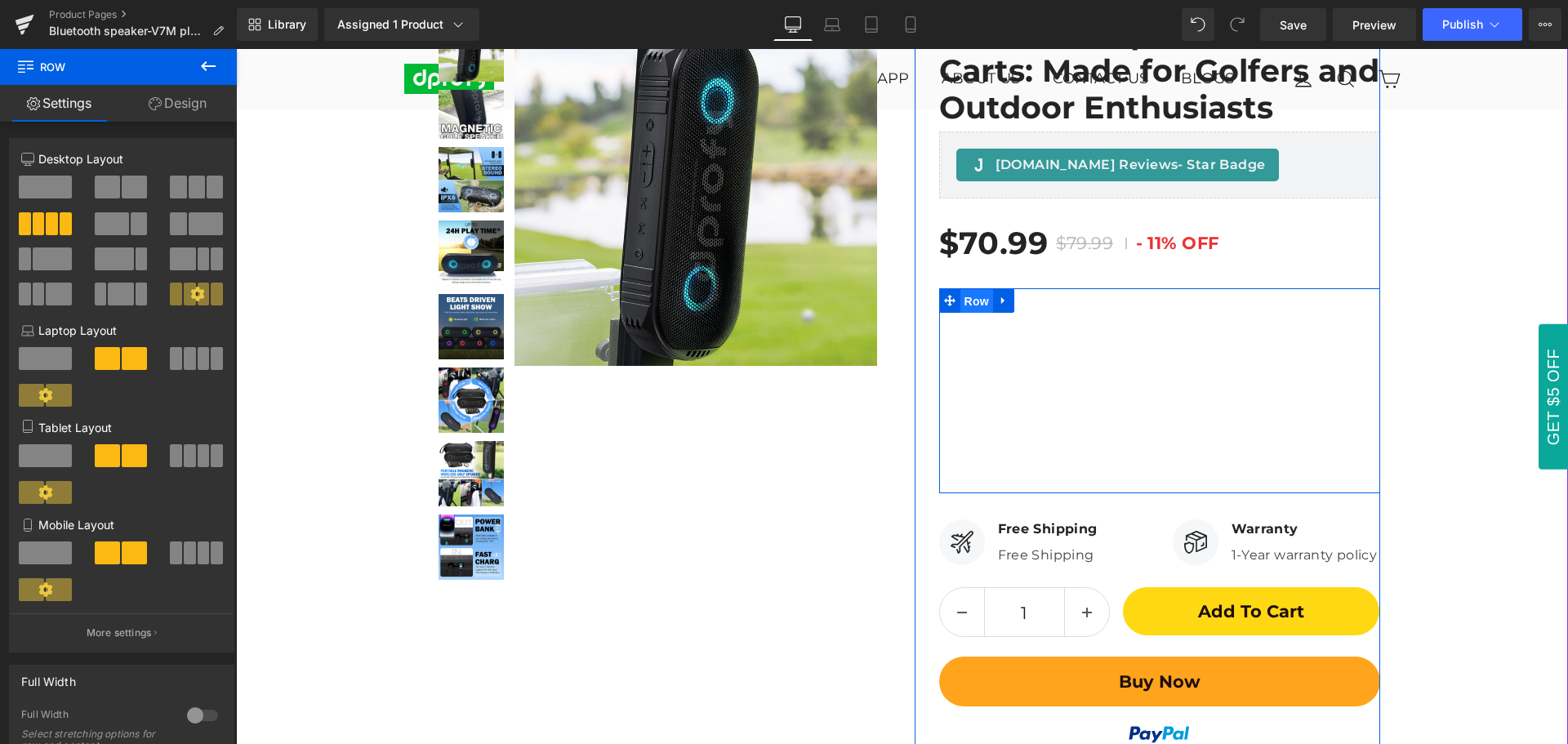
click at [969, 304] on span "Row" at bounding box center [977, 301] width 32 height 24
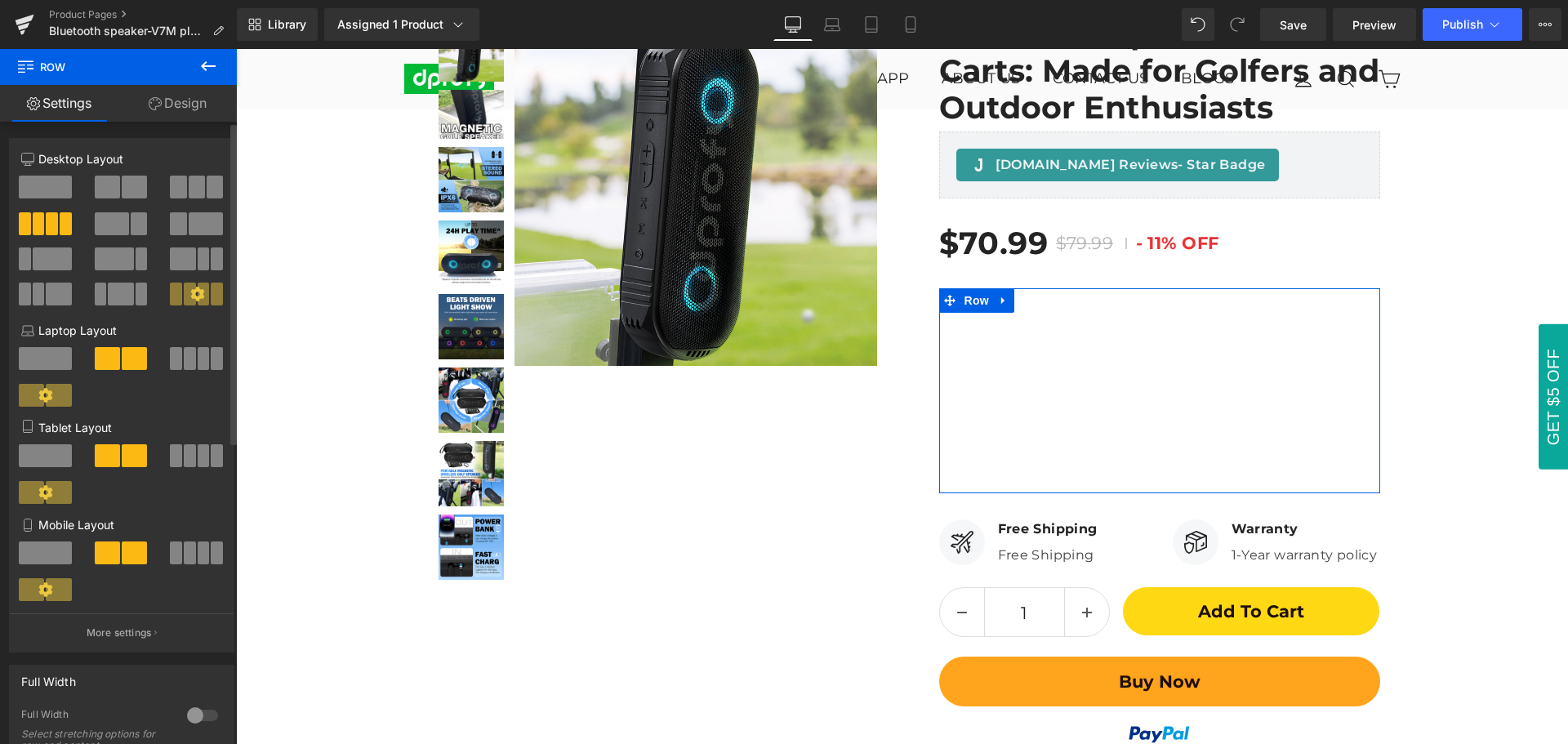
click at [112, 189] on span at bounding box center [107, 187] width 25 height 23
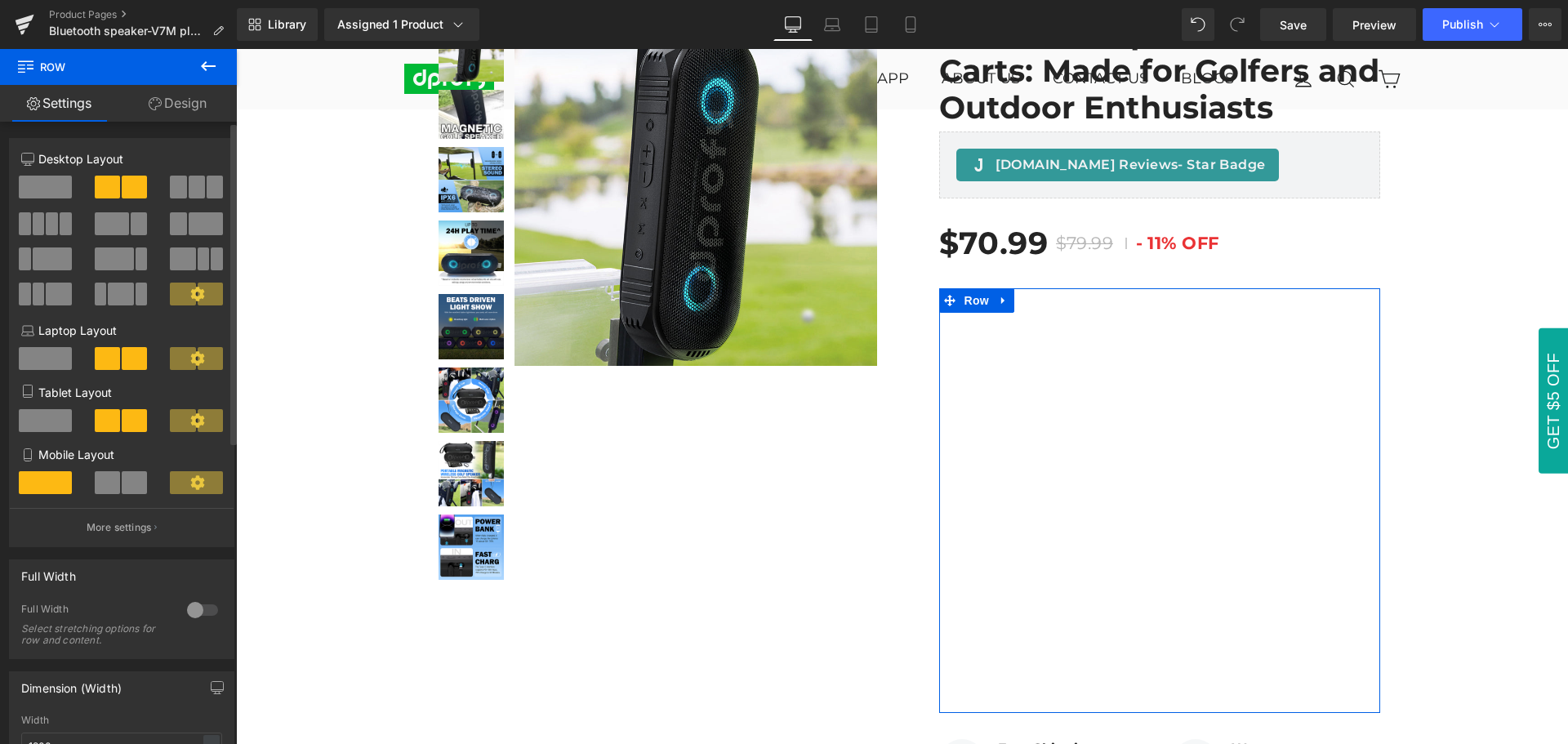
scroll to position [221, 0]
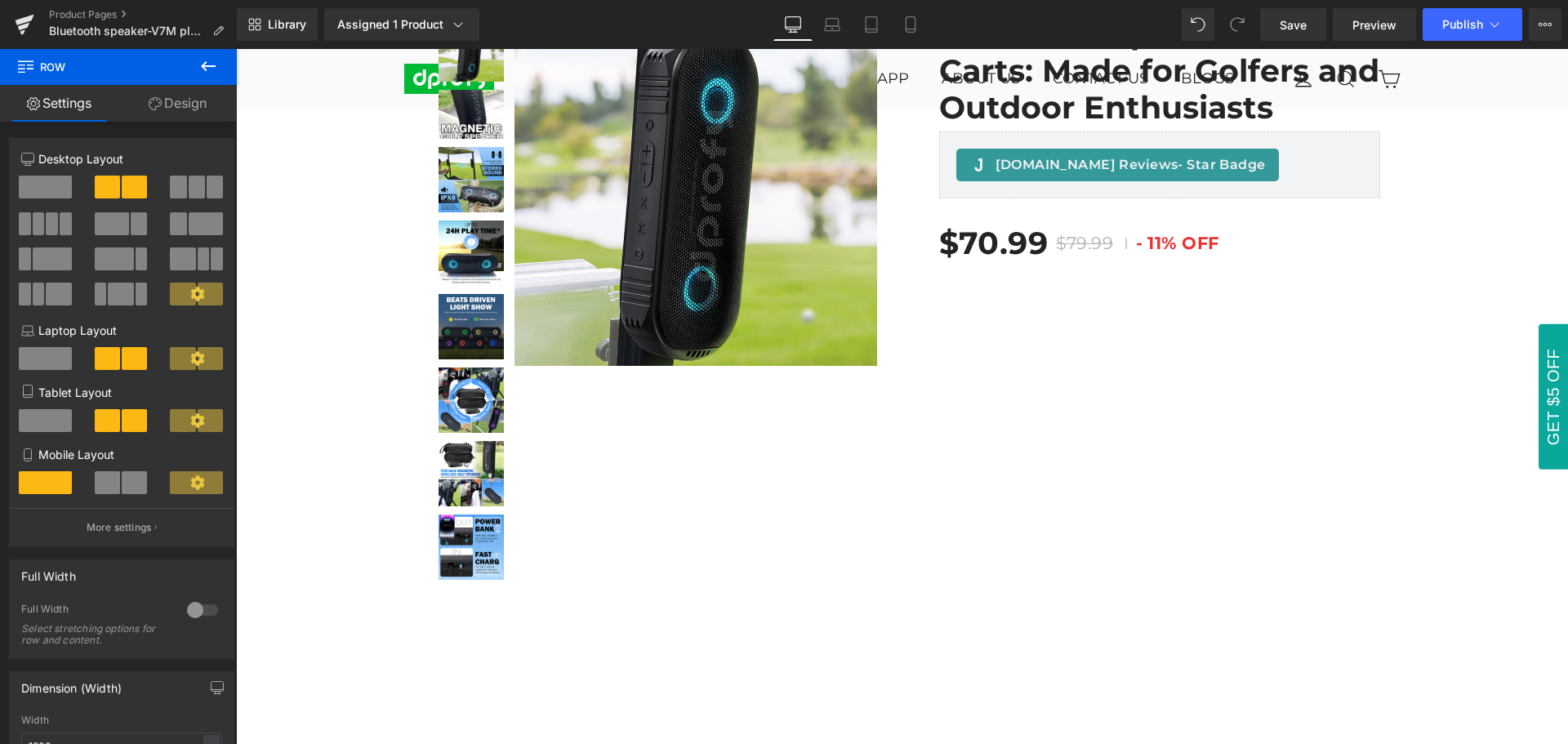
click at [207, 64] on icon at bounding box center [208, 66] width 19 height 20
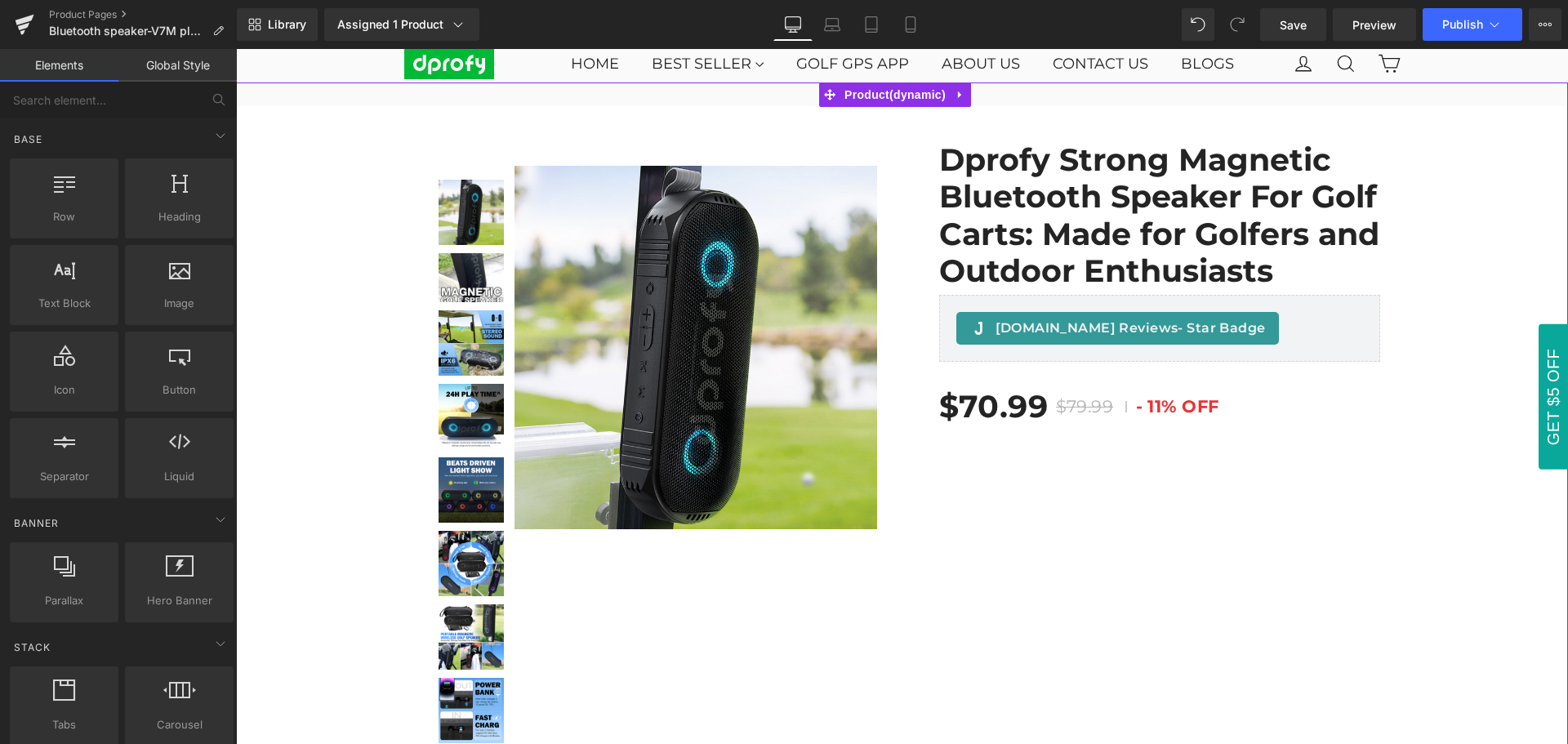
scroll to position [0, 0]
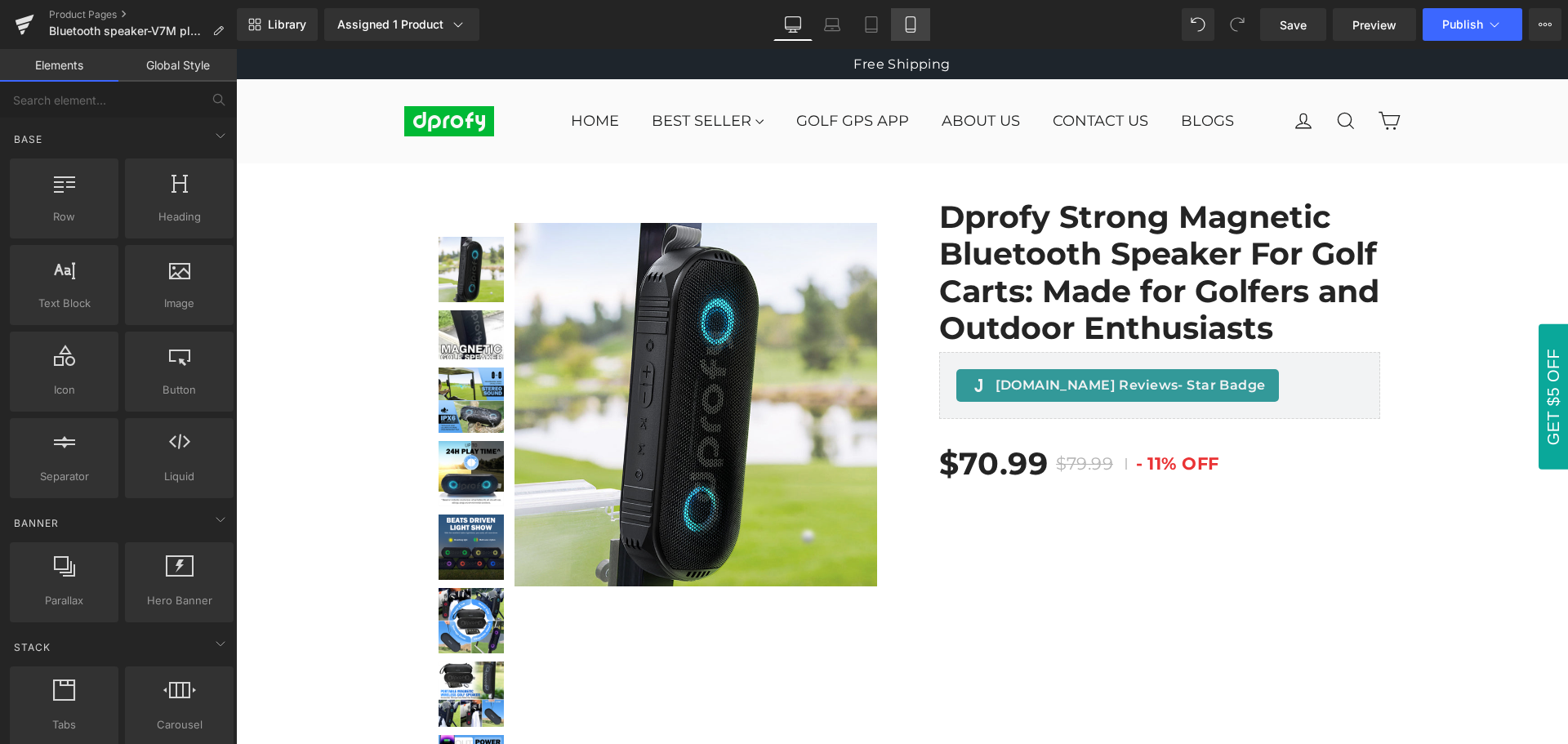
click at [912, 32] on icon at bounding box center [911, 24] width 9 height 16
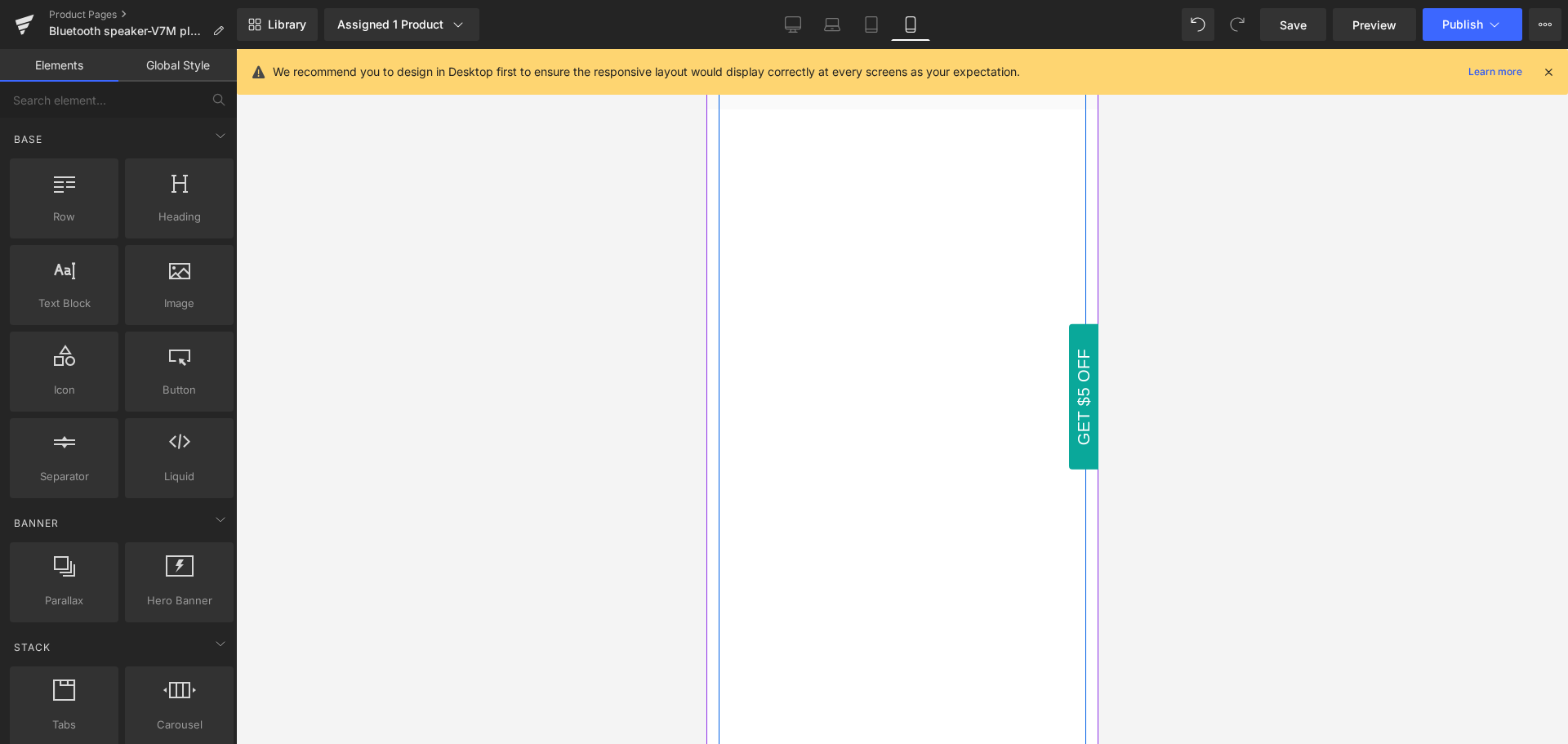
scroll to position [1552, 0]
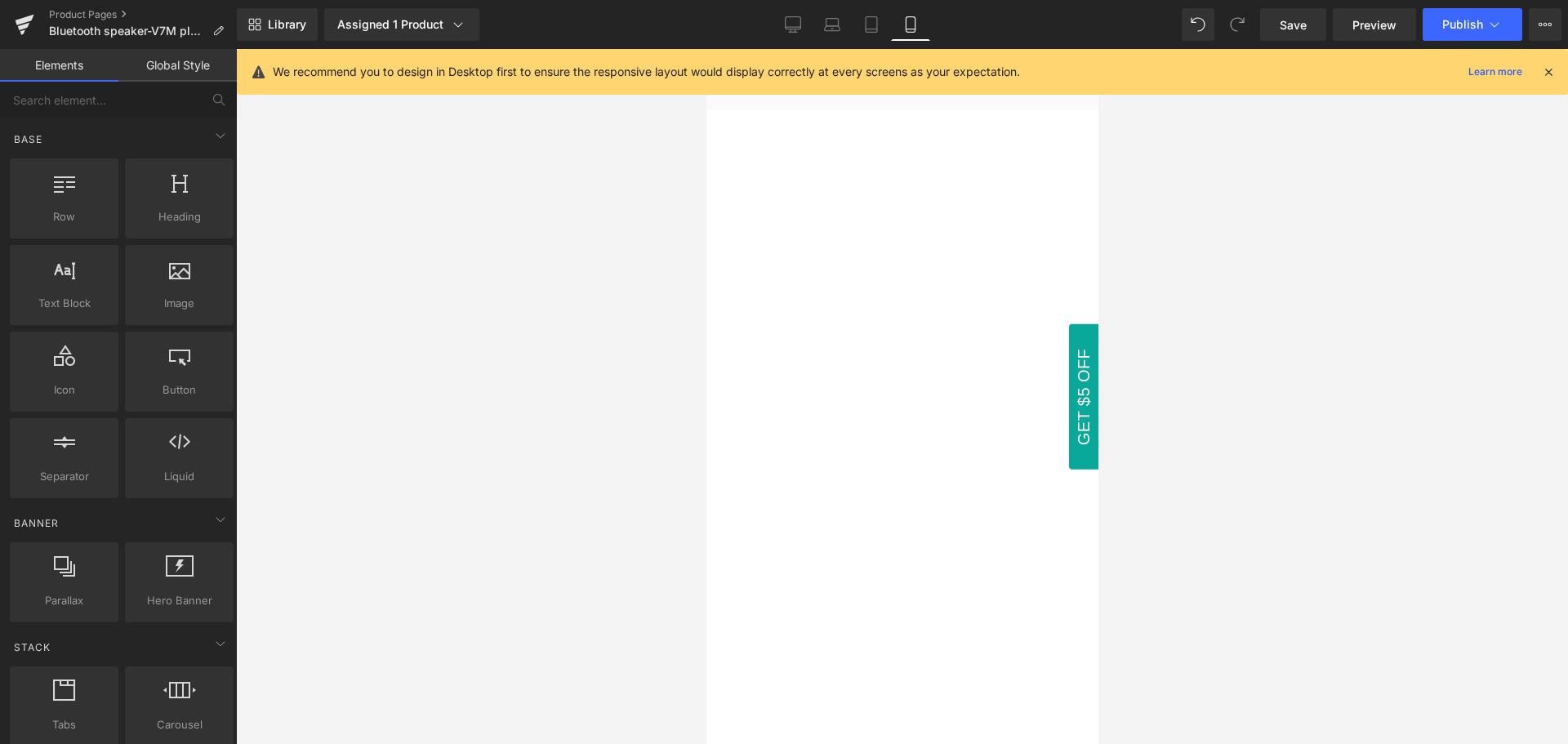
click at [1546, 74] on icon at bounding box center [1549, 72] width 15 height 15
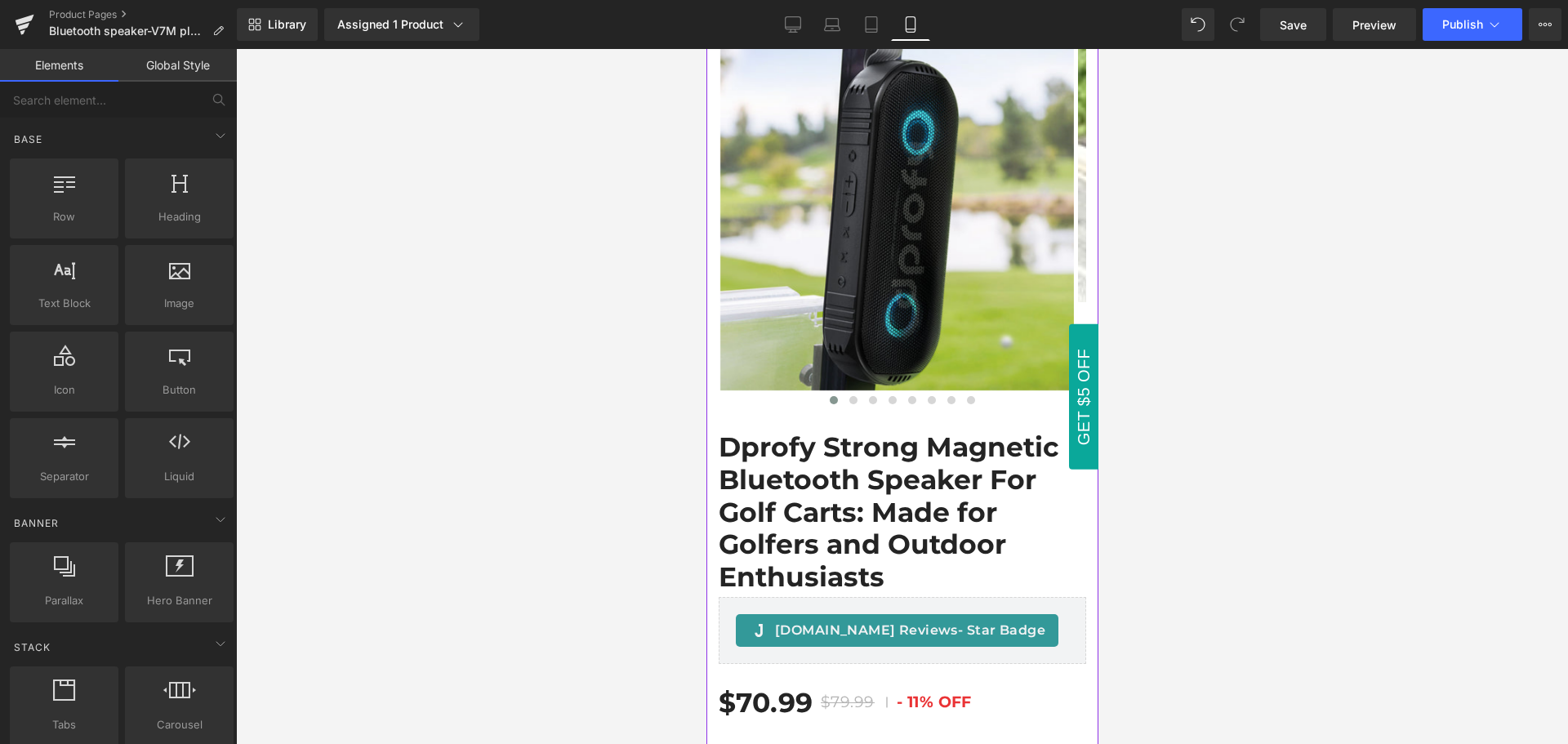
scroll to position [0, 0]
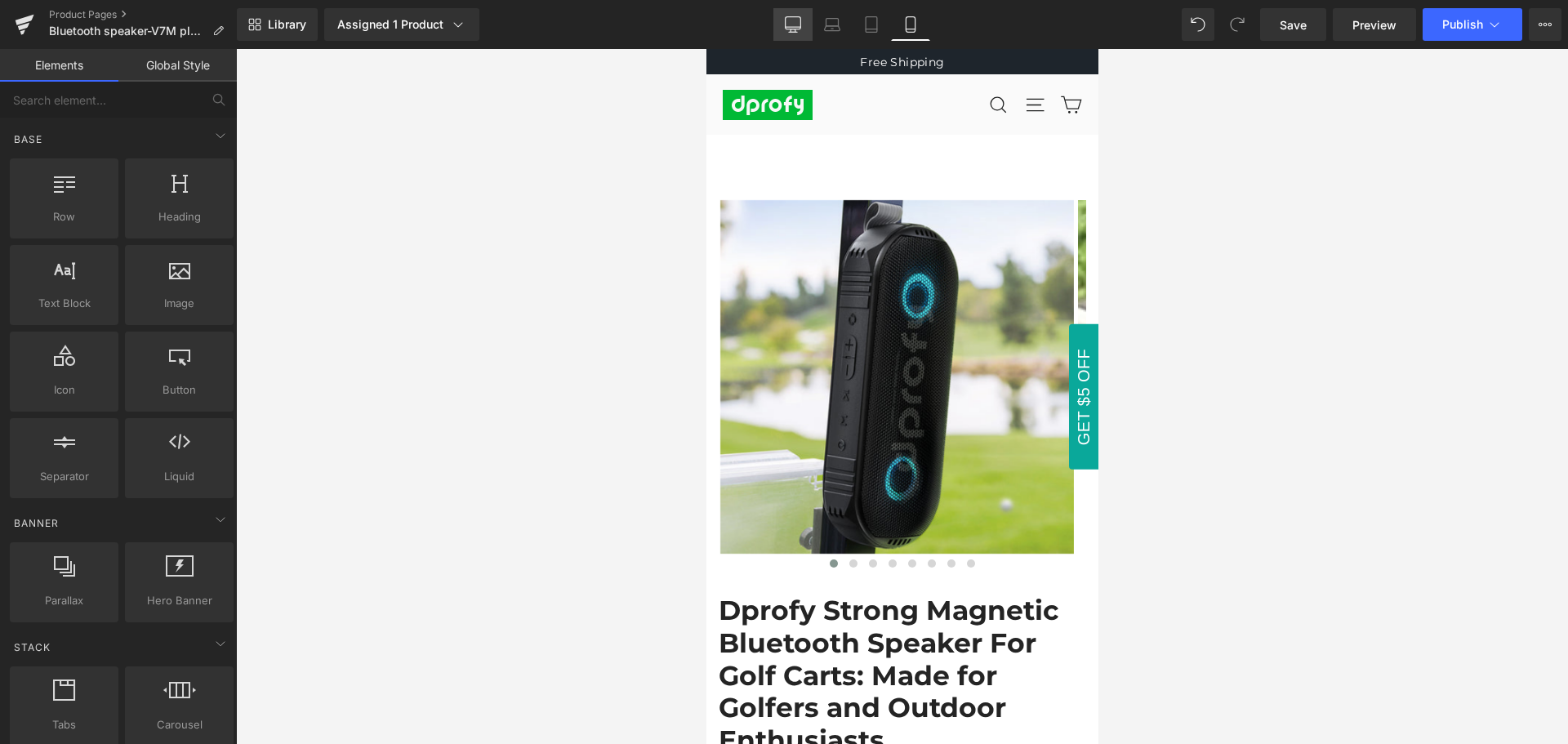
click at [787, 21] on icon at bounding box center [793, 25] width 17 height 17
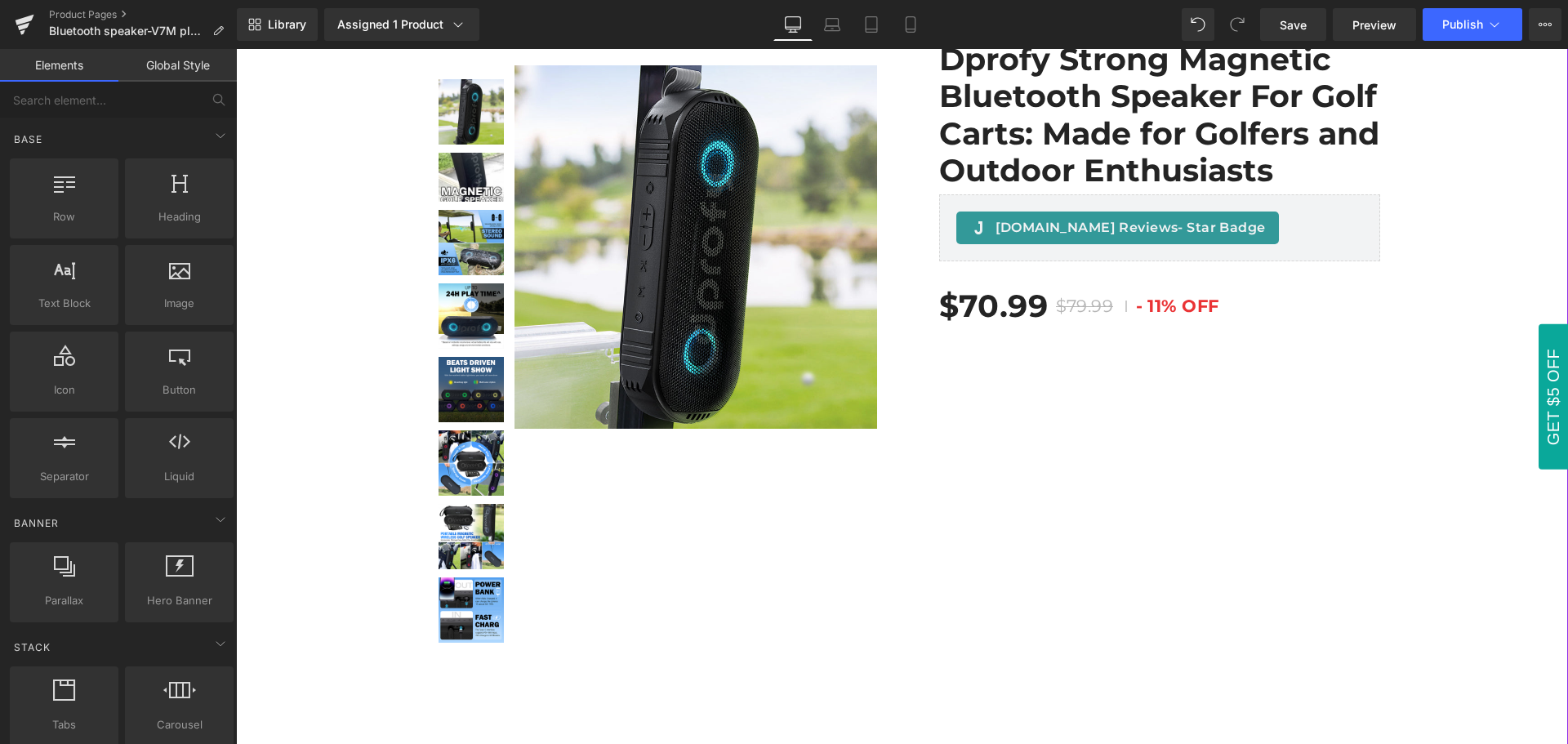
scroll to position [172, 0]
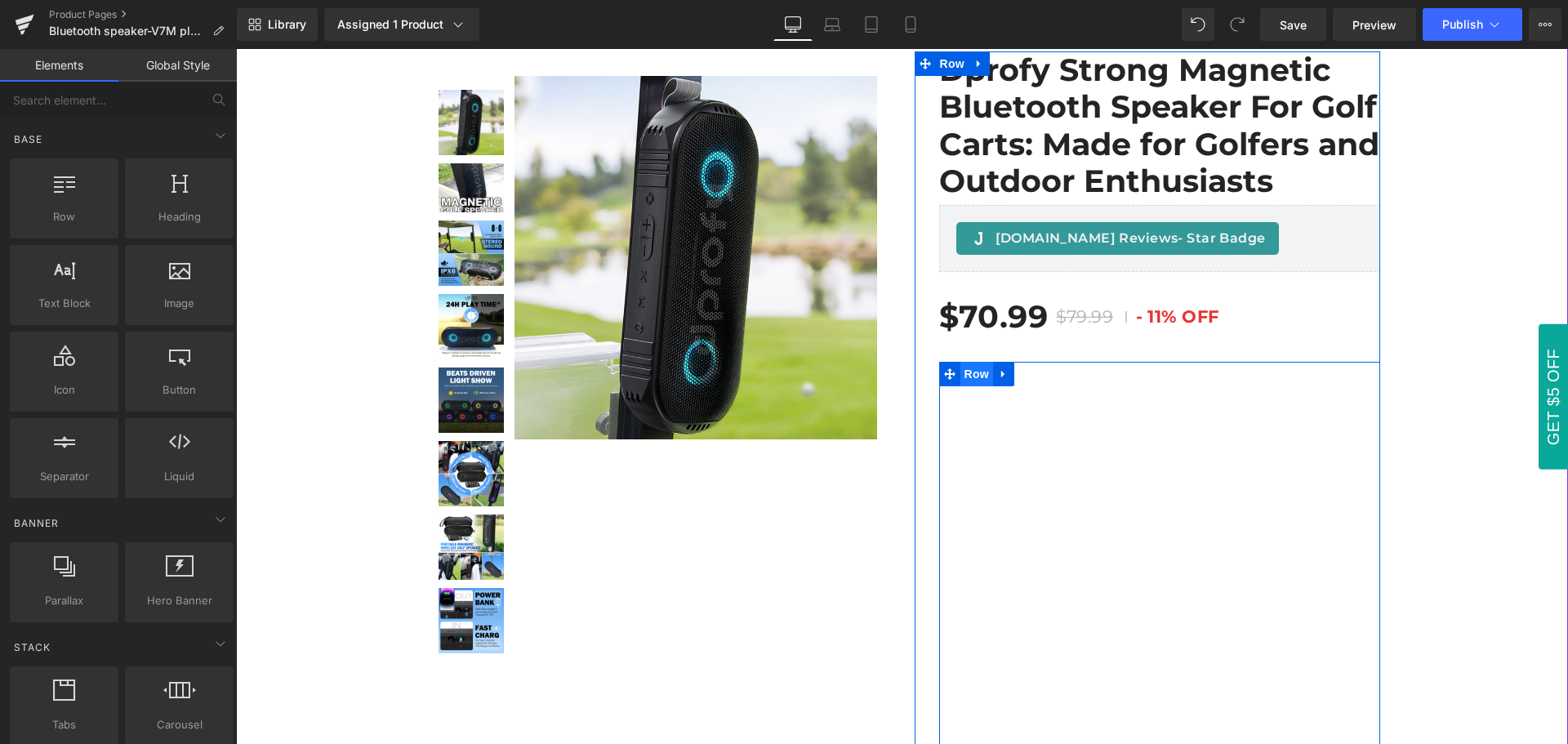
click at [968, 373] on span "Row" at bounding box center [977, 374] width 32 height 24
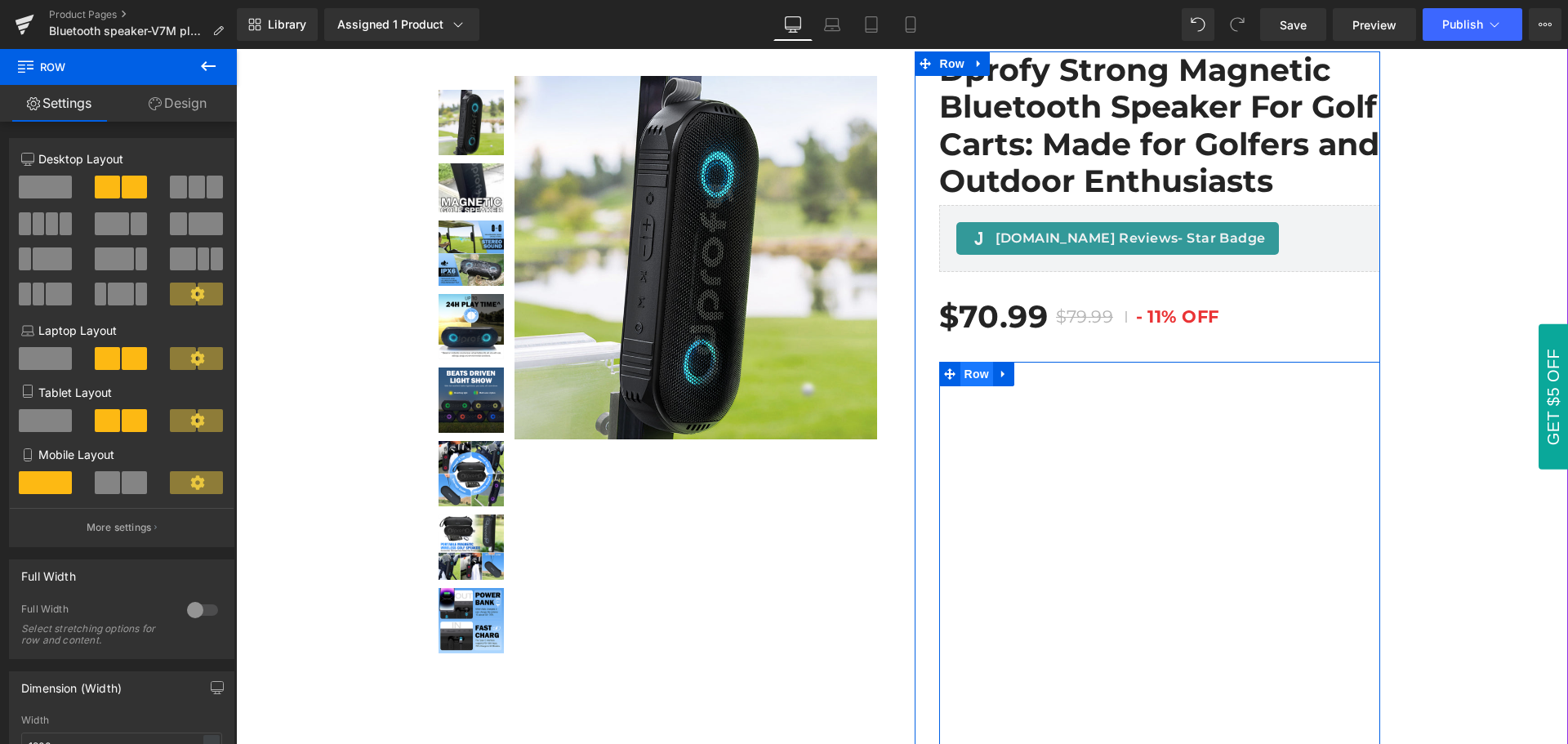
click at [968, 373] on span "Row" at bounding box center [977, 374] width 32 height 24
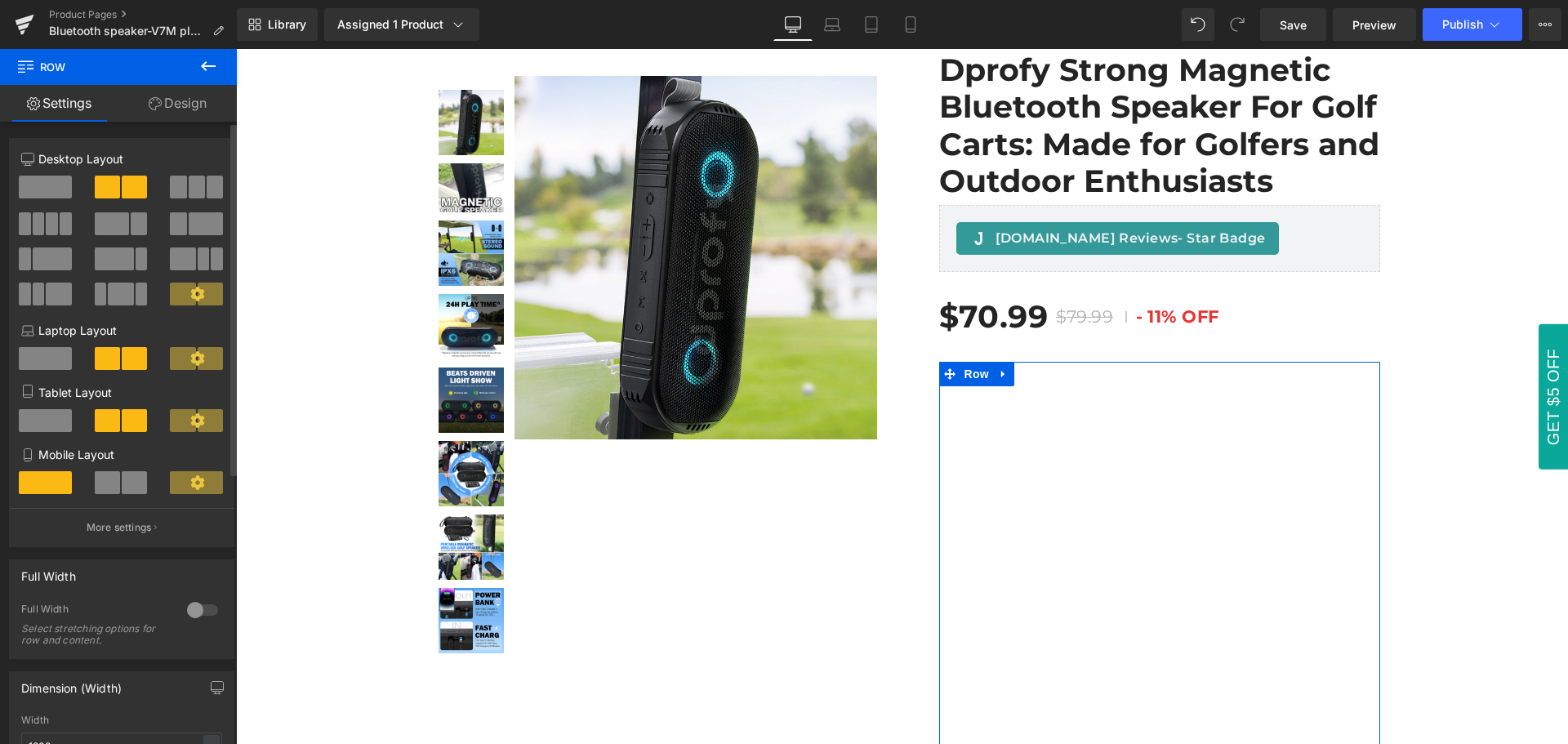
click at [113, 484] on span at bounding box center [107, 483] width 25 height 23
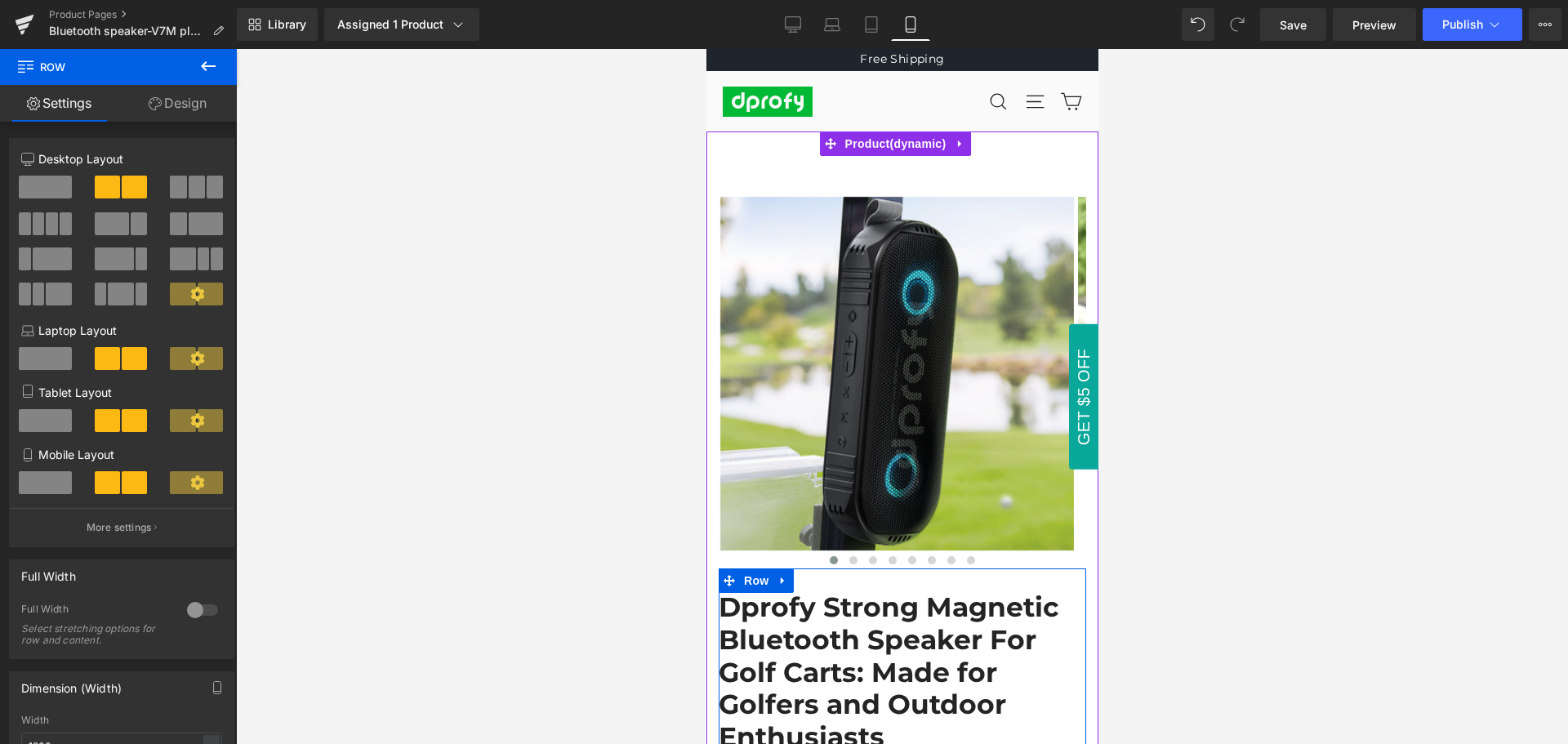
scroll to position [0, 0]
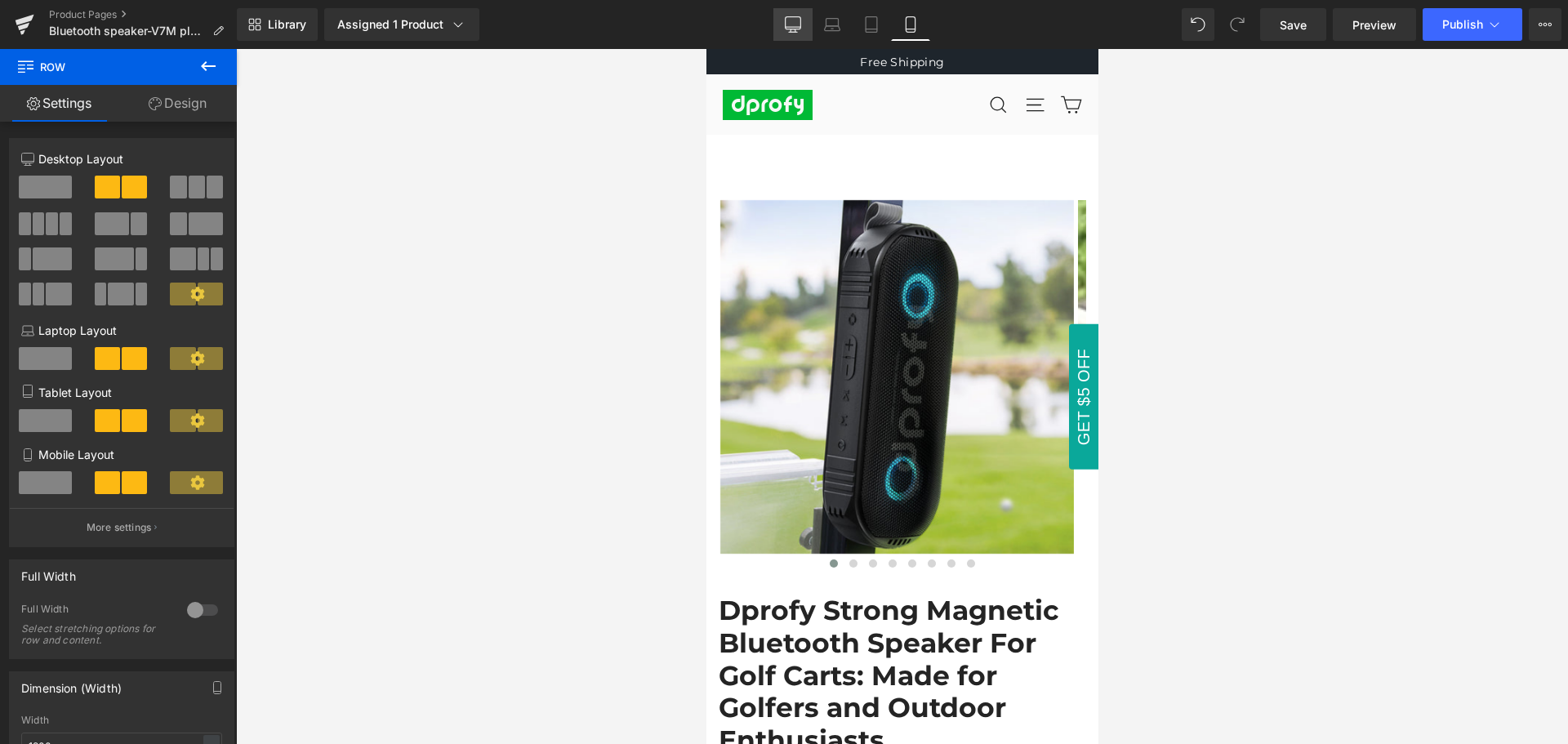
click at [797, 21] on icon at bounding box center [793, 25] width 17 height 17
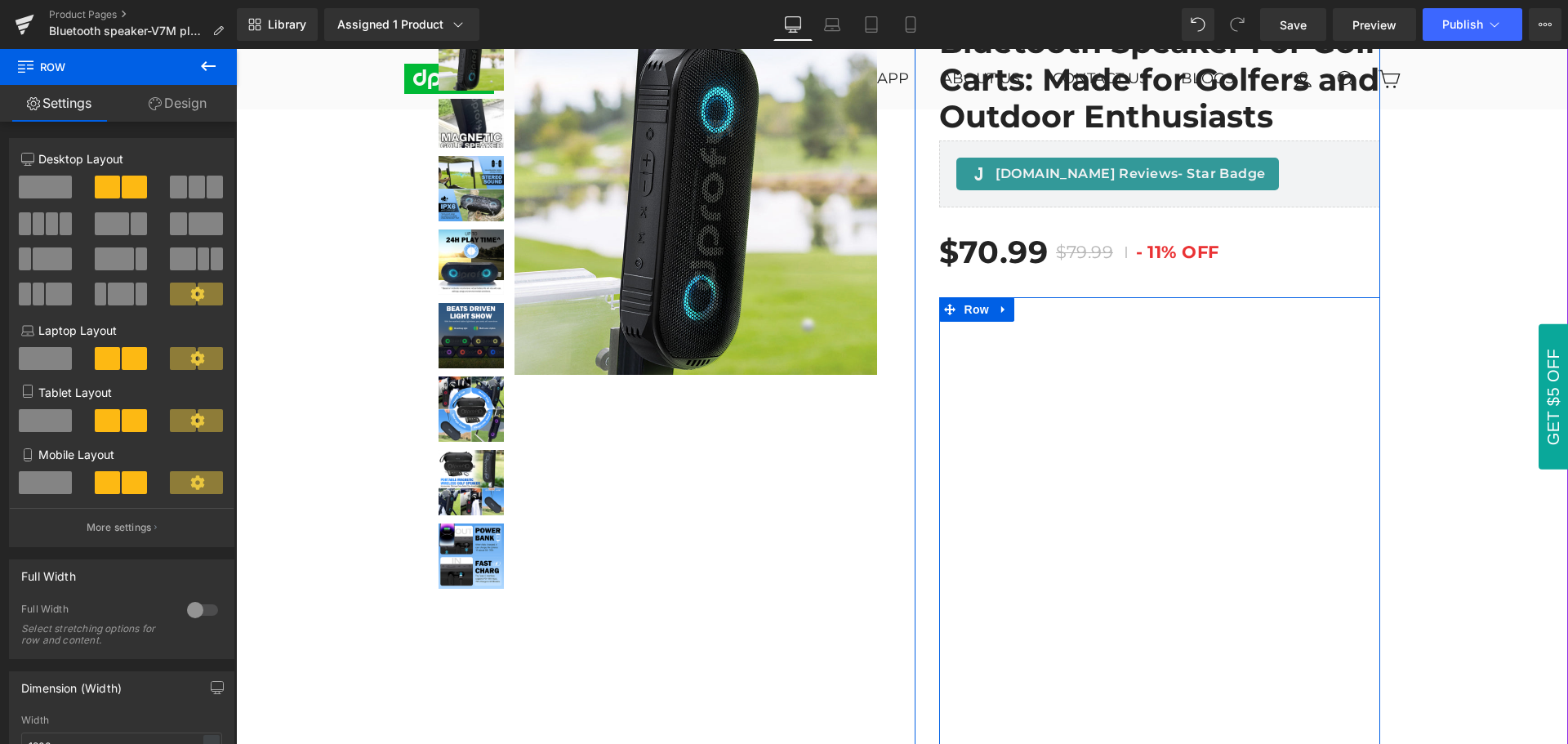
scroll to position [245, 0]
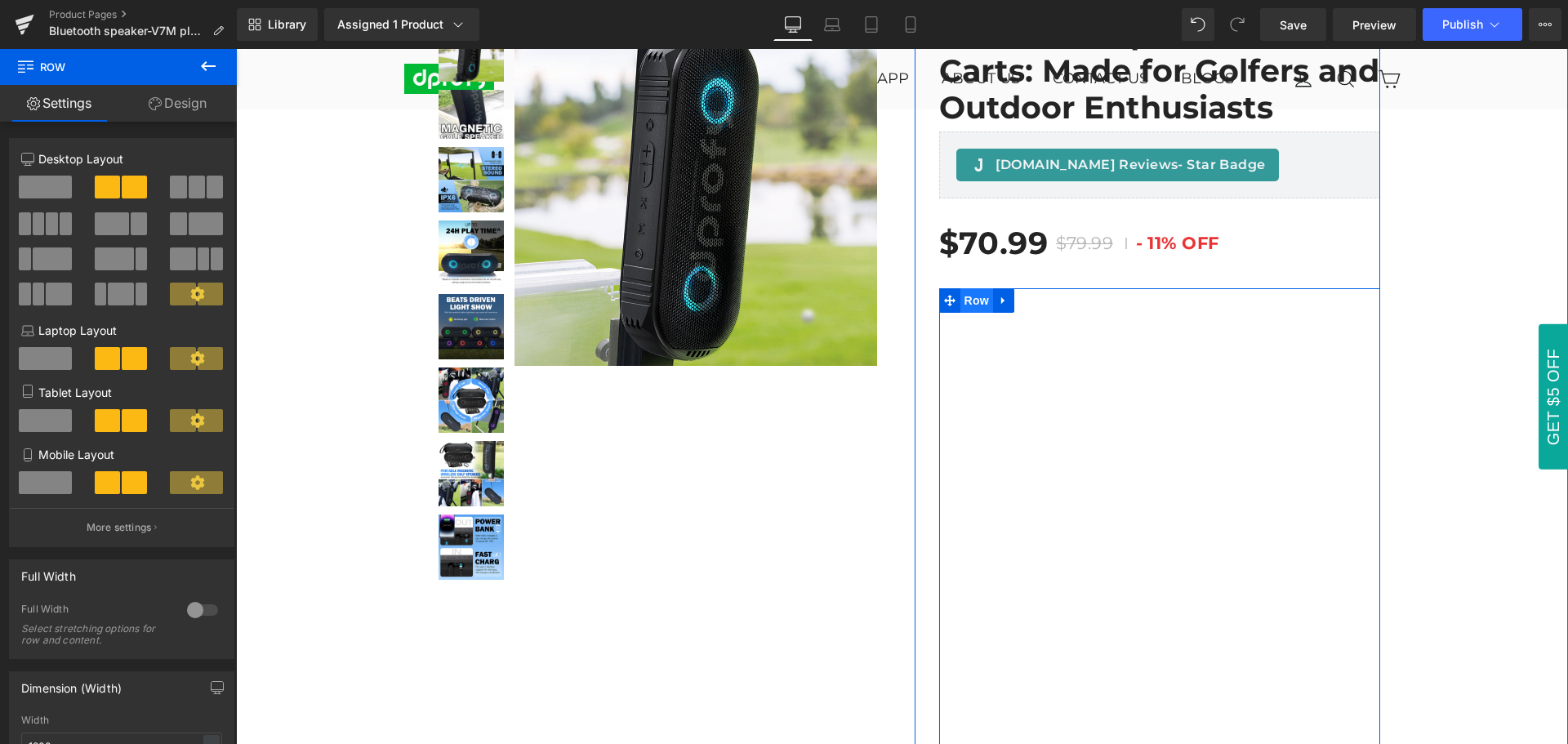
click at [965, 304] on span "Row" at bounding box center [977, 301] width 32 height 24
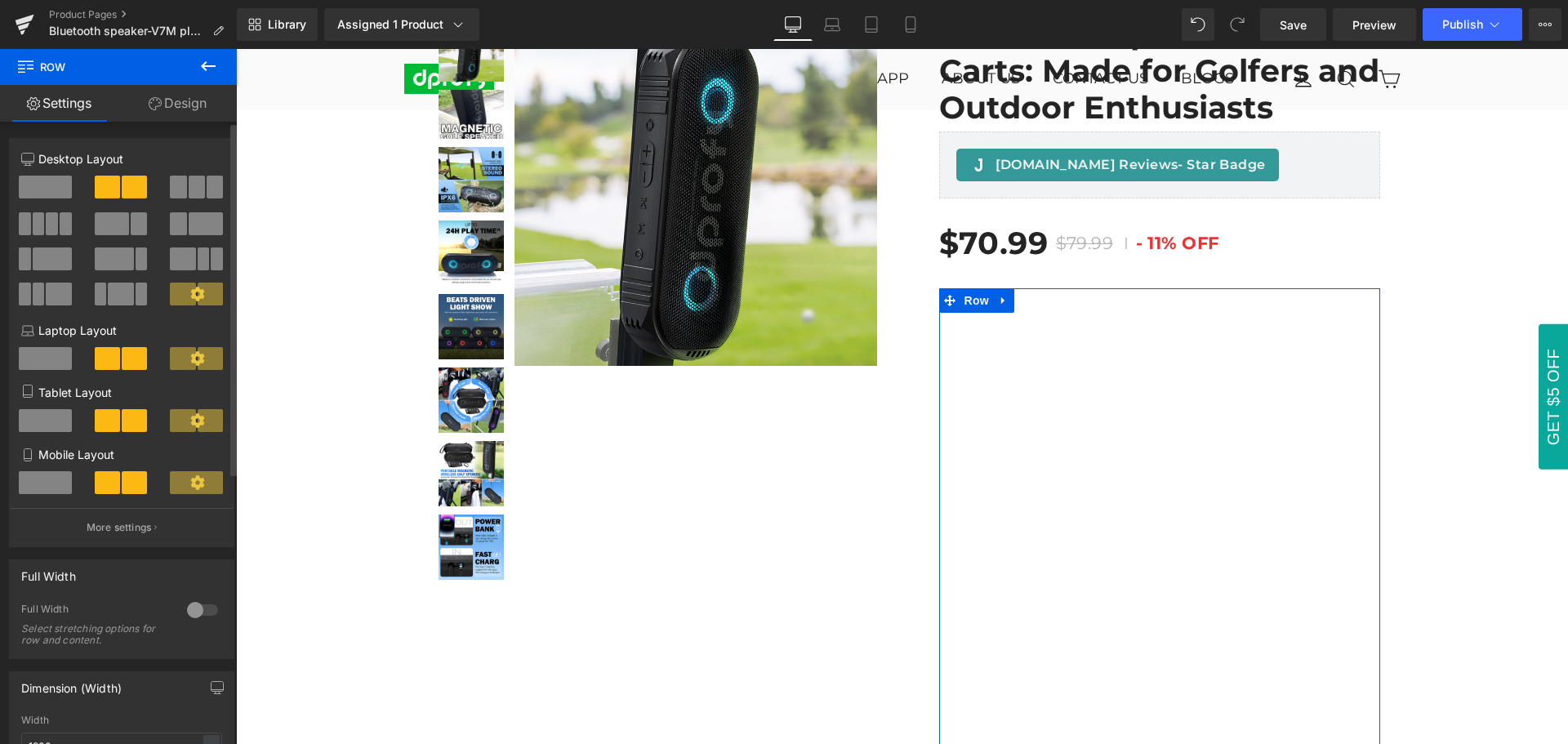
click at [188, 191] on span at bounding box center [197, 187] width 17 height 23
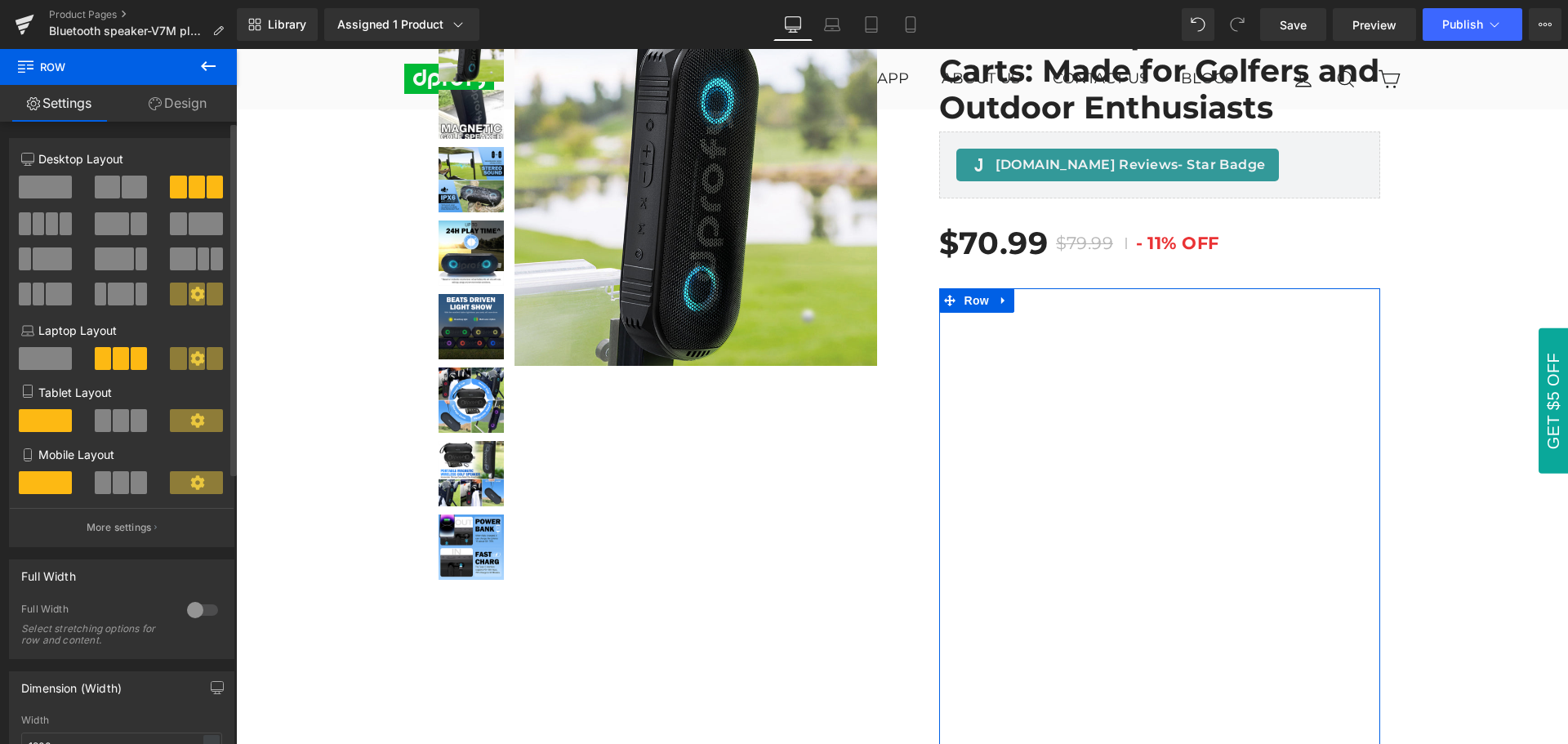
scroll to position [221, 0]
click at [47, 224] on span at bounding box center [51, 224] width 12 height 23
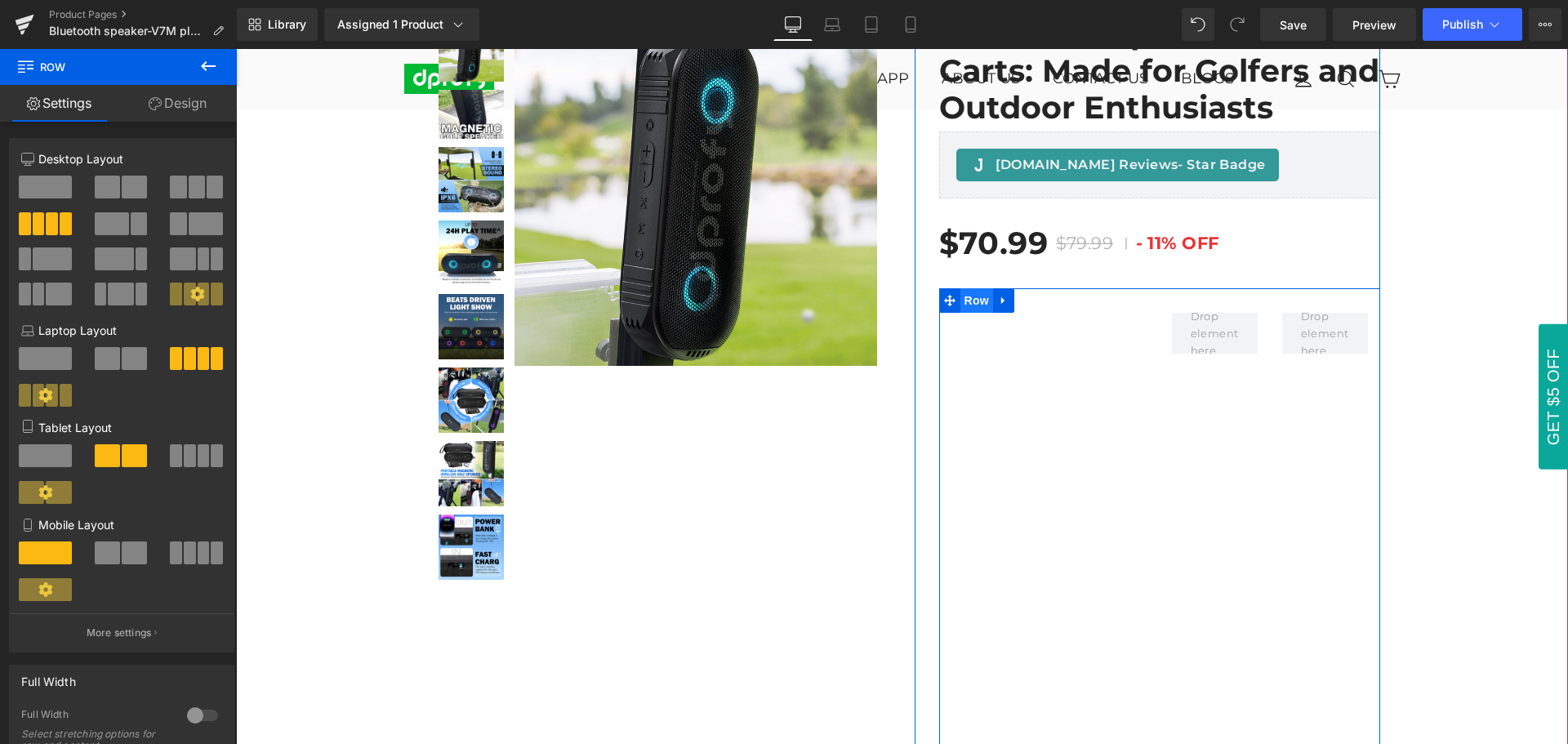
click at [968, 298] on span "Row" at bounding box center [977, 301] width 32 height 24
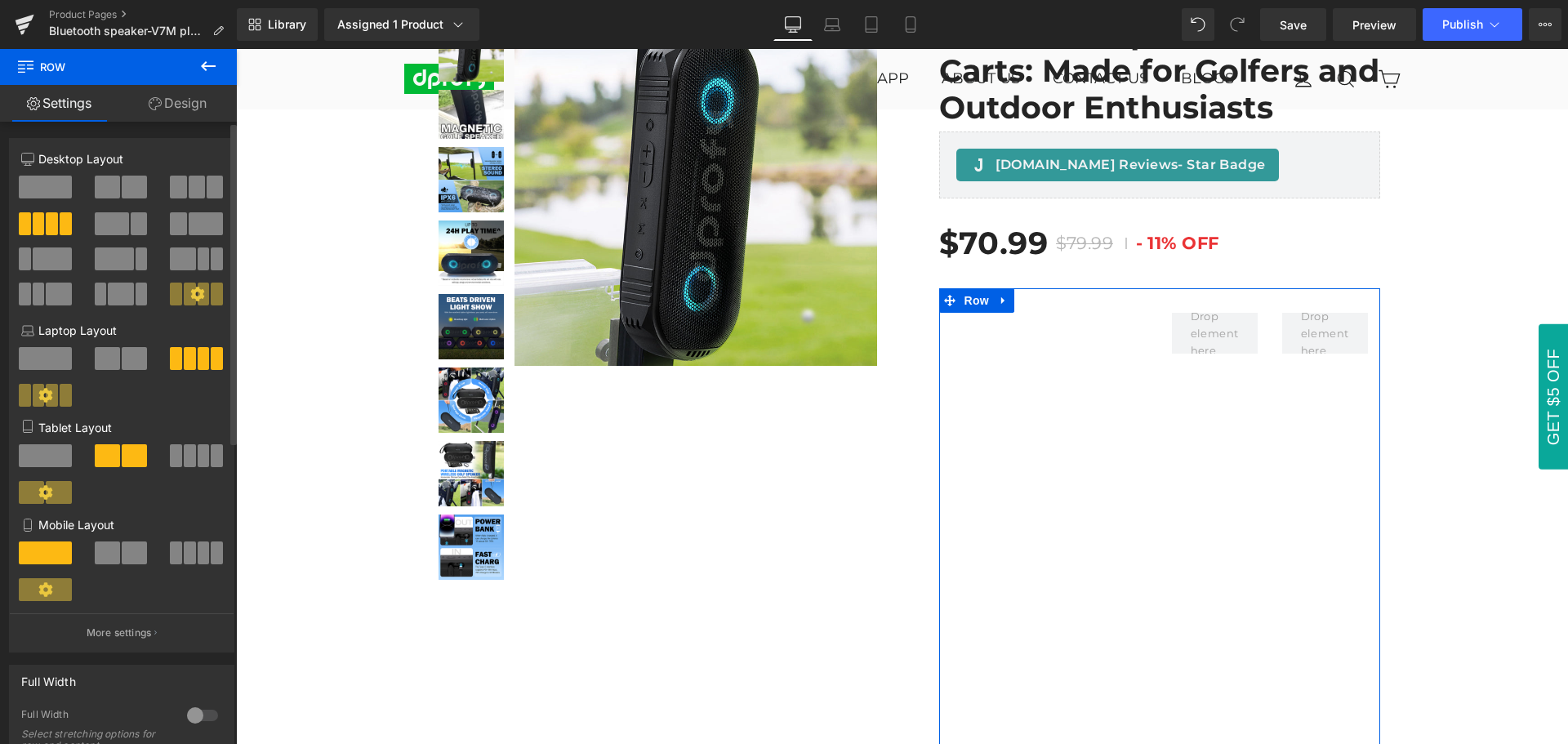
click at [123, 191] on span at bounding box center [134, 187] width 25 height 23
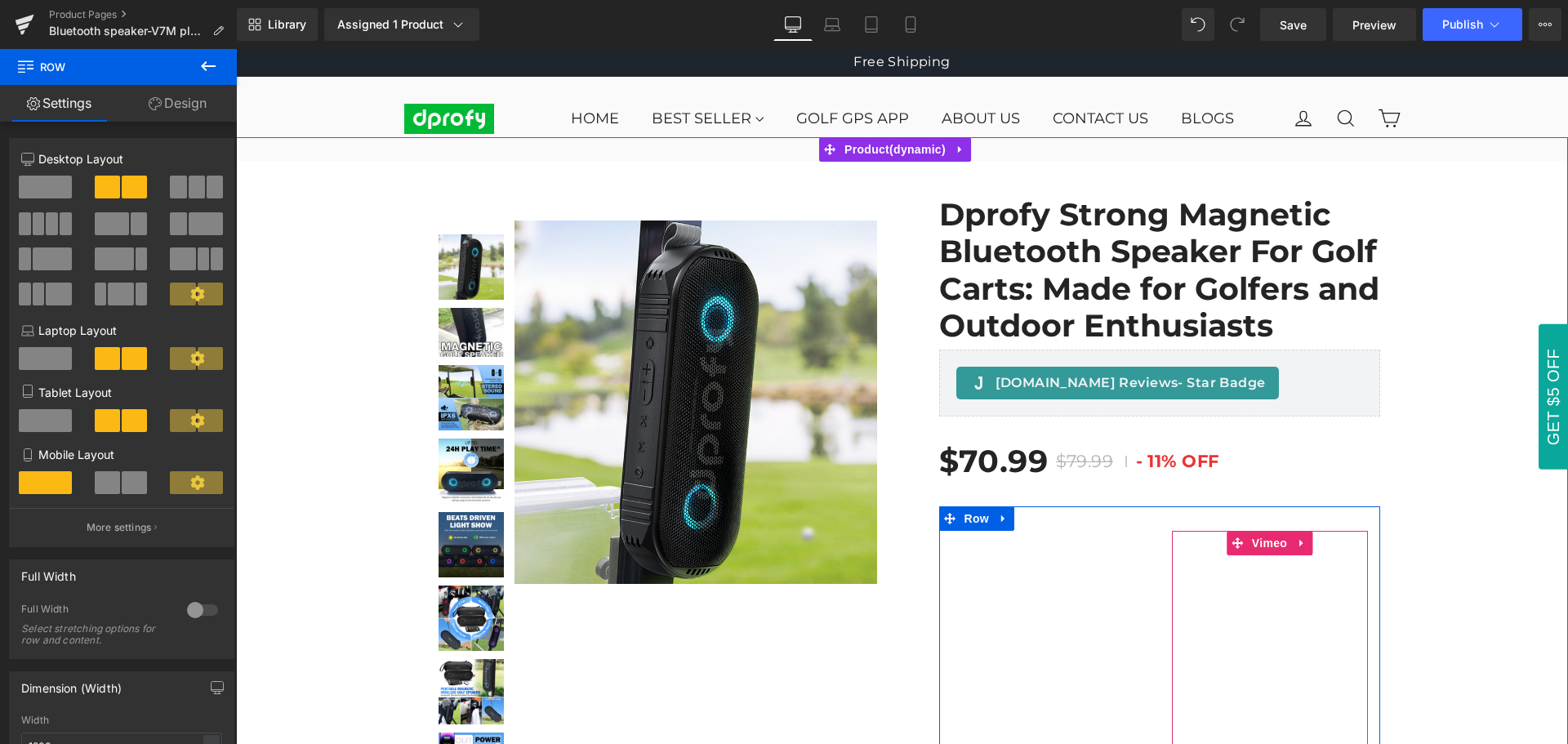
scroll to position [0, 0]
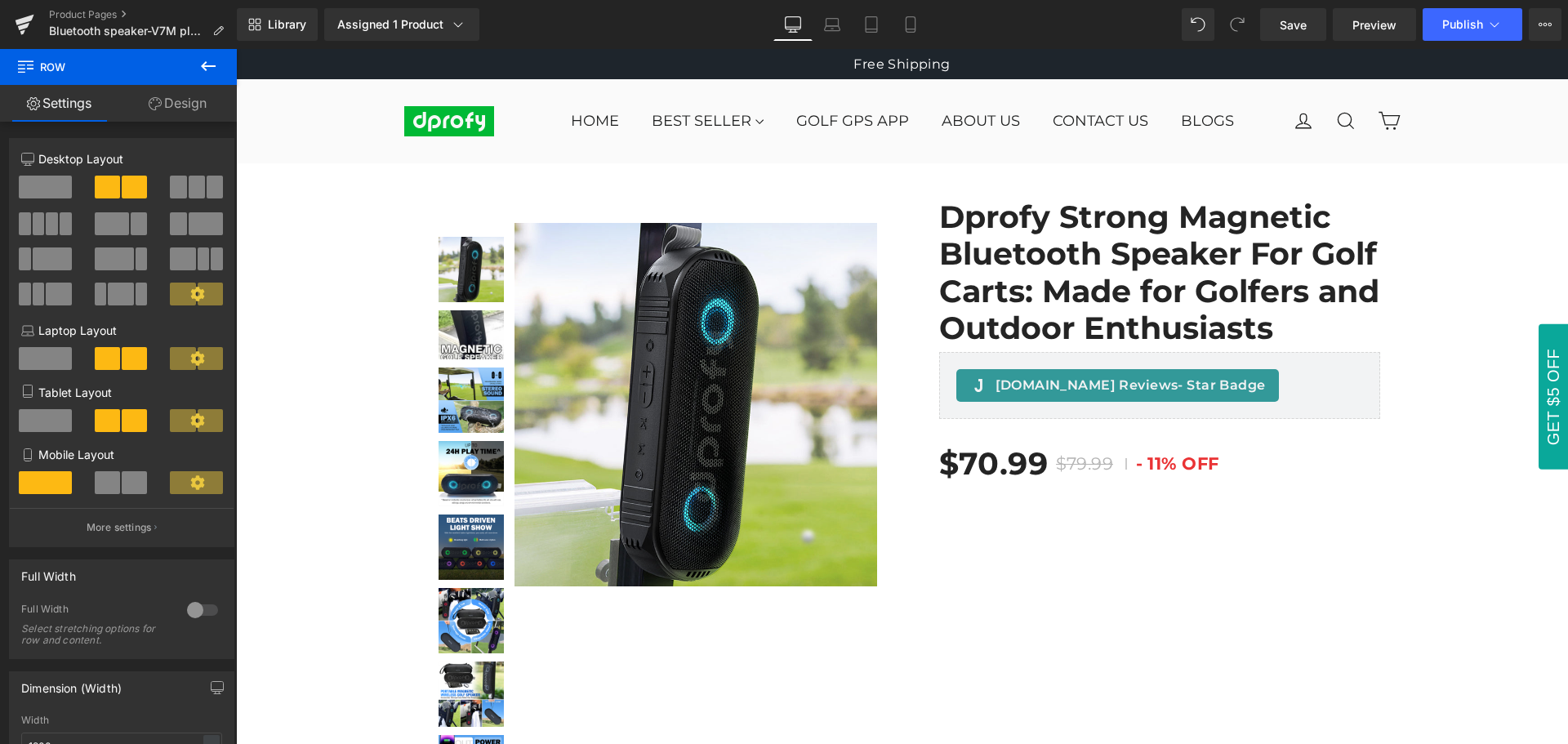
click at [216, 66] on icon at bounding box center [208, 66] width 19 height 20
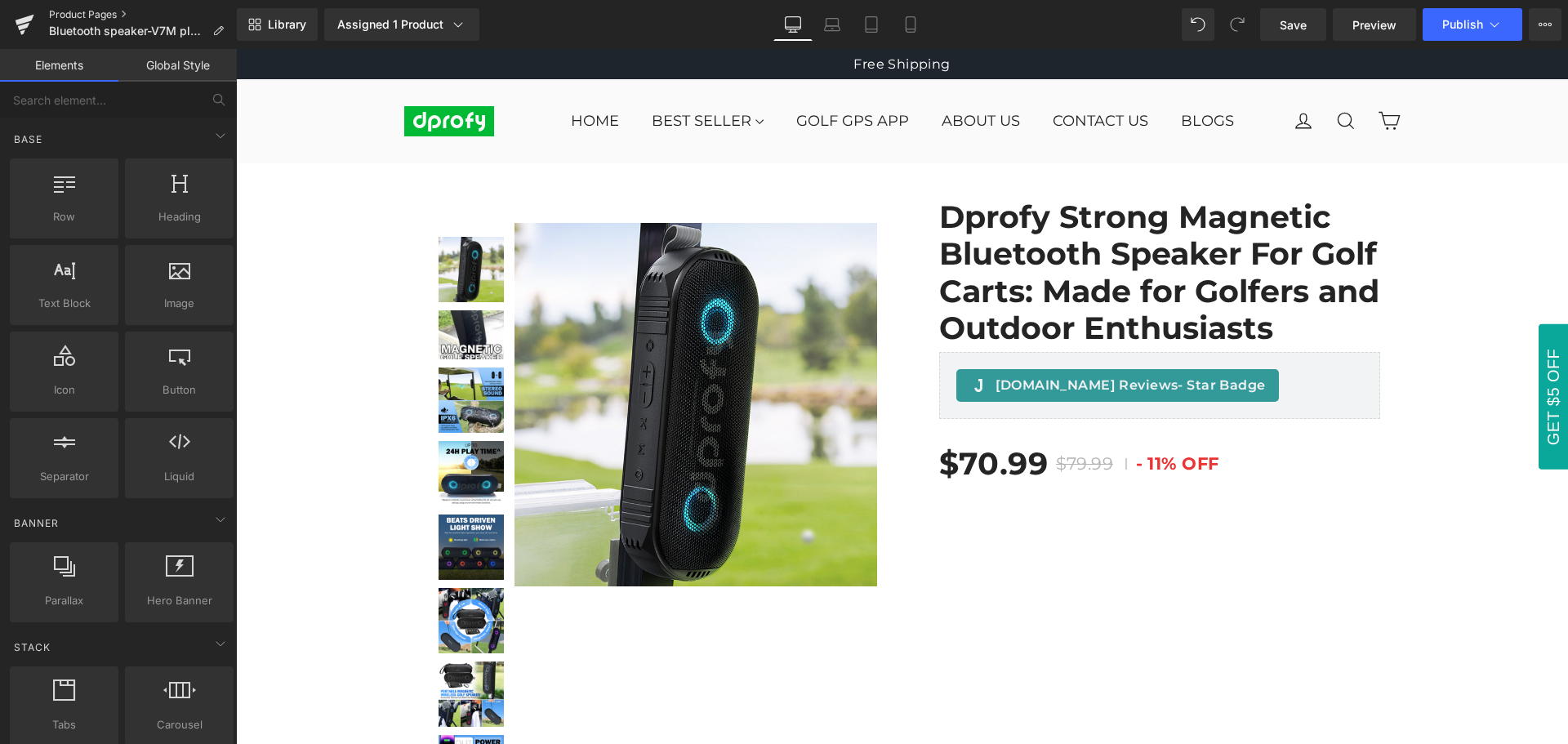
click at [77, 12] on link "Product Pages" at bounding box center [143, 15] width 188 height 13
